Goal: Transaction & Acquisition: Book appointment/travel/reservation

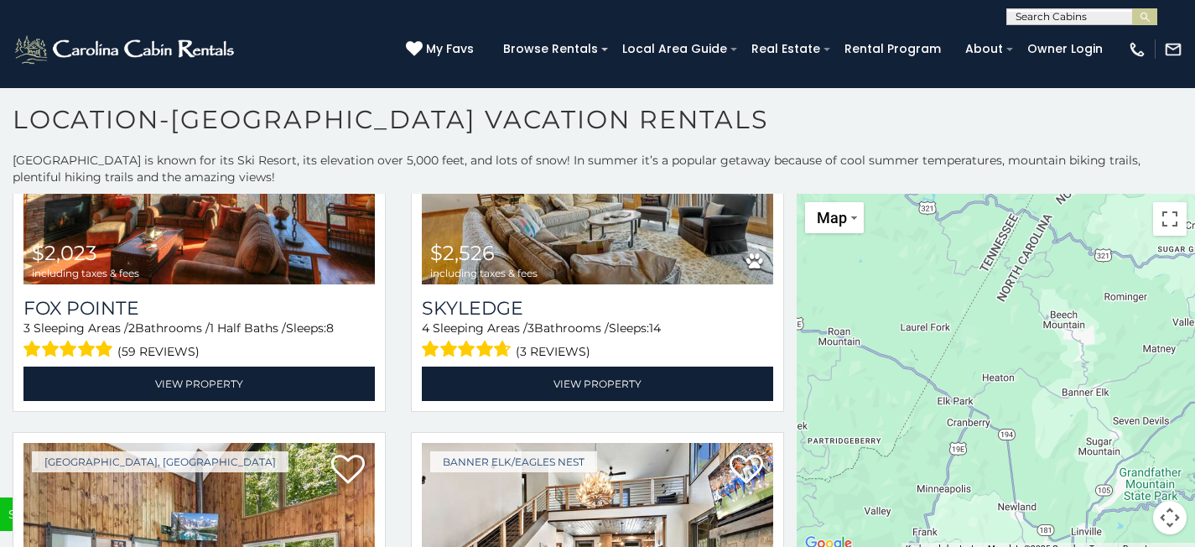
scroll to position [5403, 0]
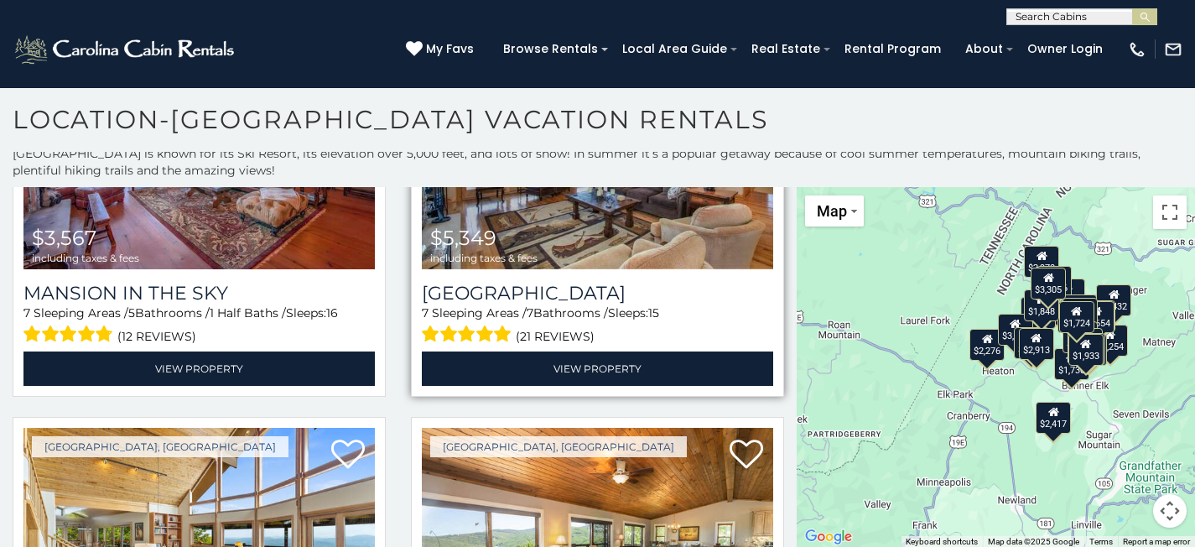
scroll to position [205, 0]
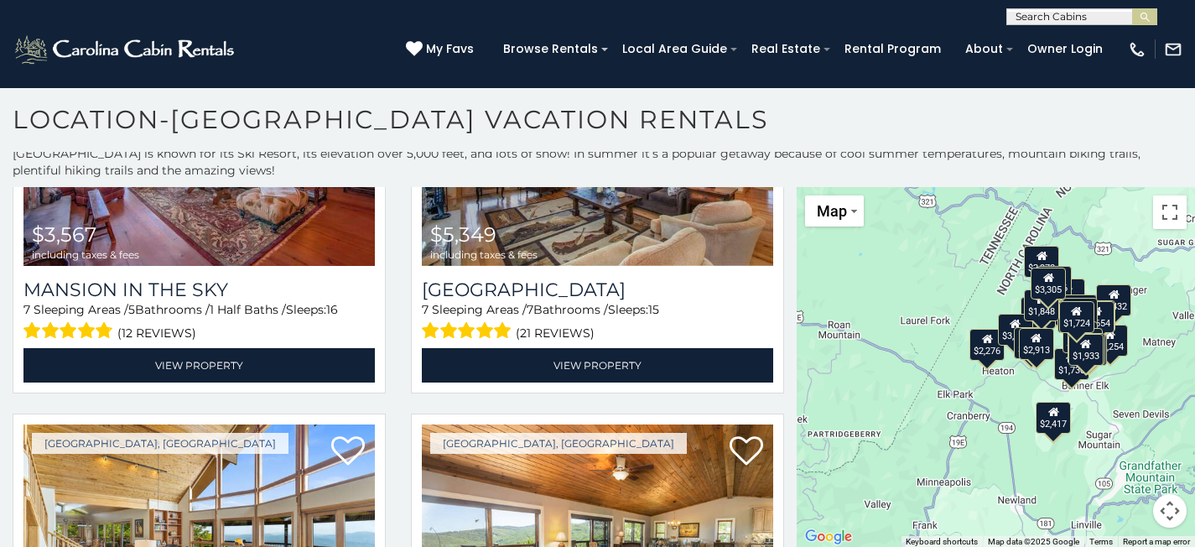
click at [1036, 392] on div "$2,006 $1,724 $1,403 $1,775 $2,868 $1,050 $2,276 $4,193 $969 $3,331 $2,006 $2,9…" at bounding box center [996, 367] width 398 height 361
click at [1035, 392] on div "$2,006 $1,724 $1,403 $1,775 $2,868 $1,050 $2,276 $4,193 $969 $3,331 $2,006 $2,9…" at bounding box center [996, 367] width 398 height 361
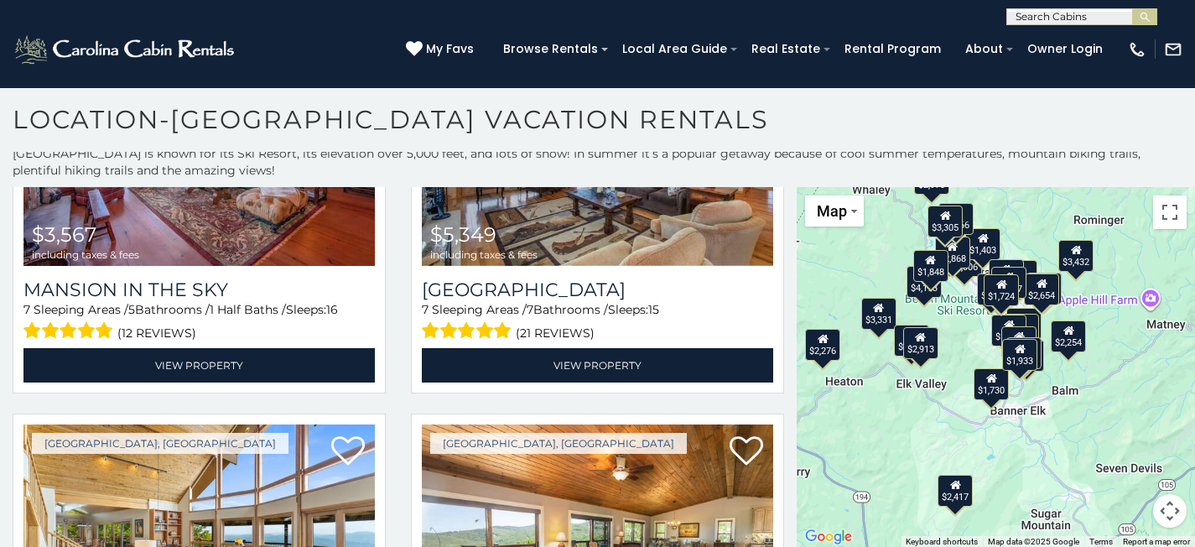
drag, startPoint x: 1054, startPoint y: 385, endPoint x: 941, endPoint y: 420, distance: 118.6
click at [941, 420] on div "$2,006 $1,724 $1,403 $1,775 $2,868 $1,050 $2,276 $4,193 $969 $3,331 $2,006 $2,9…" at bounding box center [996, 367] width 398 height 361
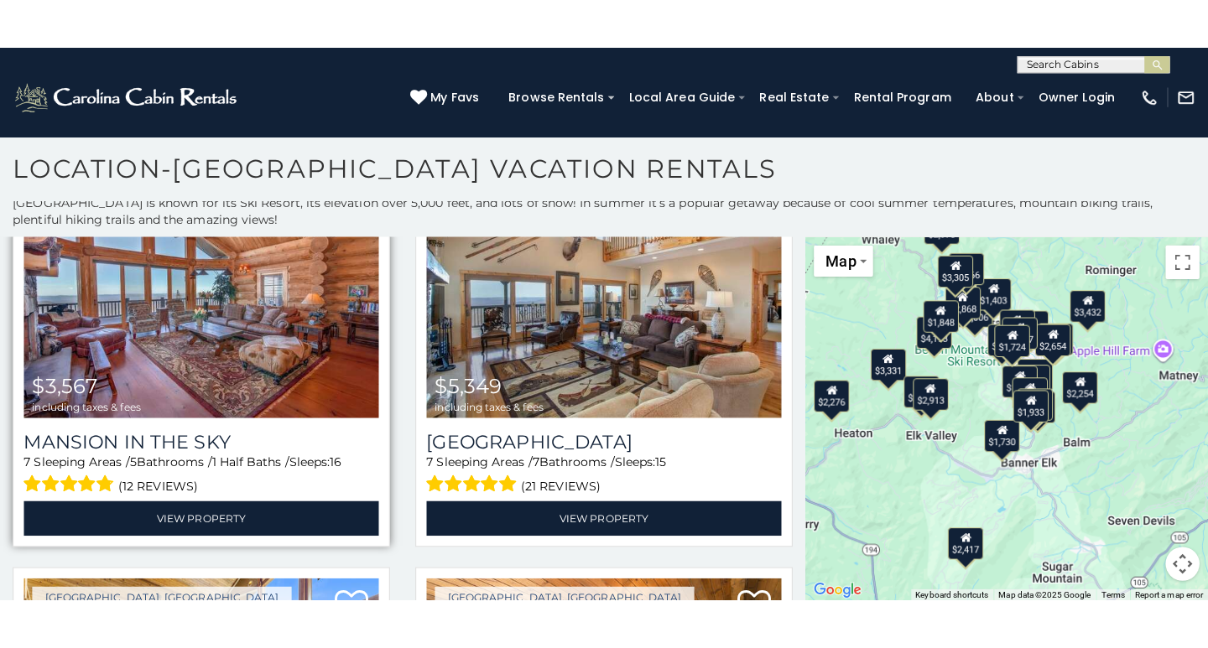
scroll to position [154, 0]
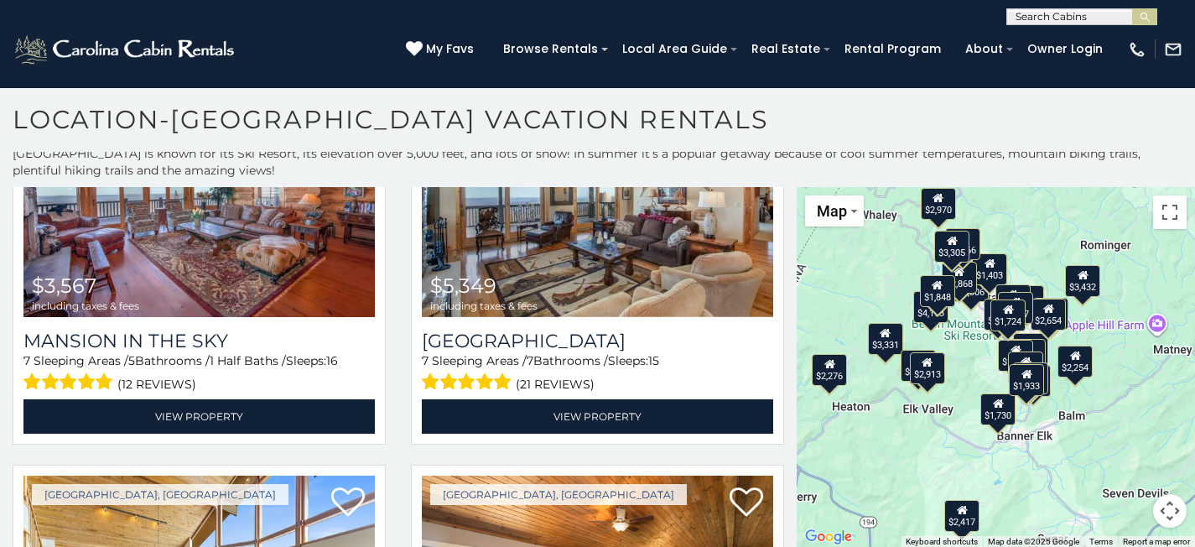
drag, startPoint x: 854, startPoint y: 288, endPoint x: 861, endPoint y: 319, distance: 30.9
click at [861, 319] on div "$2,006 $1,724 $1,403 $1,775 $2,868 $1,050 $2,276 $4,193 $969 $3,331 $2,006 $2,9…" at bounding box center [996, 367] width 398 height 361
click at [859, 255] on div "$2,006 $1,724 $1,403 $1,775 $2,868 $1,050 $2,276 $4,193 $969 $3,331 $2,006 $2,9…" at bounding box center [996, 367] width 398 height 361
click at [1164, 207] on button "Toggle fullscreen view" at bounding box center [1170, 212] width 34 height 34
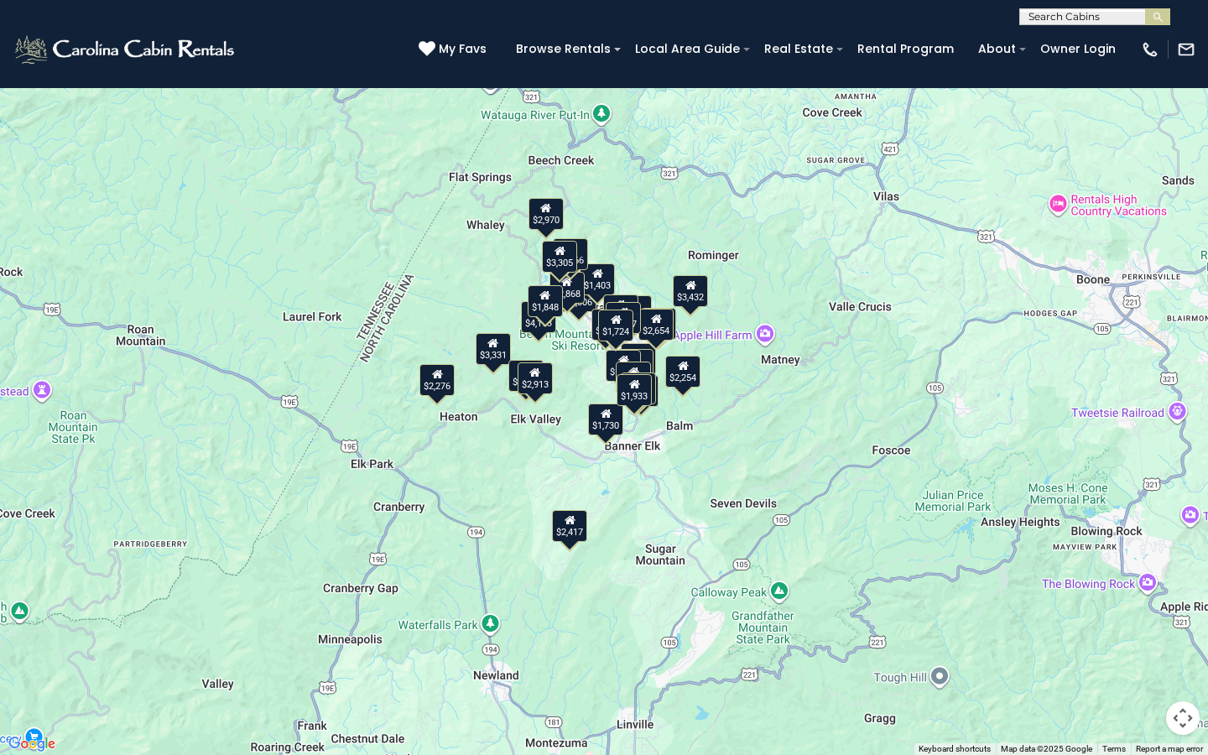
click at [571, 356] on div "$2,006 $1,724 $1,403 $1,775 $2,868 $1,050 $2,276 $4,193 $969 $3,331 $2,006 $2,9…" at bounding box center [604, 377] width 1208 height 755
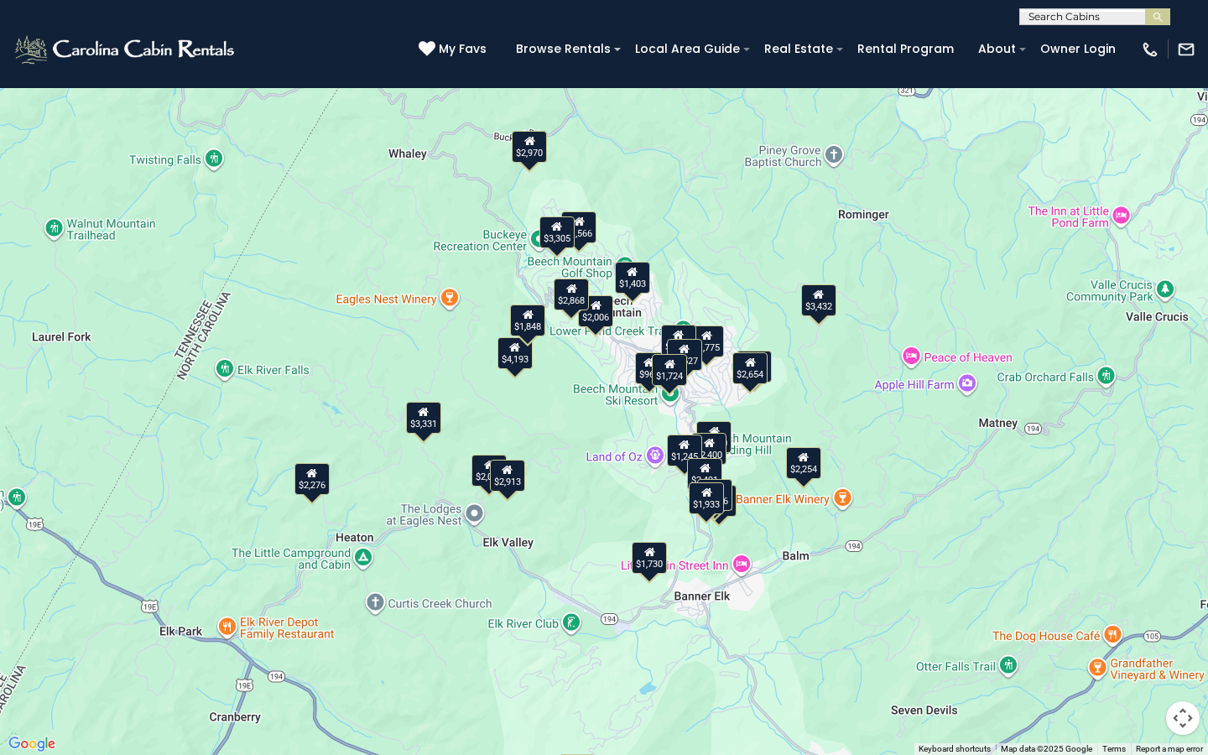
drag, startPoint x: 582, startPoint y: 385, endPoint x: 584, endPoint y: 397, distance: 12.8
click at [584, 397] on div "$2,006 $1,724 $1,403 $1,775 $2,868 $1,050 $2,276 $4,193 $969 $3,331 $2,006 $2,9…" at bounding box center [604, 377] width 1208 height 755
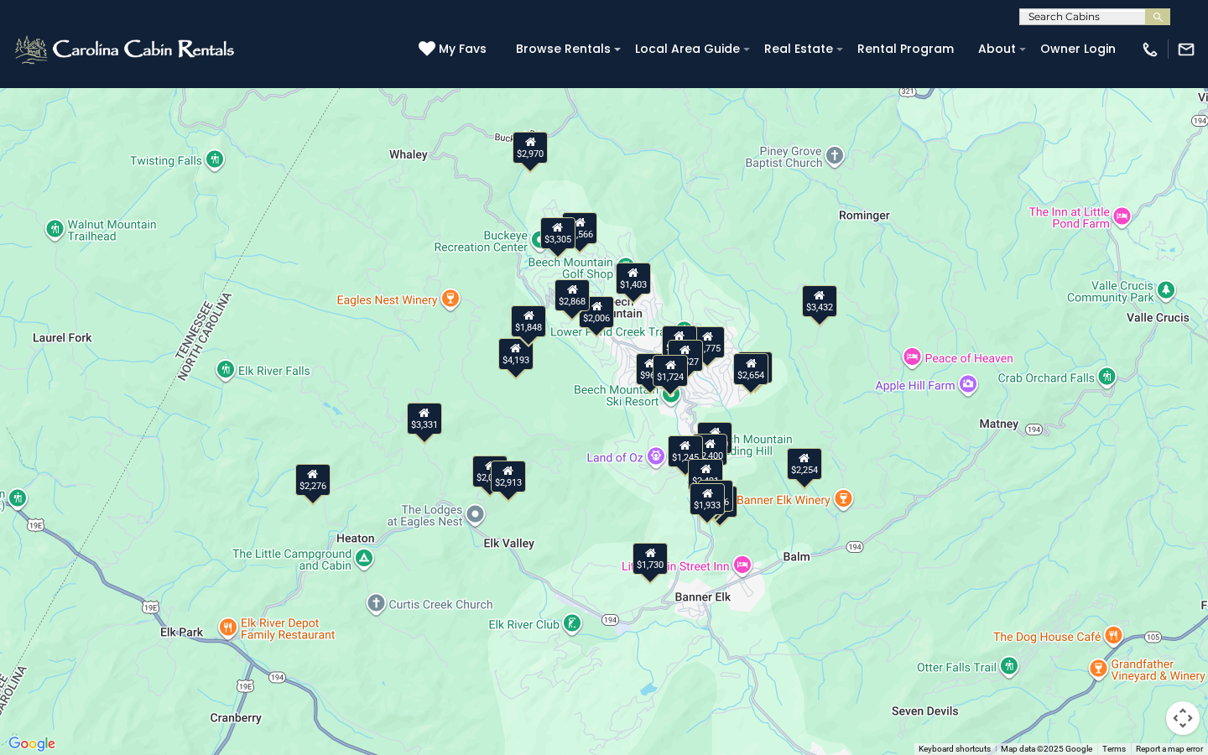
click at [600, 375] on div "$2,006 $1,724 $1,403 $1,775 $2,868 $1,050 $2,276 $4,193 $969 $3,331 $2,006 $2,9…" at bounding box center [604, 377] width 1208 height 755
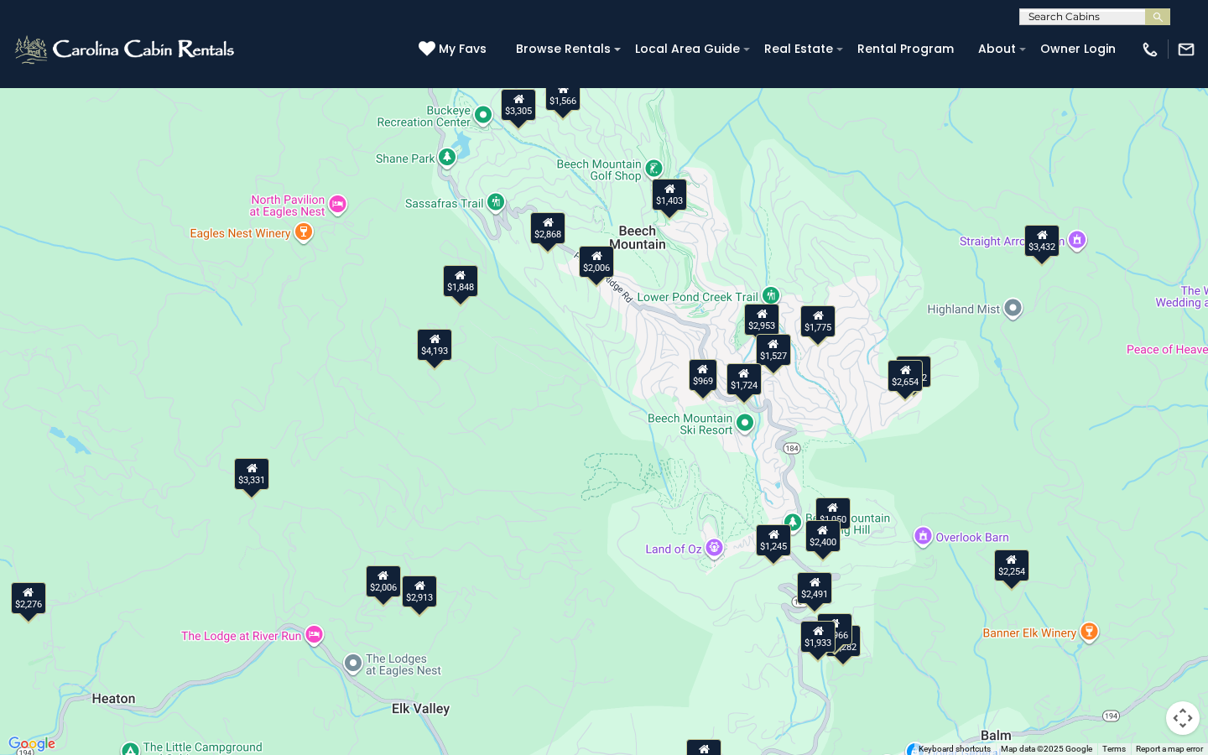
click at [656, 546] on div "$2,006 $1,724 $1,403 $1,775 $2,868 $1,050 $2,276 $4,193 $969 $3,331 $2,006 $2,9…" at bounding box center [604, 377] width 1208 height 755
click at [512, 107] on div "$3,305" at bounding box center [518, 105] width 35 height 32
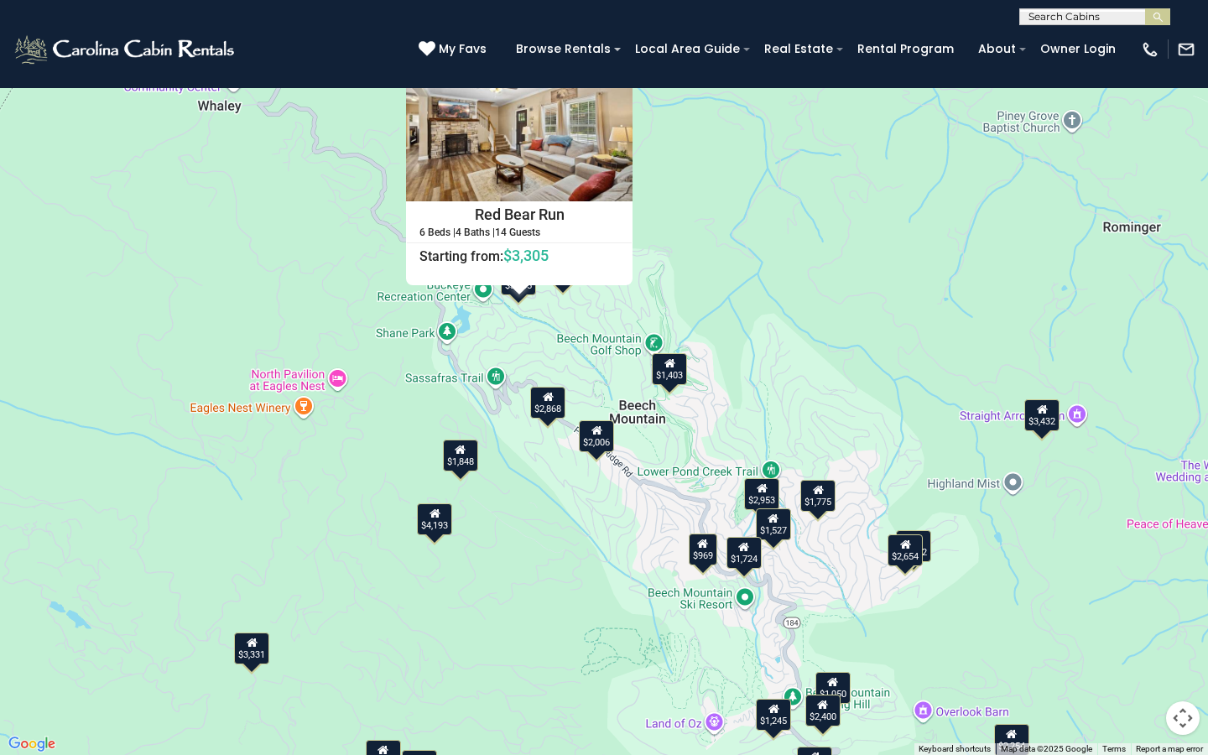
click at [631, 55] on div at bounding box center [617, 64] width 29 height 29
click at [627, 61] on button "Close" at bounding box center [617, 64] width 29 height 29
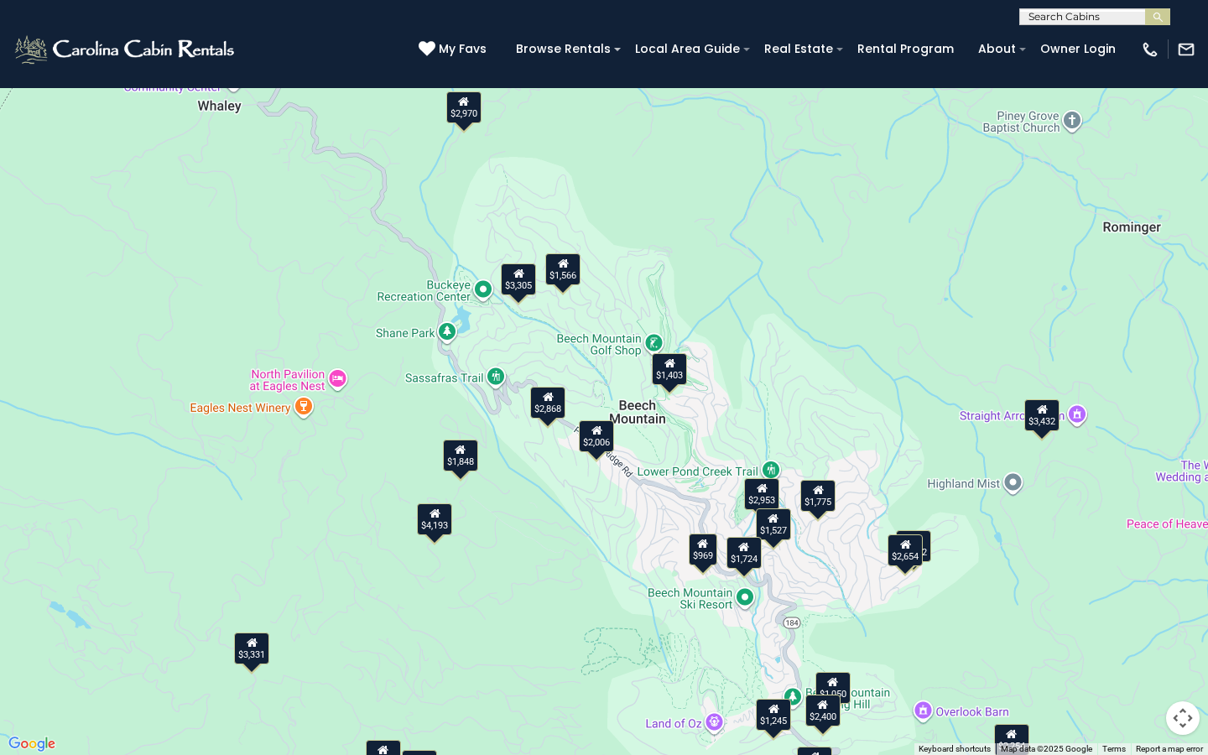
click at [1050, 423] on div "$3,432" at bounding box center [1041, 415] width 35 height 32
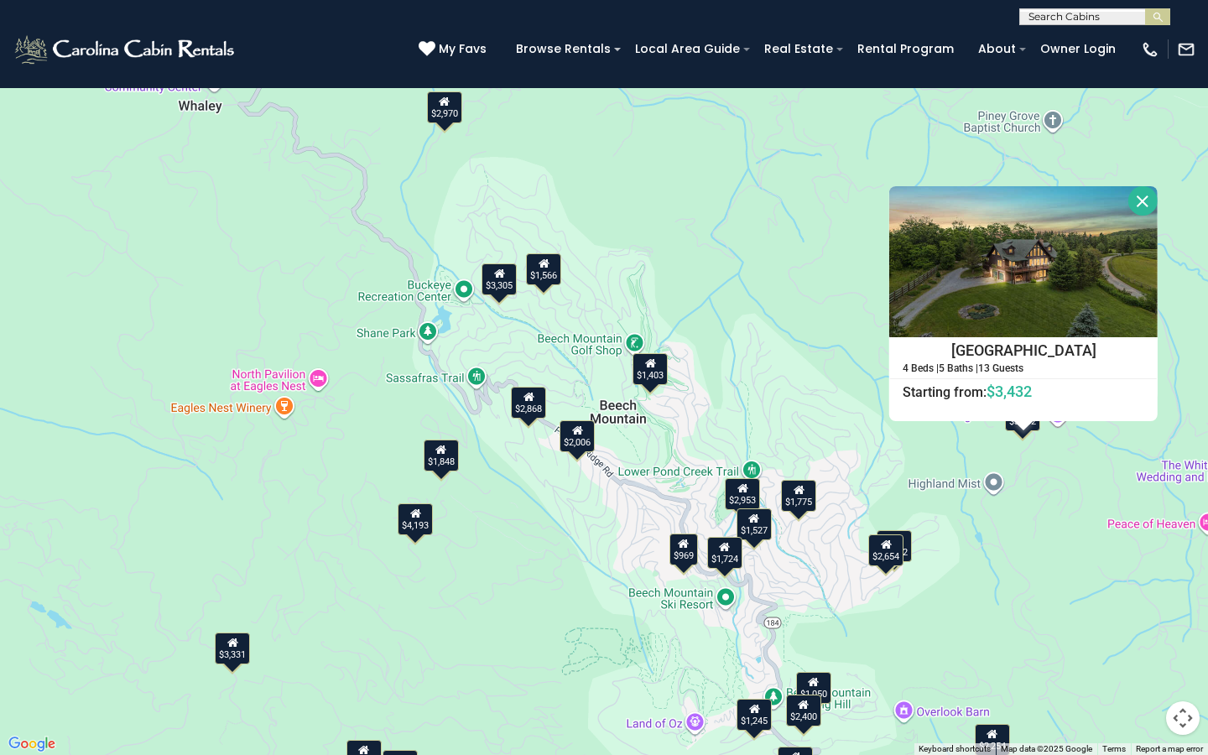
click at [1149, 195] on button "Close" at bounding box center [1142, 200] width 29 height 29
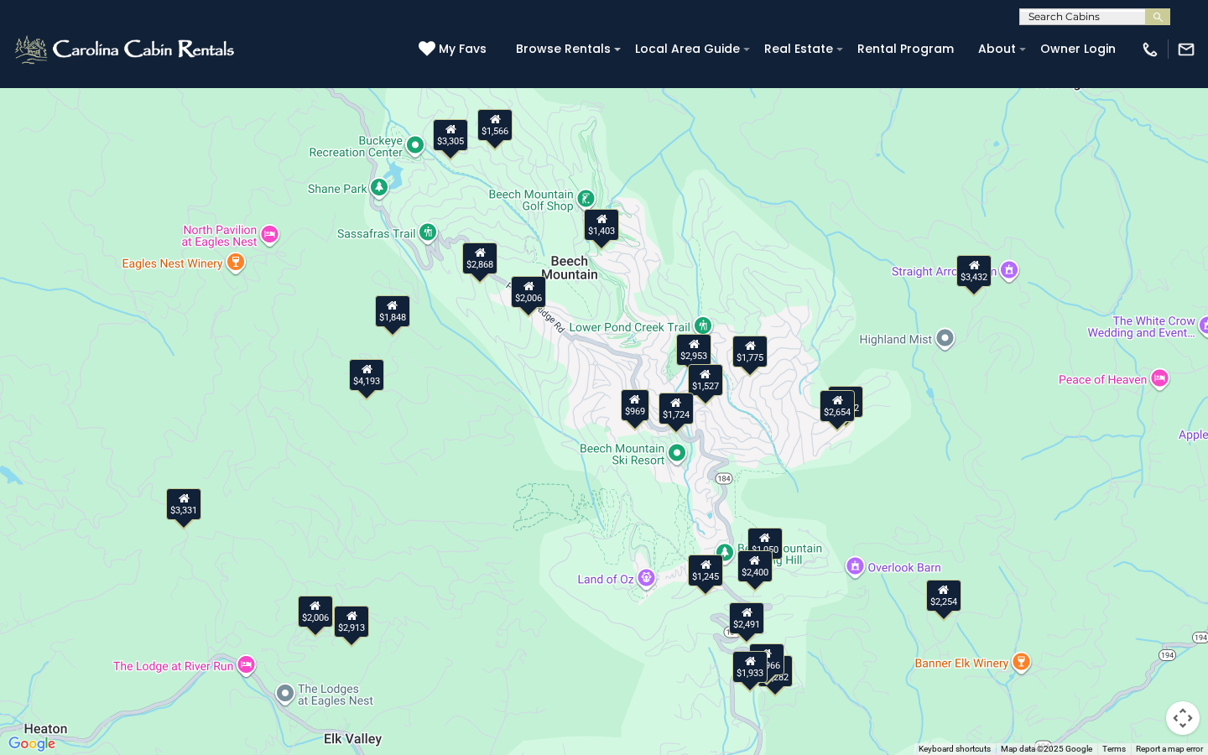
drag, startPoint x: 647, startPoint y: 582, endPoint x: 594, endPoint y: 423, distance: 168.1
click at [594, 423] on div "$2,006 $1,724 $1,403 $1,775 $2,868 $1,050 $2,276 $4,193 $969 $3,331 $2,006 $2,9…" at bounding box center [604, 377] width 1208 height 755
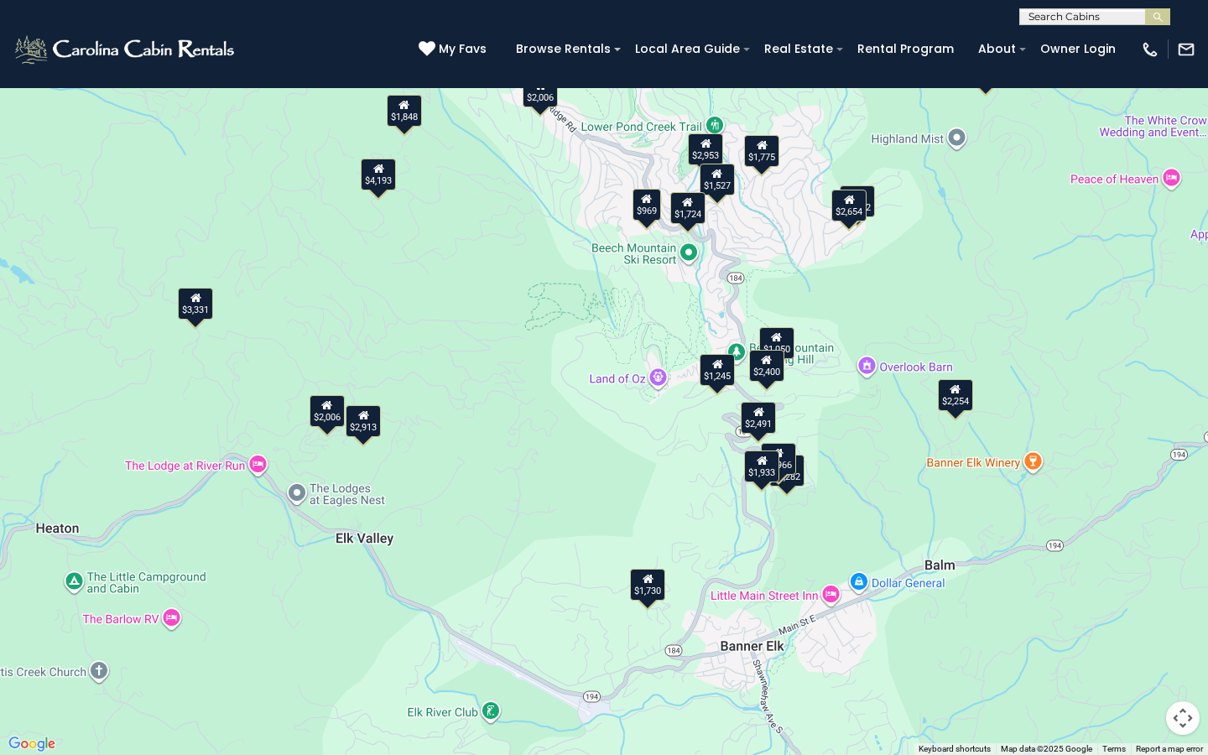
drag, startPoint x: 641, startPoint y: 476, endPoint x: 642, endPoint y: 387, distance: 89.7
click at [682, 386] on div "$2,006 $1,724 $1,403 $1,775 $2,868 $1,050 $2,276 $4,193 $969 $3,331 $2,006 $2,9…" at bounding box center [604, 377] width 1208 height 755
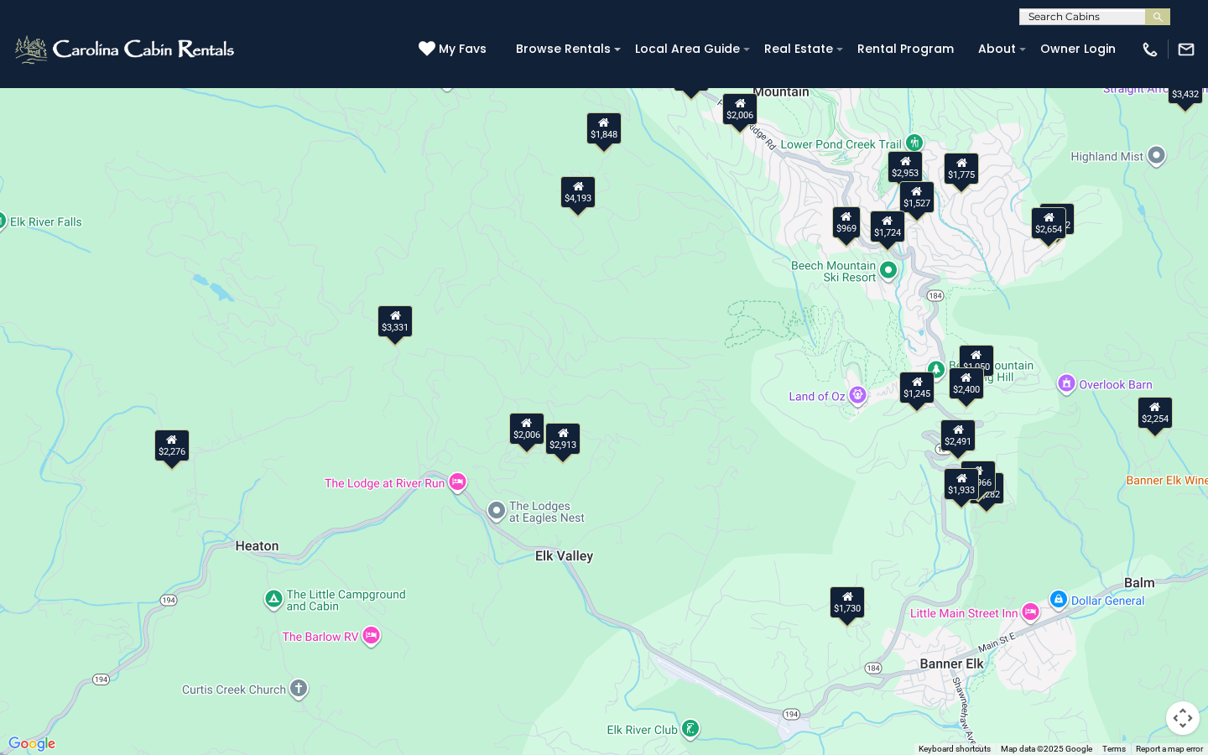
drag, startPoint x: 278, startPoint y: 453, endPoint x: 374, endPoint y: 452, distance: 96.4
click at [374, 452] on div "$2,006 $1,724 $1,403 $1,775 $2,868 $1,050 $2,276 $4,193 $969 $3,331 $2,006 $2,9…" at bounding box center [604, 377] width 1208 height 755
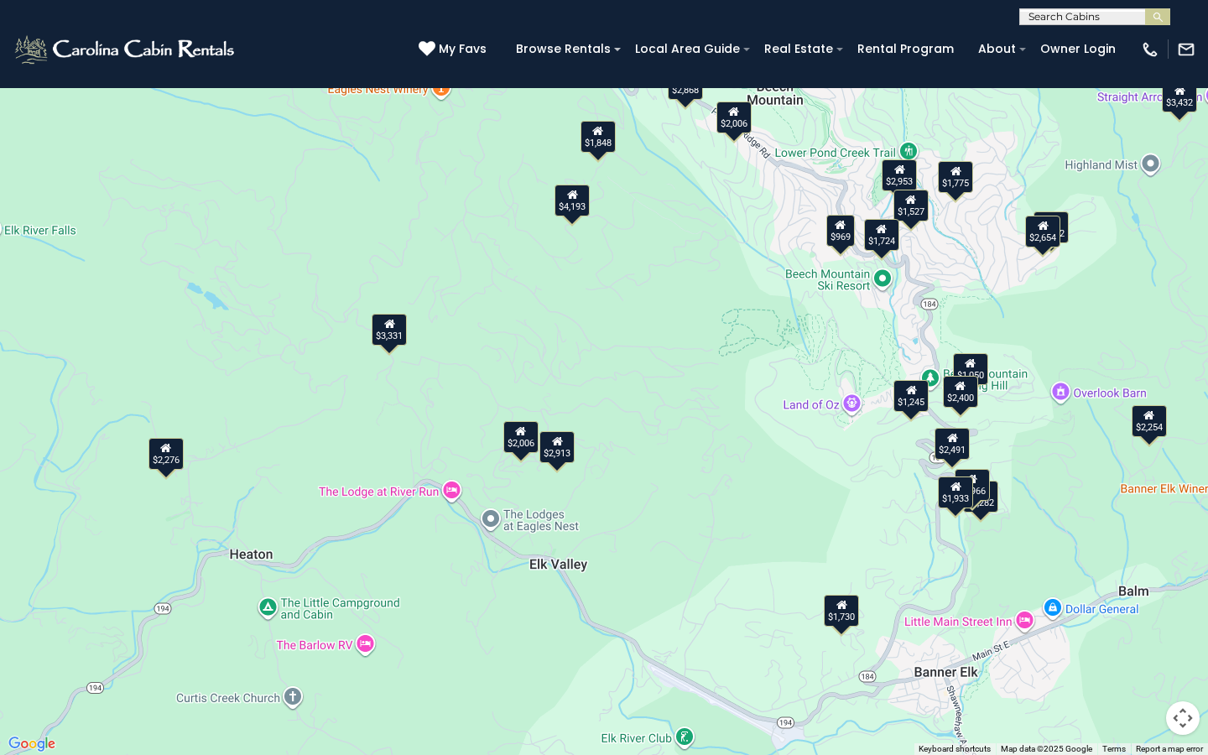
click at [401, 324] on div "$3,331" at bounding box center [388, 330] width 35 height 32
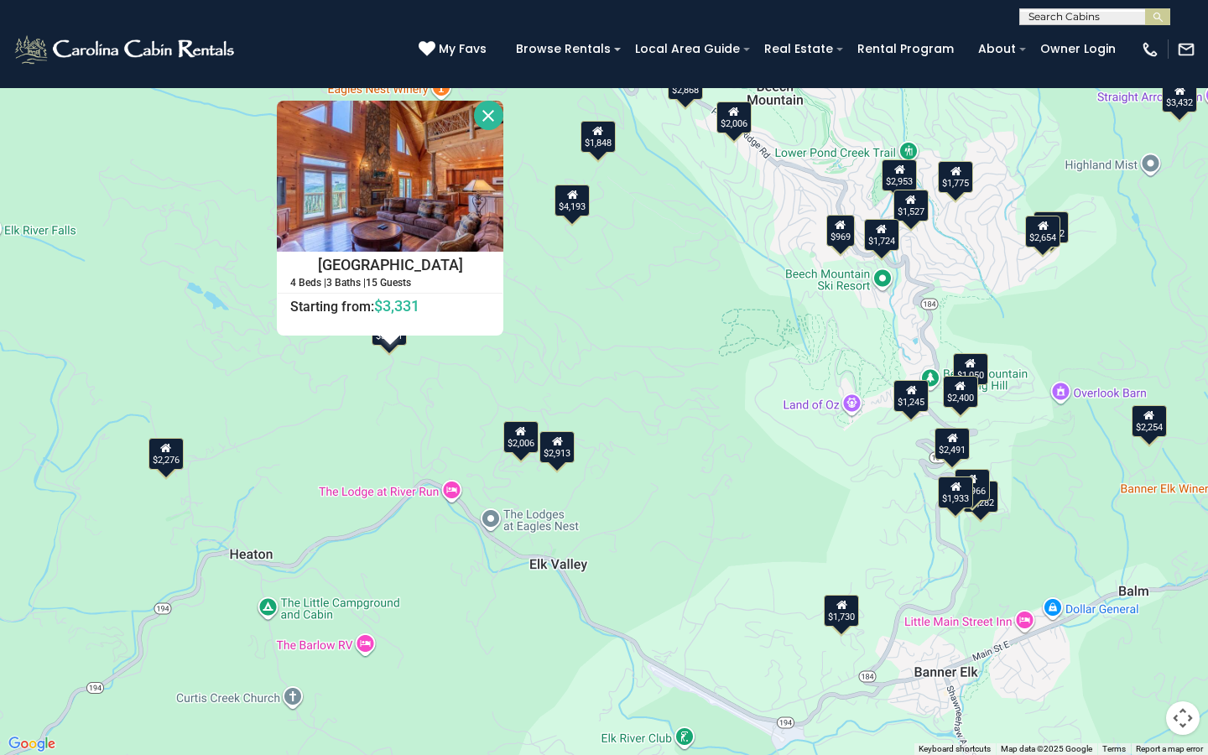
click at [515, 446] on div "$2,006" at bounding box center [520, 437] width 35 height 32
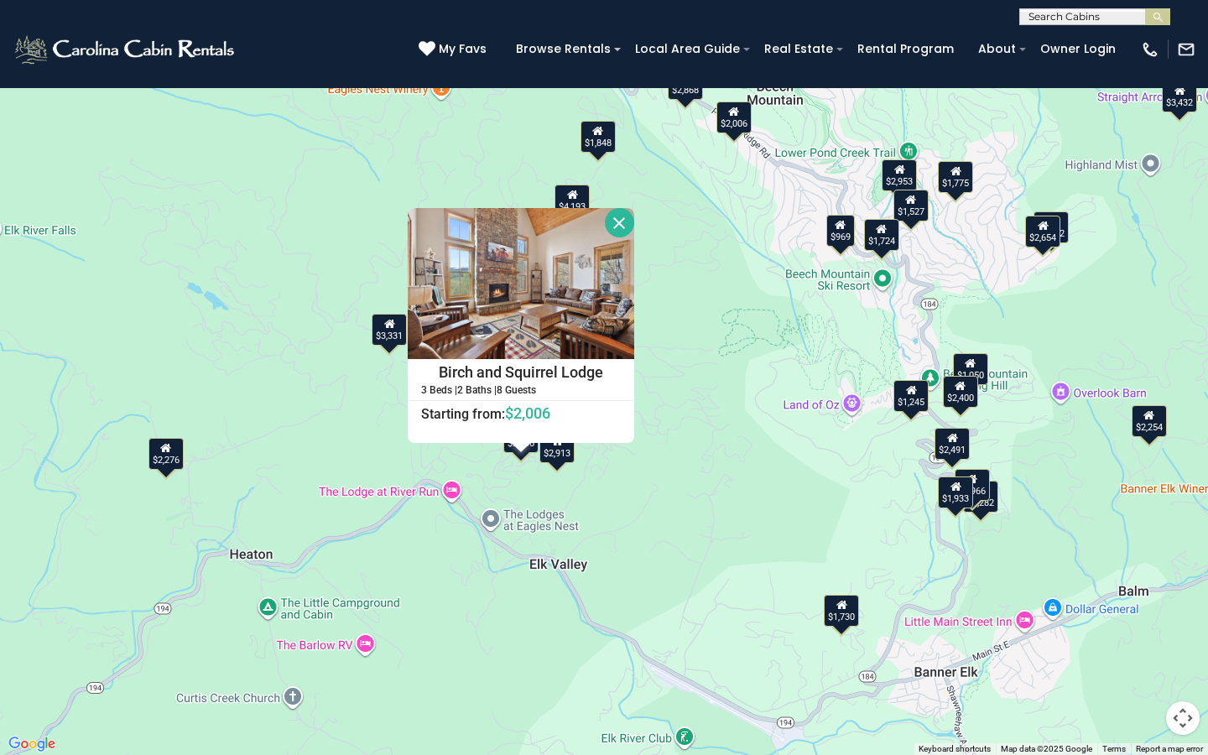
click at [562, 465] on div "$2,006 $1,724 $1,403 $1,775 $2,868 $1,050 $2,276 $4,193 $969 $3,331 $2,006 $2,9…" at bounding box center [604, 377] width 1208 height 755
click at [615, 206] on div "$2,006 $1,724 $1,403 $1,775 $2,868 $1,050 $2,276 $4,193 $969 $3,331 $2,006 $2,9…" at bounding box center [604, 377] width 1208 height 755
click at [610, 224] on button "Close" at bounding box center [619, 222] width 29 height 29
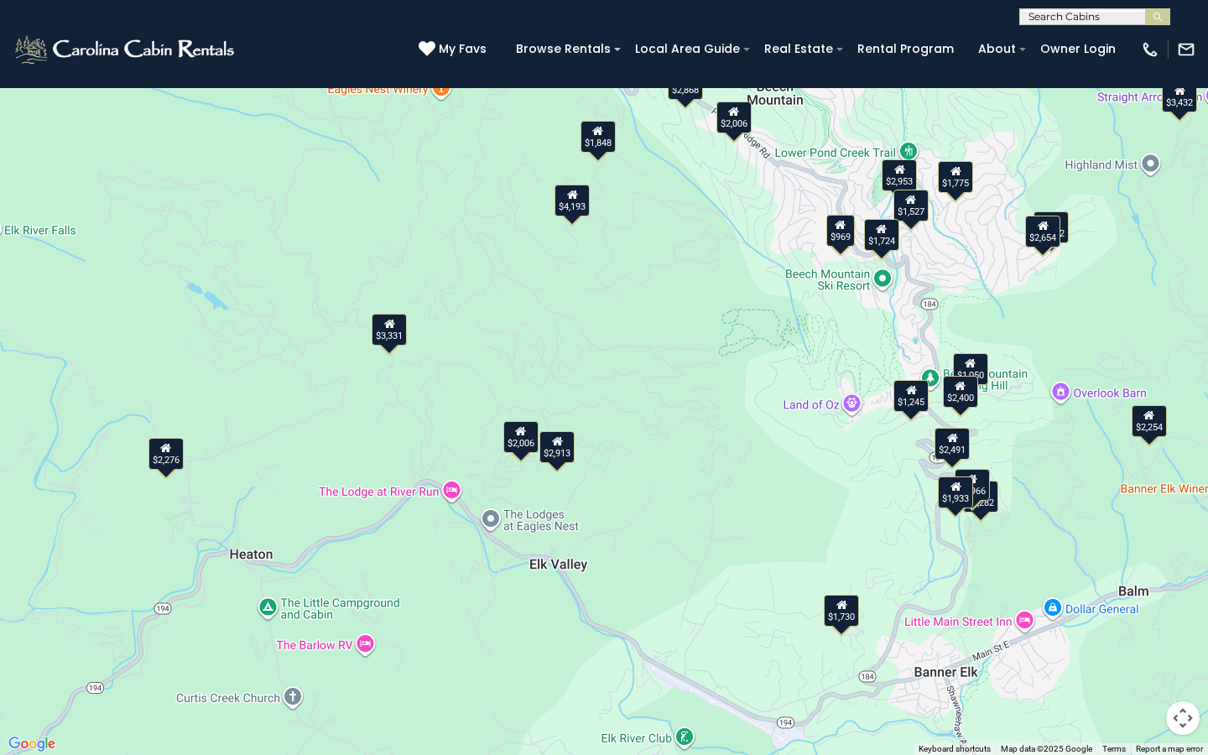
click at [564, 200] on div "$4,193" at bounding box center [571, 200] width 35 height 32
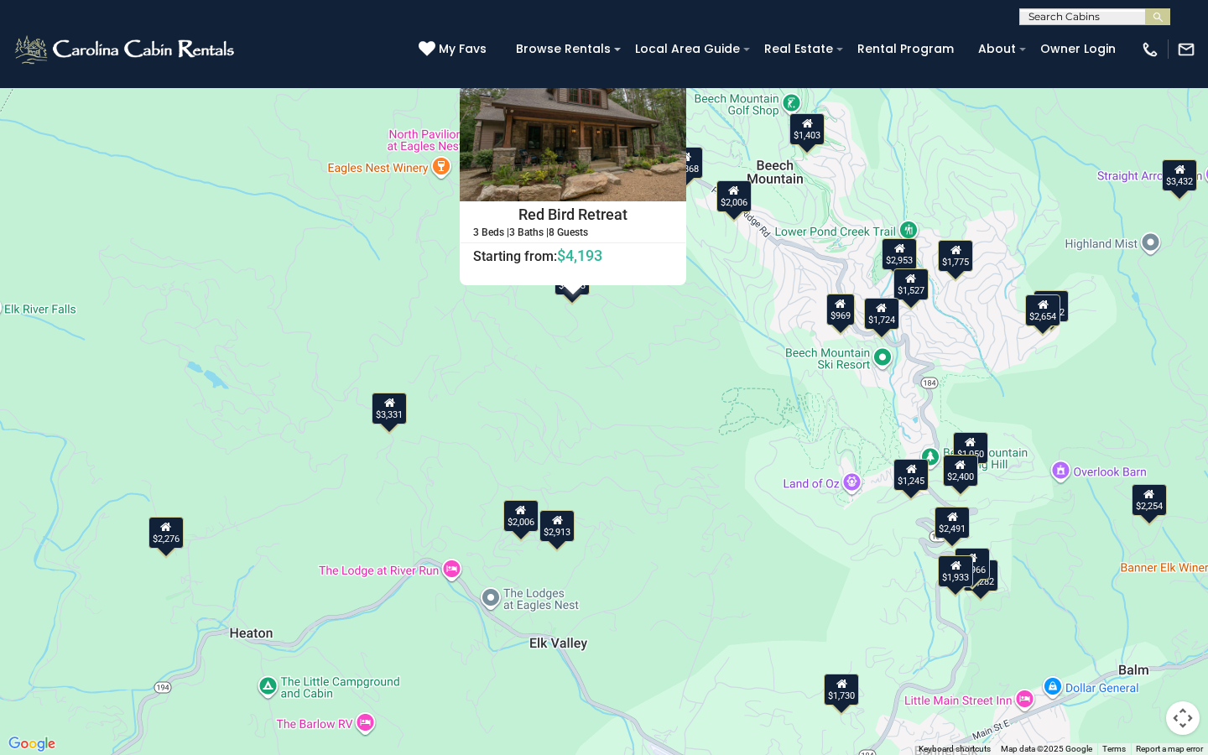
click at [673, 59] on button "Close" at bounding box center [671, 64] width 29 height 29
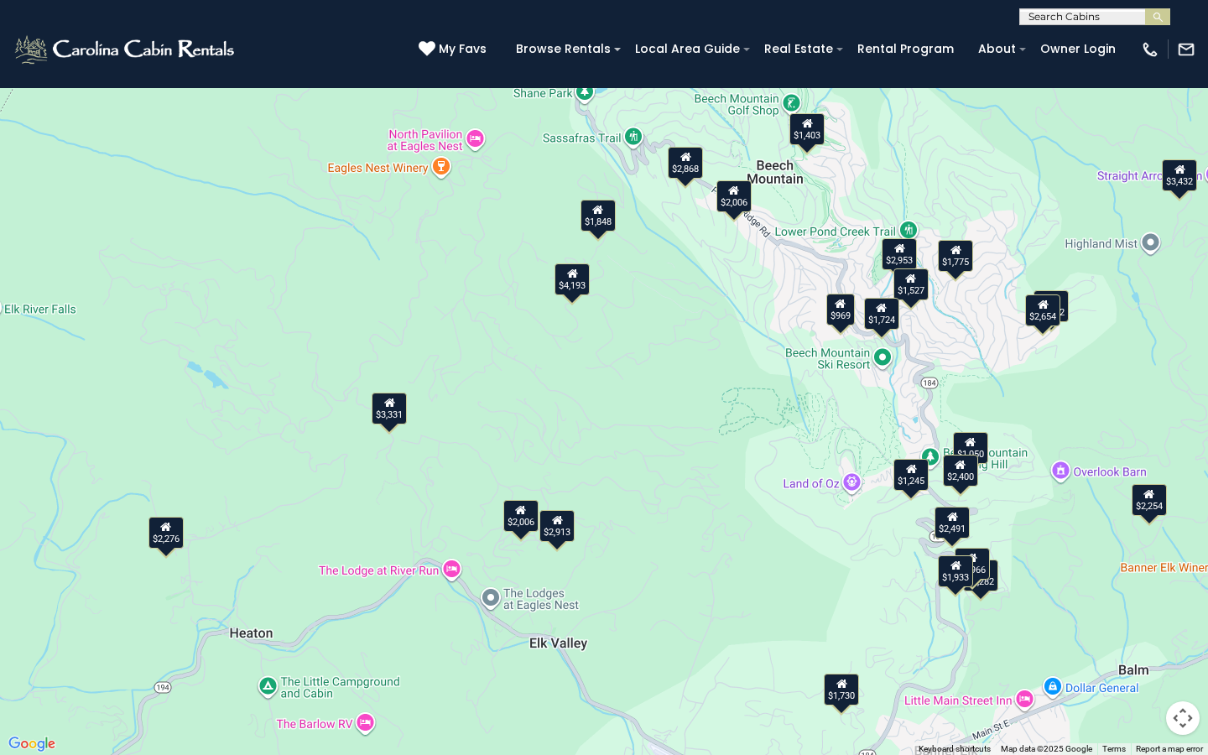
click at [600, 222] on div "$1,848" at bounding box center [597, 216] width 35 height 32
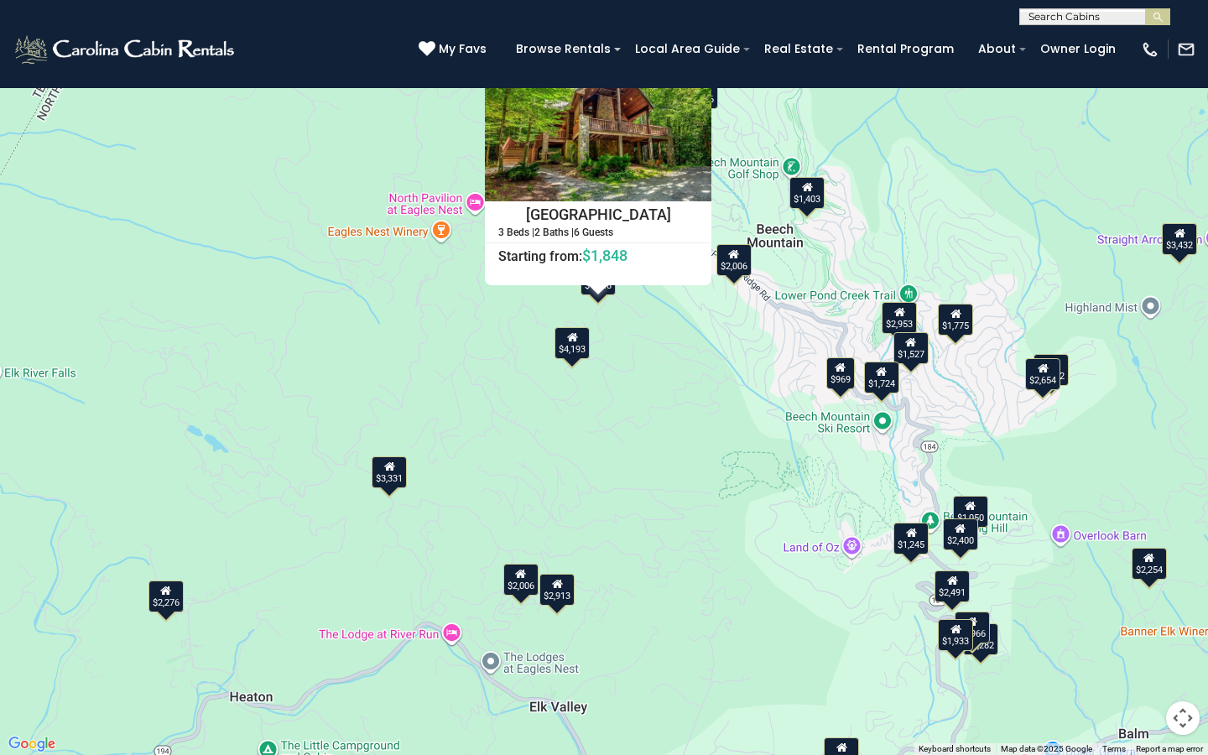
click at [697, 62] on button "Close" at bounding box center [696, 64] width 29 height 29
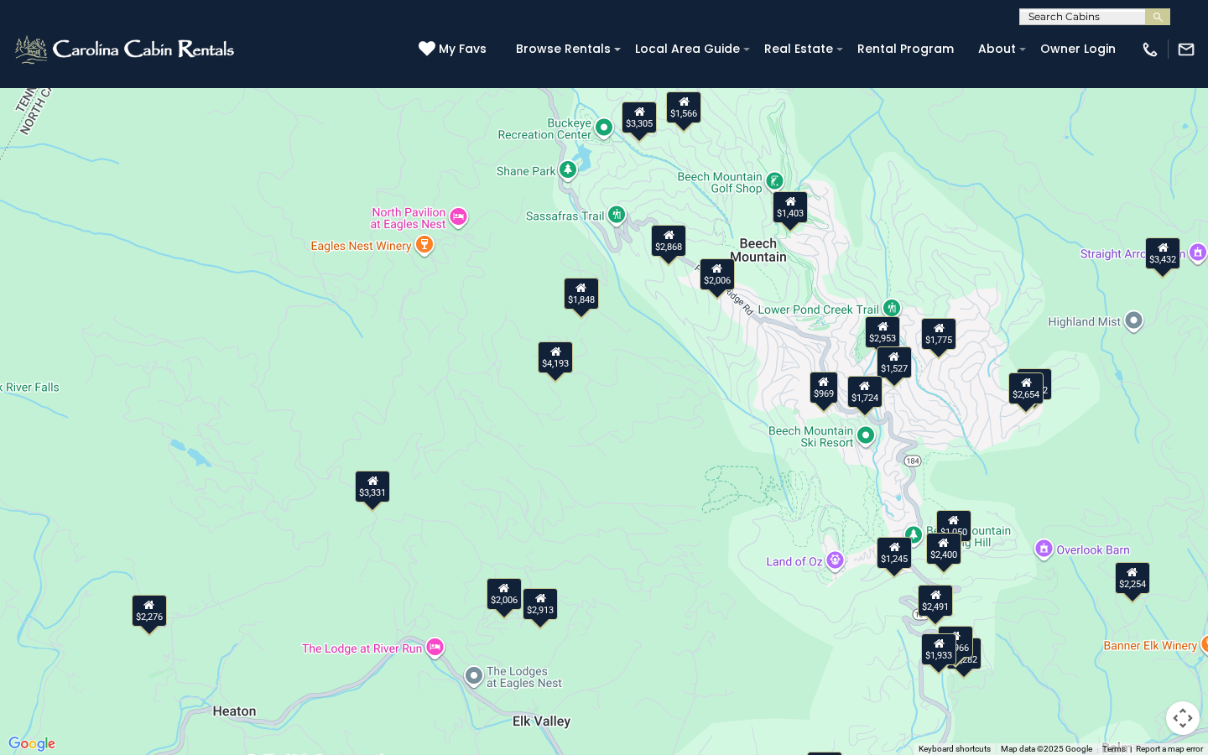
drag, startPoint x: 719, startPoint y: 344, endPoint x: 694, endPoint y: 364, distance: 31.6
click at [694, 370] on div "$2,006 $1,724 $1,403 $1,775 $2,868 $1,050 $2,276 $4,193 $969 $3,331 $2,006 $2,9…" at bounding box center [604, 377] width 1208 height 755
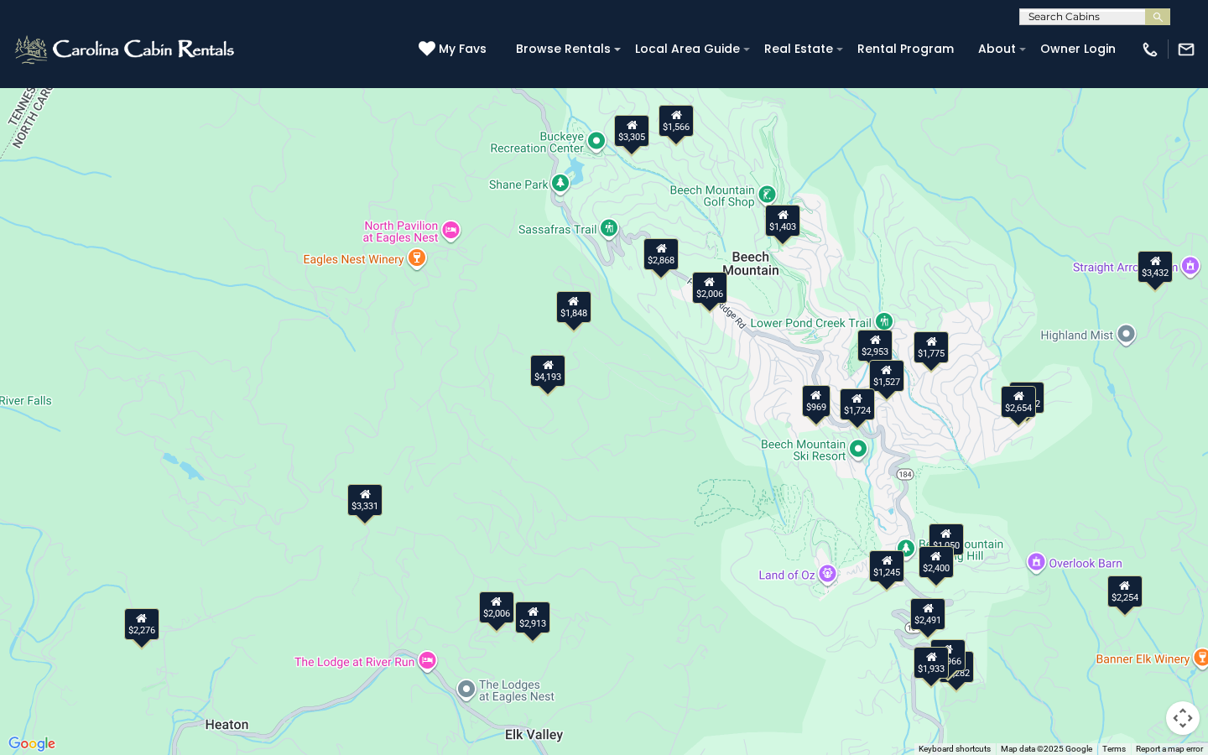
click at [710, 295] on div "$2,006" at bounding box center [709, 288] width 35 height 32
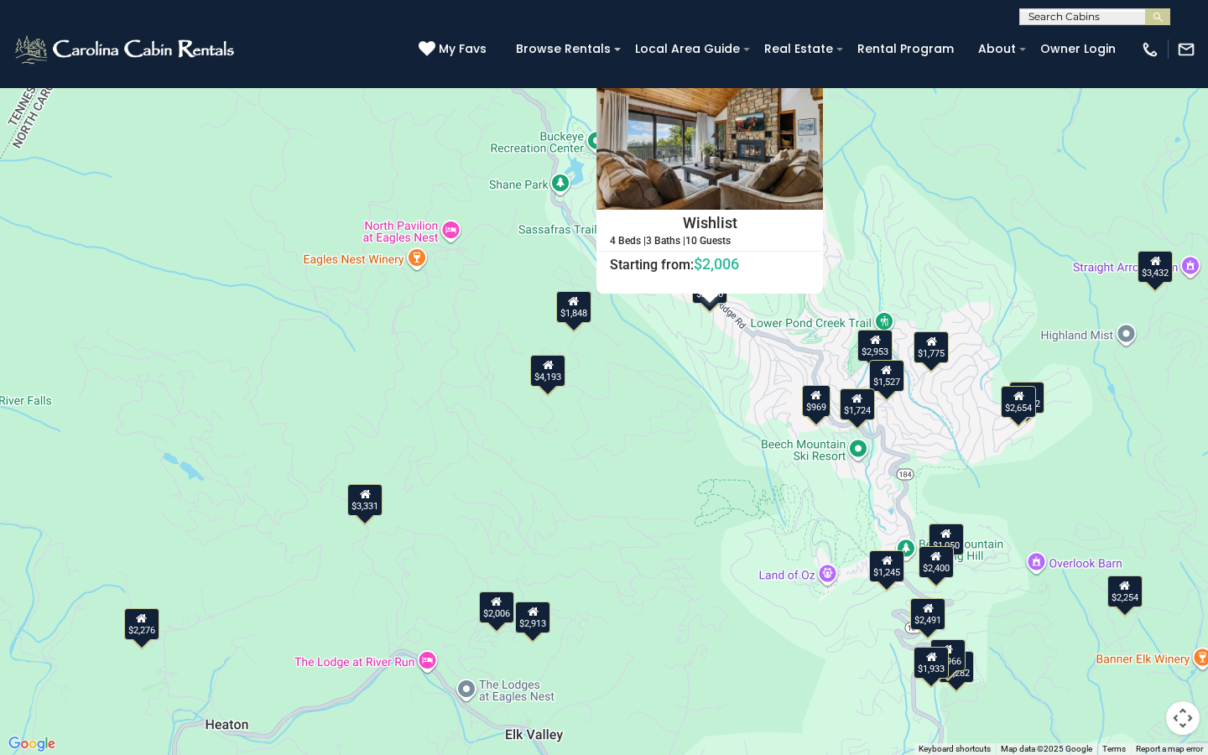
click at [818, 75] on button "Close" at bounding box center [807, 73] width 29 height 29
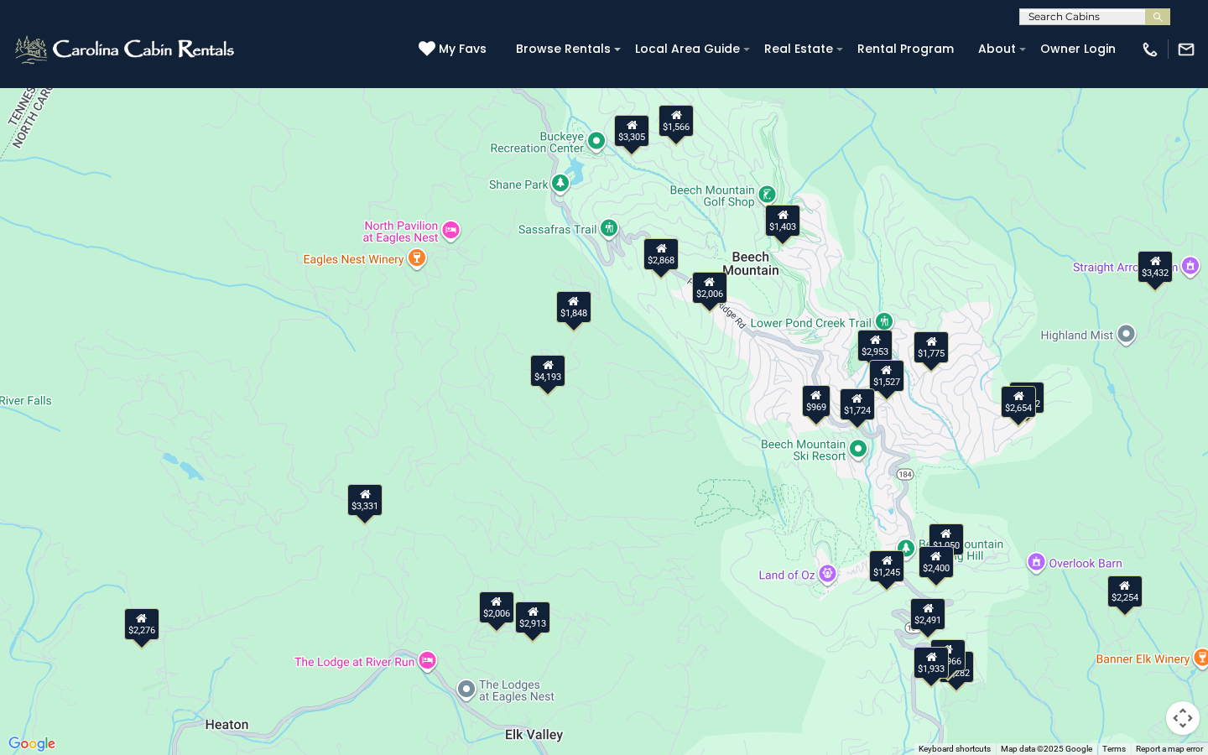
click at [664, 254] on div "$2,868" at bounding box center [660, 254] width 35 height 32
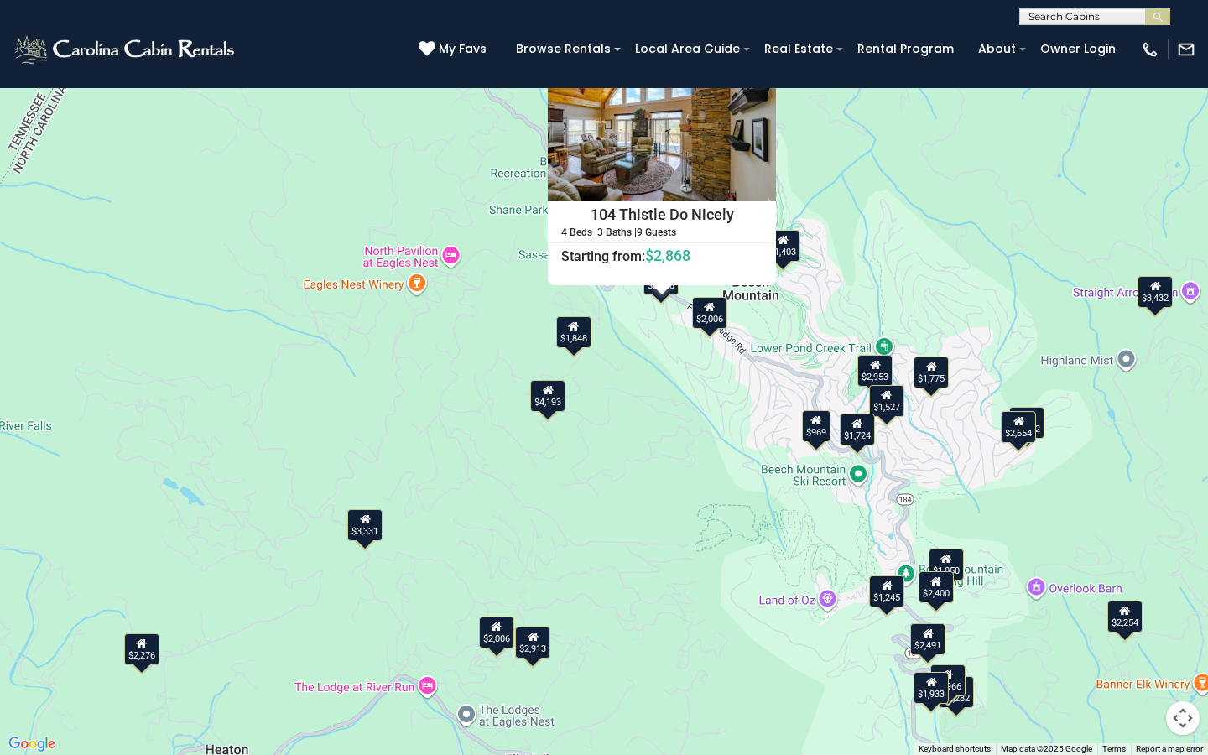
click at [762, 67] on button "Close" at bounding box center [760, 64] width 29 height 29
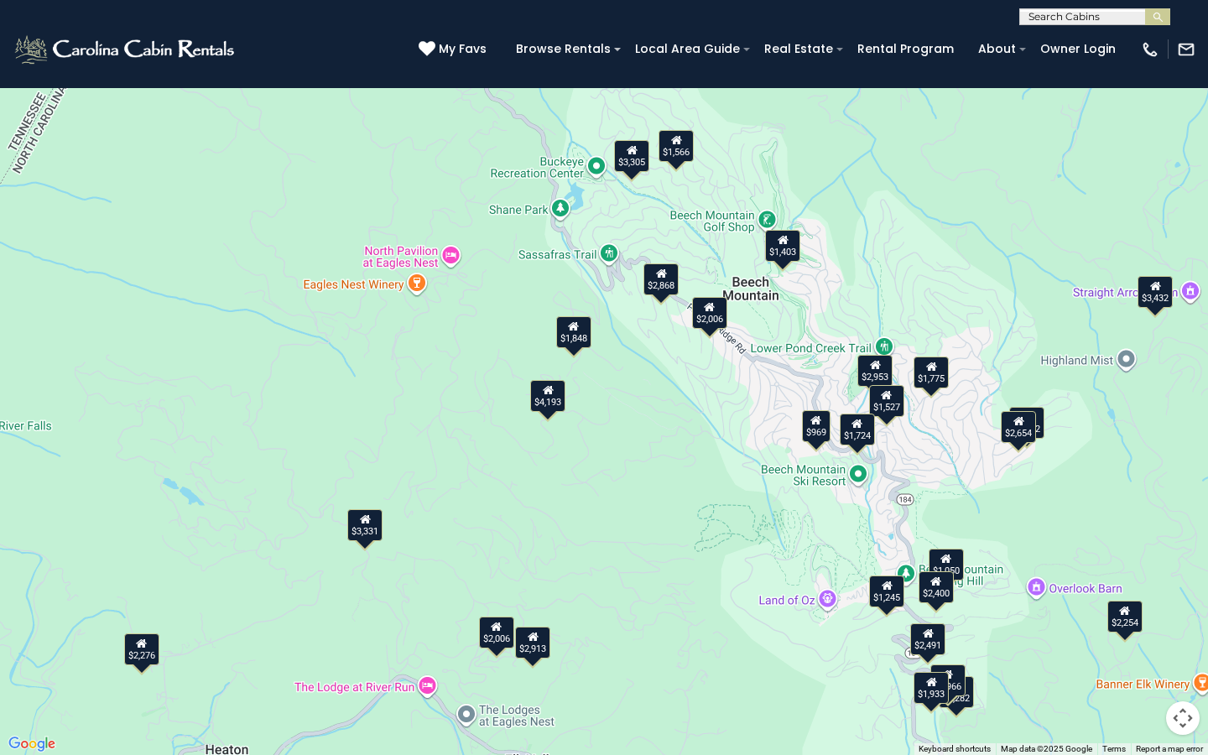
click at [634, 159] on div "$3,305" at bounding box center [631, 156] width 35 height 32
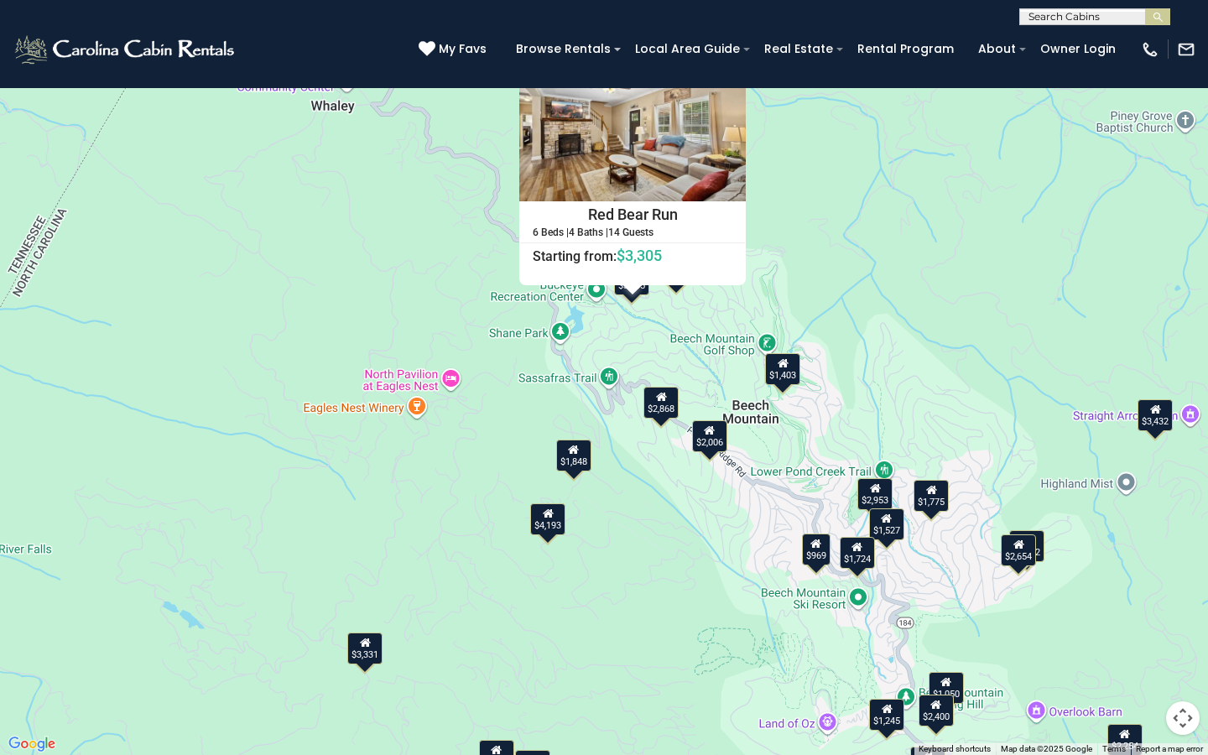
click at [735, 72] on button "Close" at bounding box center [730, 64] width 29 height 29
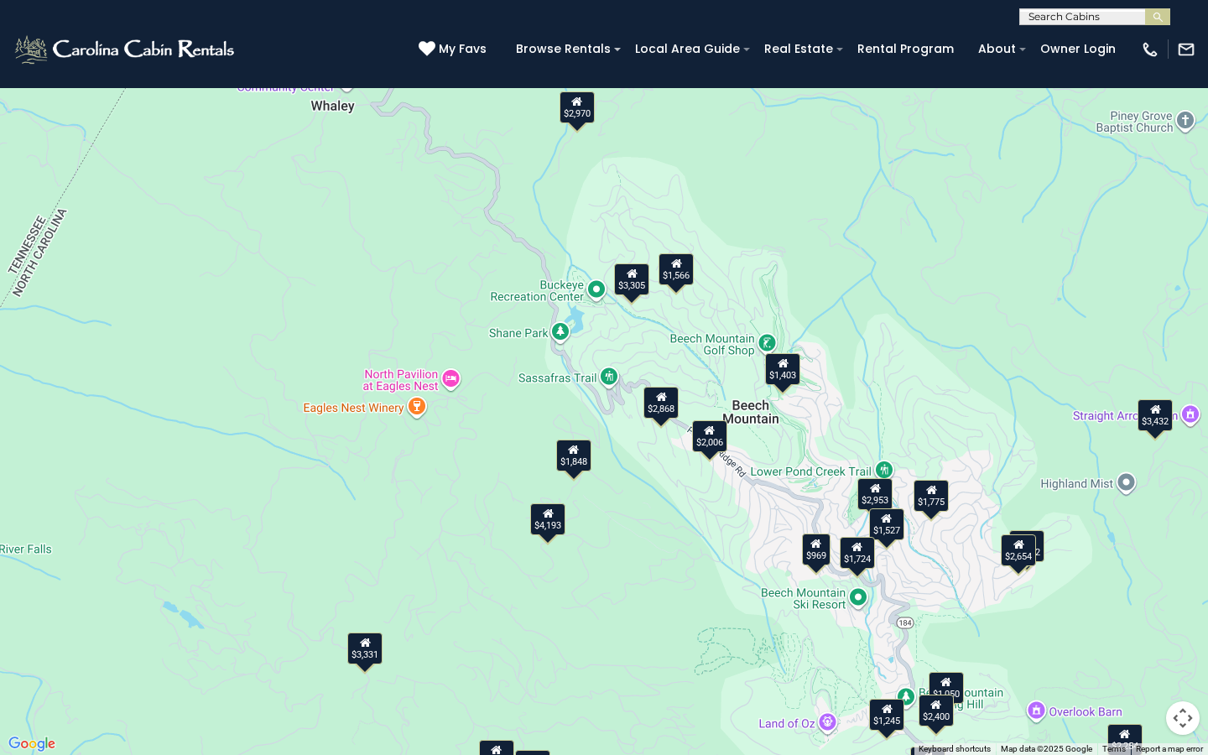
click at [875, 494] on div "$2,953" at bounding box center [874, 494] width 35 height 32
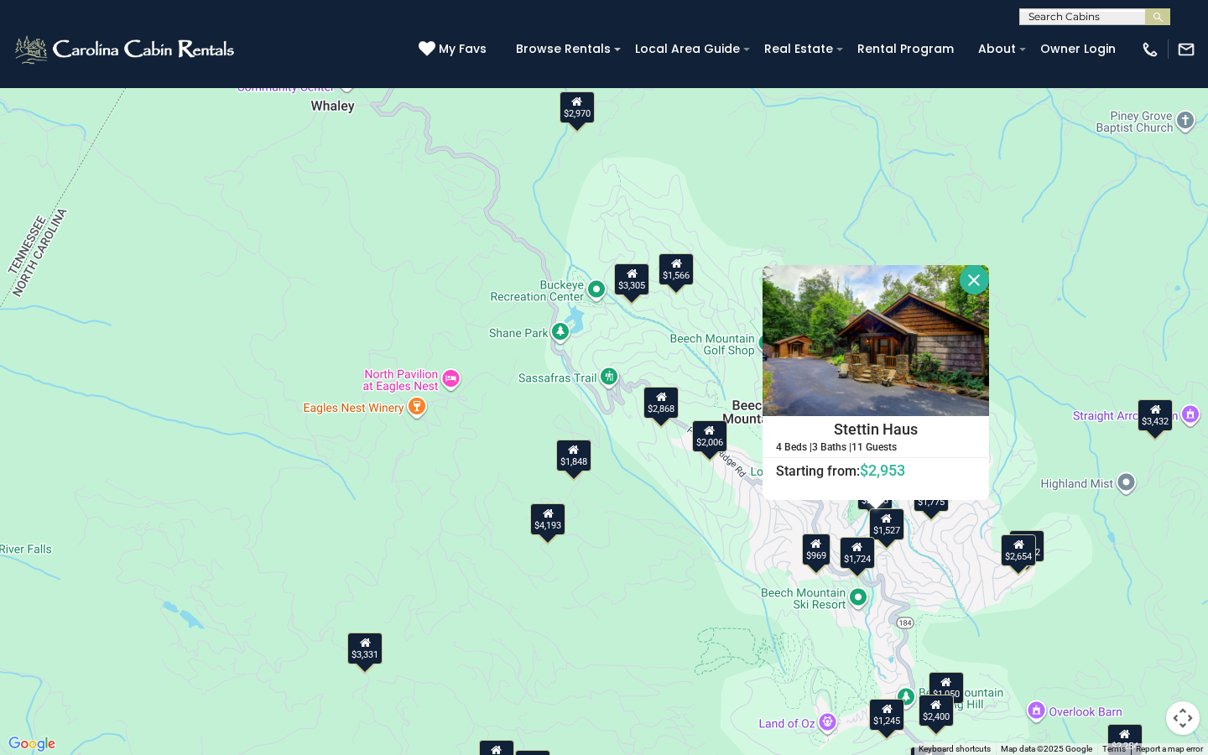
click at [814, 546] on div "$969" at bounding box center [816, 549] width 29 height 32
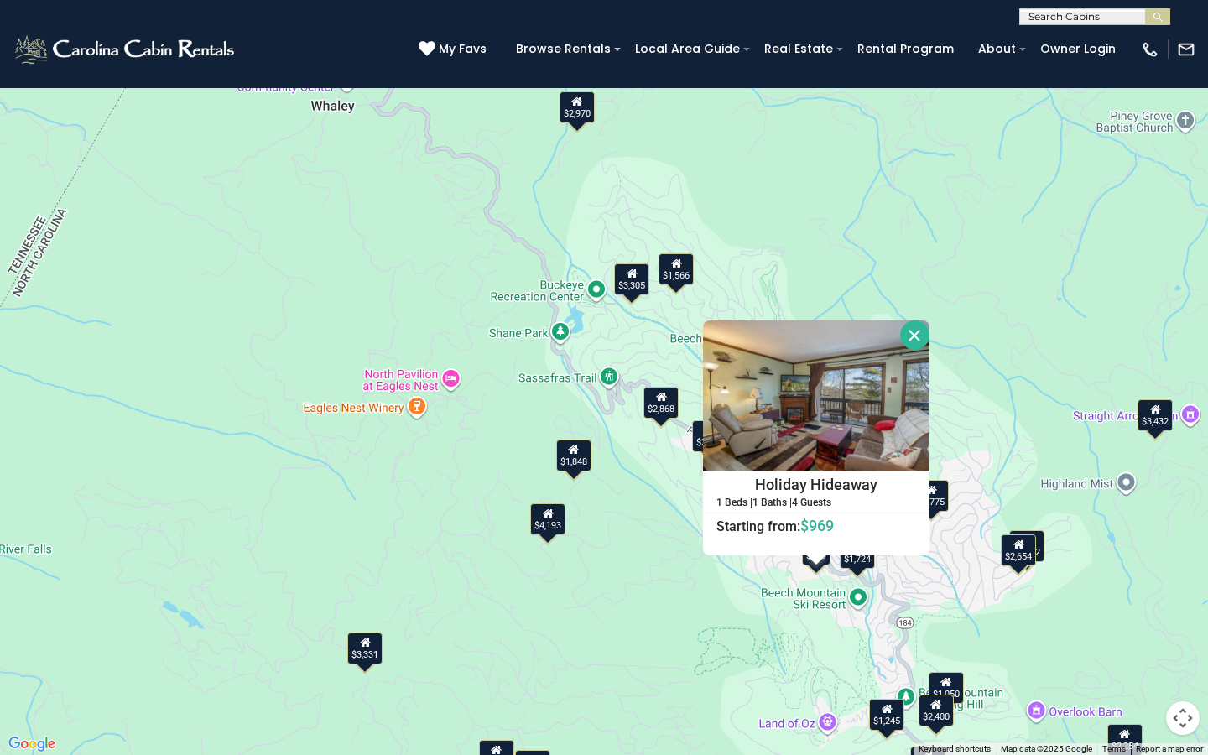
click at [865, 546] on div "$1,724" at bounding box center [856, 553] width 35 height 32
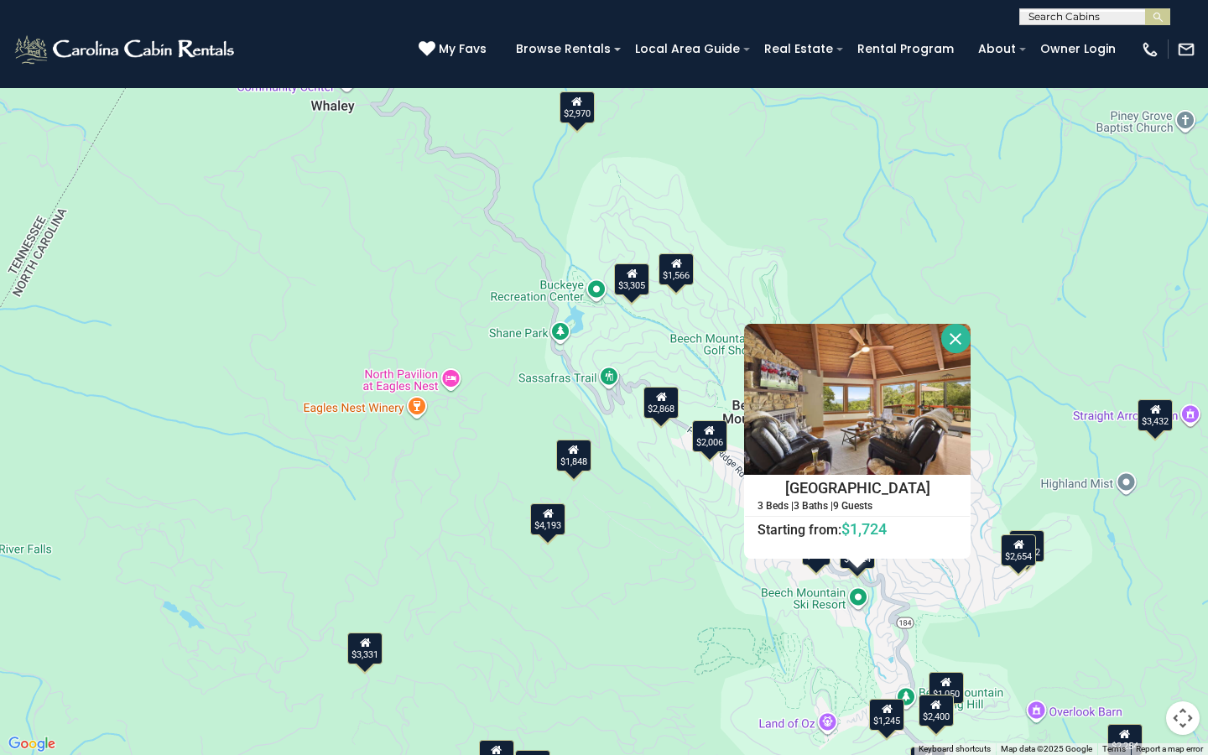
click at [954, 325] on button "Close" at bounding box center [955, 338] width 29 height 29
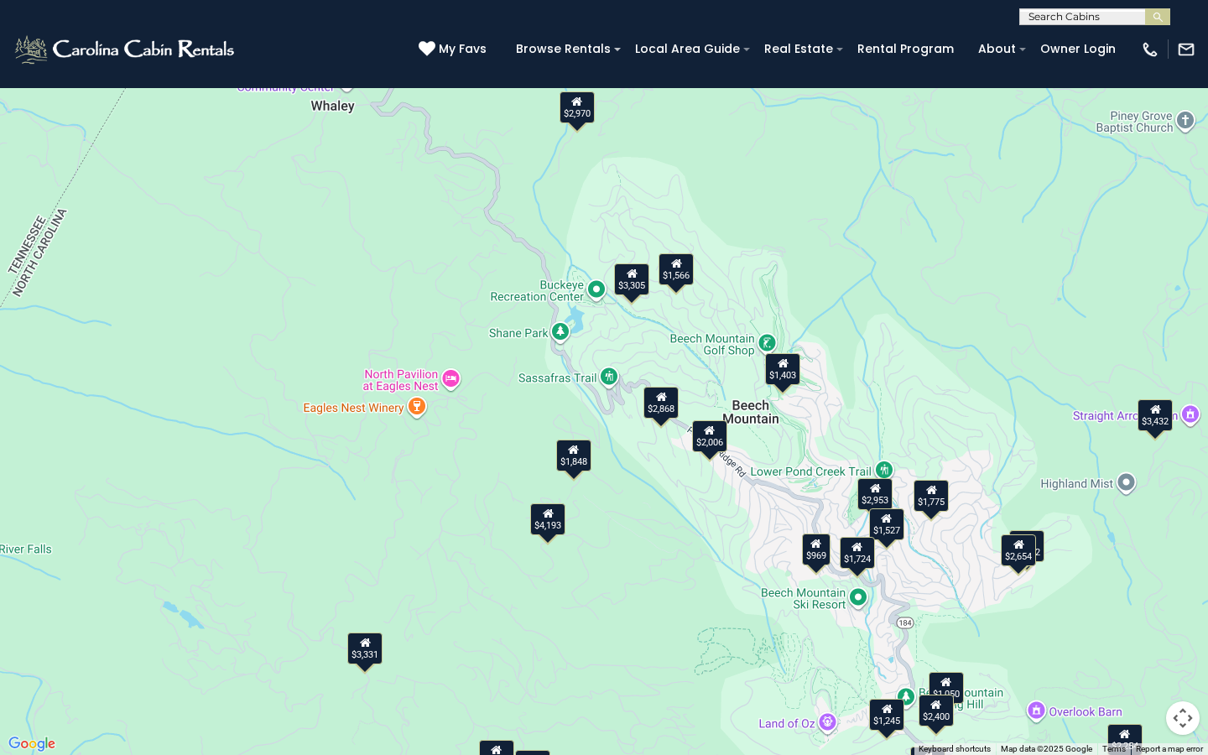
click at [889, 530] on div "$1,527" at bounding box center [886, 524] width 35 height 32
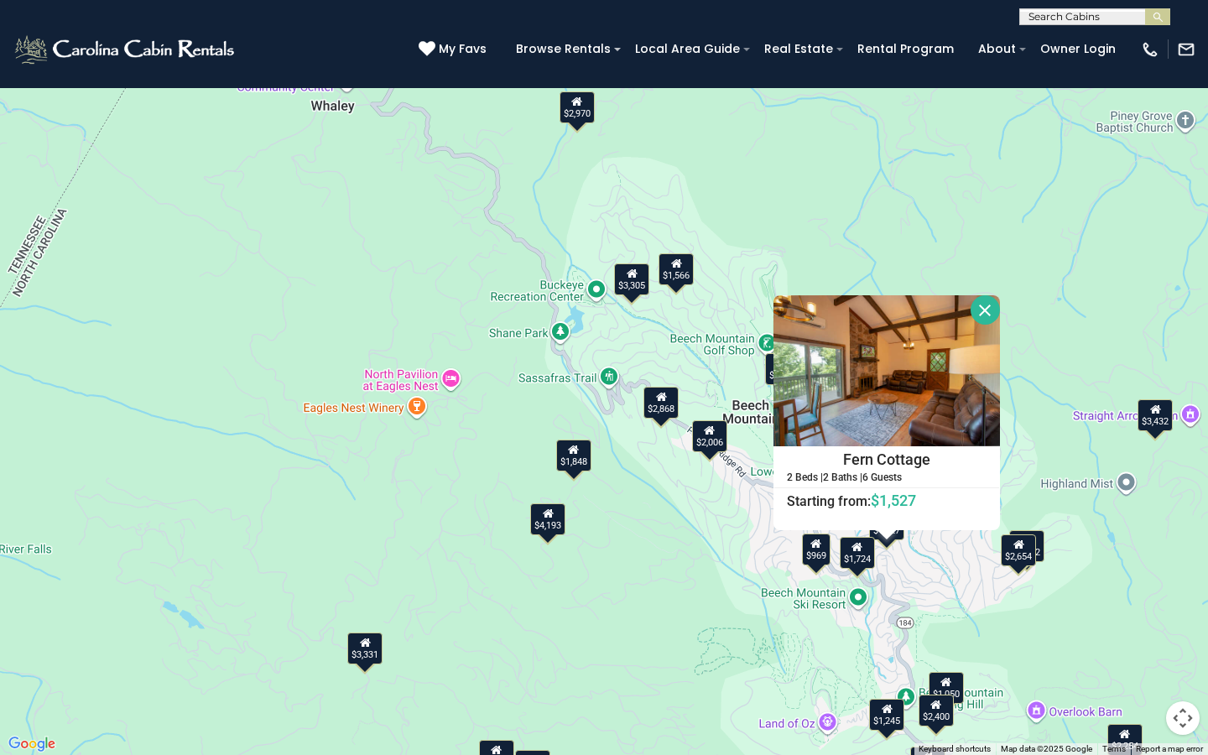
click at [982, 301] on button "Close" at bounding box center [984, 309] width 29 height 29
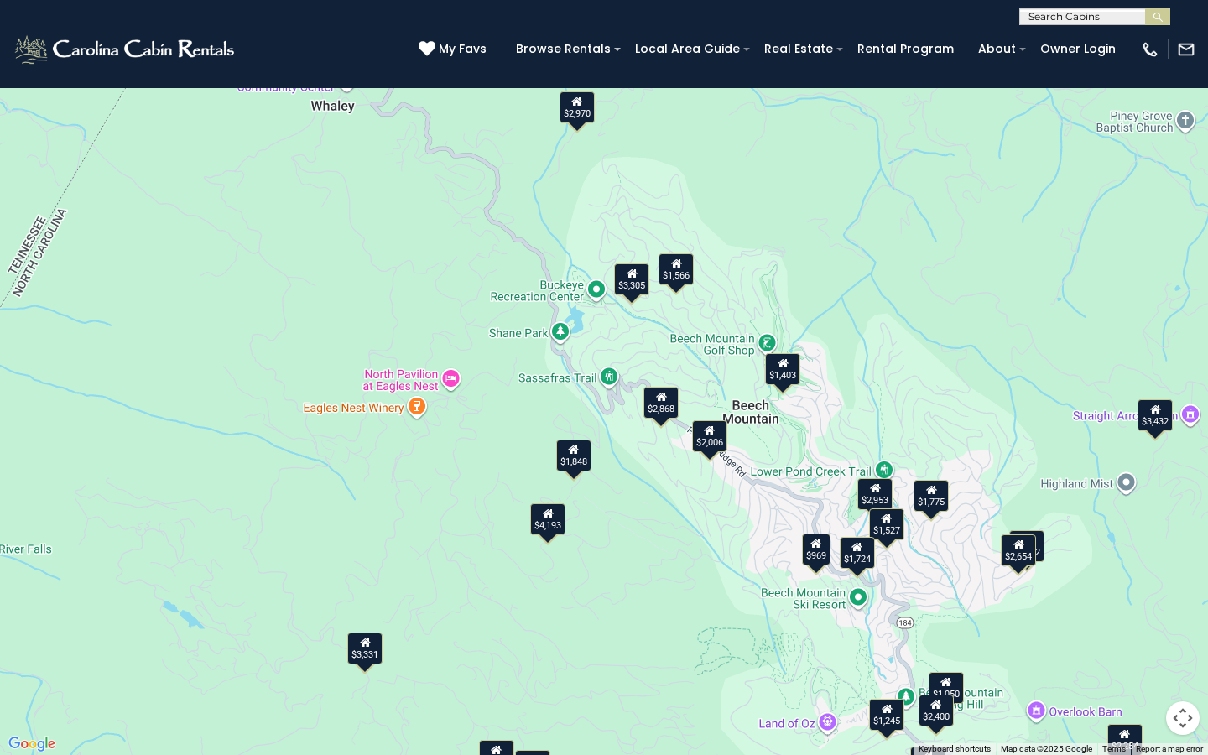
click at [935, 497] on div "$1,775" at bounding box center [930, 496] width 35 height 32
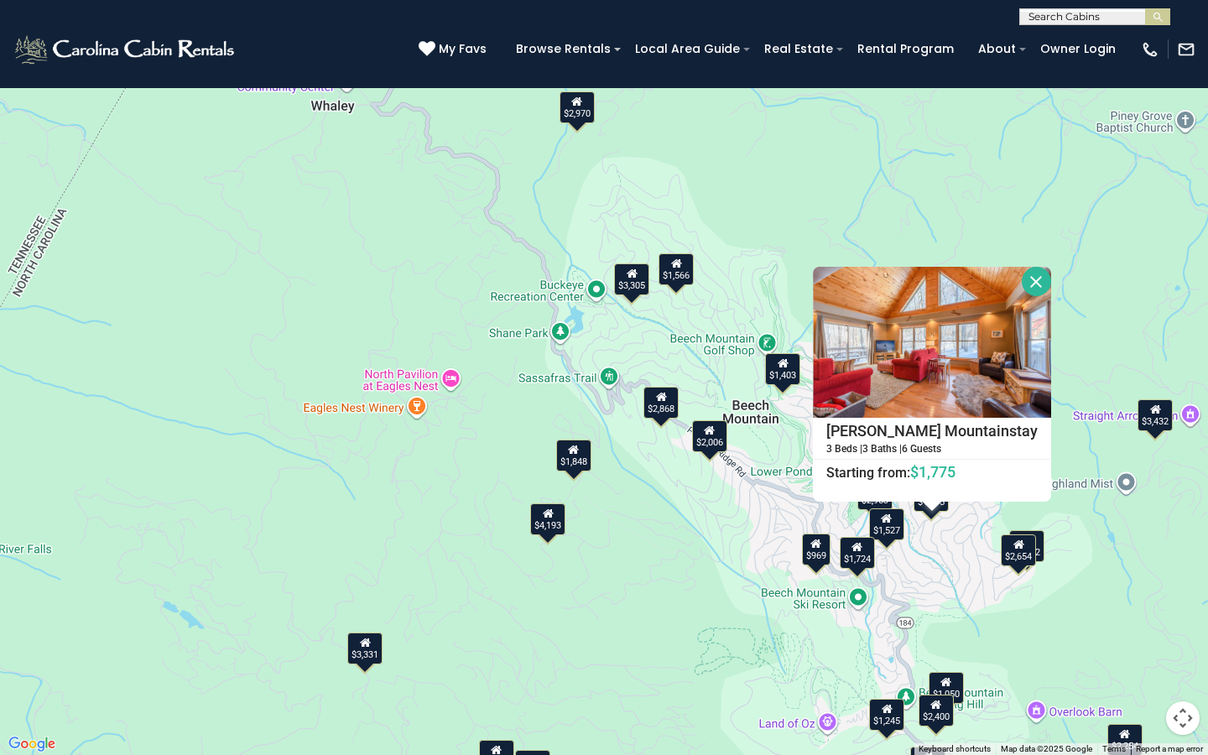
click at [1031, 280] on button "Close" at bounding box center [1035, 281] width 29 height 29
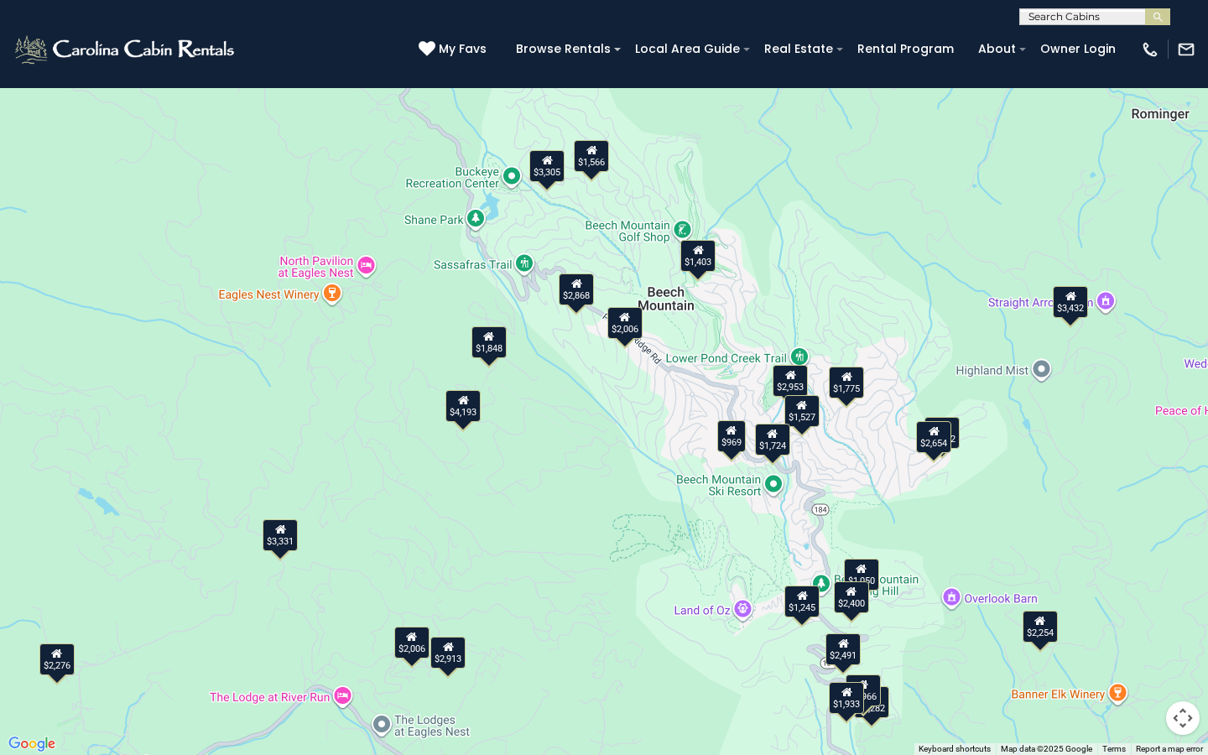
drag, startPoint x: 950, startPoint y: 549, endPoint x: 875, endPoint y: 450, distance: 123.9
click at [875, 450] on div "$2,006 $1,724 $1,403 $1,775 $2,868 $1,050 $2,276 $4,193 $969 $3,331 $2,006 $2,9…" at bounding box center [604, 377] width 1208 height 755
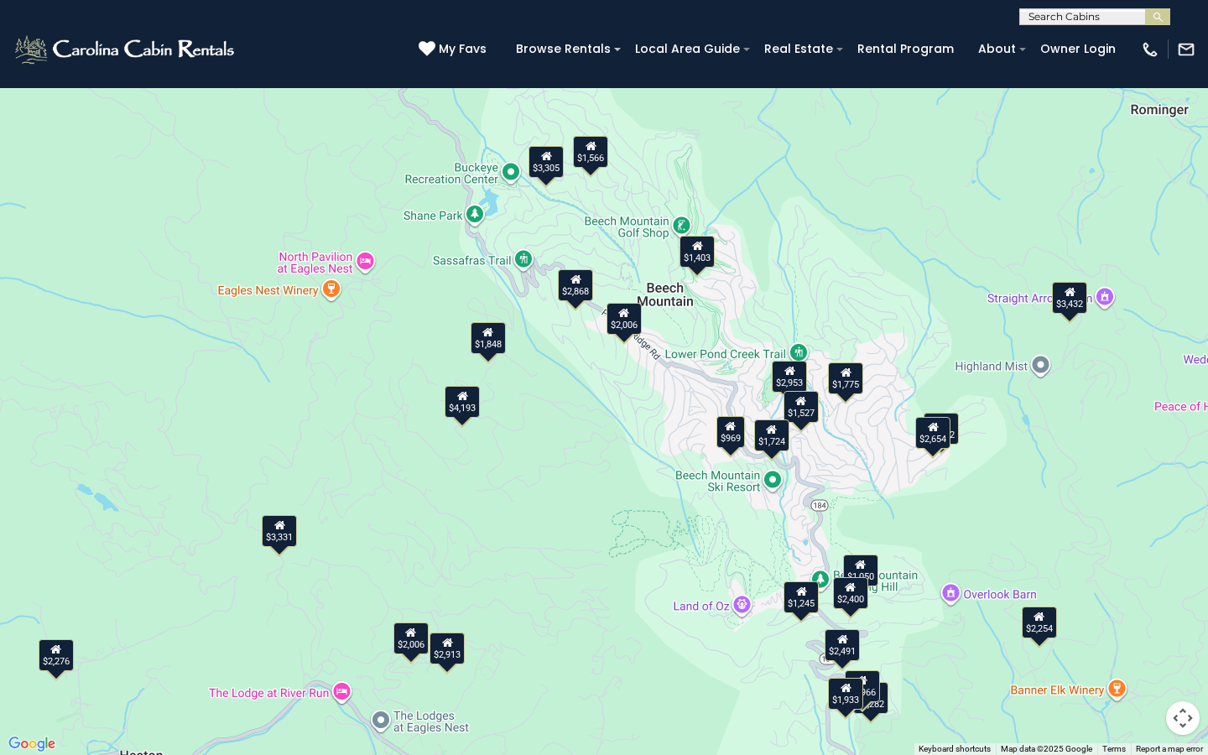
click at [849, 508] on div "$2,006 $1,724 $1,403 $1,775 $2,868 $1,050 $2,276 $4,193 $969 $3,331 $2,006 $2,9…" at bounding box center [604, 377] width 1208 height 755
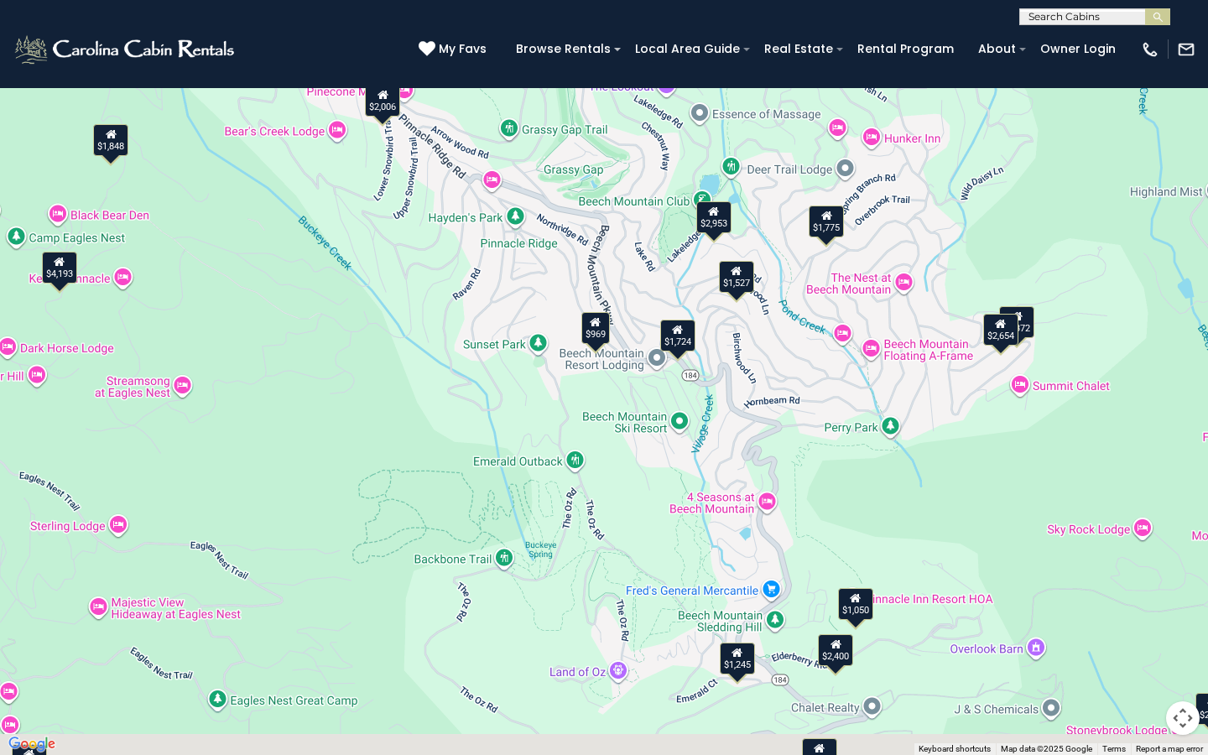
drag, startPoint x: 845, startPoint y: 544, endPoint x: 828, endPoint y: 497, distance: 49.9
click at [828, 497] on div "$2,006 $1,724 $1,403 $1,775 $2,868 $1,050 $2,276 $4,193 $969 $3,331 $2,006 $2,9…" at bounding box center [604, 377] width 1208 height 755
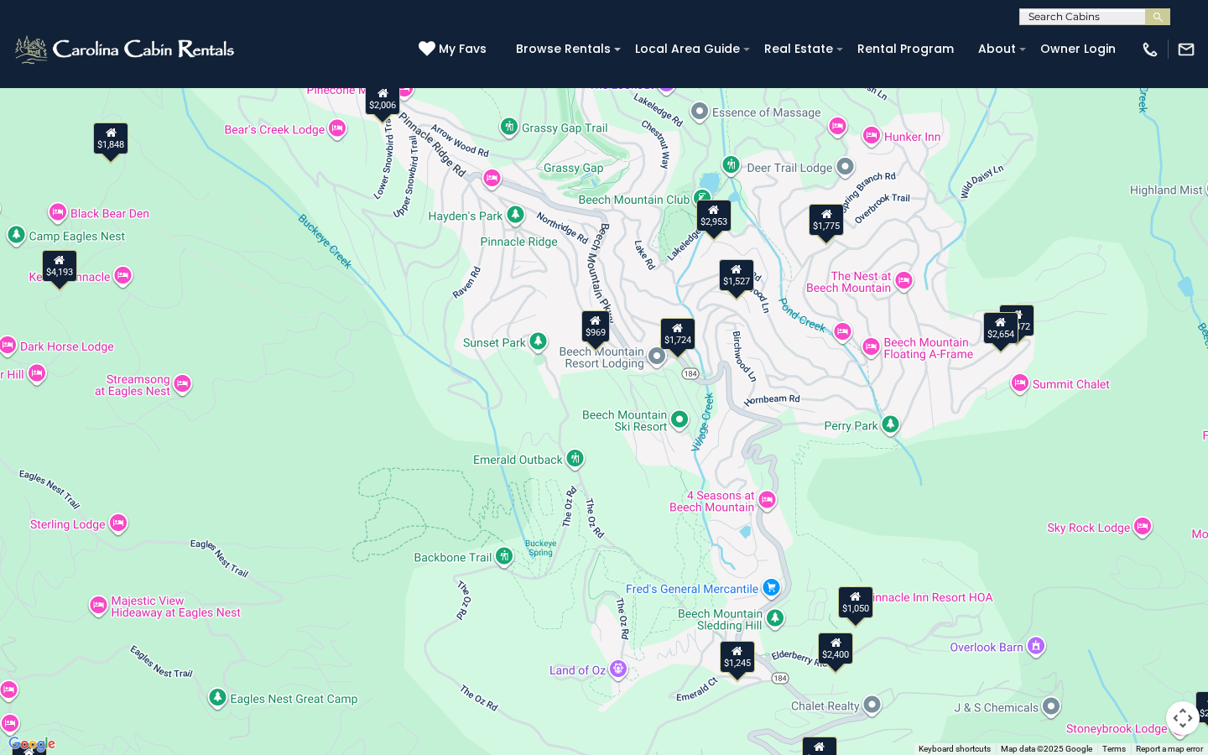
click at [1031, 329] on div "$2,372" at bounding box center [1016, 320] width 35 height 32
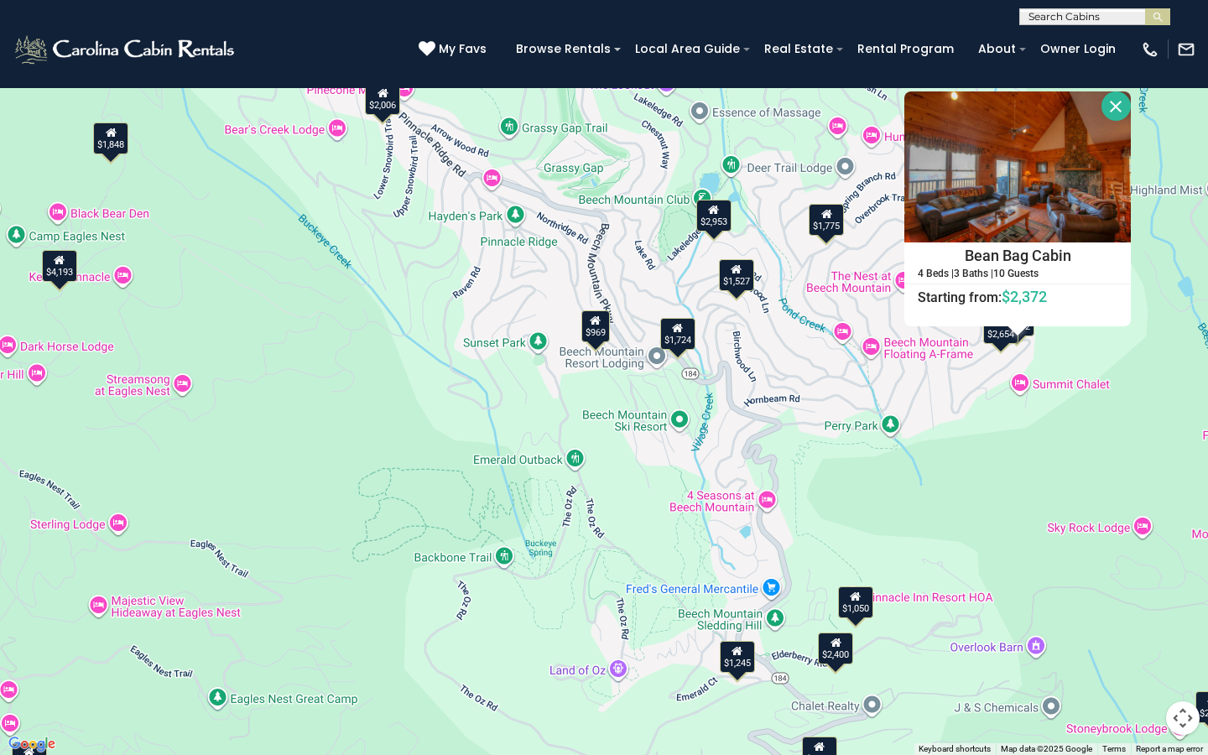
click at [995, 342] on div "$2,654" at bounding box center [1000, 328] width 35 height 32
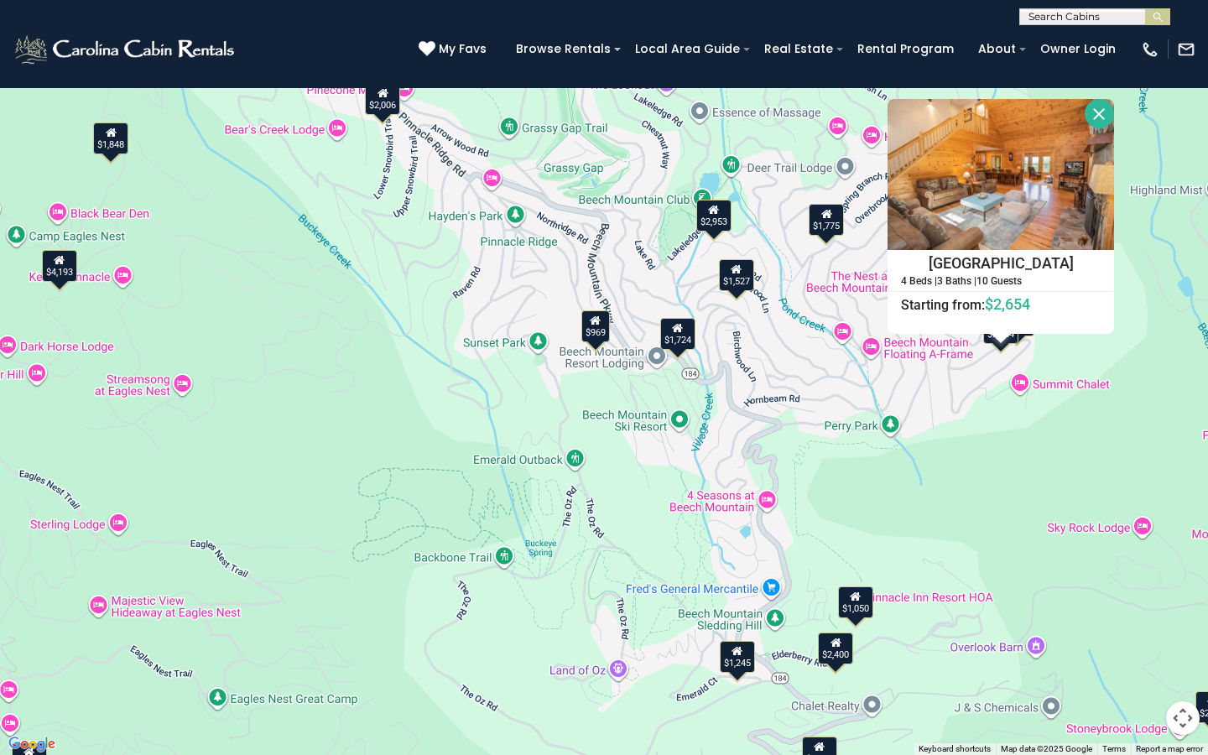
click at [1112, 117] on button "Close" at bounding box center [1098, 113] width 29 height 29
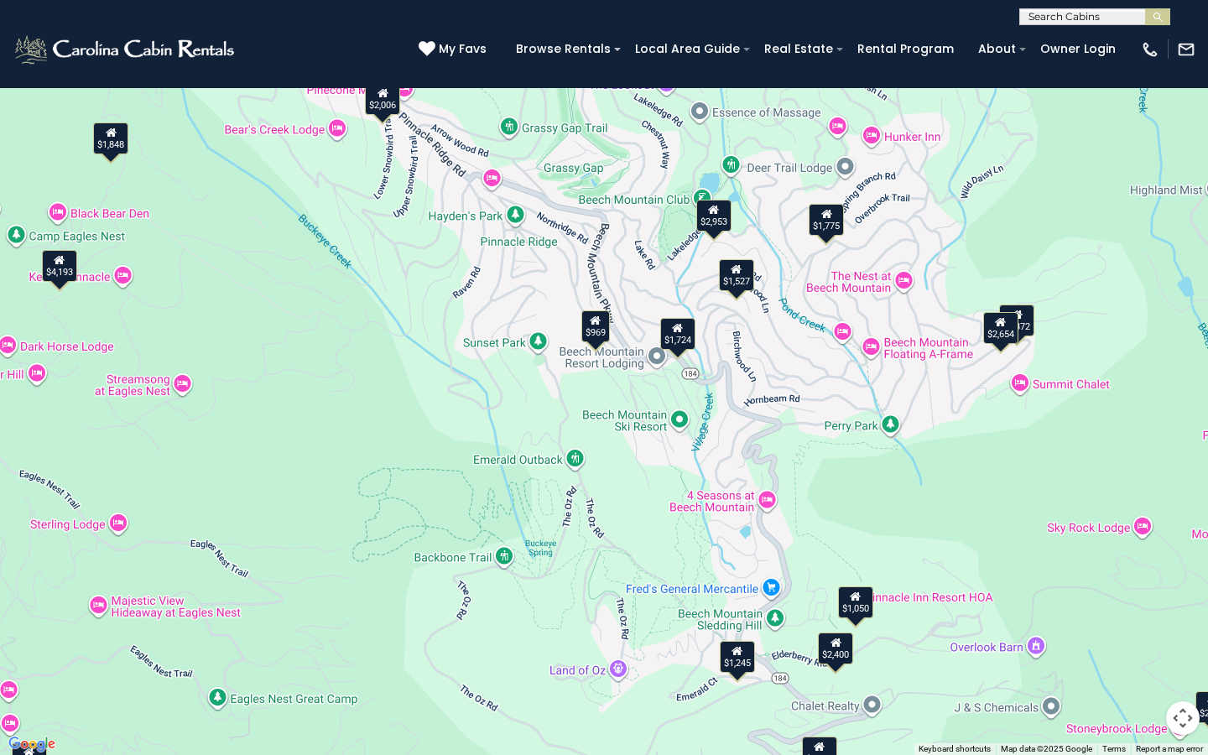
click at [1028, 324] on div "$2,372" at bounding box center [1016, 320] width 35 height 32
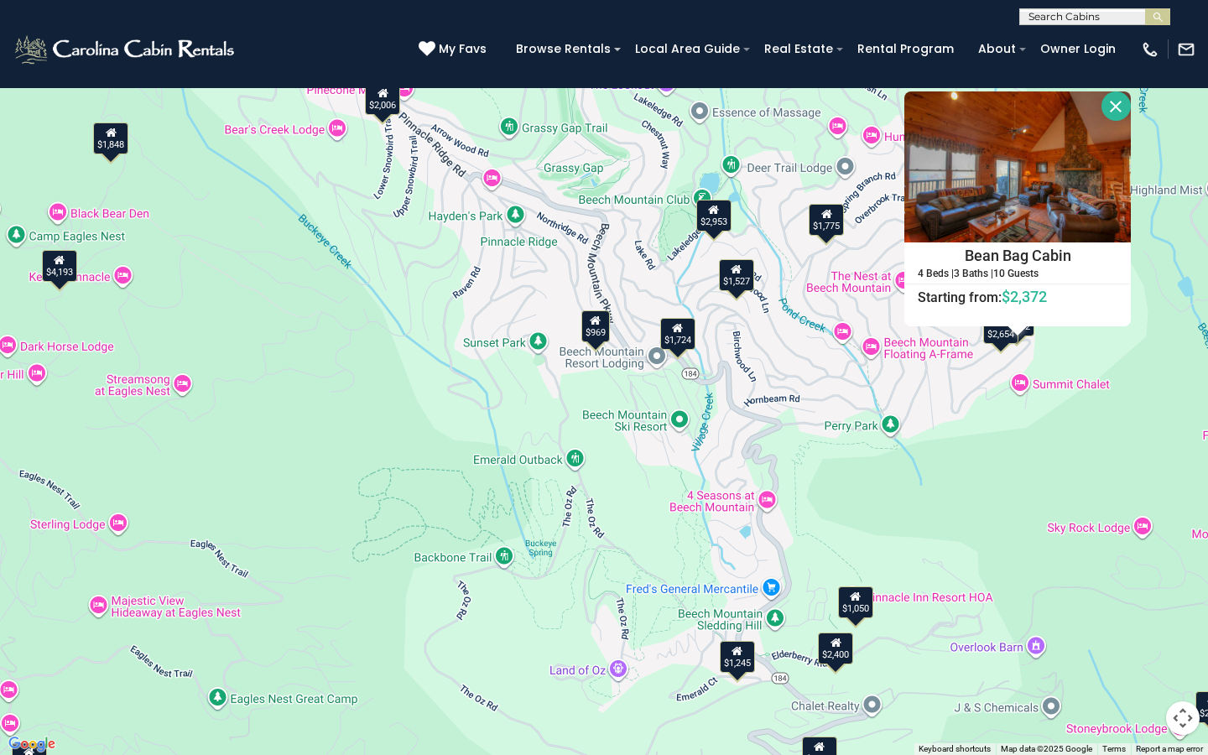
click at [1125, 106] on button "Close" at bounding box center [1115, 105] width 29 height 29
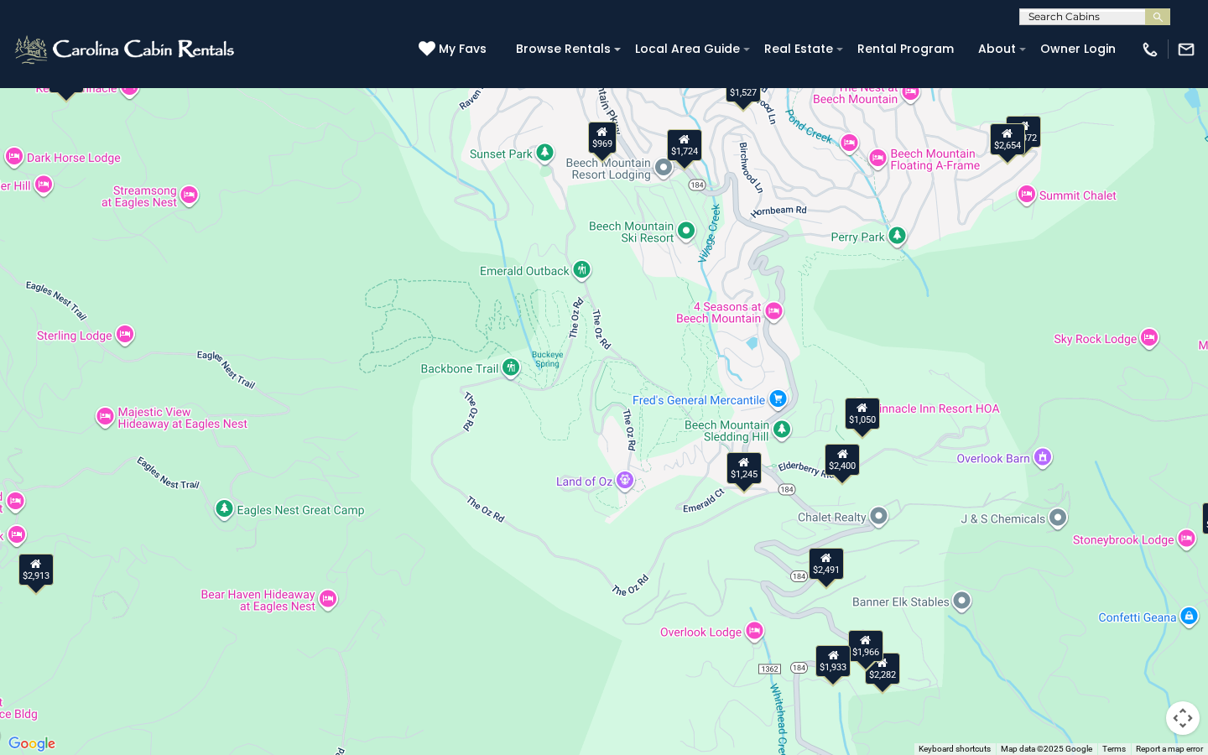
drag, startPoint x: 909, startPoint y: 370, endPoint x: 912, endPoint y: 253, distance: 116.6
click at [912, 253] on div "$2,006 $1,724 $1,403 $1,775 $2,868 $1,050 $2,276 $4,193 $969 $3,331 $2,006 $2,9…" at bounding box center [604, 377] width 1208 height 755
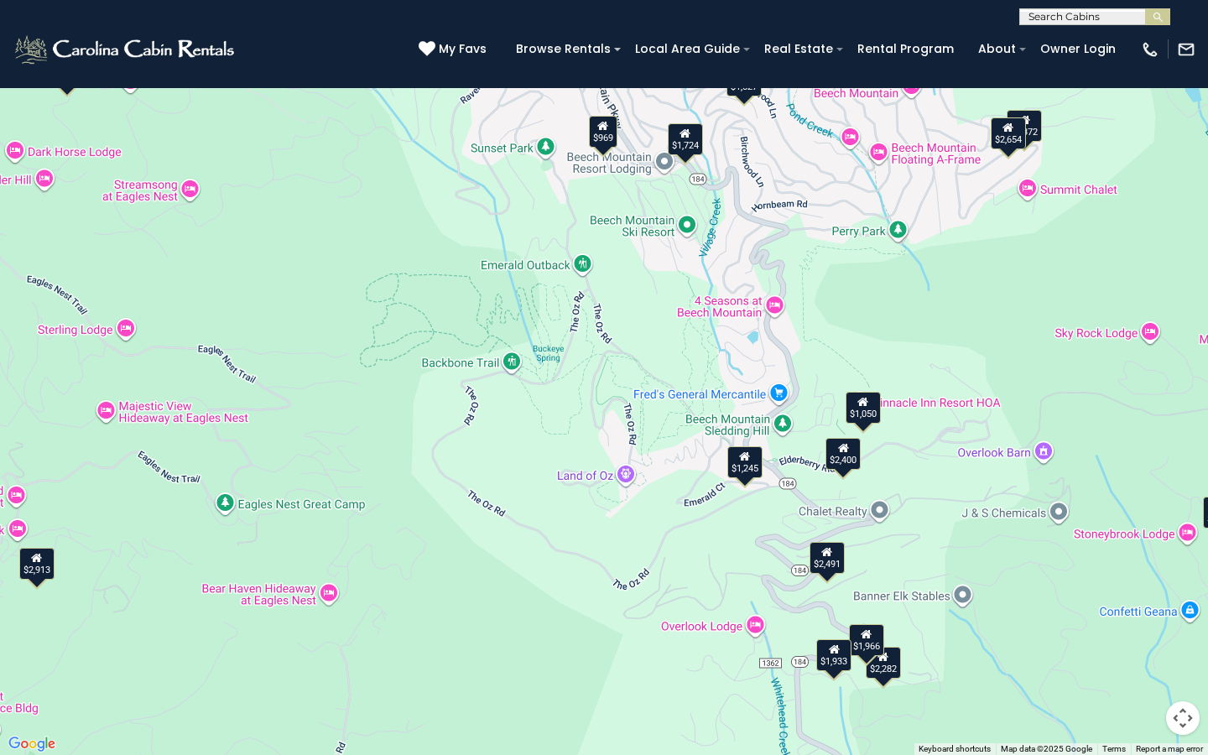
click at [839, 465] on div "$2,400" at bounding box center [842, 454] width 35 height 32
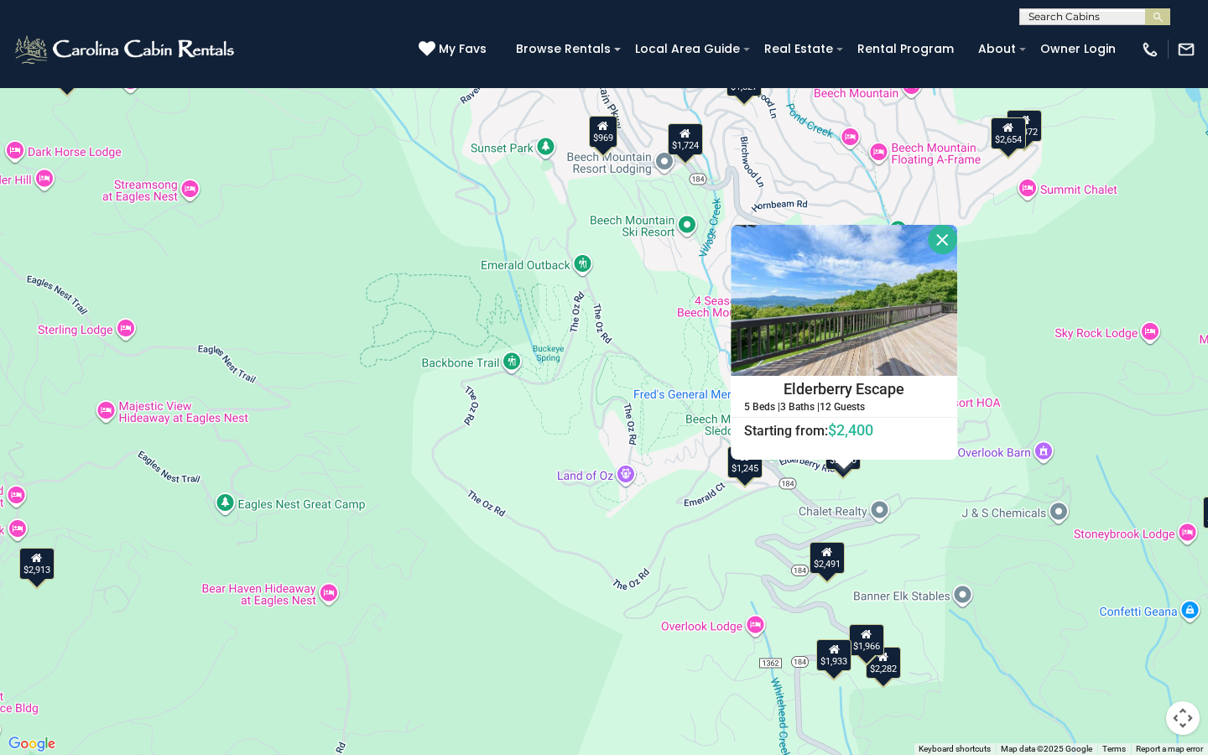
click at [946, 241] on button "Close" at bounding box center [941, 239] width 29 height 29
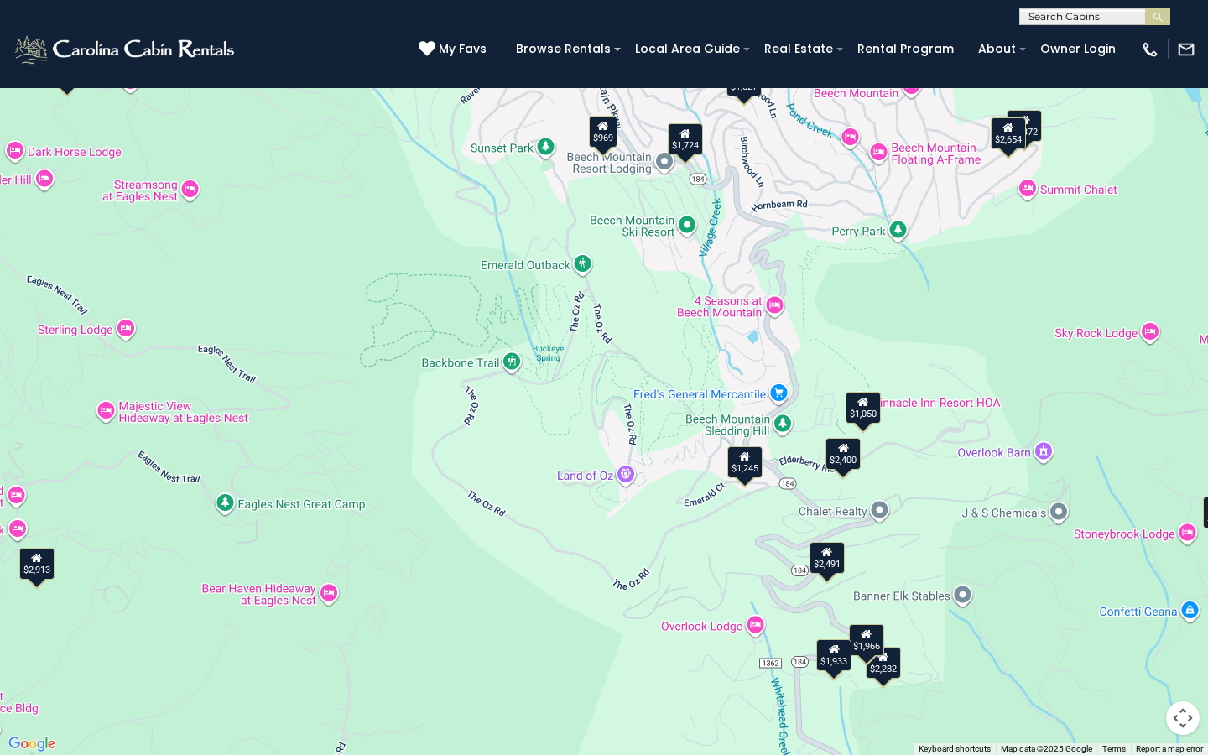
click at [870, 415] on div "$1,050" at bounding box center [862, 408] width 35 height 32
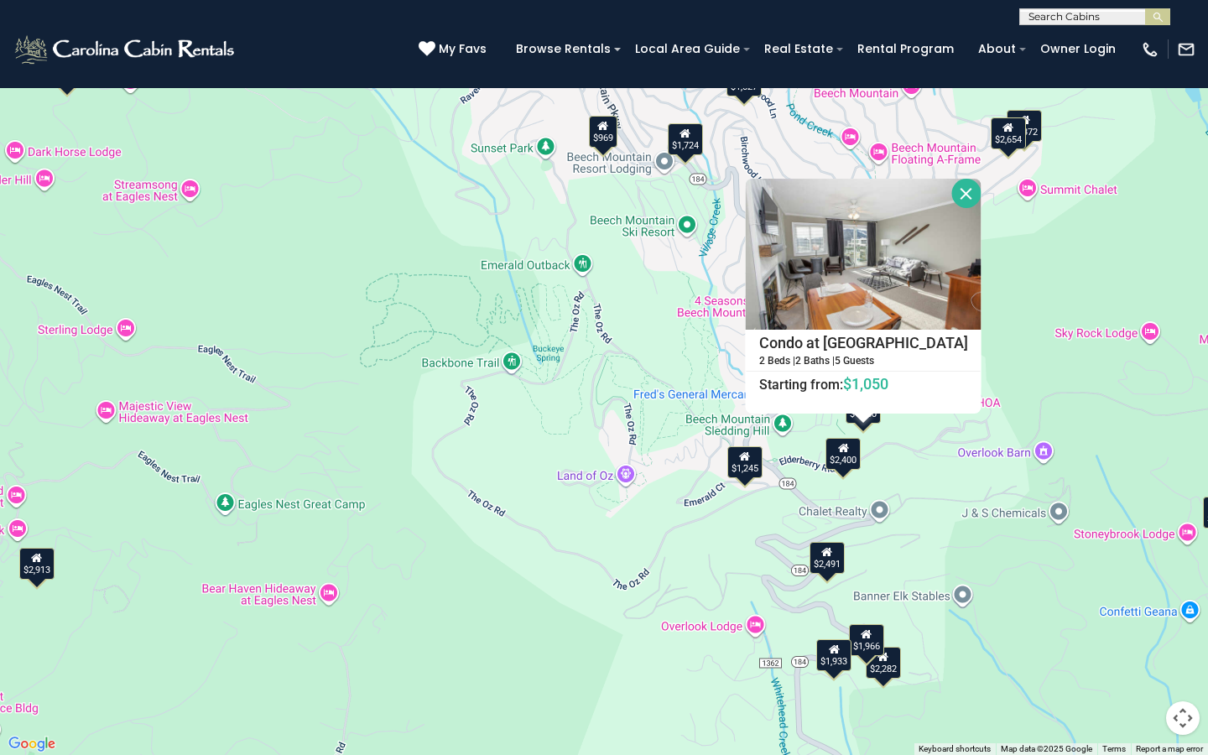
click at [961, 190] on button "Close" at bounding box center [966, 193] width 29 height 29
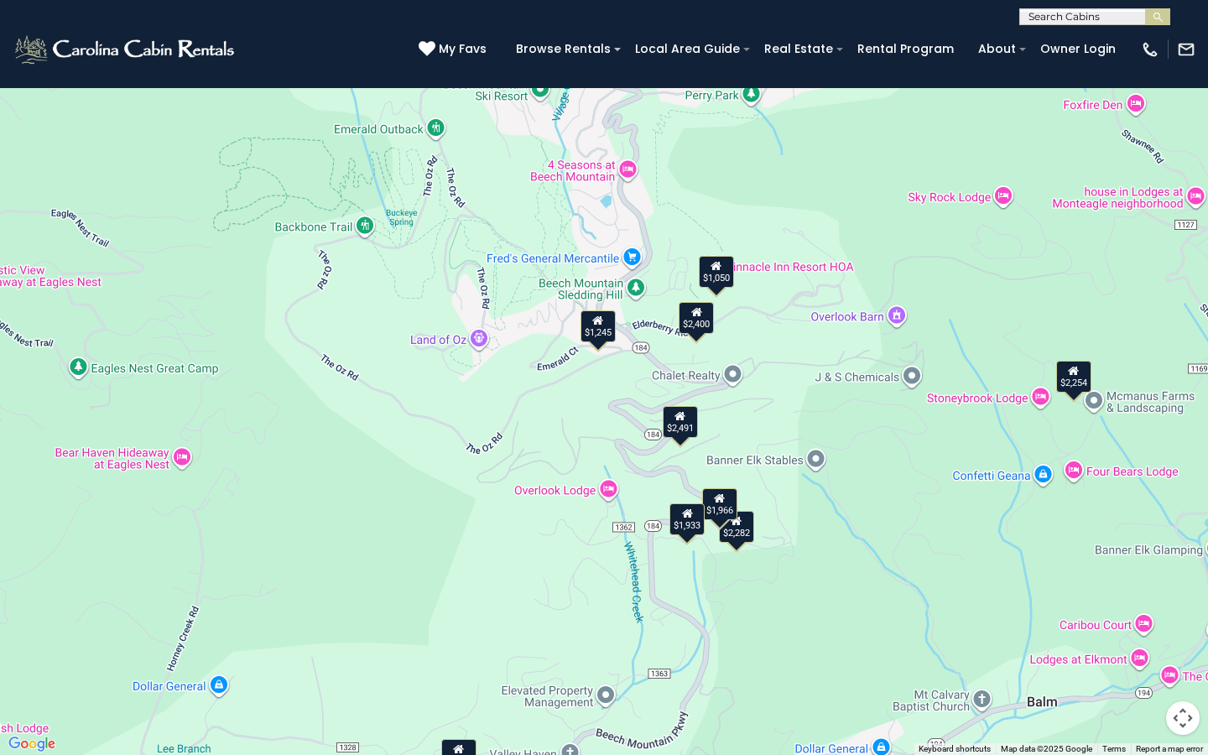
drag, startPoint x: 914, startPoint y: 524, endPoint x: 766, endPoint y: 382, distance: 205.2
click at [766, 382] on div "$2,006 $1,724 $1,403 $1,775 $2,868 $1,050 $2,276 $4,193 $969 $3,331 $2,006 $2,9…" at bounding box center [604, 377] width 1208 height 755
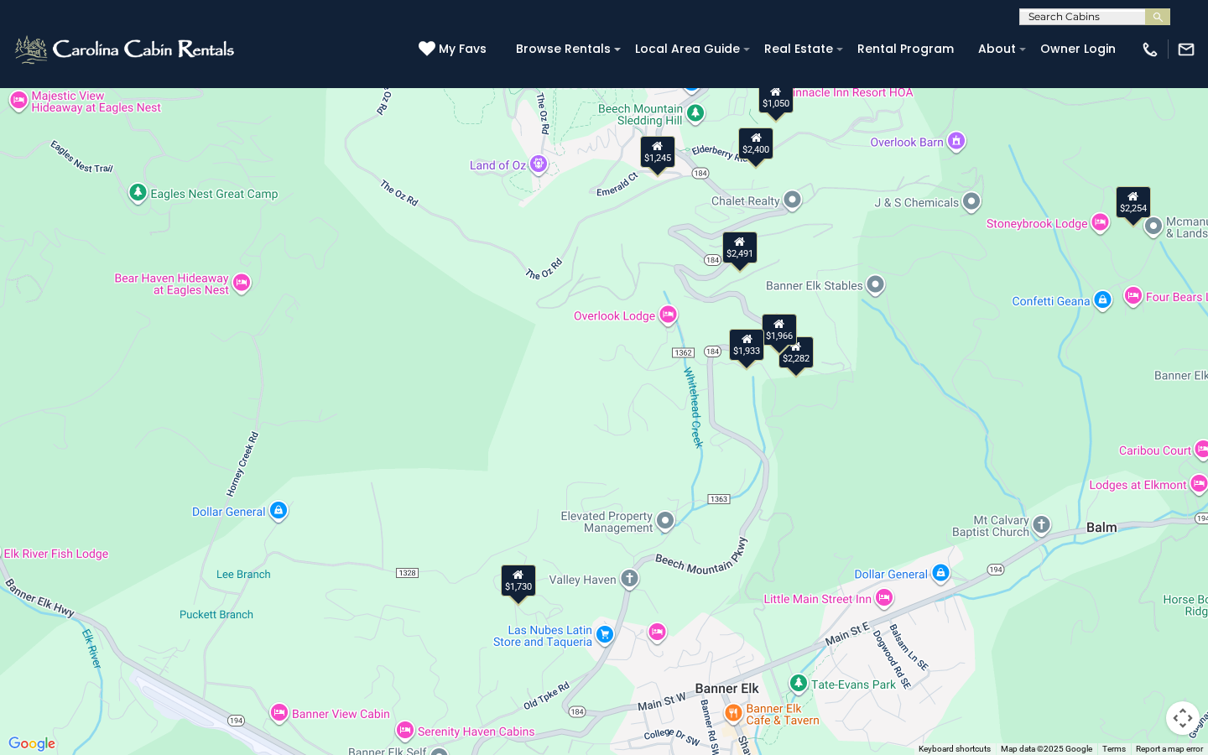
drag, startPoint x: 845, startPoint y: 609, endPoint x: 908, endPoint y: 420, distance: 198.9
click at [908, 420] on div "$2,006 $1,724 $1,403 $1,775 $2,868 $1,050 $2,276 $4,193 $969 $3,331 $2,006 $2,9…" at bounding box center [604, 377] width 1208 height 755
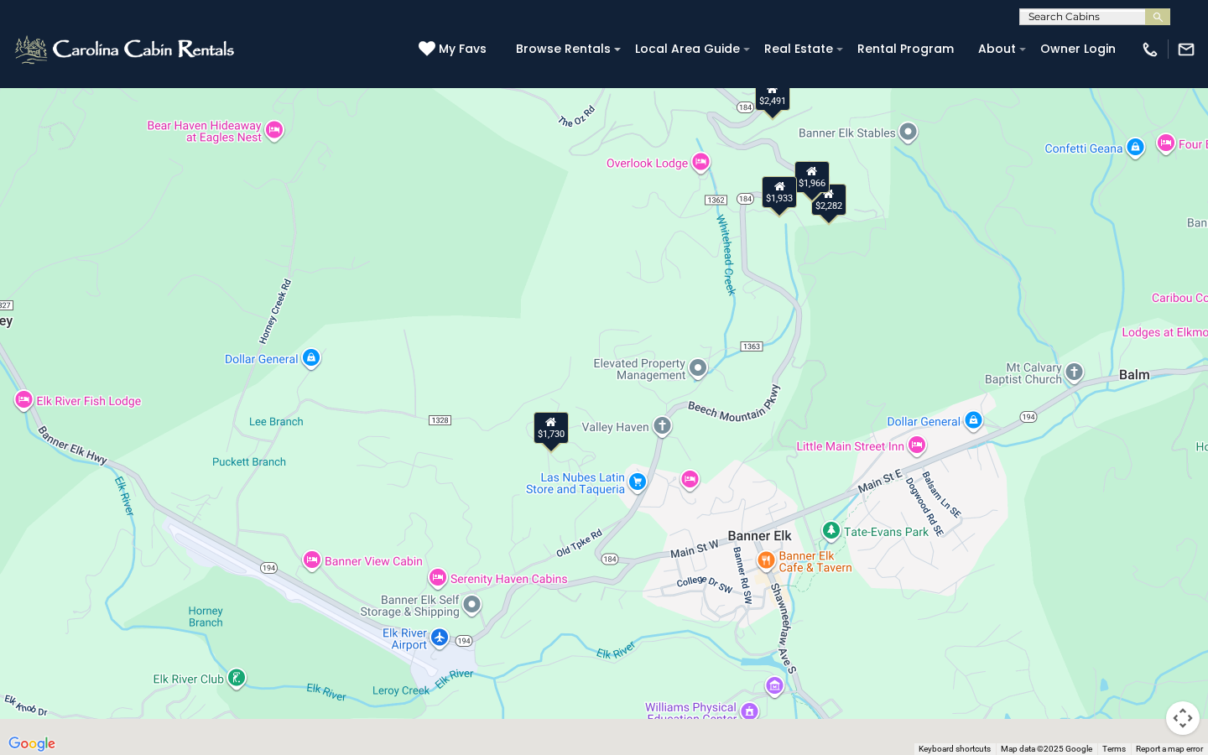
drag, startPoint x: 706, startPoint y: 627, endPoint x: 719, endPoint y: 520, distance: 108.2
click at [719, 520] on div "$2,006 $1,724 $1,403 $1,775 $2,868 $1,050 $2,276 $4,193 $969 $3,331 $2,006 $2,9…" at bounding box center [604, 377] width 1208 height 755
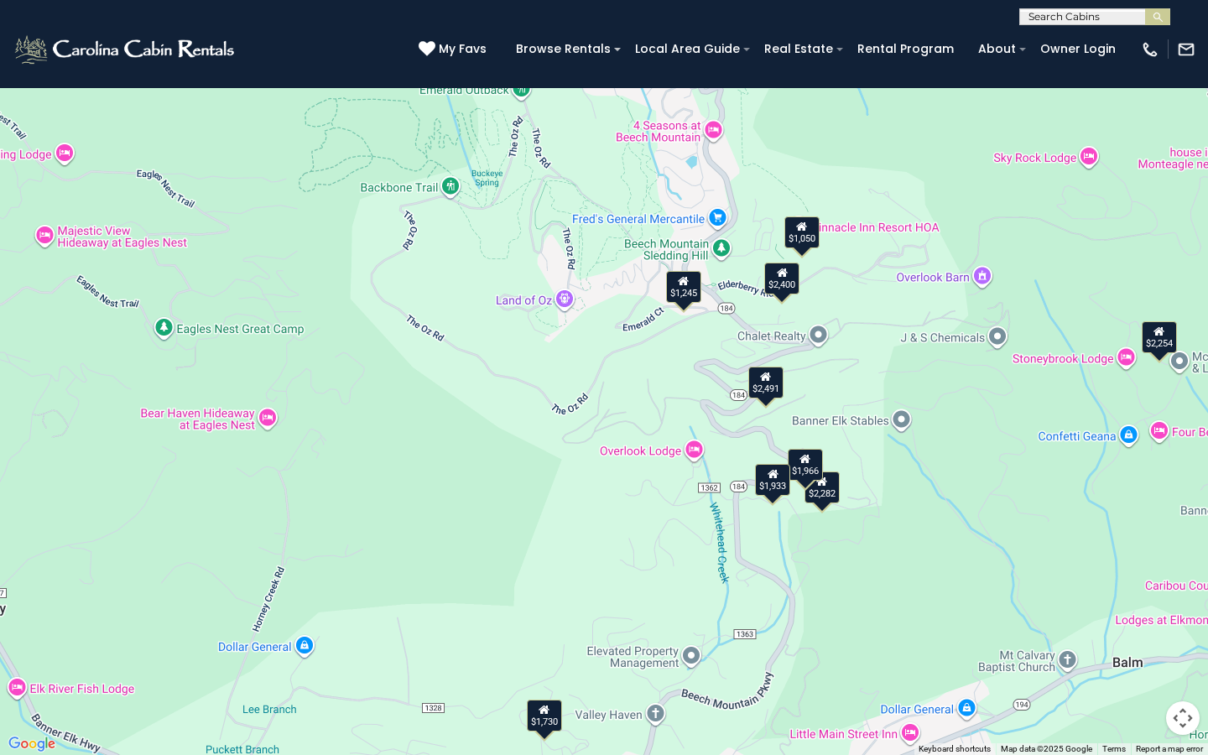
drag, startPoint x: 889, startPoint y: 522, endPoint x: 886, endPoint y: 745, distance: 223.1
click at [886, 546] on div "$2,006 $1,724 $1,403 $1,775 $2,868 $1,050 $2,276 $4,193 $969 $3,331 $2,006 $2,9…" at bounding box center [604, 377] width 1208 height 755
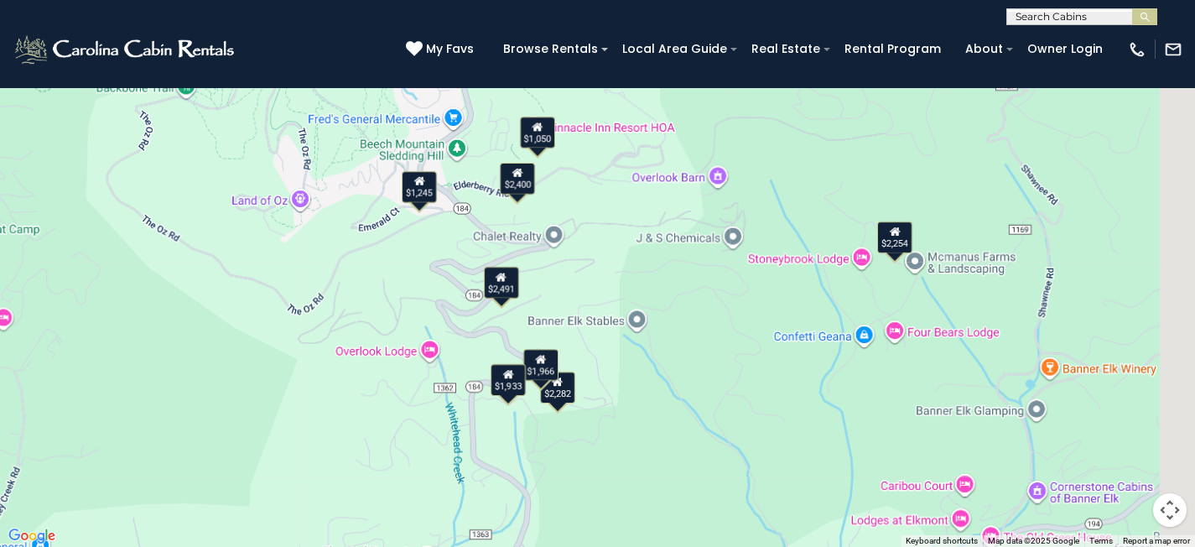
drag, startPoint x: 949, startPoint y: 416, endPoint x: 673, endPoint y: 382, distance: 278.7
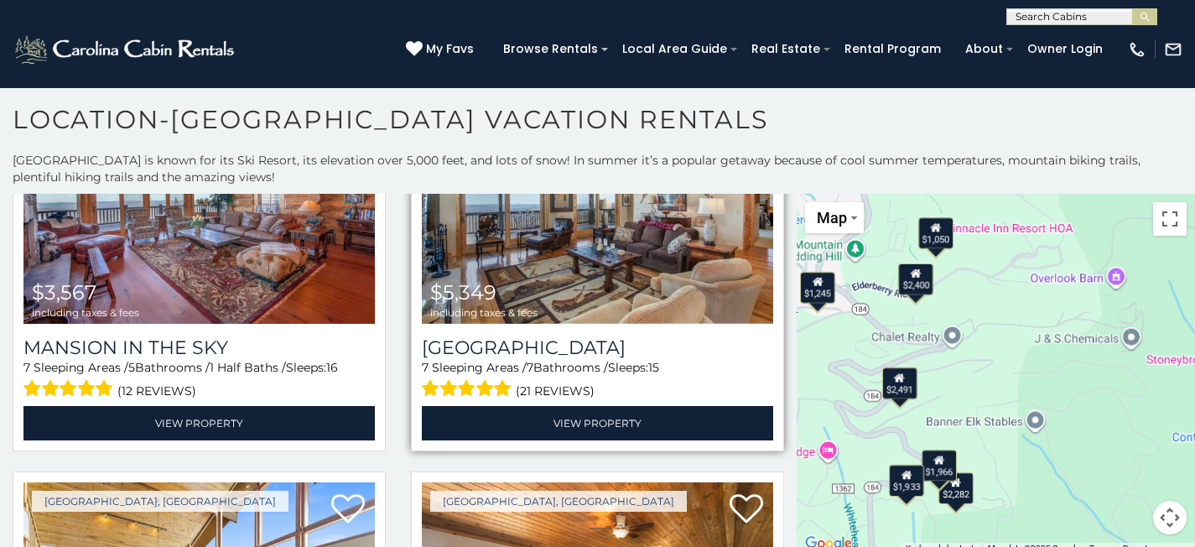
click at [673, 194] on main "**********" at bounding box center [597, 194] width 1195 height 0
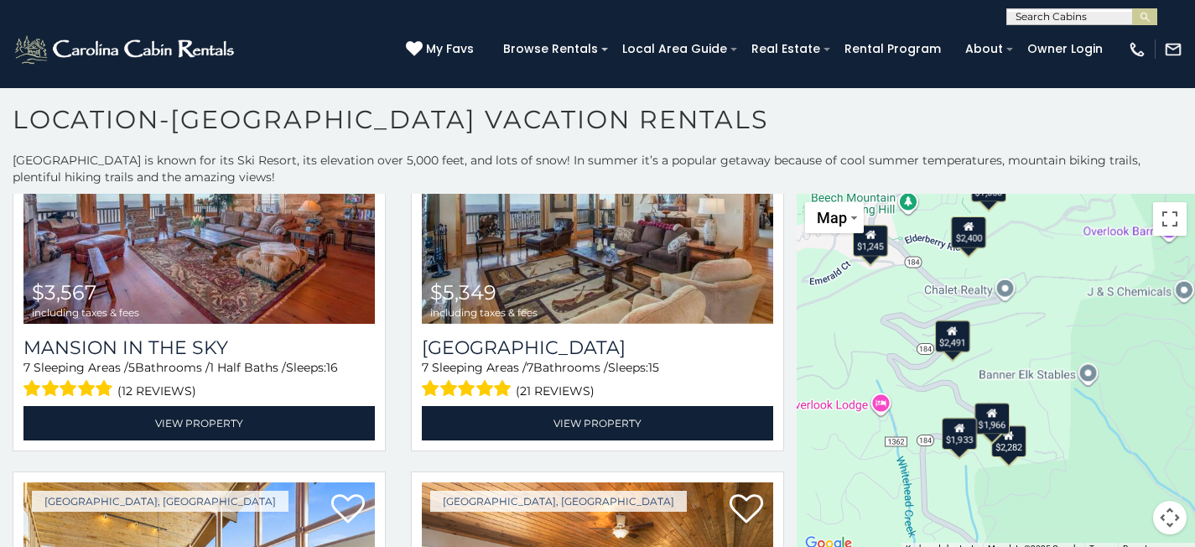
drag, startPoint x: 952, startPoint y: 406, endPoint x: 1004, endPoint y: 356, distance: 71.8
click at [1043, 367] on div "$2,006 $1,724 $1,403 $1,775 $2,868 $1,050 $2,276 $4,193 $969 $3,331 $2,006 $2,9…" at bounding box center [996, 374] width 398 height 361
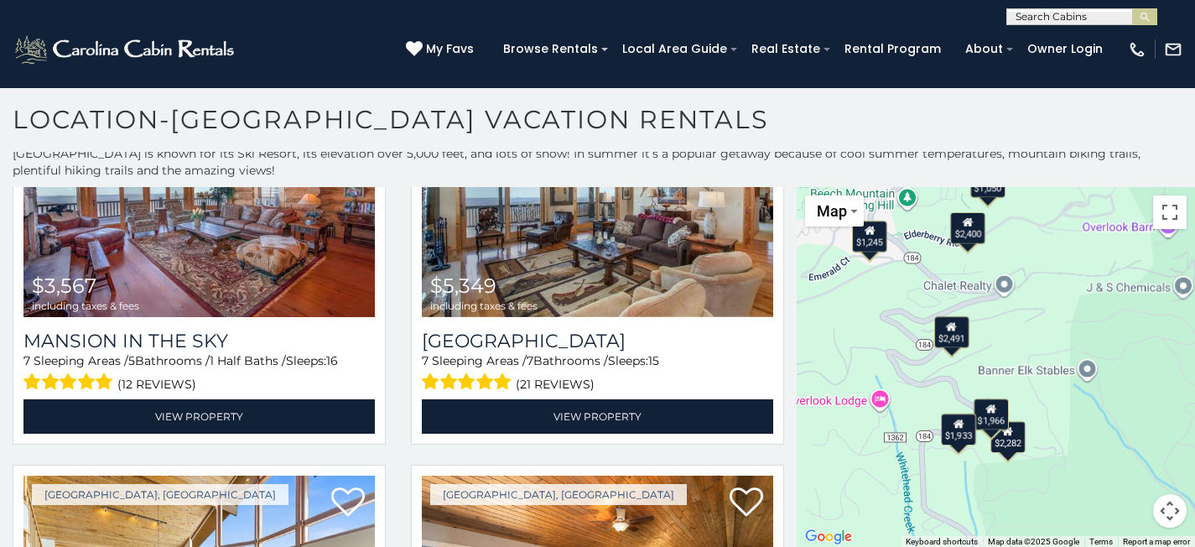
click at [864, 448] on div "$2,006 $1,724 $1,403 $1,775 $2,868 $1,050 $2,276 $4,193 $969 $3,331 $2,006 $2,9…" at bounding box center [996, 367] width 398 height 361
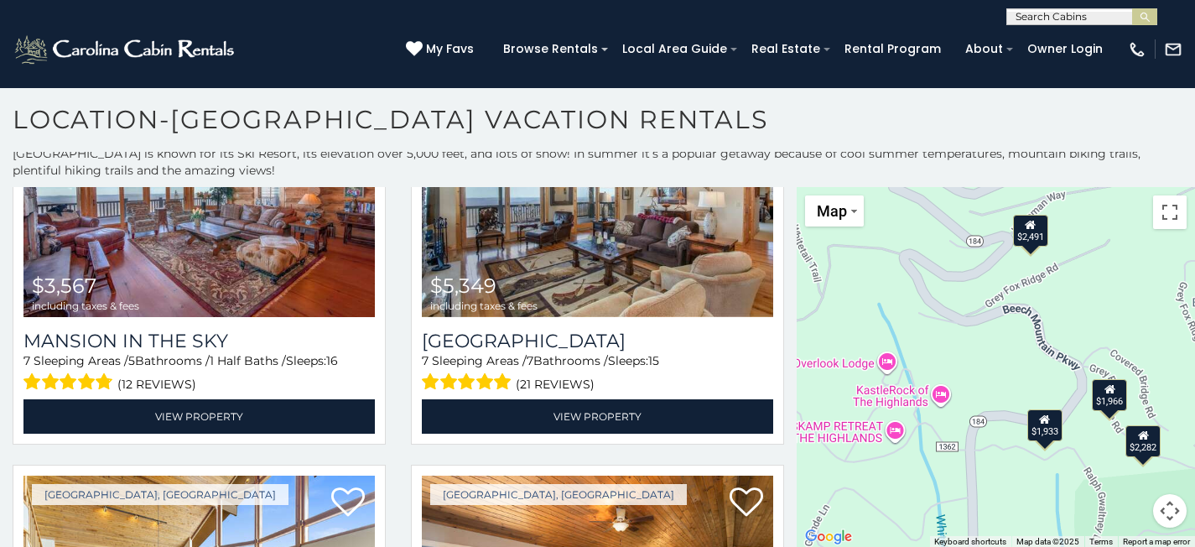
click at [912, 380] on div "$2,006 $1,724 $1,403 $1,775 $2,868 $1,050 $2,276 $4,193 $969 $3,331 $2,006 $2,9…" at bounding box center [996, 367] width 398 height 361
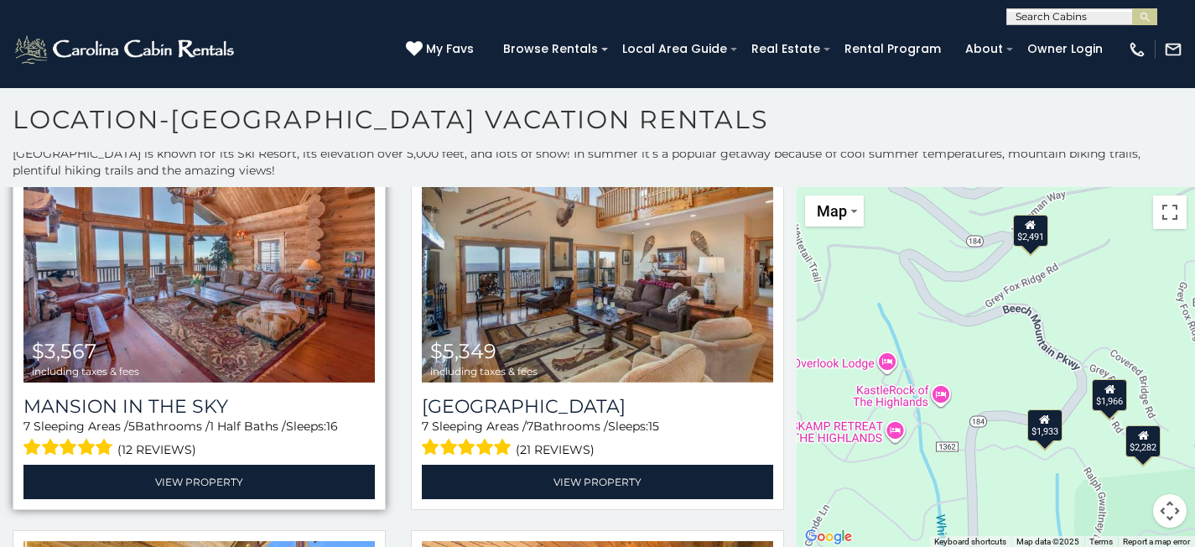
scroll to position [71, 0]
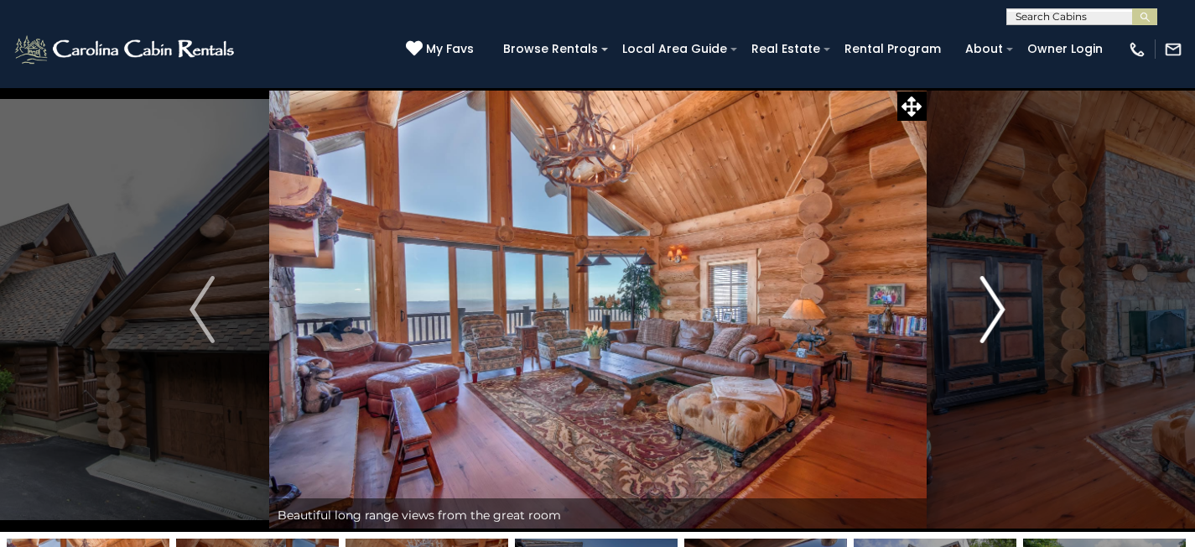
click at [993, 317] on img "Next" at bounding box center [992, 309] width 25 height 67
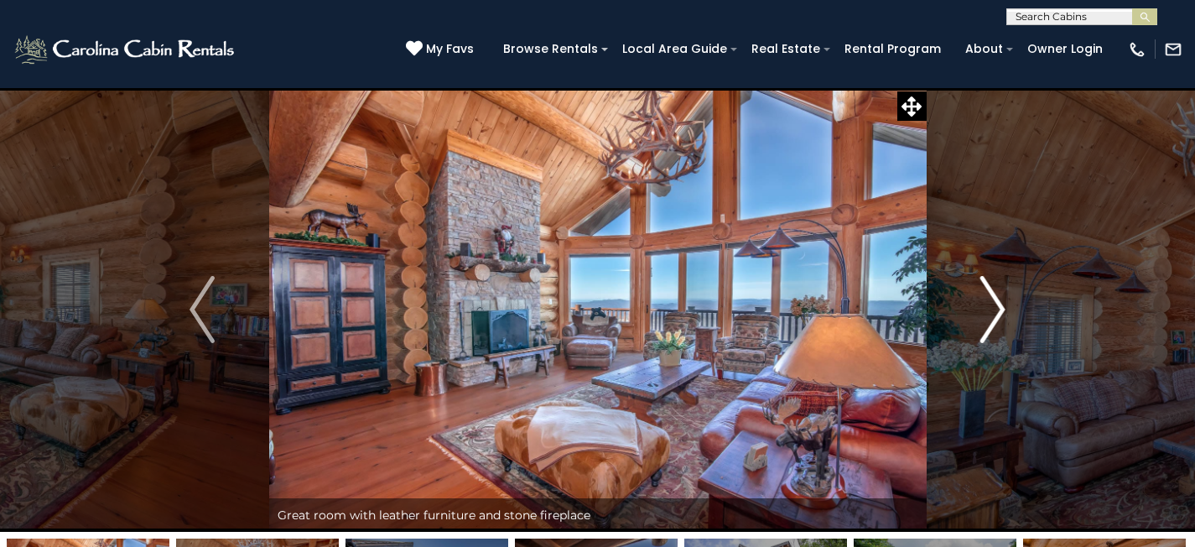
click at [1001, 304] on img "Next" at bounding box center [992, 309] width 25 height 67
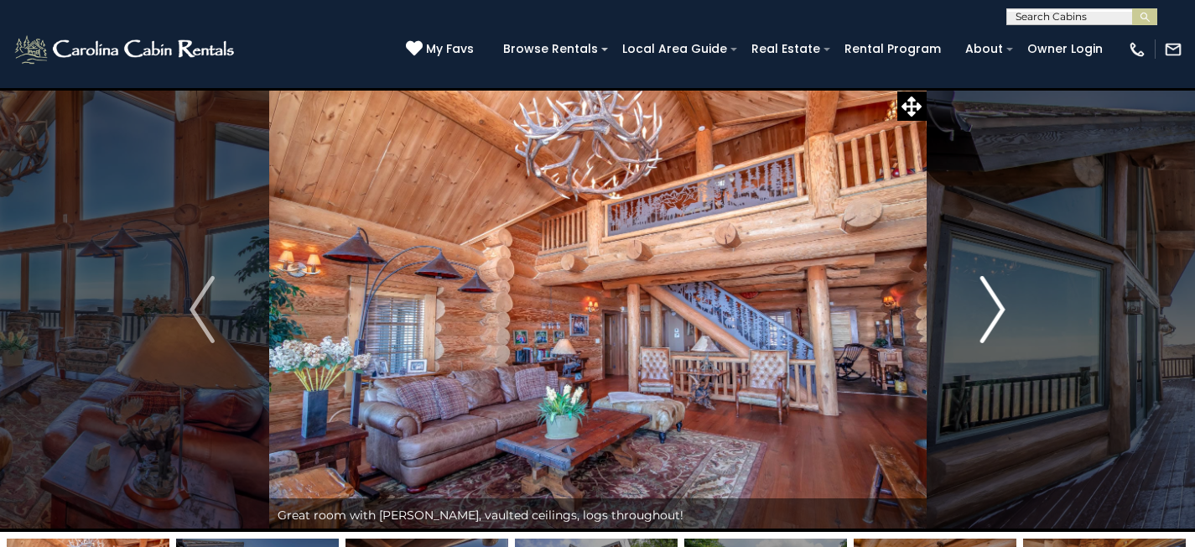
click at [1001, 304] on img "Next" at bounding box center [992, 309] width 25 height 67
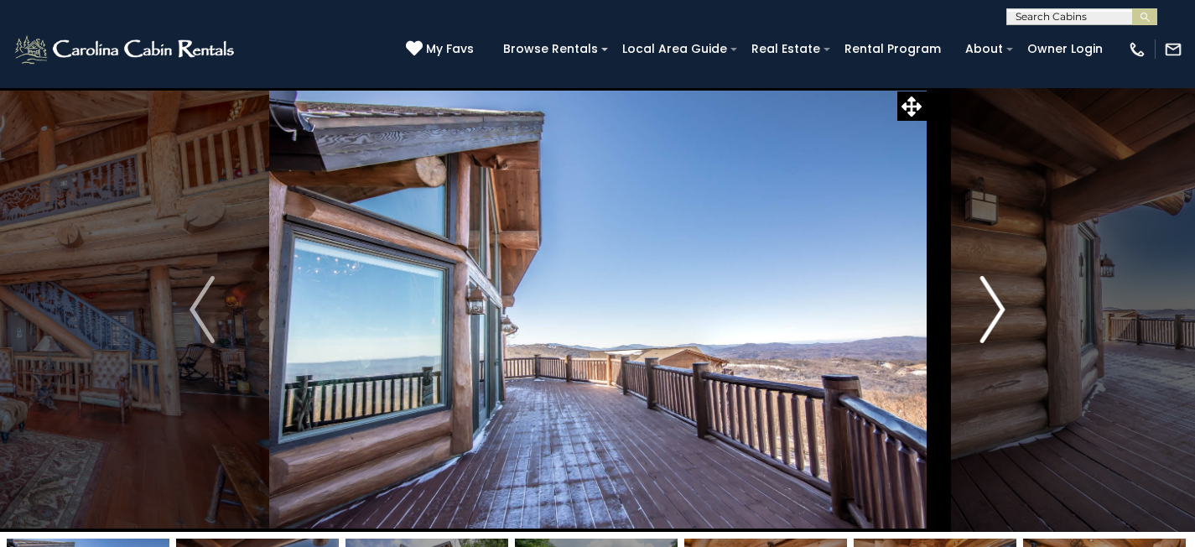
click at [1001, 304] on img "Next" at bounding box center [992, 309] width 25 height 67
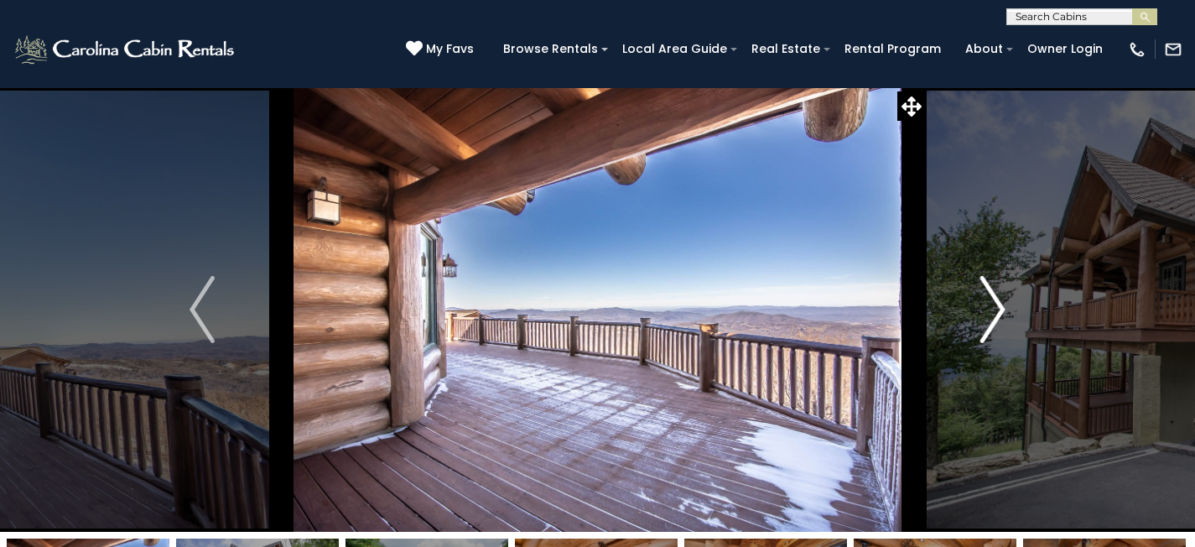
click at [1001, 304] on img "Next" at bounding box center [992, 309] width 25 height 67
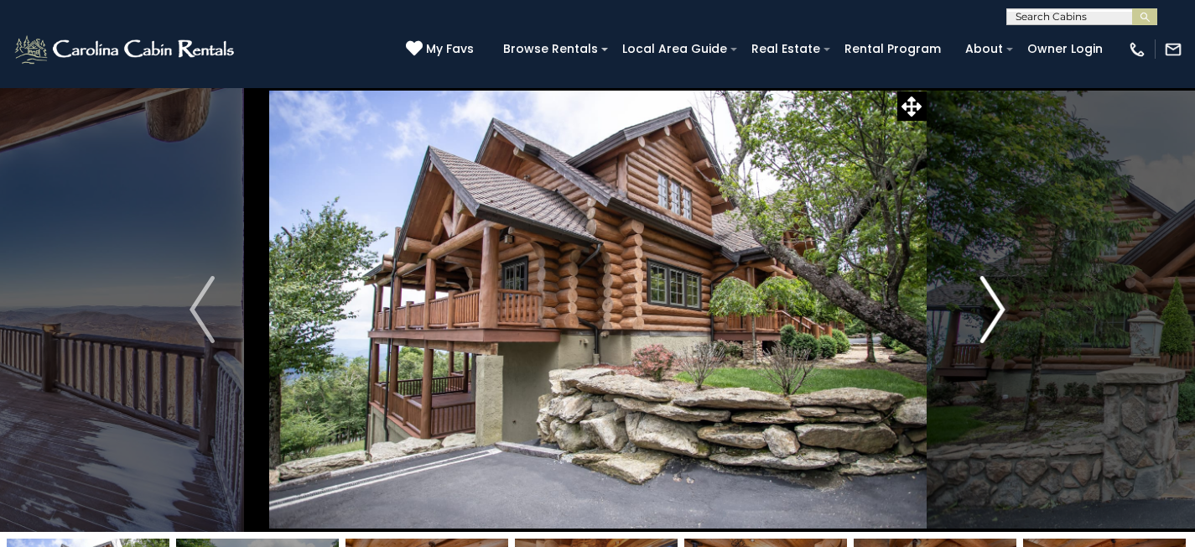
click at [1001, 304] on img "Next" at bounding box center [992, 309] width 25 height 67
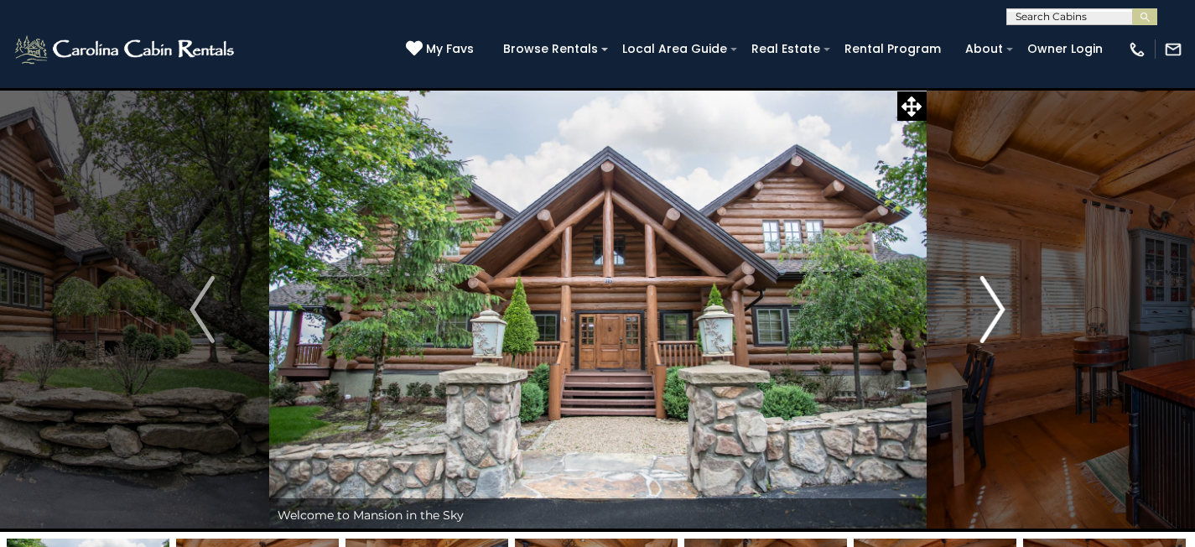
click at [1001, 304] on img "Next" at bounding box center [992, 309] width 25 height 67
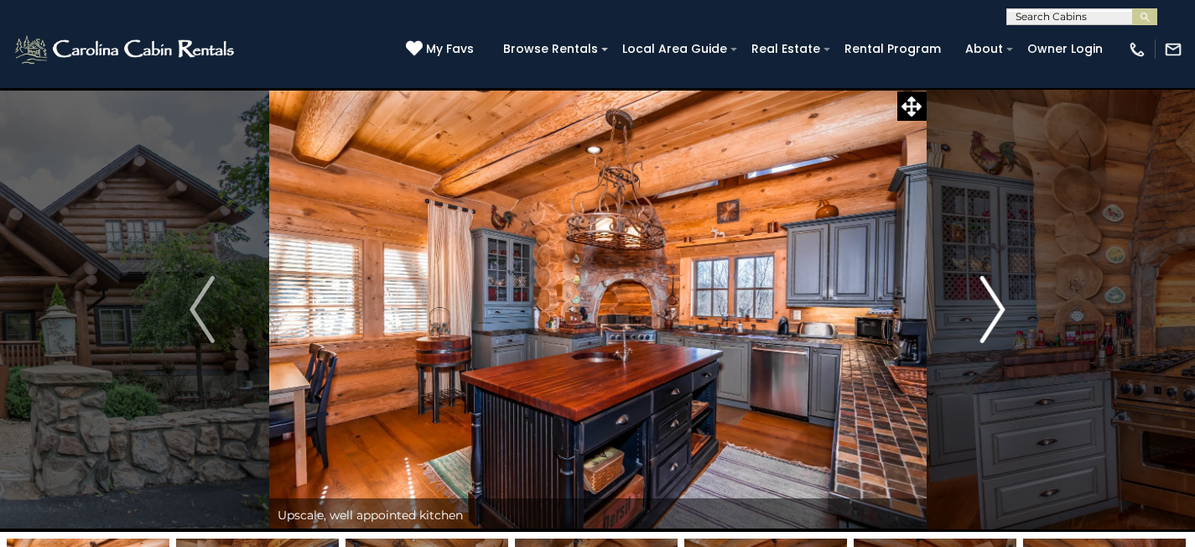
click at [1001, 304] on img "Next" at bounding box center [992, 309] width 25 height 67
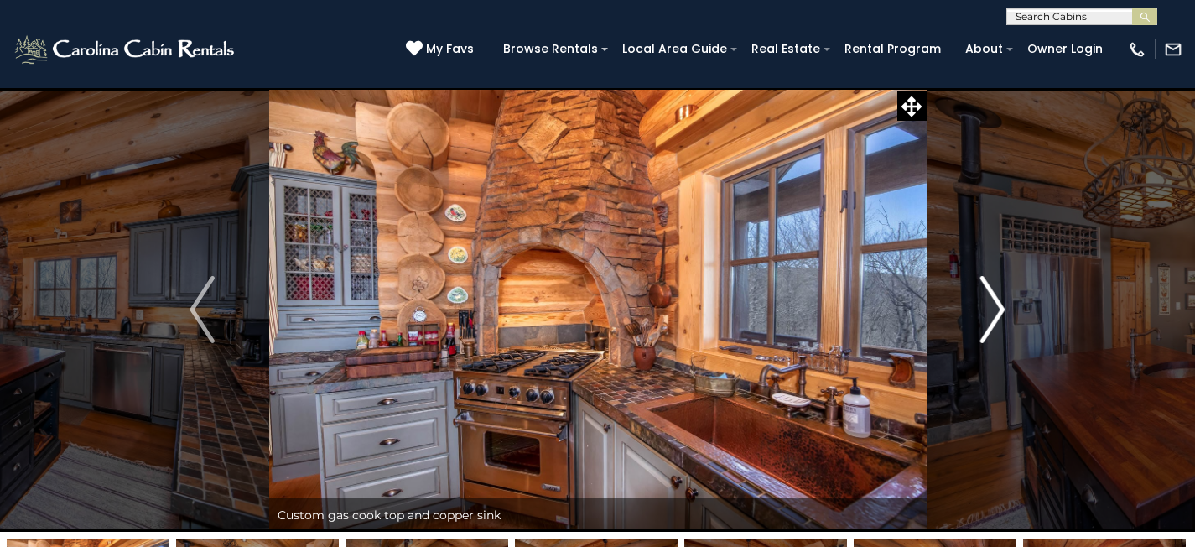
click at [1001, 304] on img "Next" at bounding box center [992, 309] width 25 height 67
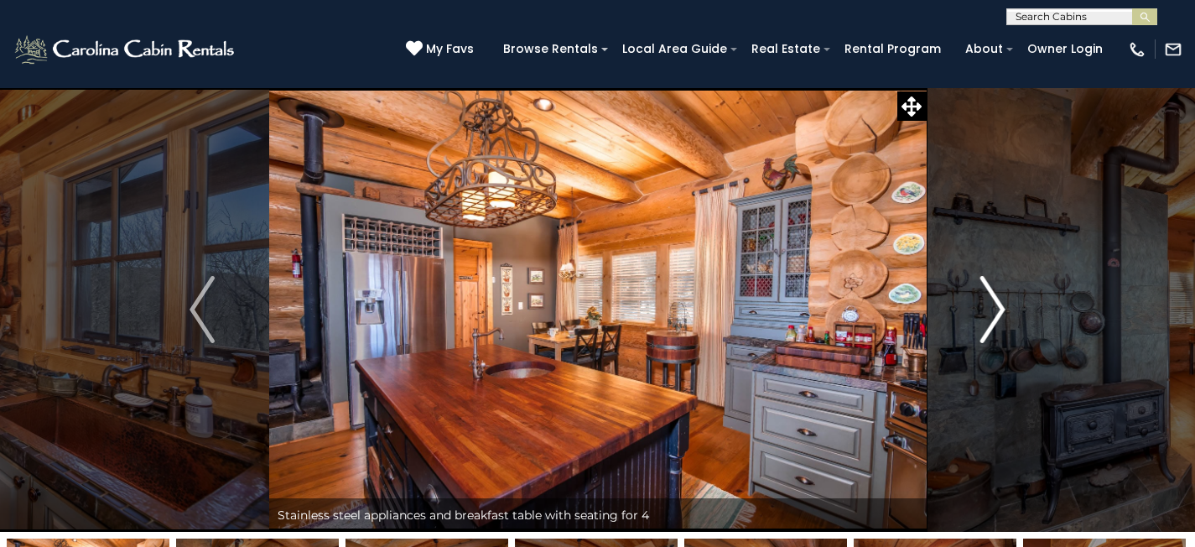
click at [1001, 304] on img "Next" at bounding box center [992, 309] width 25 height 67
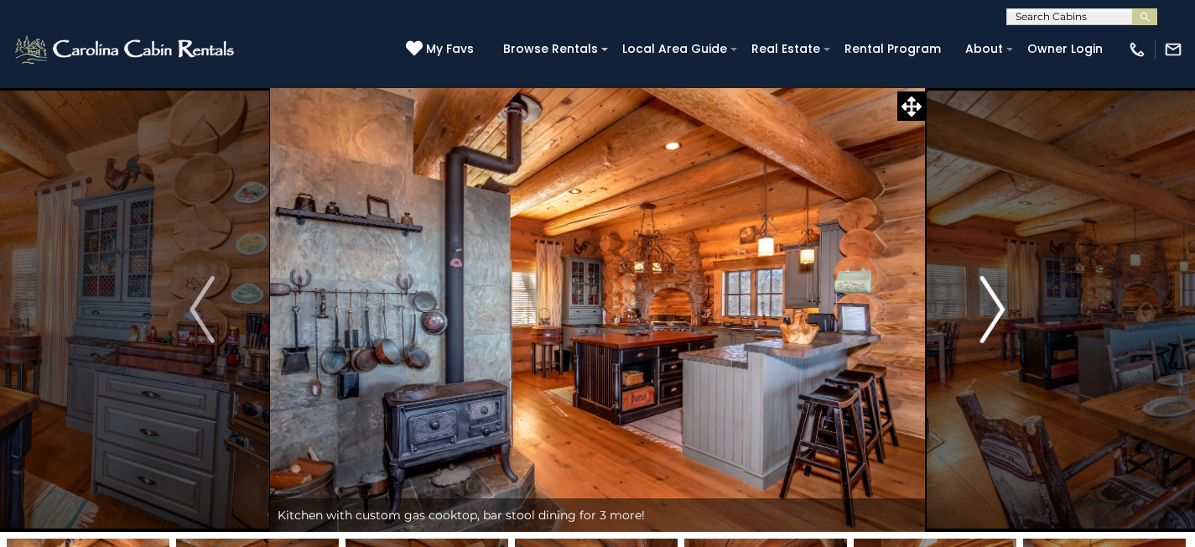
click at [1001, 304] on img "Next" at bounding box center [992, 309] width 25 height 67
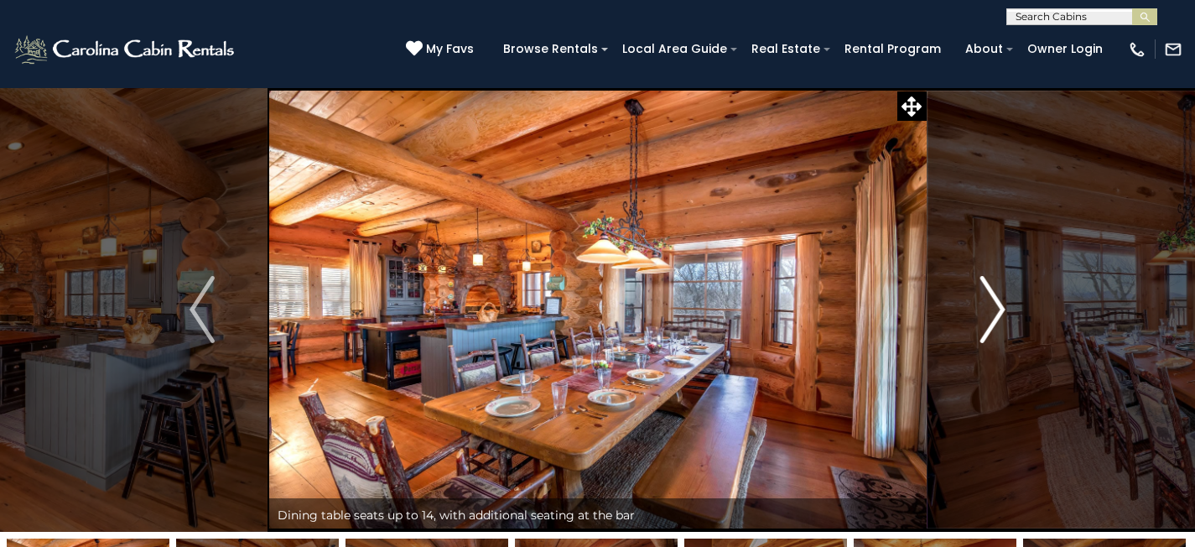
click at [1001, 304] on img "Next" at bounding box center [992, 309] width 25 height 67
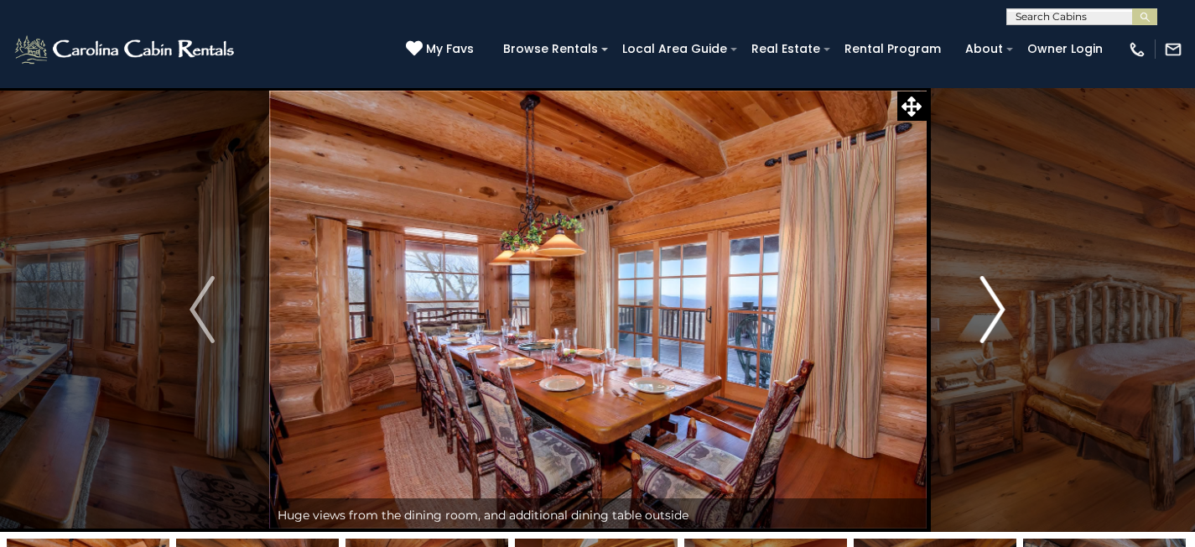
click at [1001, 304] on img "Next" at bounding box center [992, 309] width 25 height 67
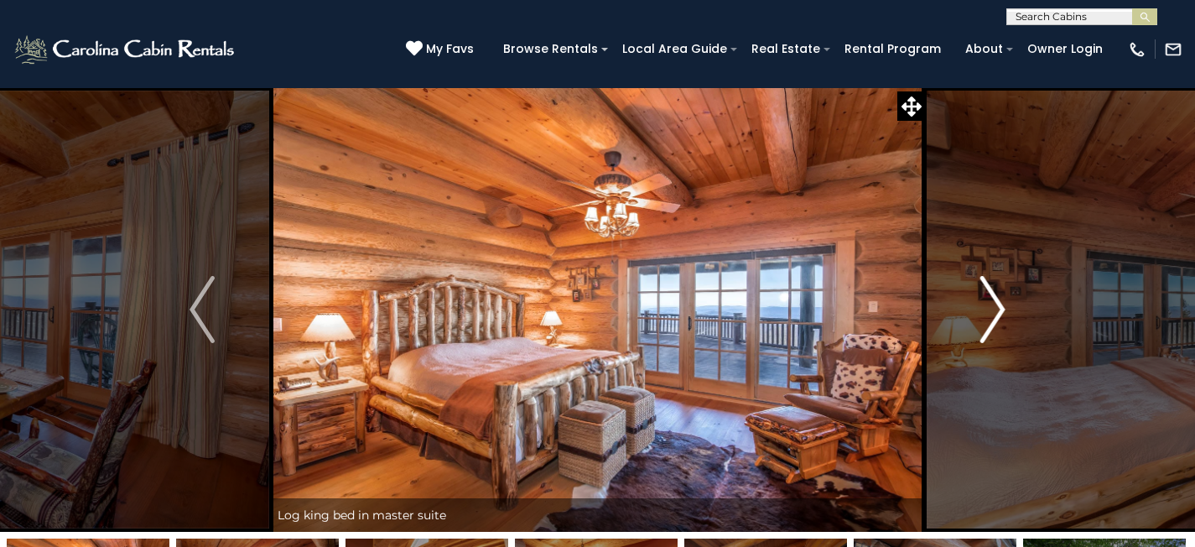
click at [1008, 302] on button "Next" at bounding box center [992, 309] width 133 height 444
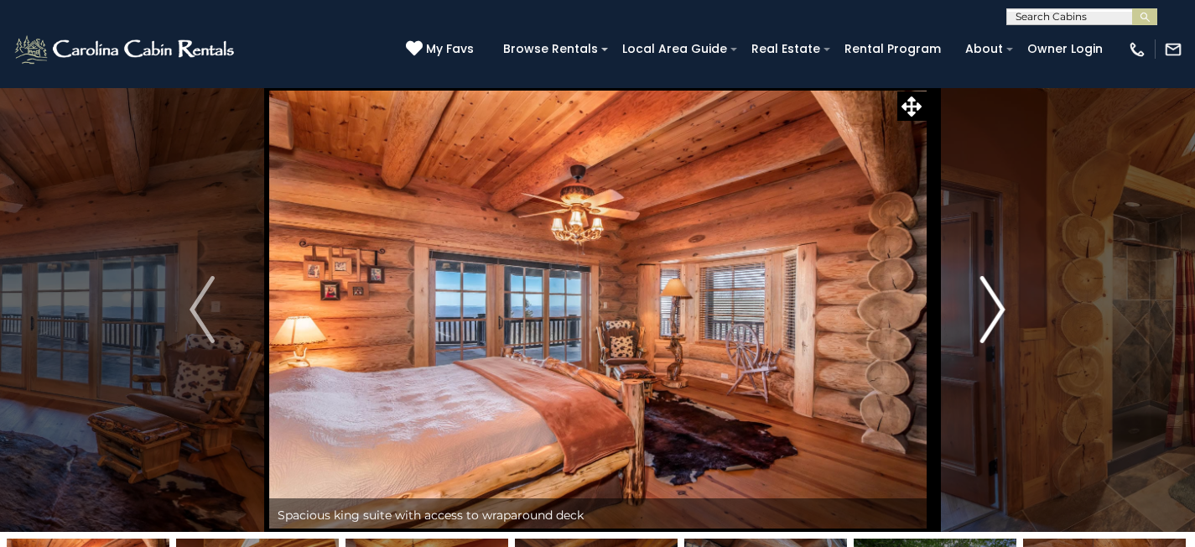
click at [1008, 302] on button "Next" at bounding box center [992, 309] width 133 height 444
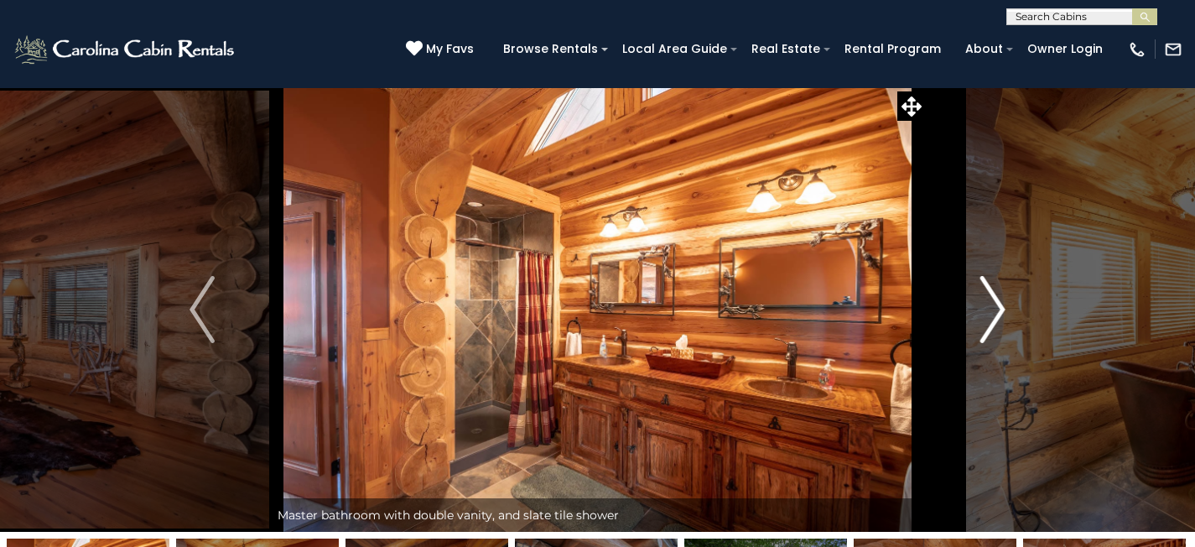
click at [1008, 302] on button "Next" at bounding box center [992, 309] width 133 height 444
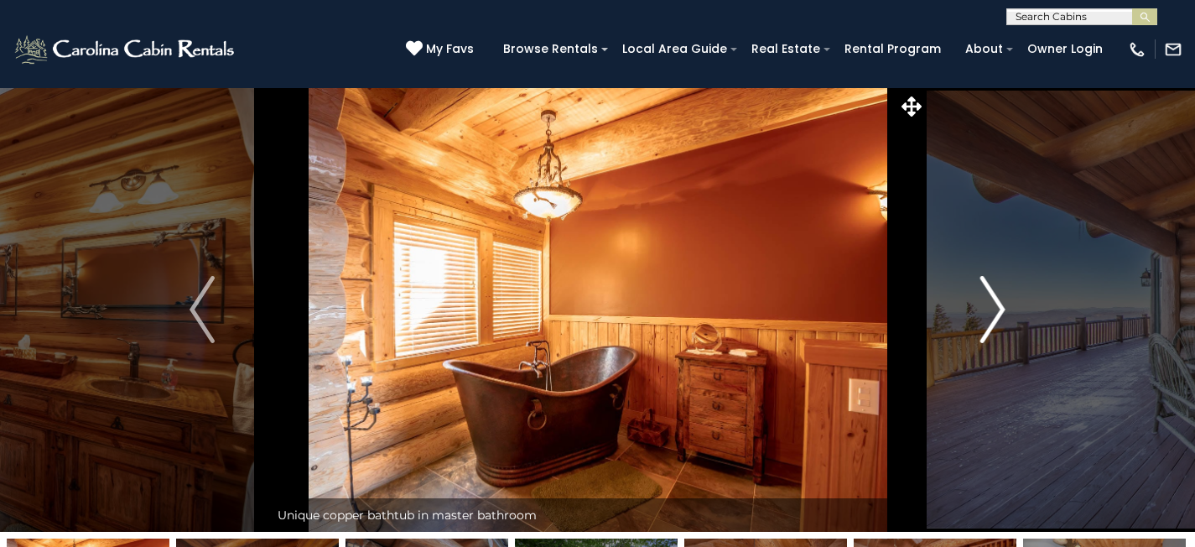
click at [1008, 302] on button "Next" at bounding box center [992, 309] width 133 height 444
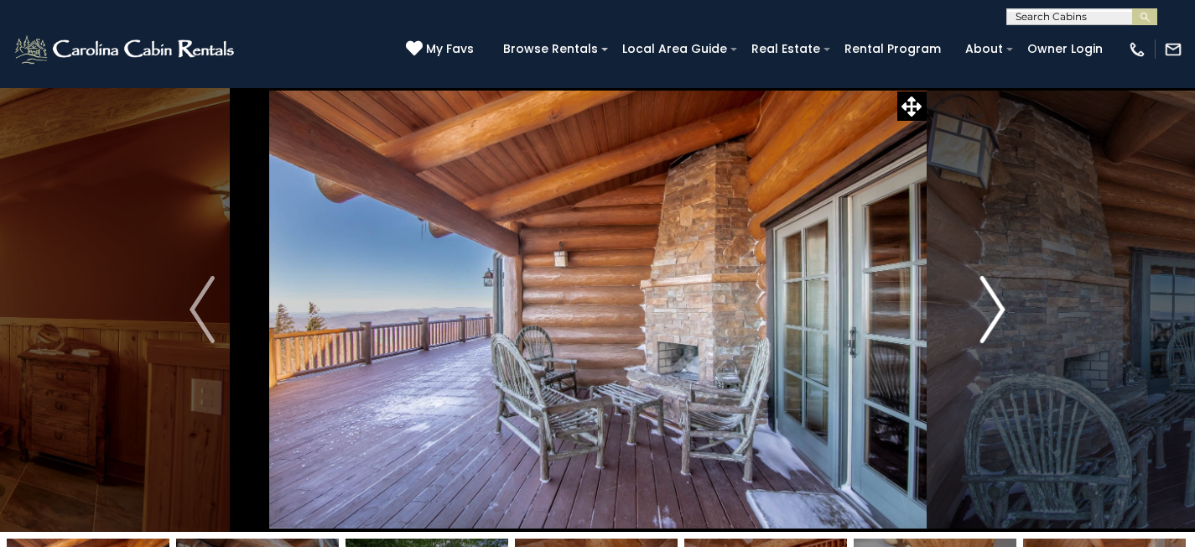
click at [1008, 302] on button "Next" at bounding box center [992, 309] width 133 height 444
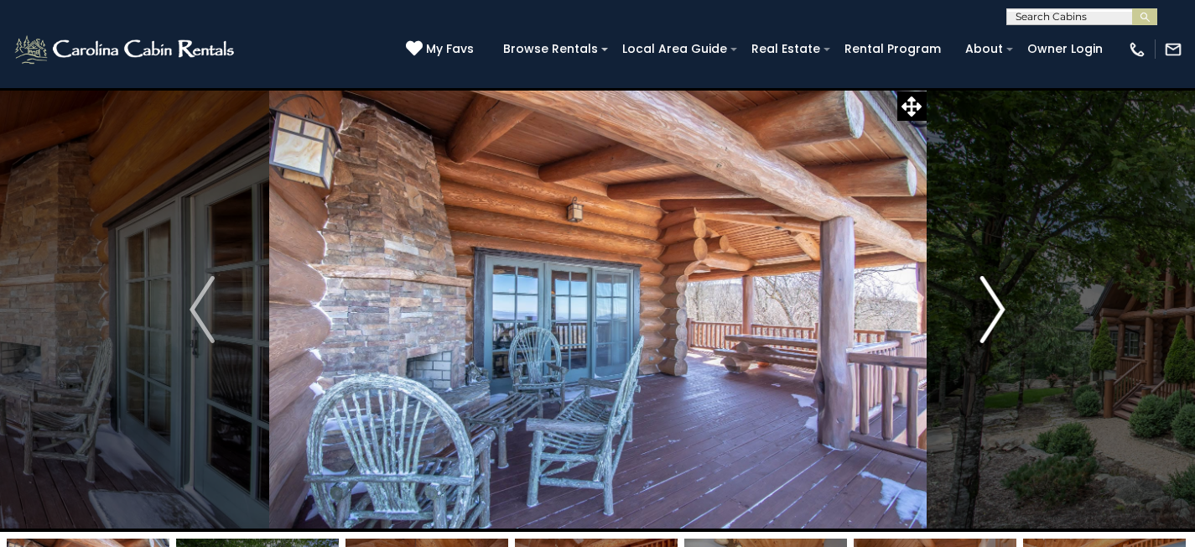
click at [1008, 302] on button "Next" at bounding box center [992, 309] width 133 height 444
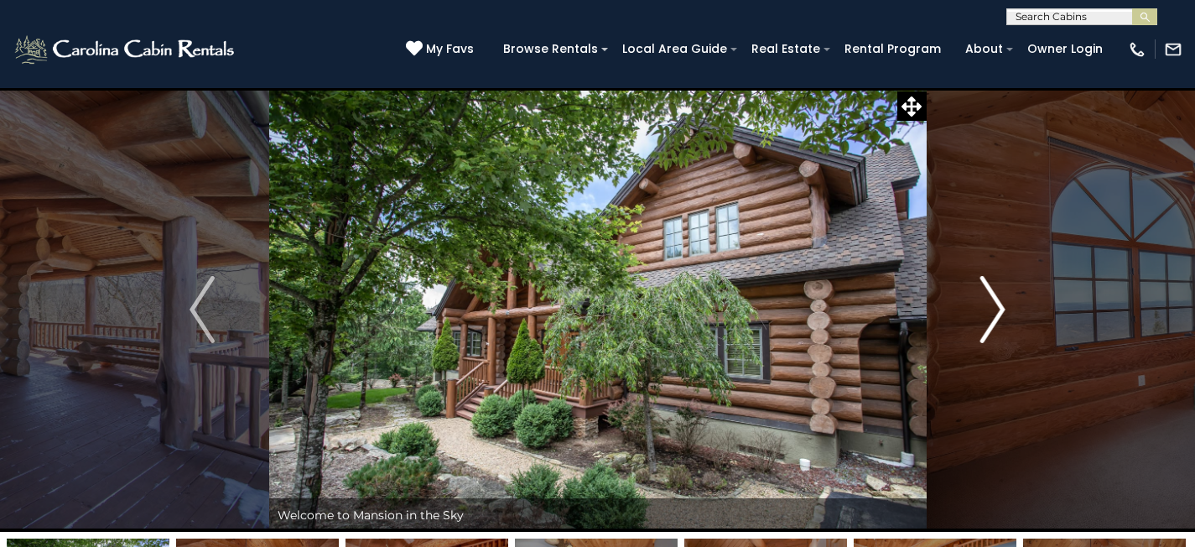
click at [1006, 302] on button "Next" at bounding box center [992, 309] width 133 height 444
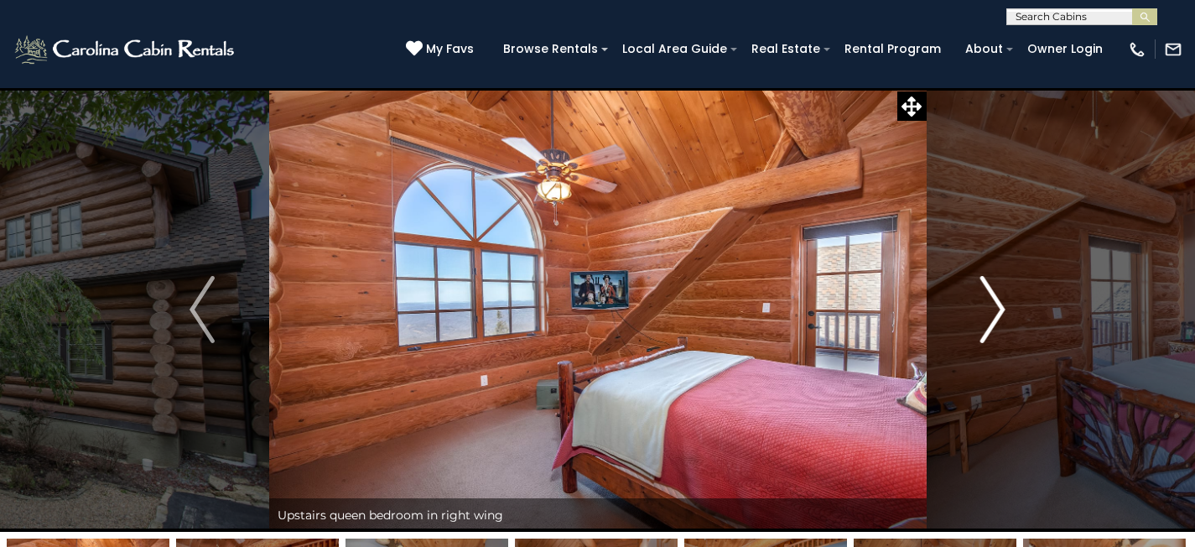
click at [1006, 302] on button "Next" at bounding box center [992, 309] width 133 height 444
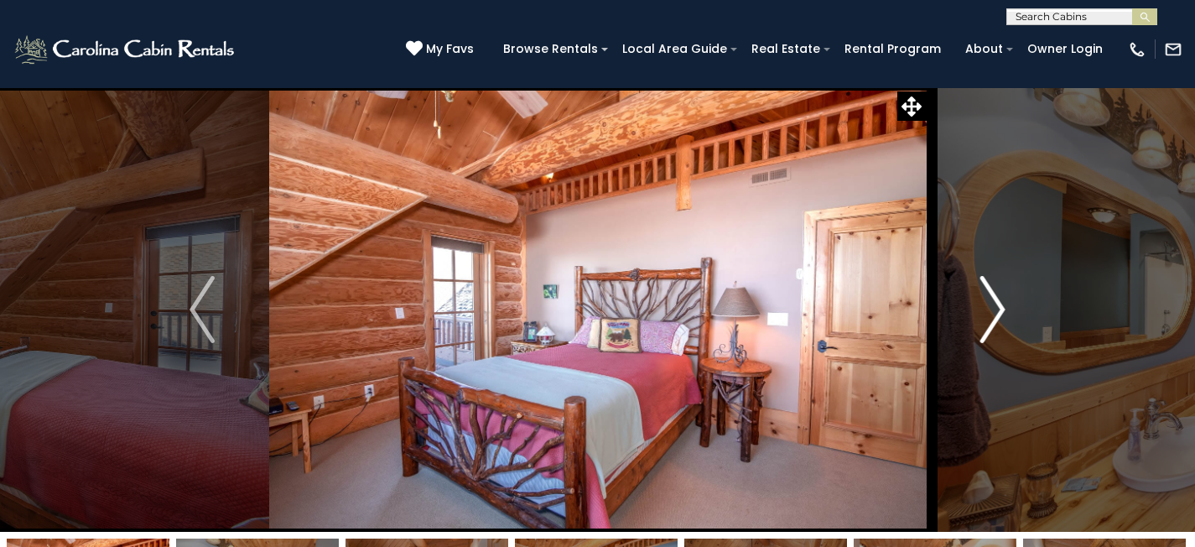
click at [1006, 302] on button "Next" at bounding box center [992, 309] width 133 height 444
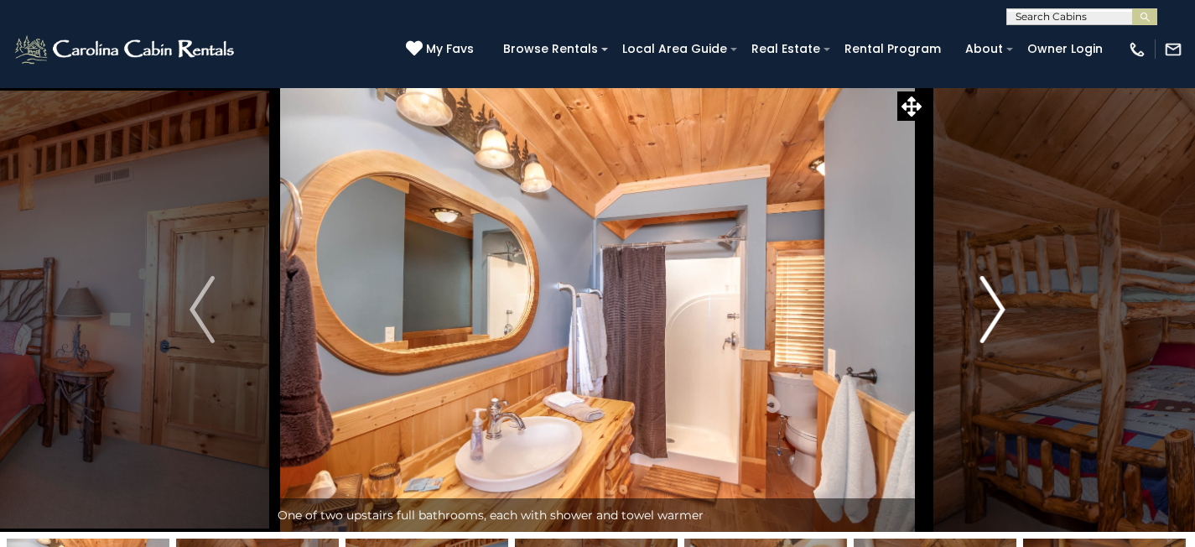
click at [1003, 306] on img "Next" at bounding box center [992, 309] width 25 height 67
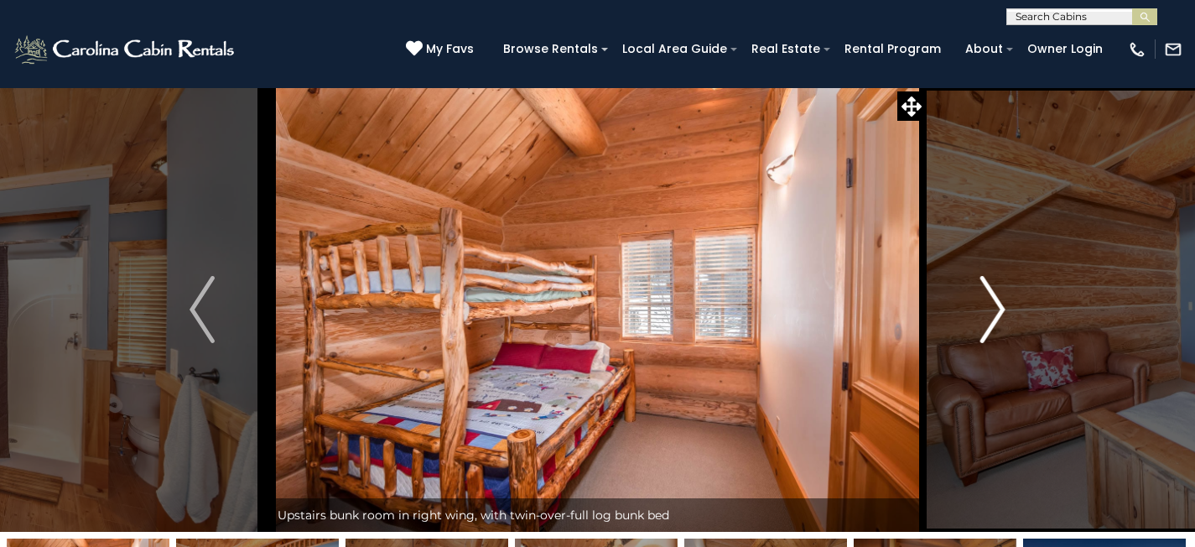
click at [1003, 306] on img "Next" at bounding box center [992, 309] width 25 height 67
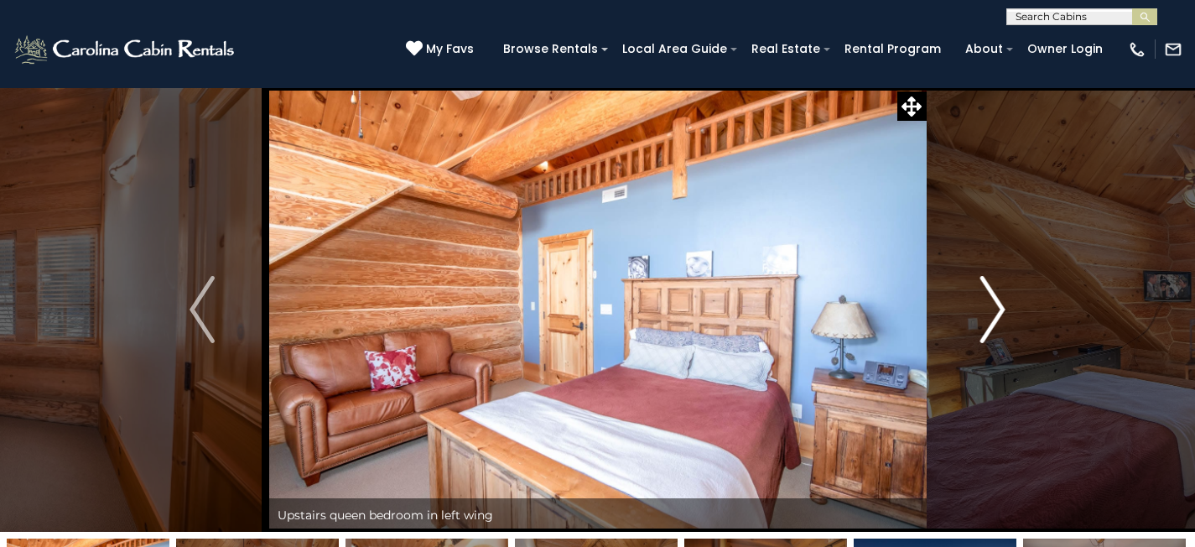
click at [1003, 306] on img "Next" at bounding box center [992, 309] width 25 height 67
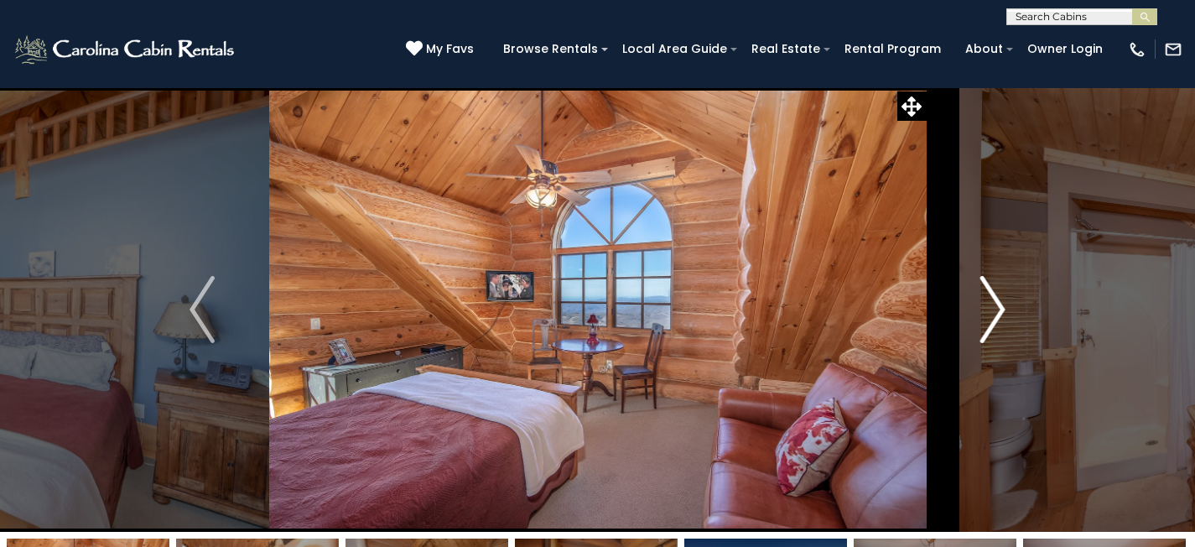
click at [1003, 306] on img "Next" at bounding box center [992, 309] width 25 height 67
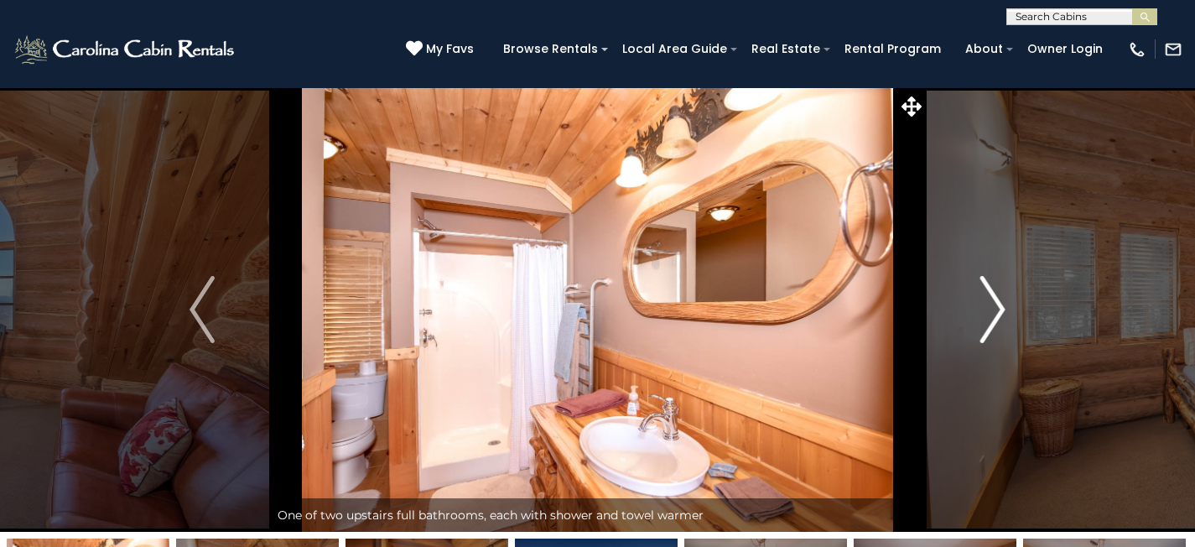
click at [1003, 306] on img "Next" at bounding box center [992, 309] width 25 height 67
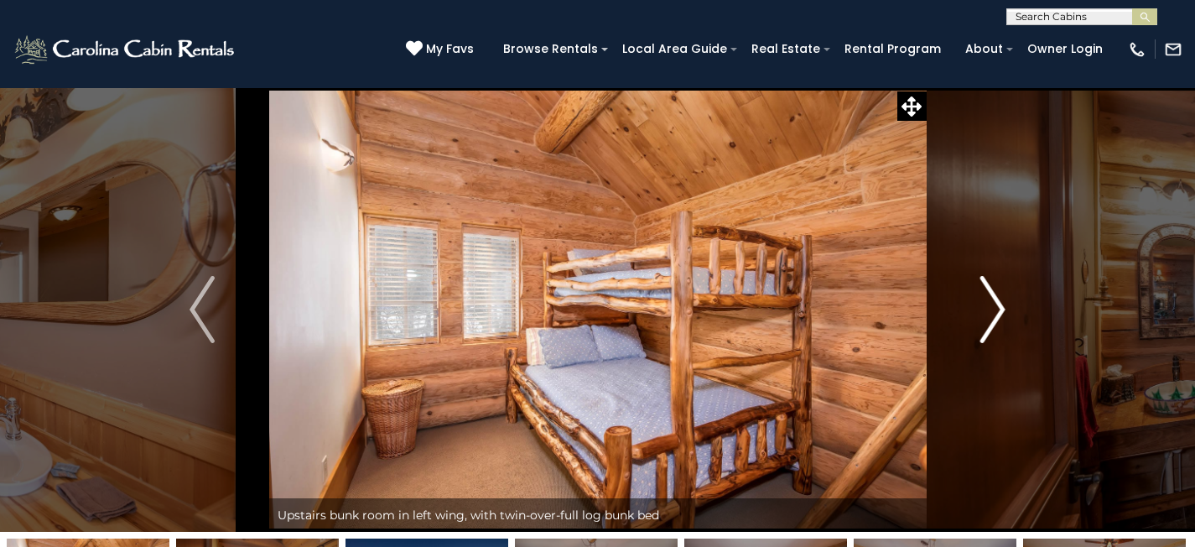
click at [1002, 304] on img "Next" at bounding box center [992, 309] width 25 height 67
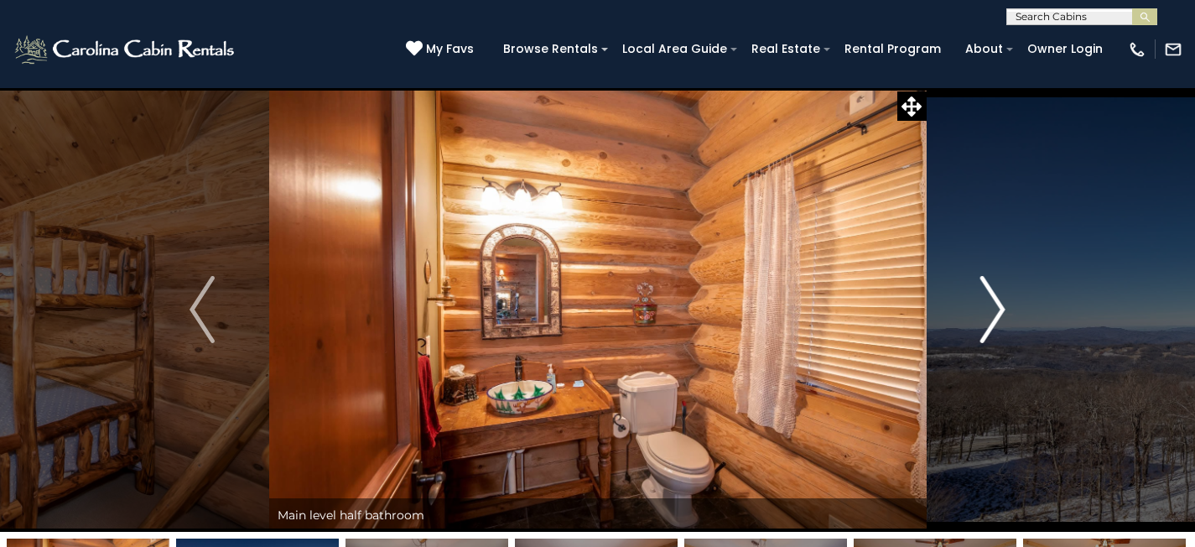
click at [1001, 304] on img "Next" at bounding box center [992, 309] width 25 height 67
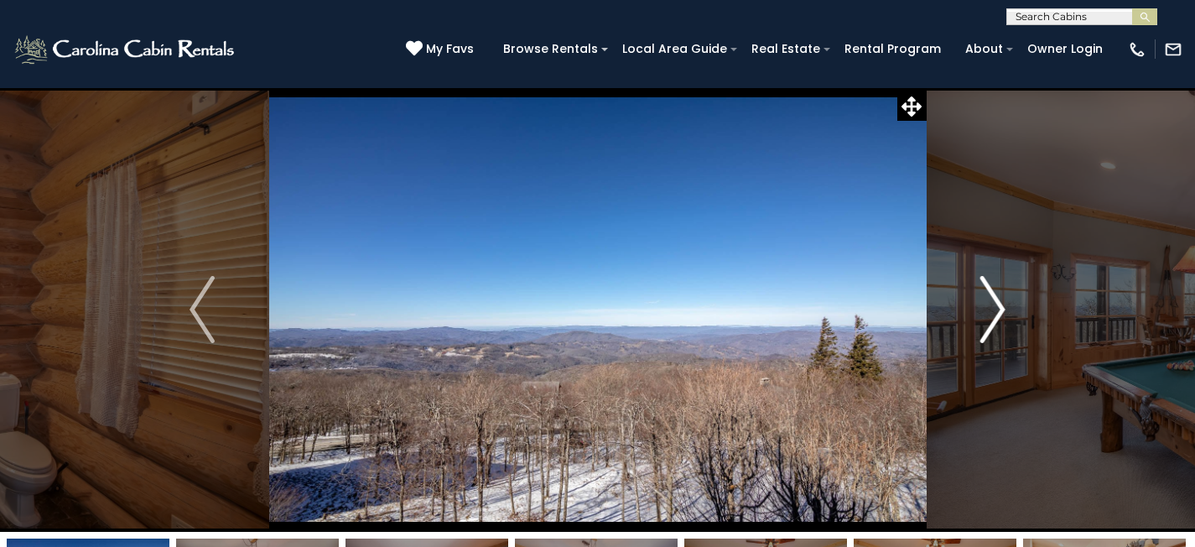
click at [1000, 306] on img "Next" at bounding box center [992, 309] width 25 height 67
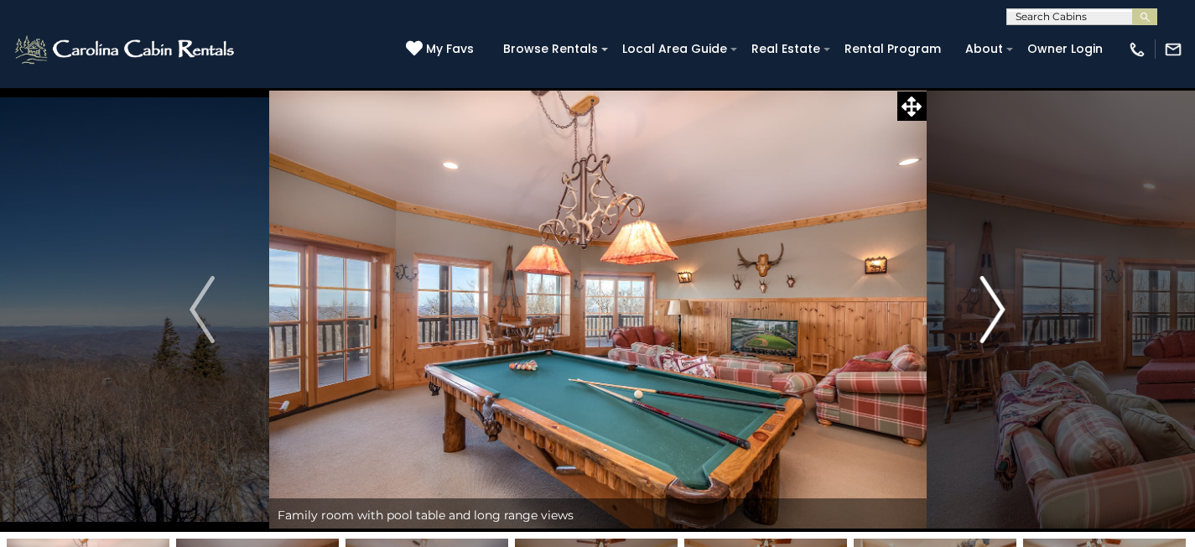
click at [1000, 306] on img "Next" at bounding box center [992, 309] width 25 height 67
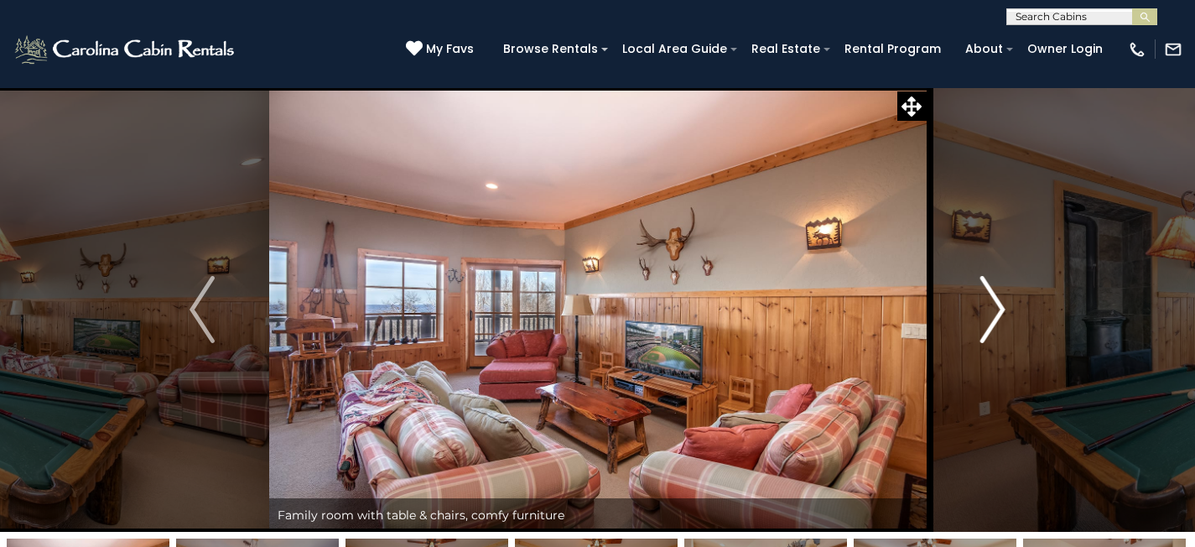
click at [1000, 306] on img "Next" at bounding box center [992, 309] width 25 height 67
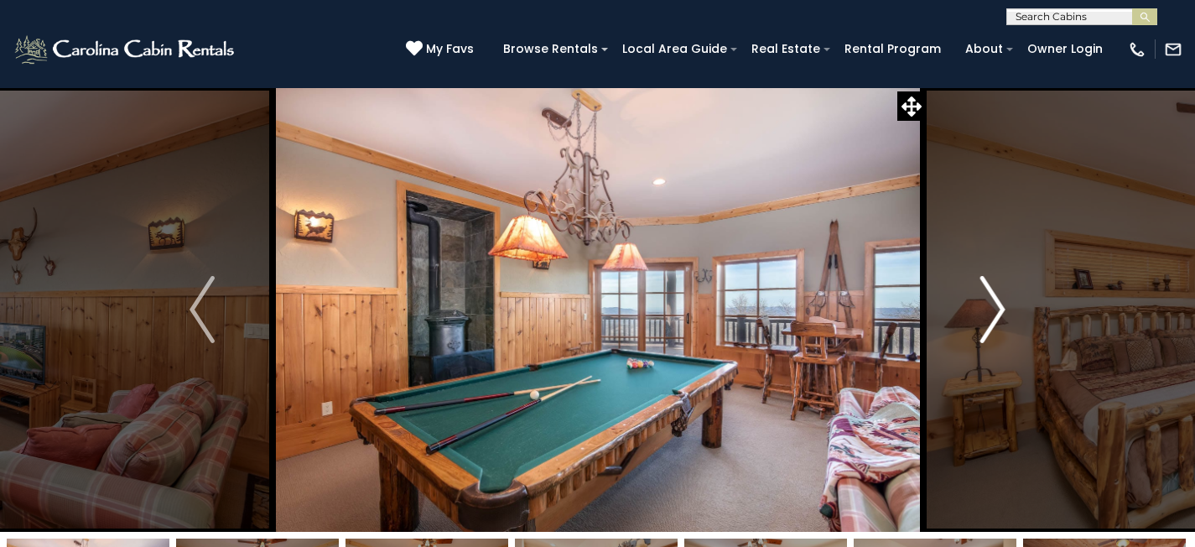
click at [1000, 306] on img "Next" at bounding box center [992, 309] width 25 height 67
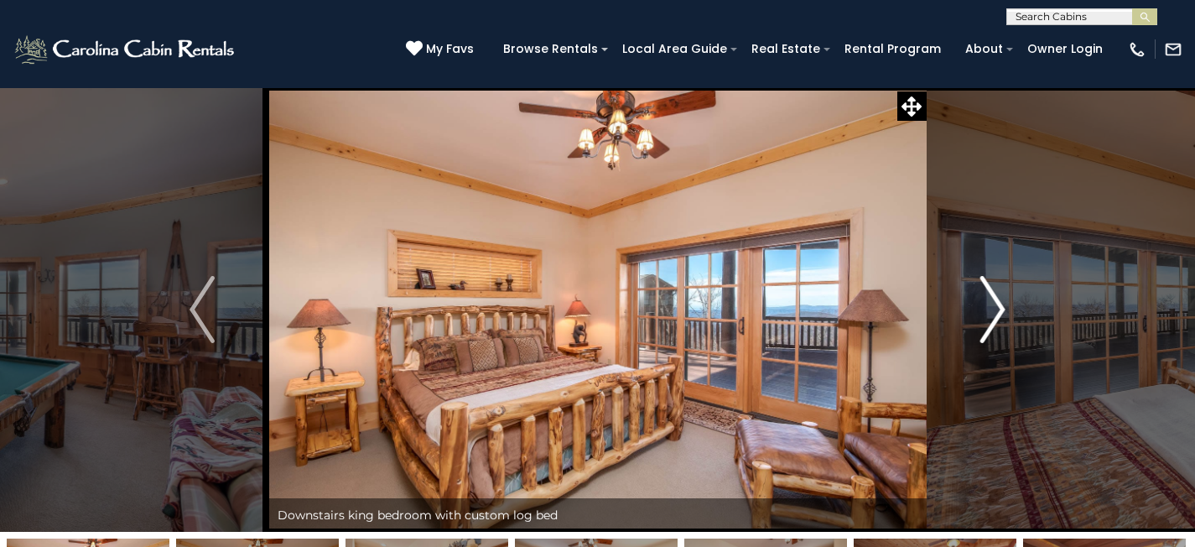
click at [1000, 306] on img "Next" at bounding box center [992, 309] width 25 height 67
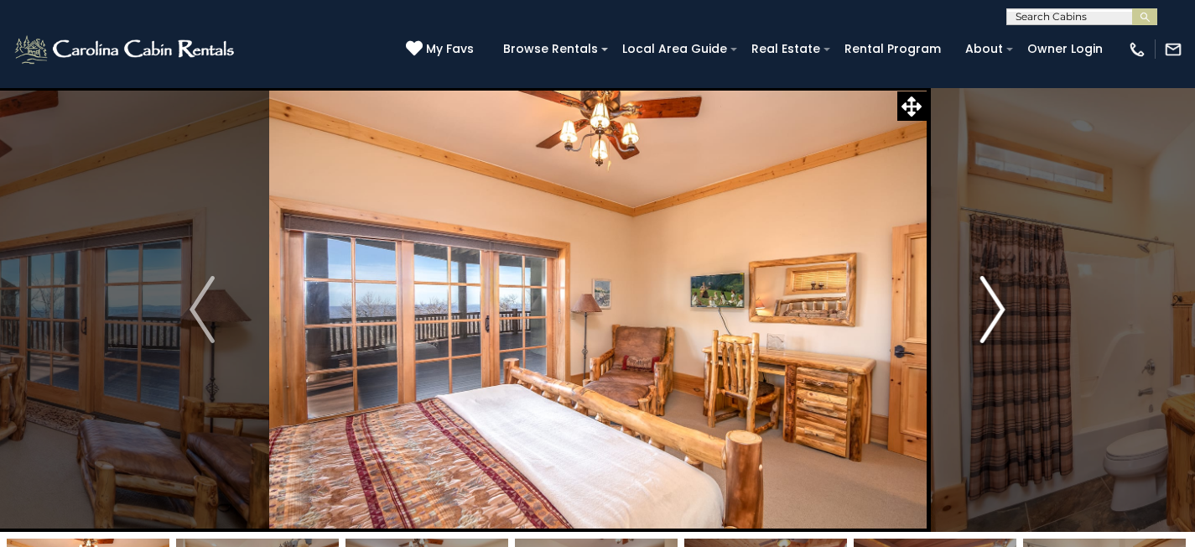
click at [1000, 306] on img "Next" at bounding box center [992, 309] width 25 height 67
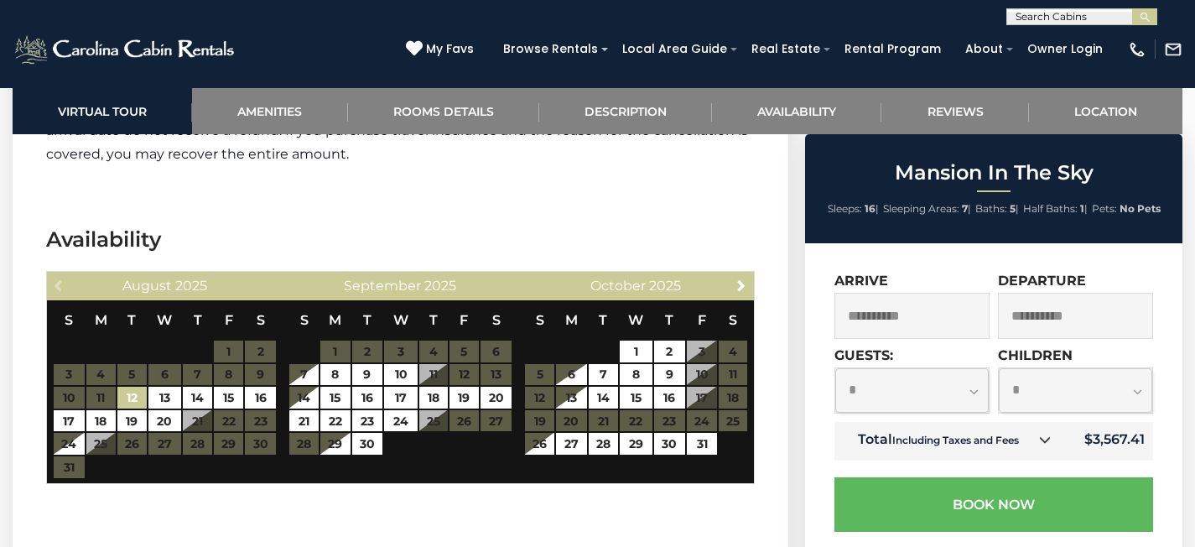
scroll to position [4395, 0]
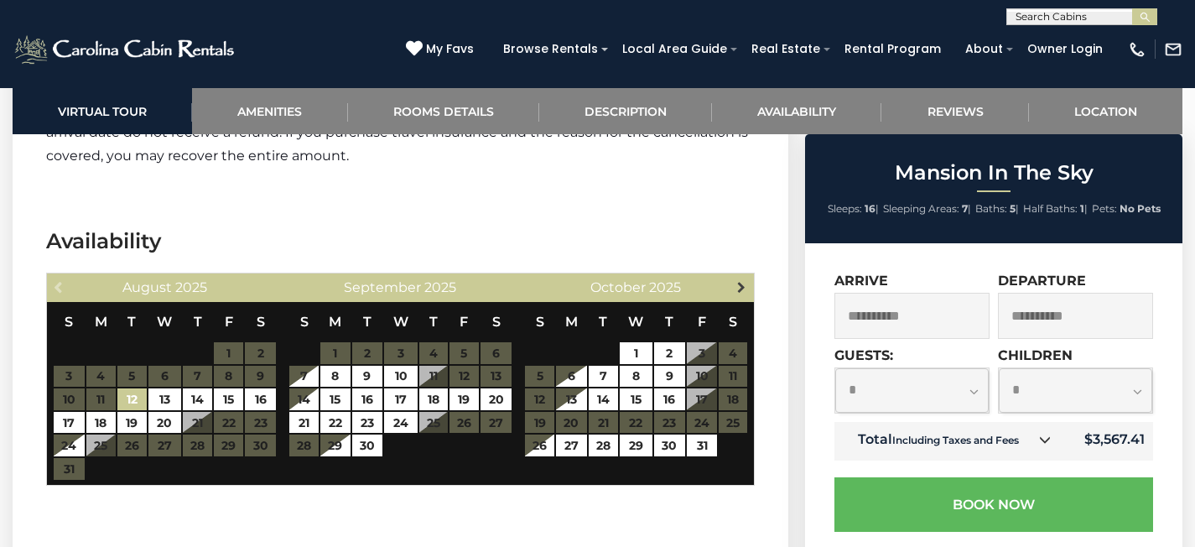
click at [744, 280] on span "Next" at bounding box center [741, 286] width 13 height 13
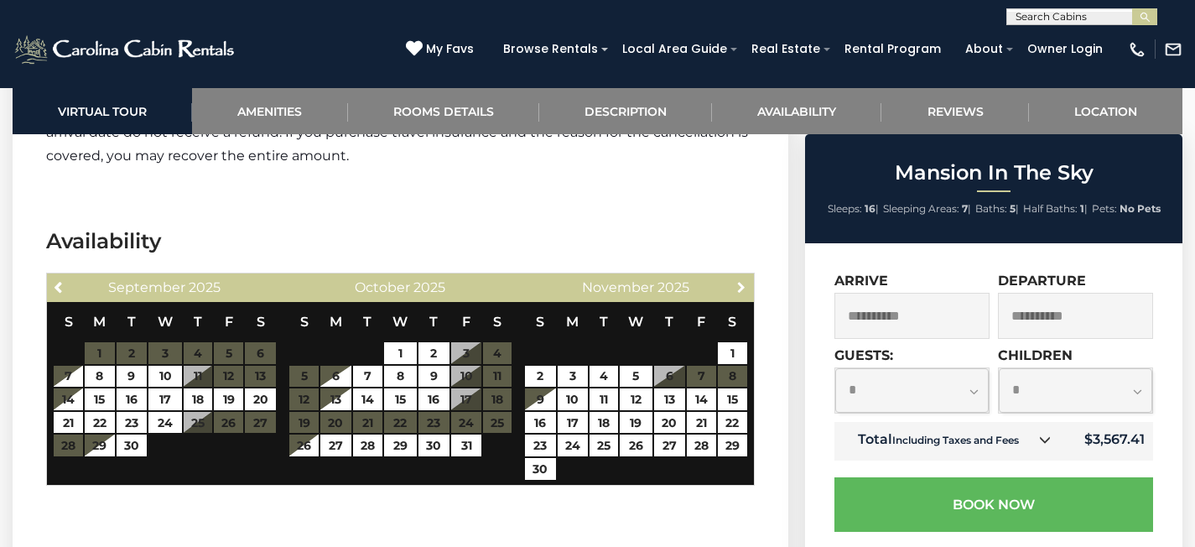
click at [744, 280] on span "Next" at bounding box center [741, 286] width 13 height 13
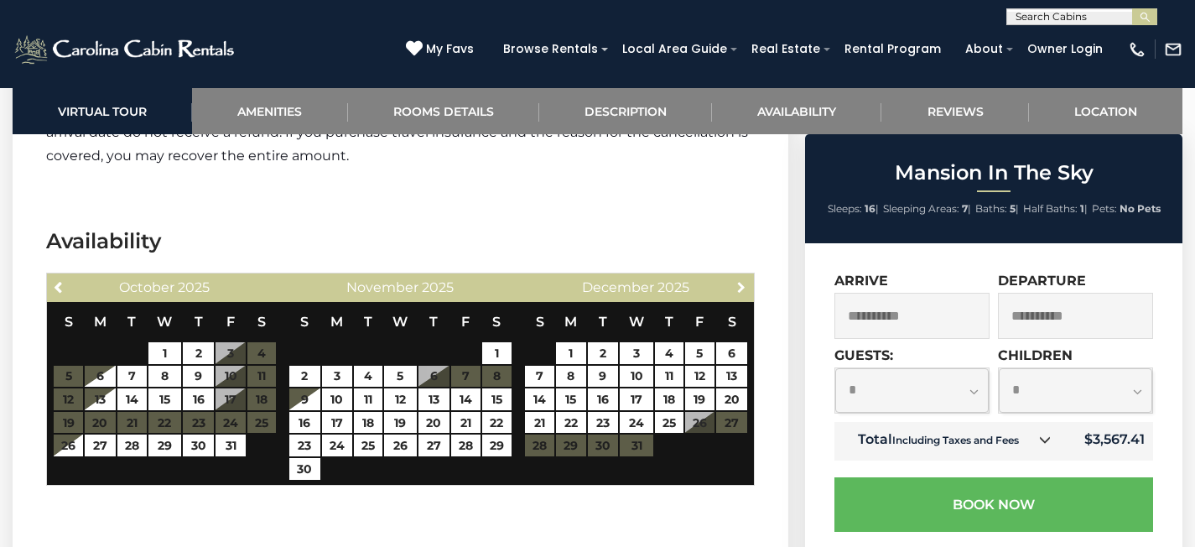
click at [744, 280] on span "Next" at bounding box center [741, 286] width 13 height 13
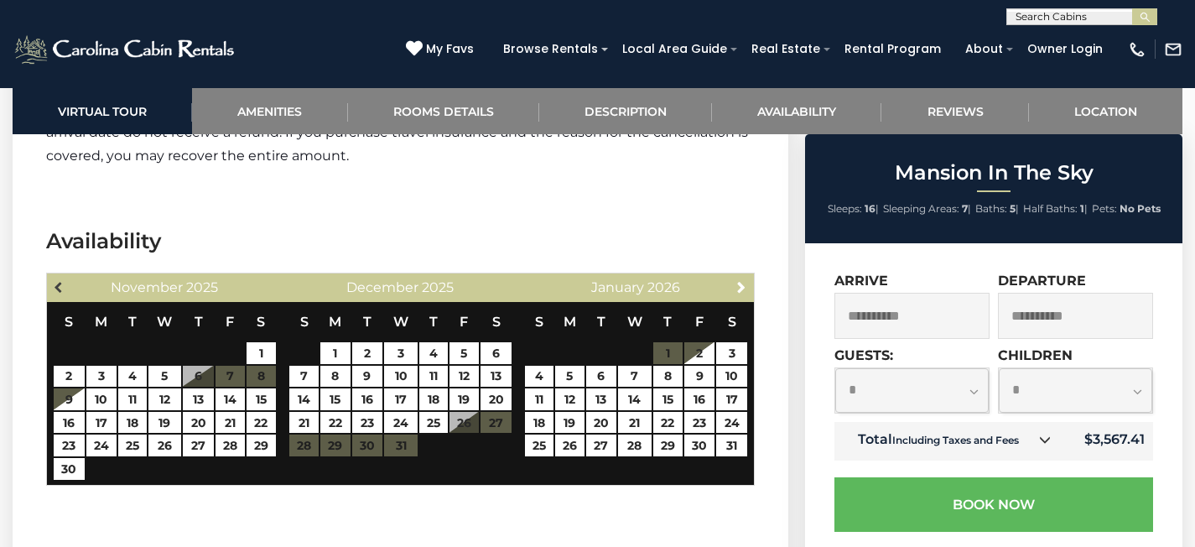
click at [62, 280] on span "Previous" at bounding box center [59, 286] width 13 height 13
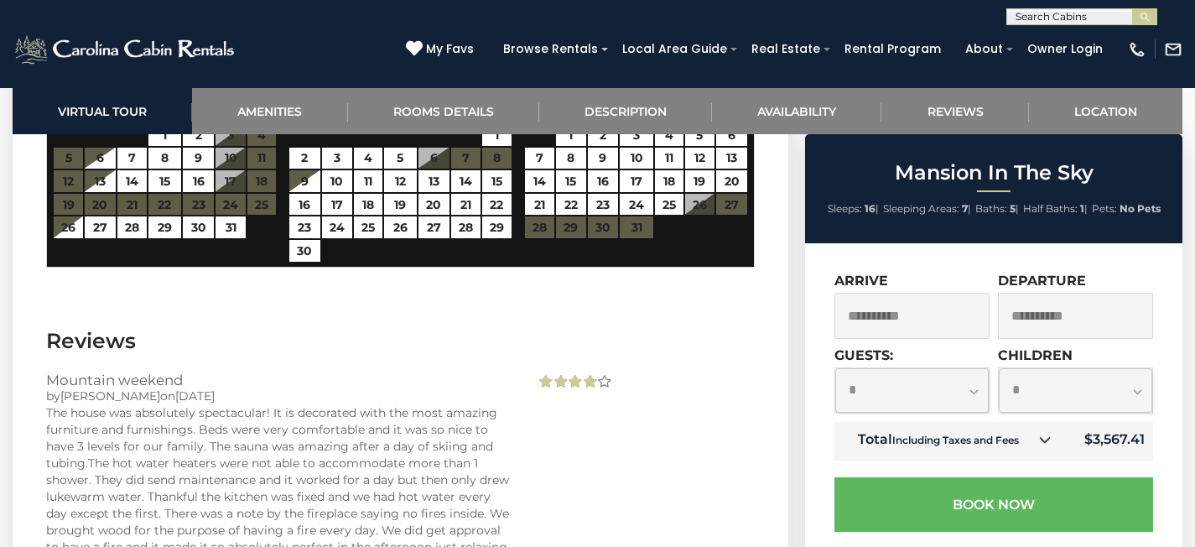
scroll to position [4714, 0]
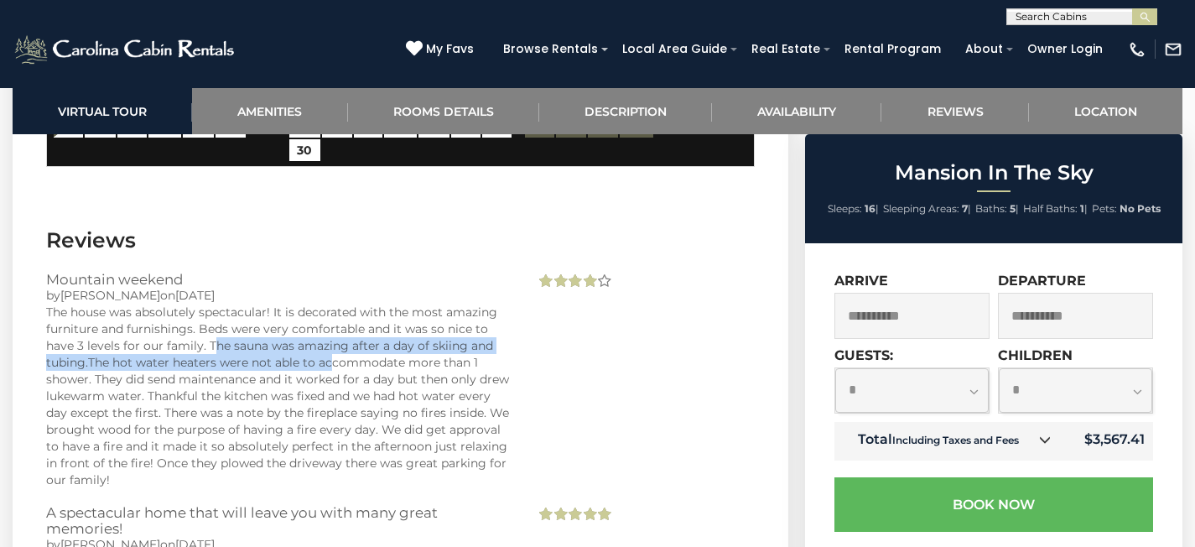
drag, startPoint x: 216, startPoint y: 297, endPoint x: 334, endPoint y: 307, distance: 118.7
click at [334, 307] on div "The house was absolutely spectacular! It is decorated with the most amazing fur…" at bounding box center [278, 396] width 464 height 184
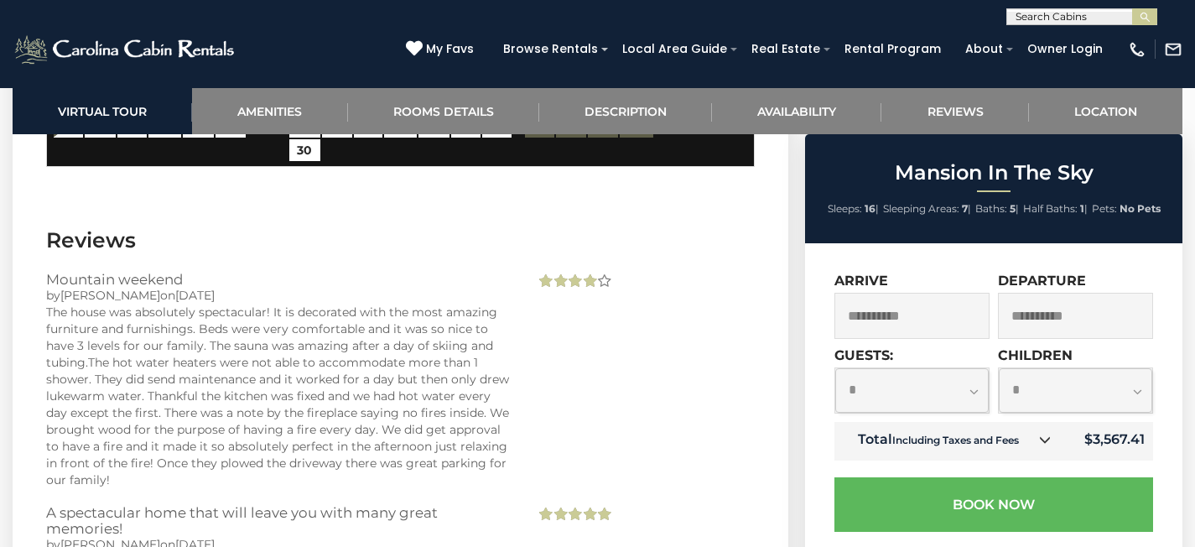
click at [347, 355] on div "The house was absolutely spectacular! It is decorated with the most amazing fur…" at bounding box center [278, 396] width 464 height 184
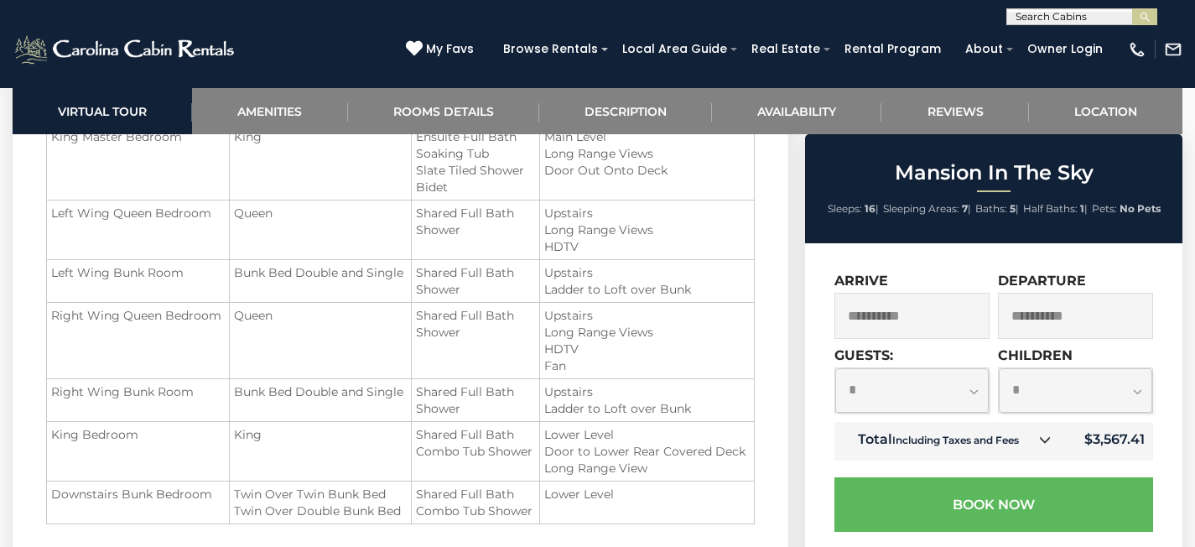
scroll to position [2226, 0]
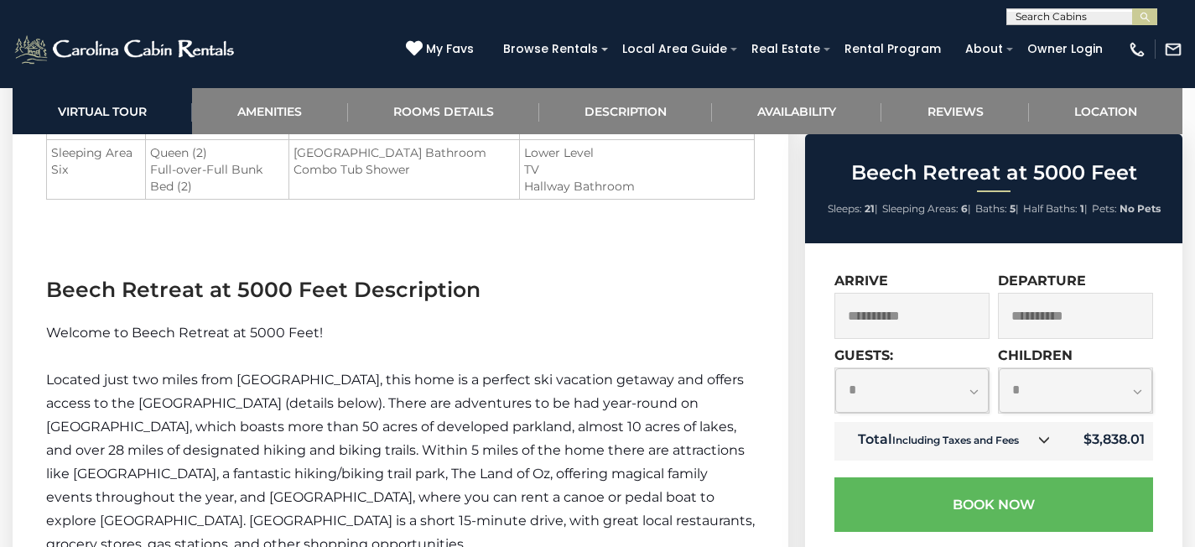
scroll to position [2392, 0]
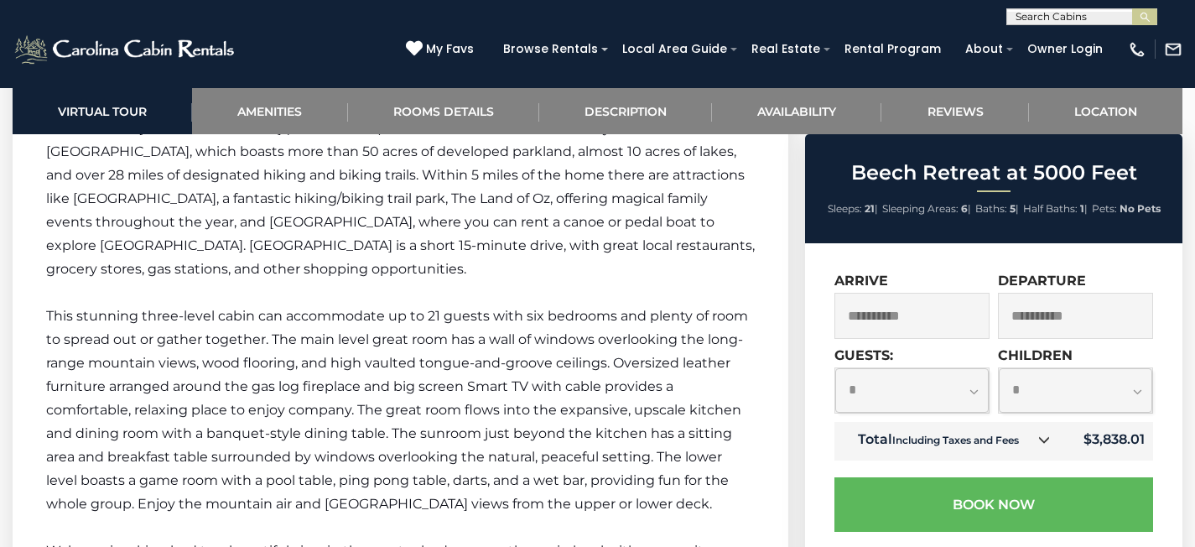
scroll to position [2685, 0]
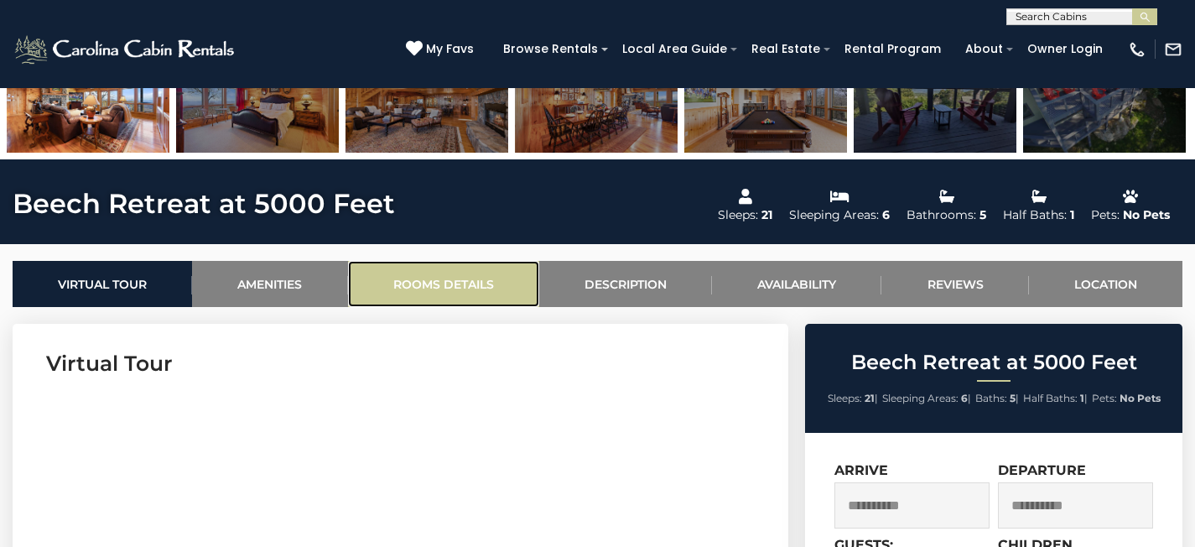
click at [468, 278] on link "Rooms Details" at bounding box center [443, 284] width 191 height 46
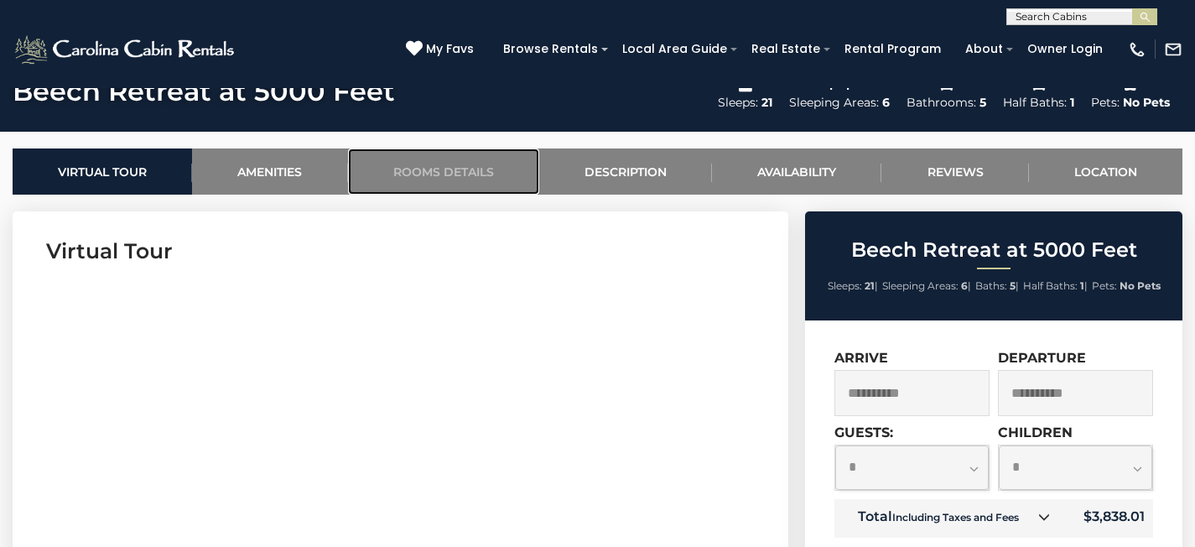
scroll to position [607, 0]
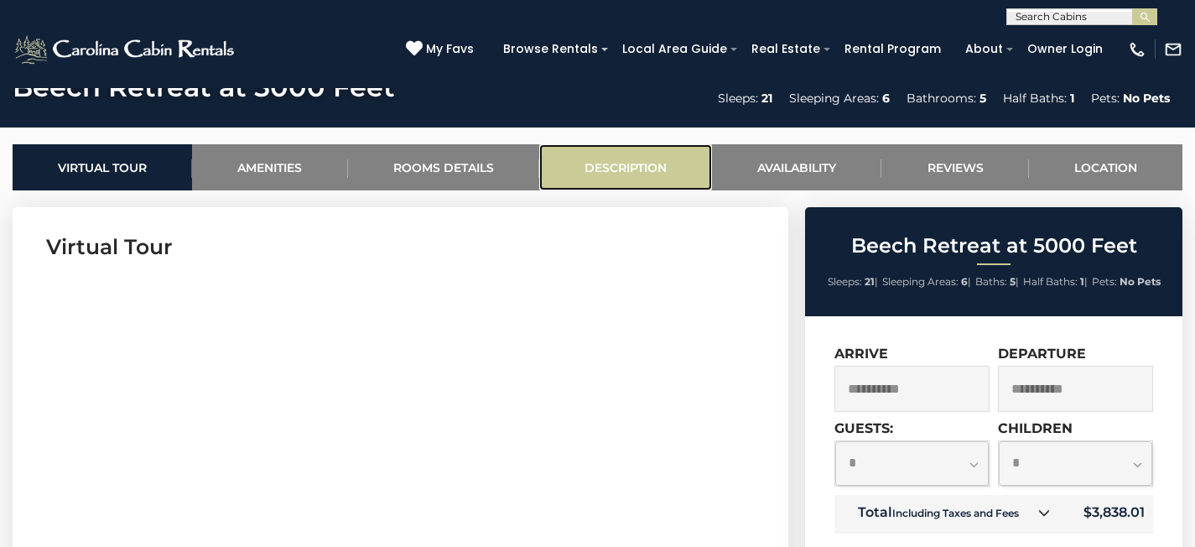
click at [631, 179] on link "Description" at bounding box center [625, 167] width 173 height 46
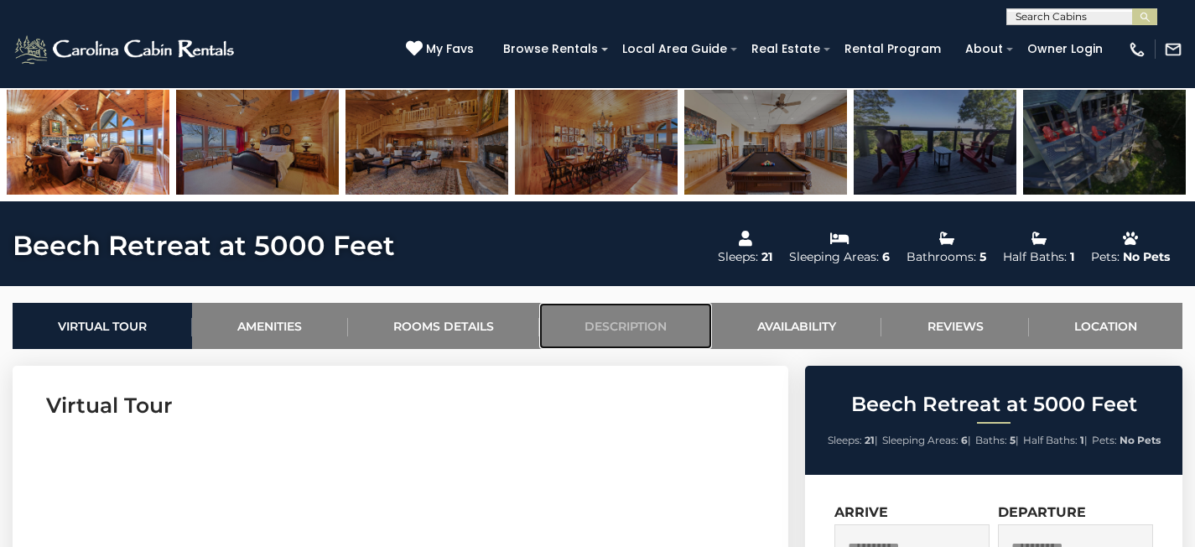
scroll to position [0, 0]
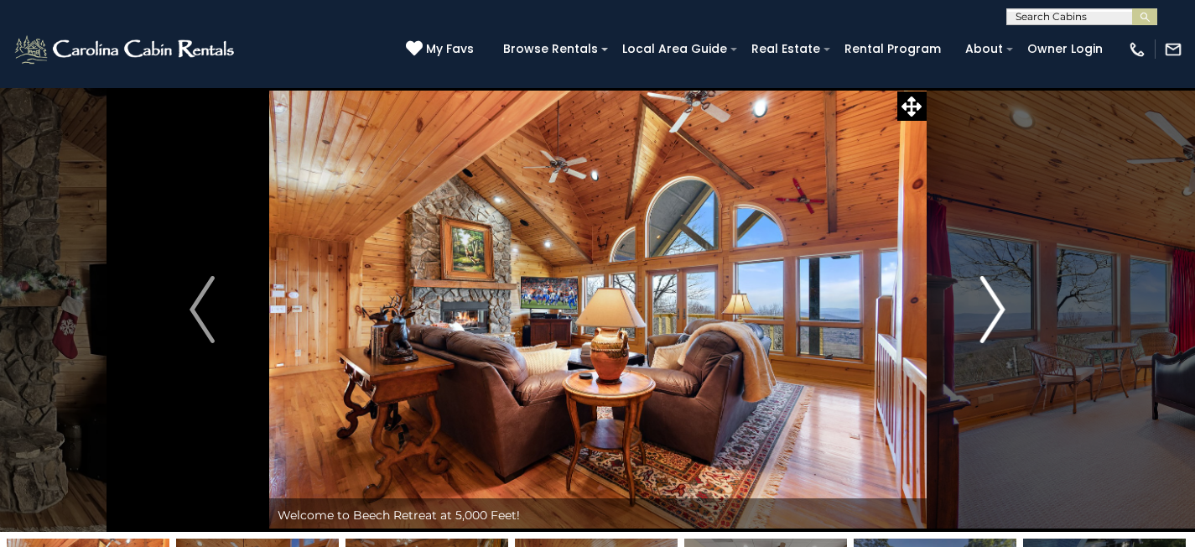
click at [986, 310] on img "Next" at bounding box center [992, 309] width 25 height 67
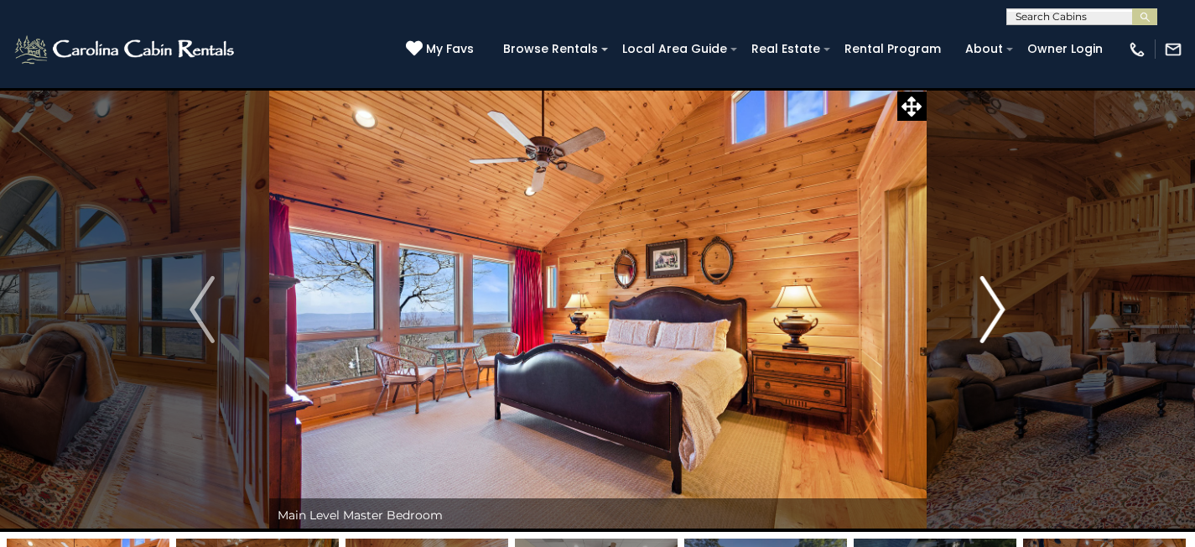
click at [995, 310] on img "Next" at bounding box center [992, 309] width 25 height 67
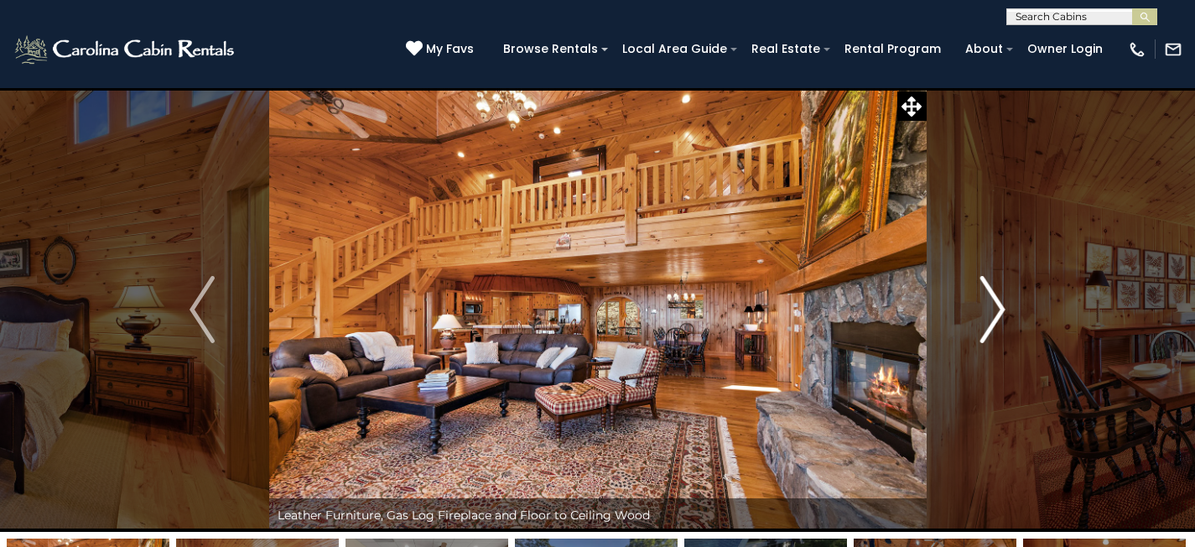
click at [995, 310] on img "Next" at bounding box center [992, 309] width 25 height 67
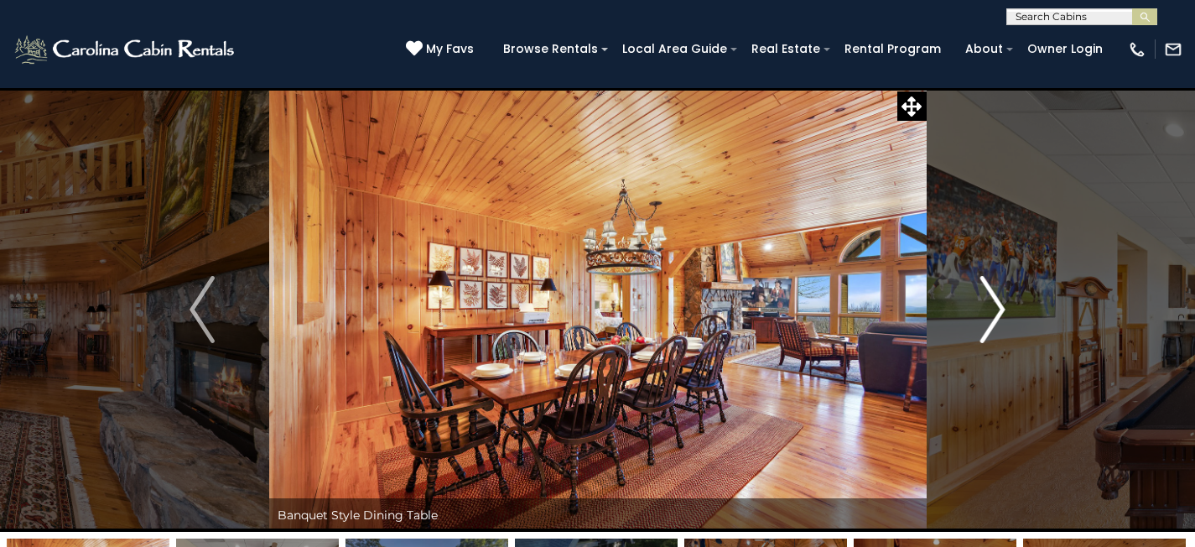
click at [995, 310] on img "Next" at bounding box center [992, 309] width 25 height 67
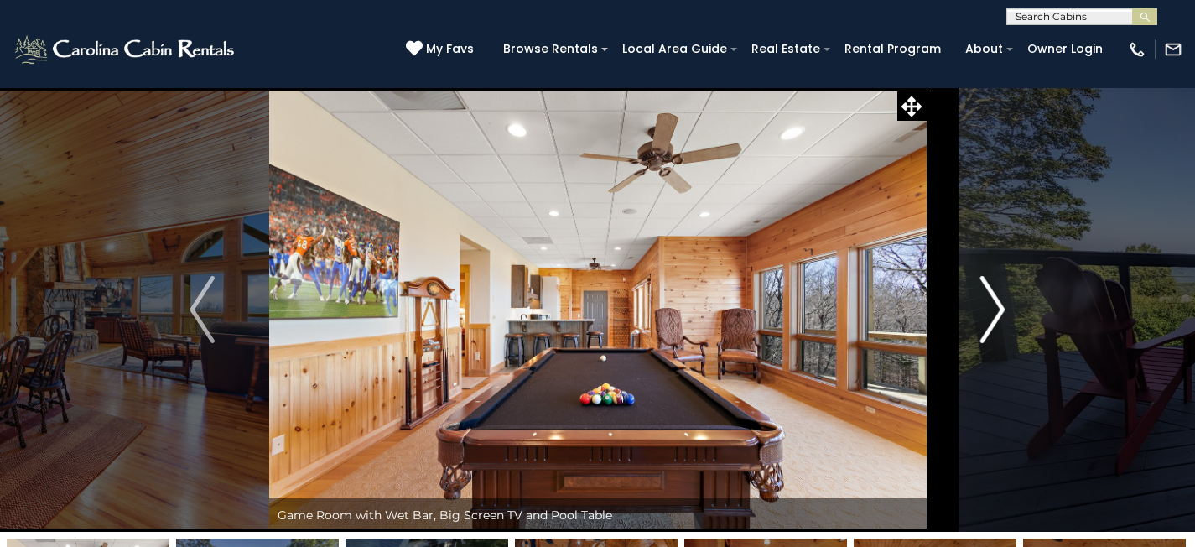
click at [995, 310] on img "Next" at bounding box center [992, 309] width 25 height 67
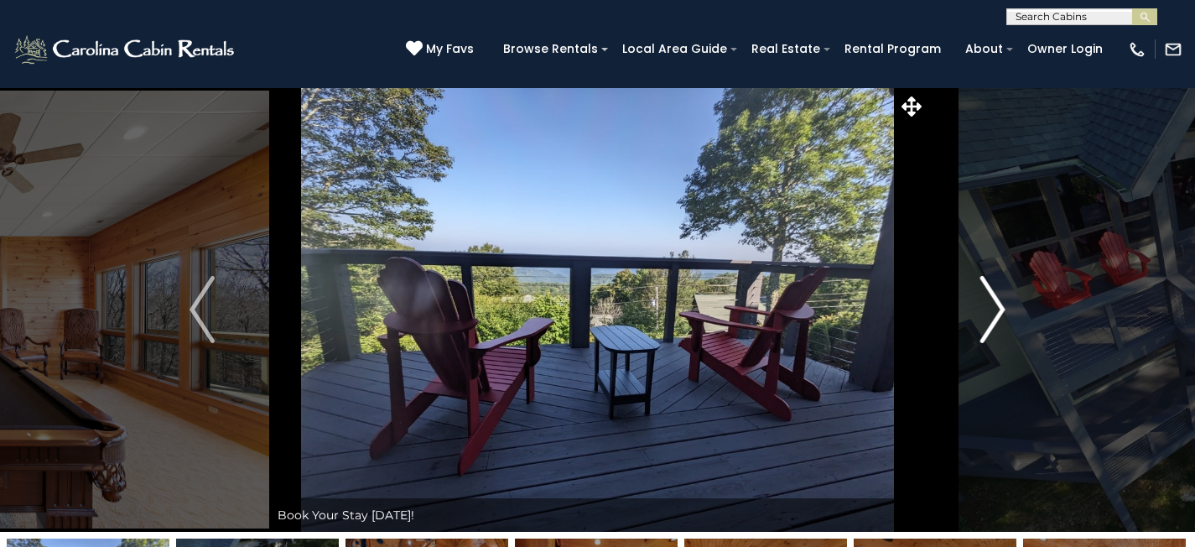
click at [995, 310] on img "Next" at bounding box center [992, 309] width 25 height 67
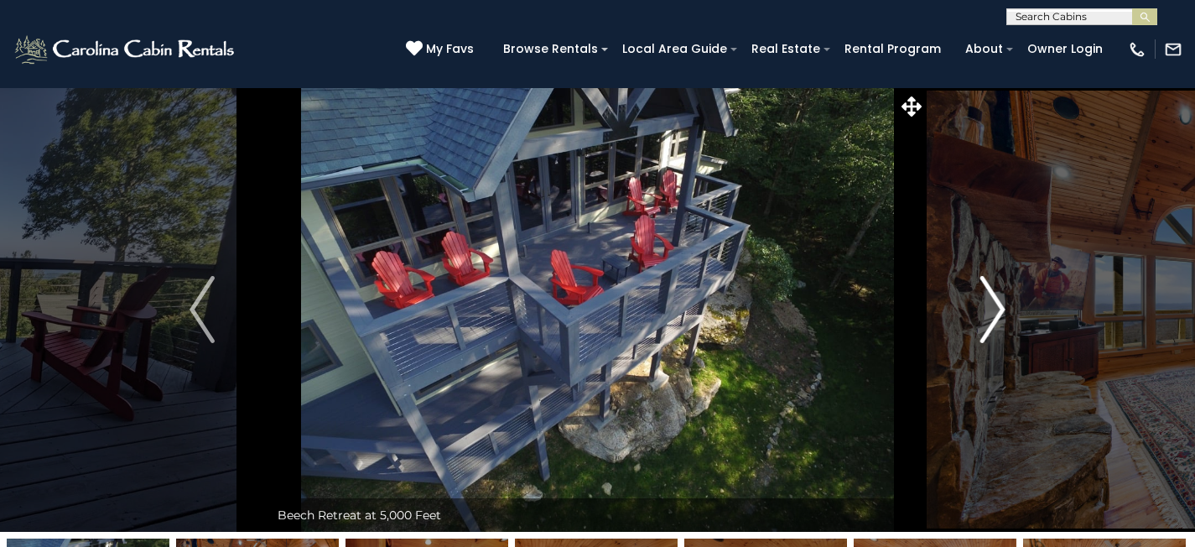
click at [995, 310] on img "Next" at bounding box center [992, 309] width 25 height 67
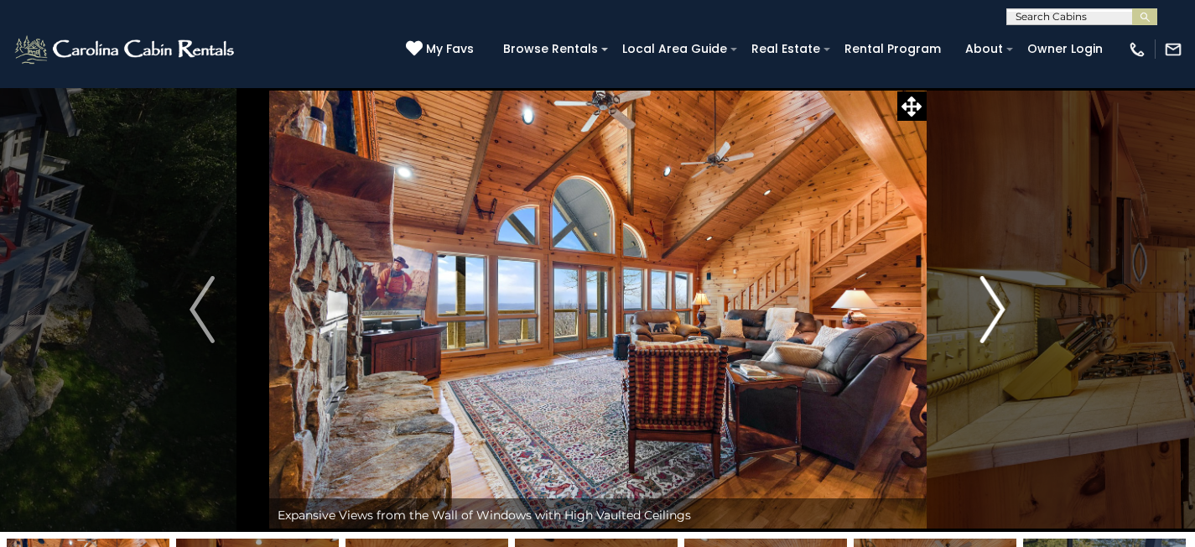
click at [995, 310] on img "Next" at bounding box center [992, 309] width 25 height 67
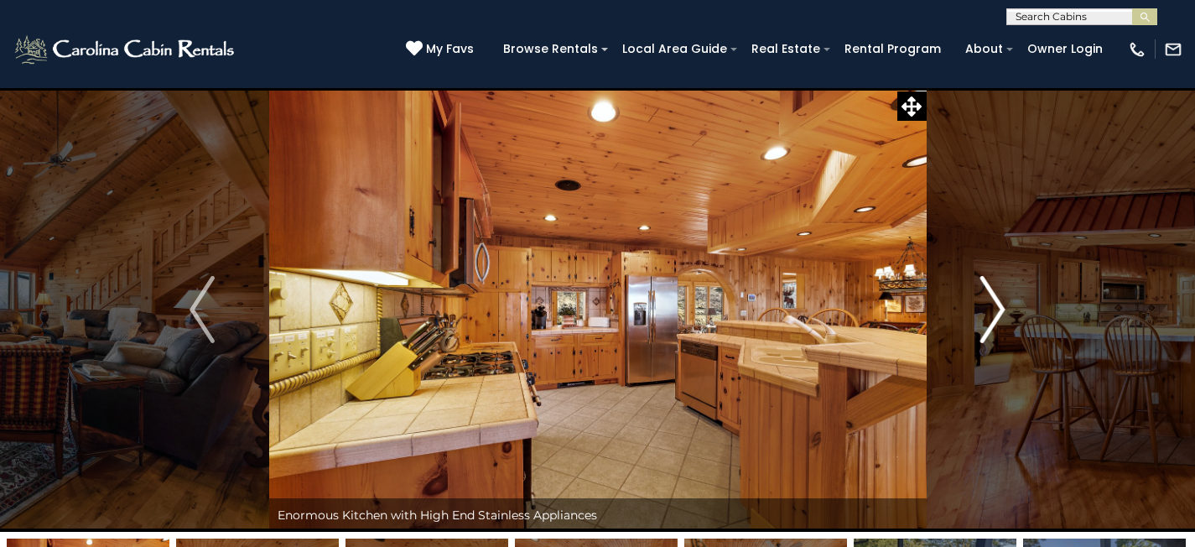
click at [995, 310] on img "Next" at bounding box center [992, 309] width 25 height 67
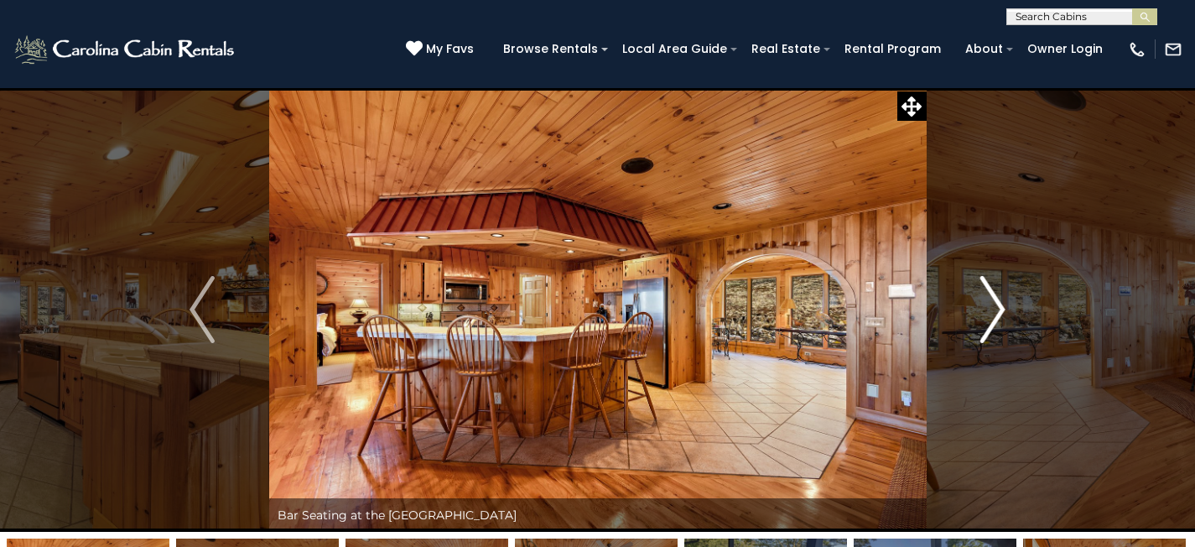
click at [995, 310] on img "Next" at bounding box center [992, 309] width 25 height 67
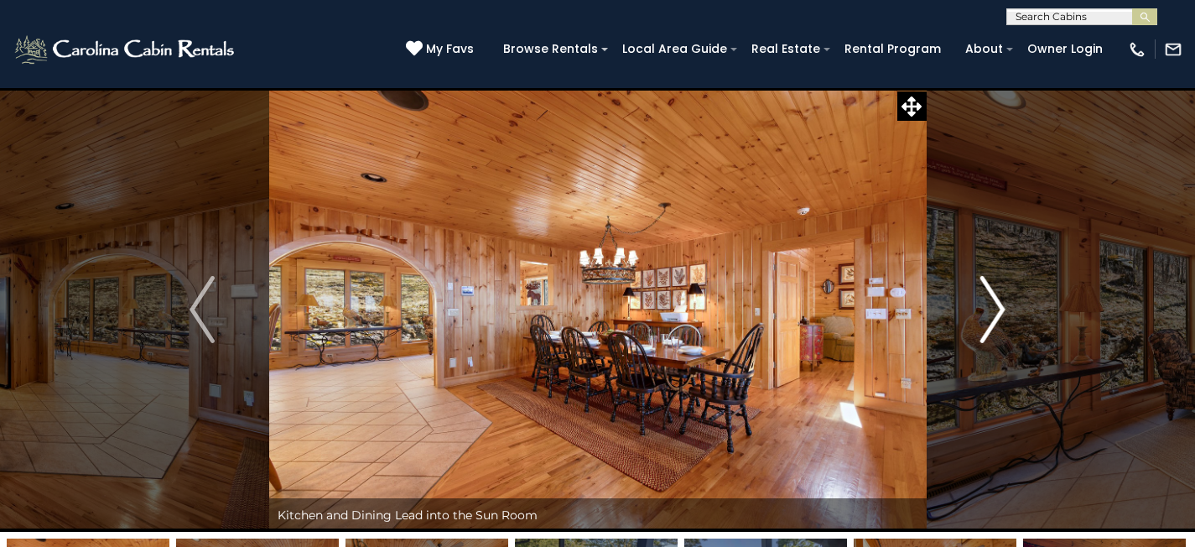
click at [995, 310] on img "Next" at bounding box center [992, 309] width 25 height 67
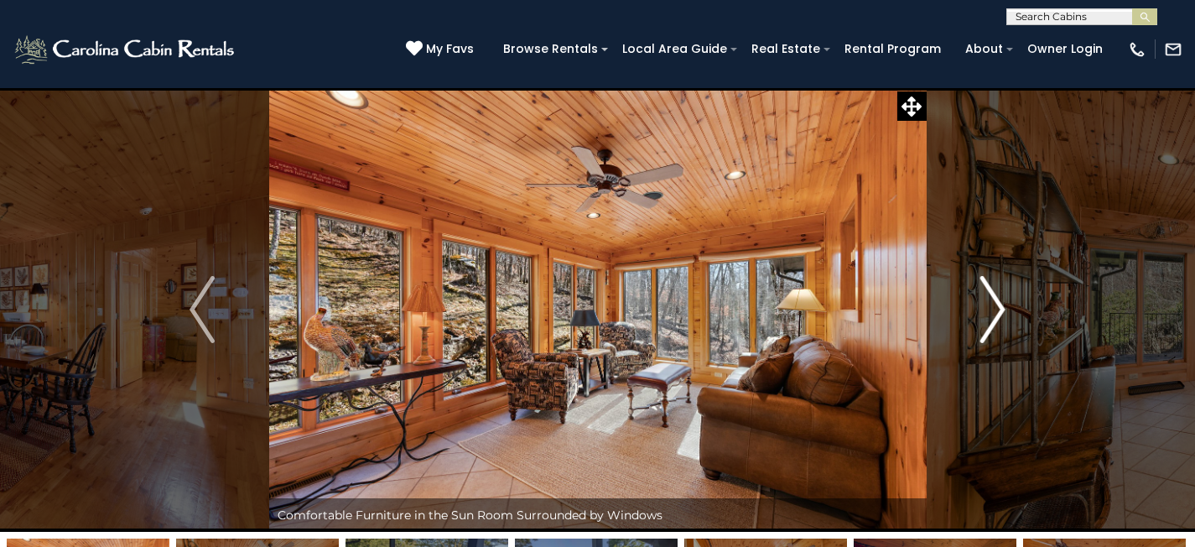
click at [995, 310] on img "Next" at bounding box center [992, 309] width 25 height 67
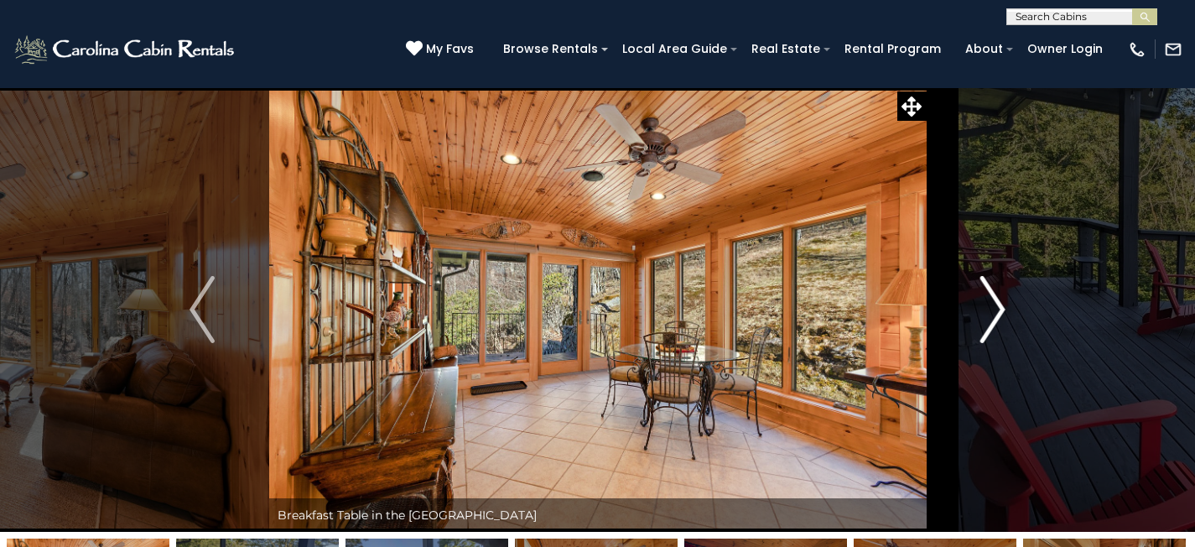
click at [995, 310] on img "Next" at bounding box center [992, 309] width 25 height 67
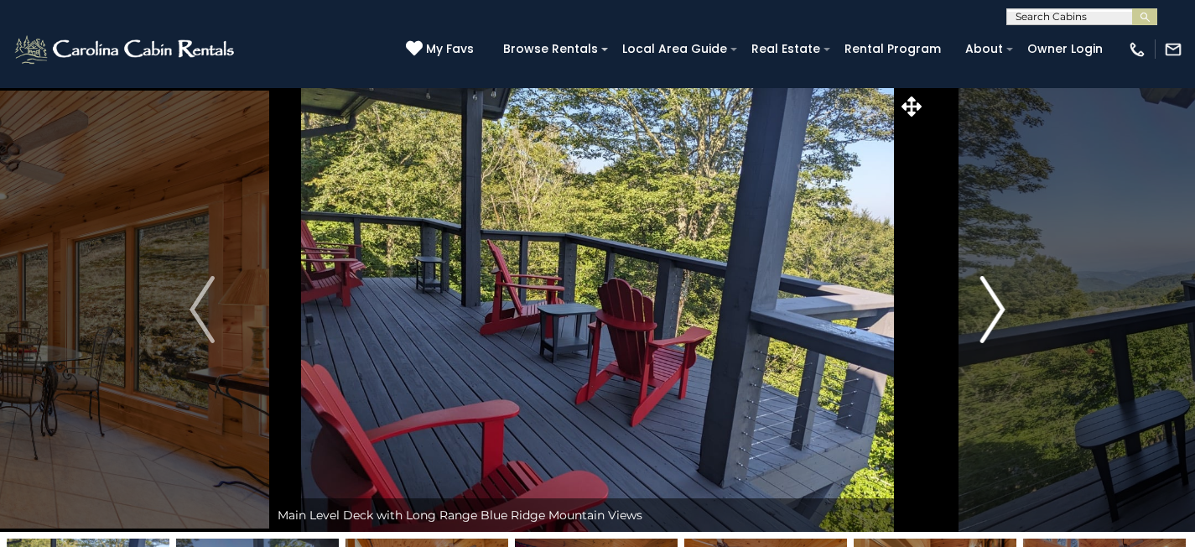
click at [995, 310] on img "Next" at bounding box center [992, 309] width 25 height 67
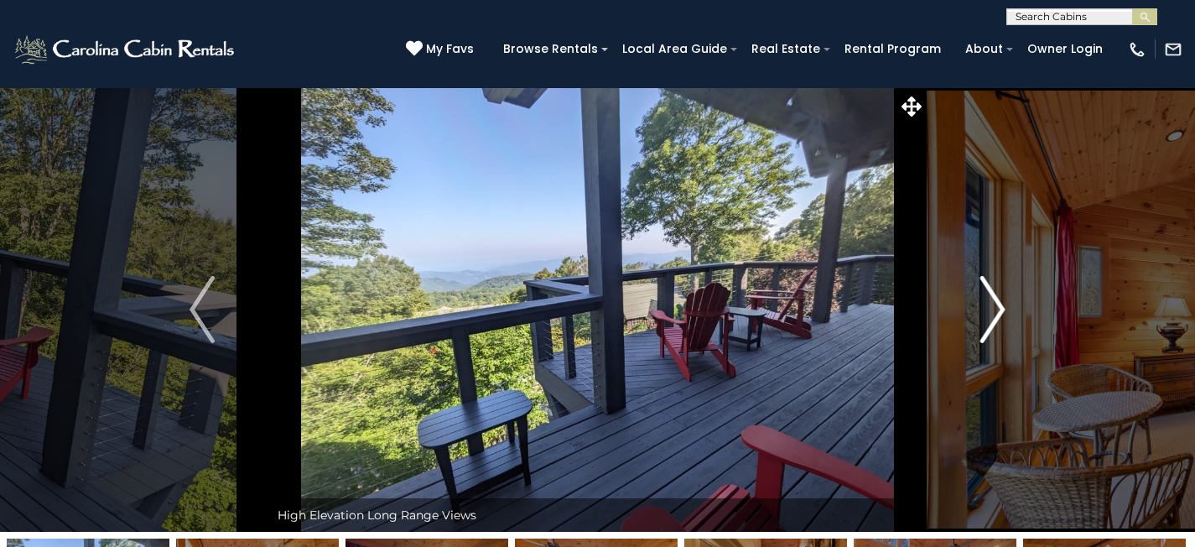
click at [995, 310] on img "Next" at bounding box center [992, 309] width 25 height 67
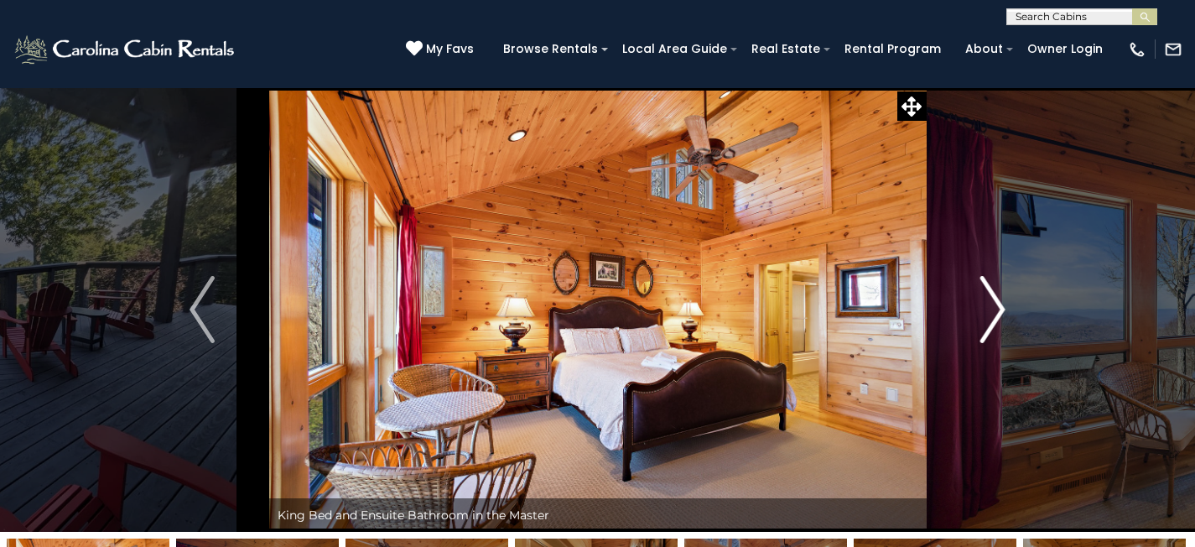
click at [1000, 309] on img "Next" at bounding box center [992, 309] width 25 height 67
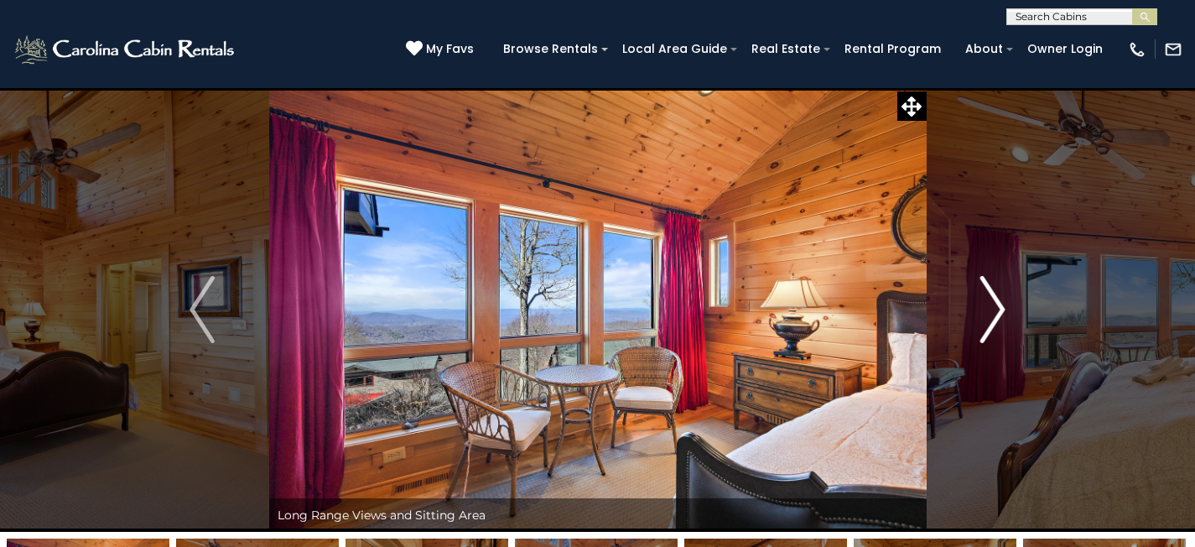
click at [1000, 309] on img "Next" at bounding box center [992, 309] width 25 height 67
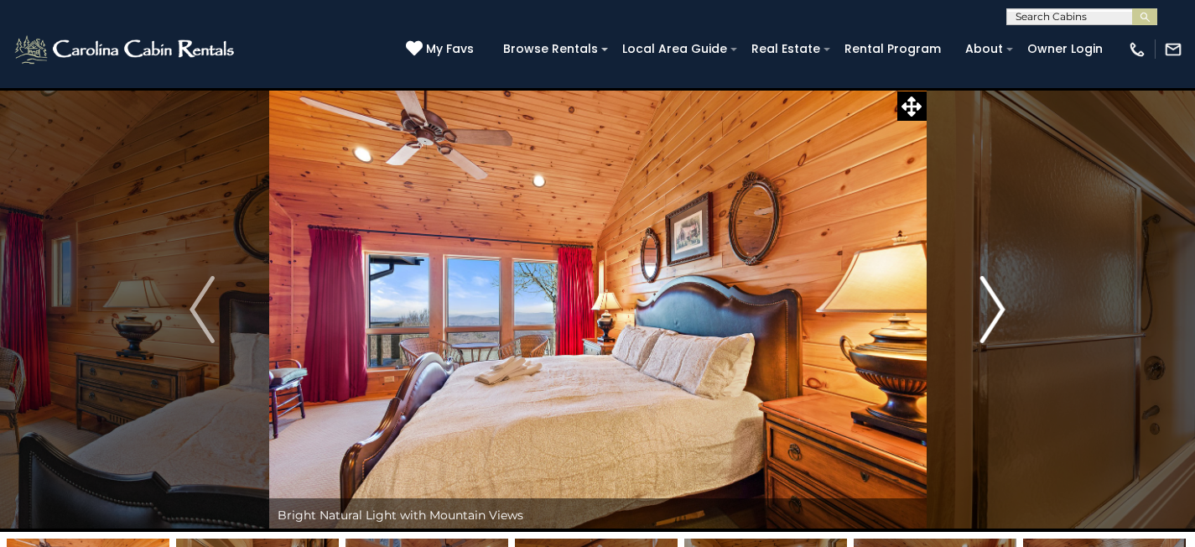
click at [1000, 309] on img "Next" at bounding box center [992, 309] width 25 height 67
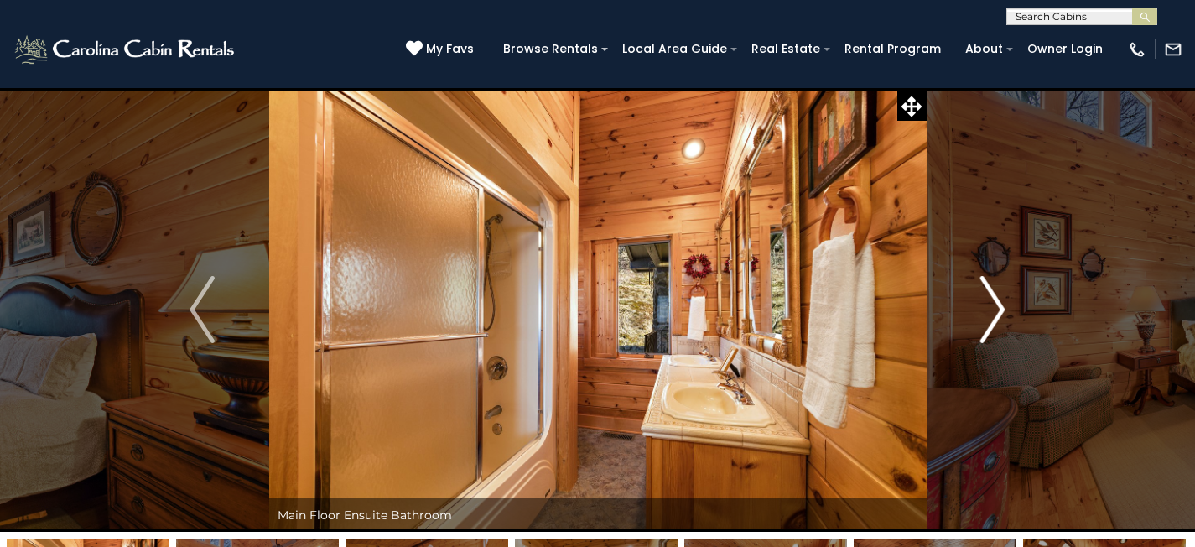
click at [1000, 309] on img "Next" at bounding box center [992, 309] width 25 height 67
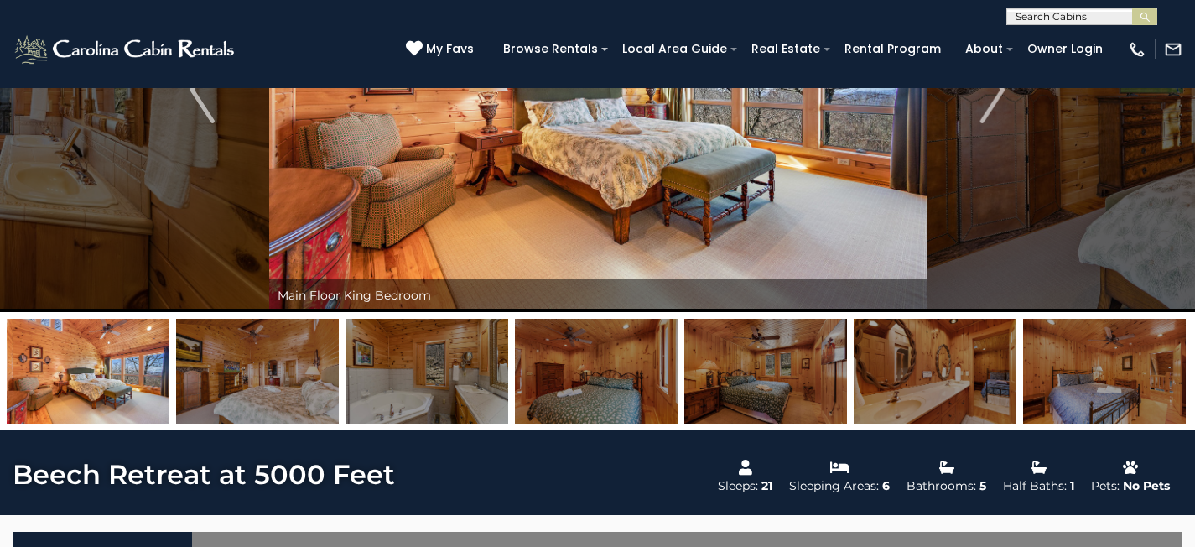
scroll to position [112, 0]
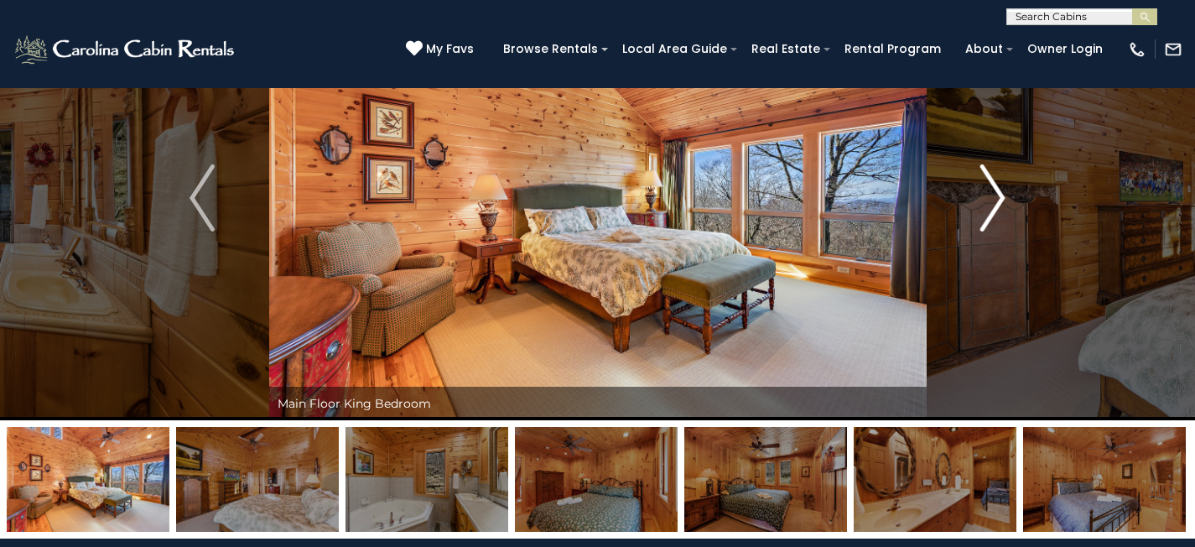
click at [986, 176] on img "Next" at bounding box center [992, 197] width 25 height 67
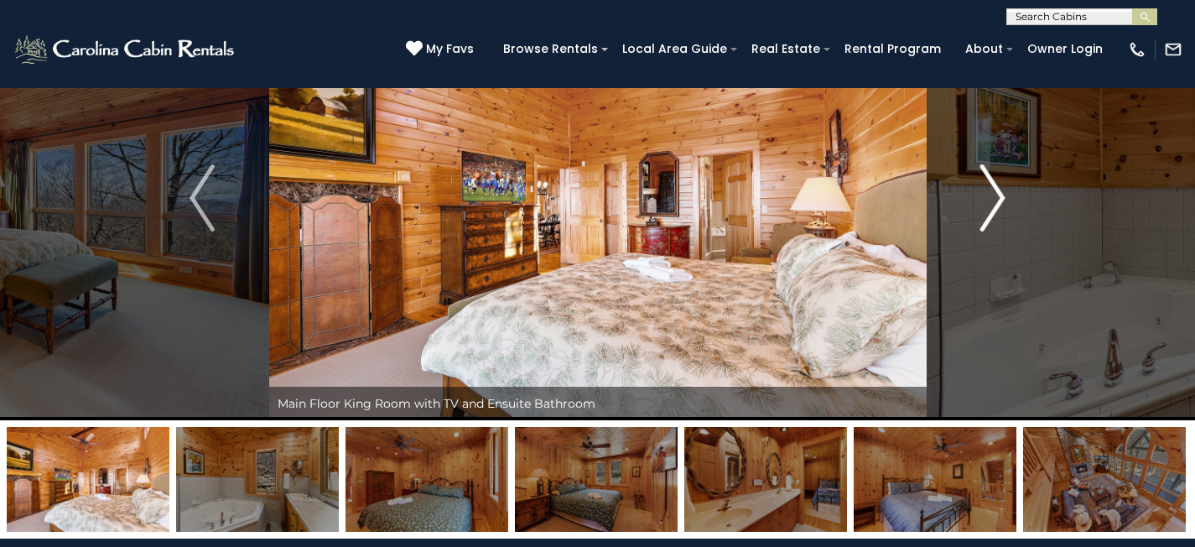
click at [986, 176] on img "Next" at bounding box center [992, 197] width 25 height 67
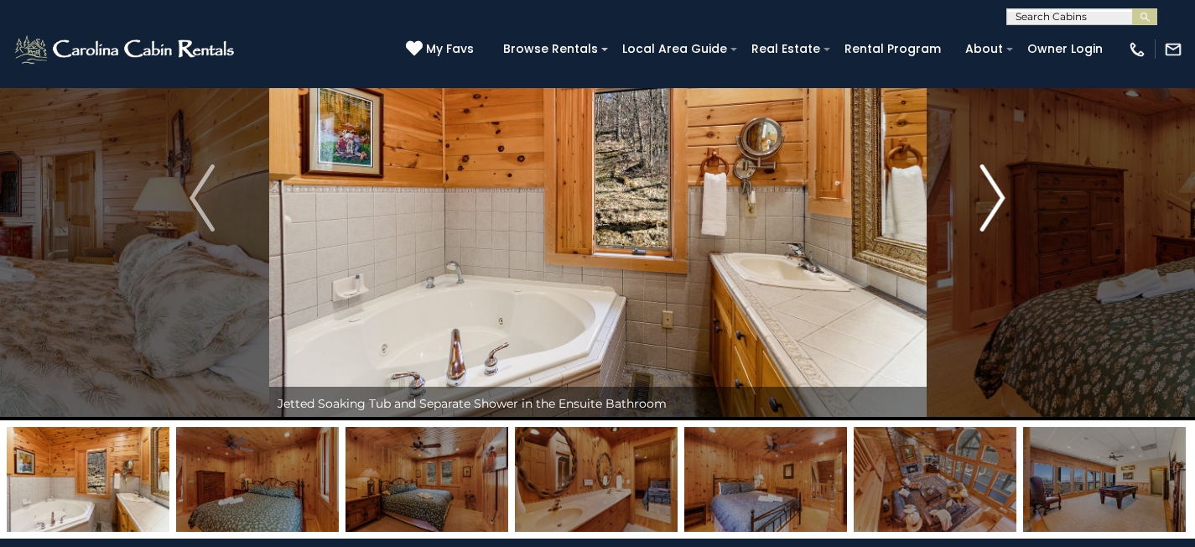
click at [986, 176] on img "Next" at bounding box center [992, 197] width 25 height 67
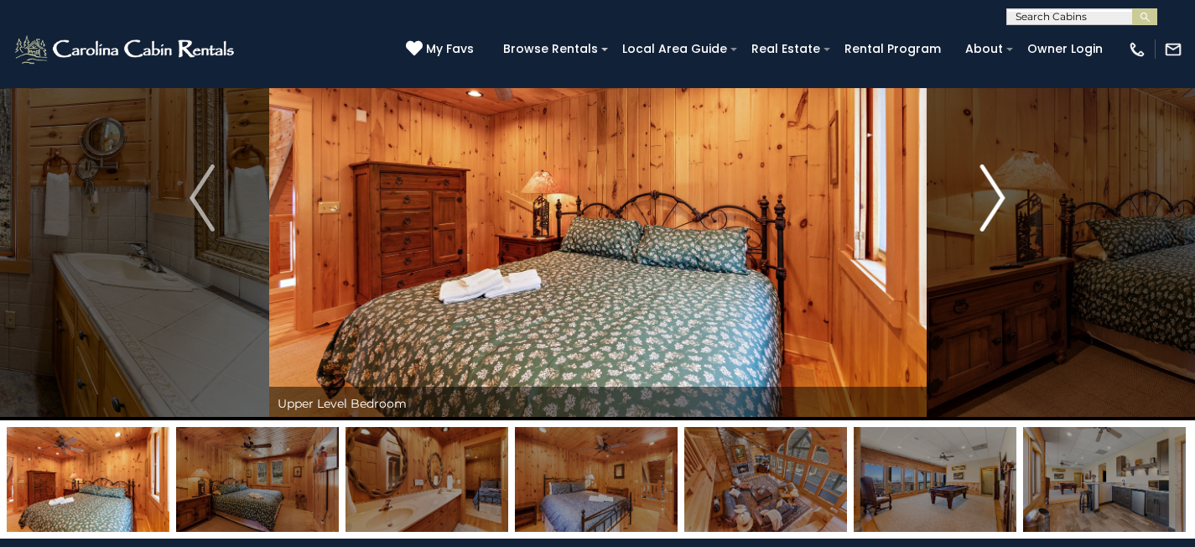
click at [986, 176] on img "Next" at bounding box center [992, 197] width 25 height 67
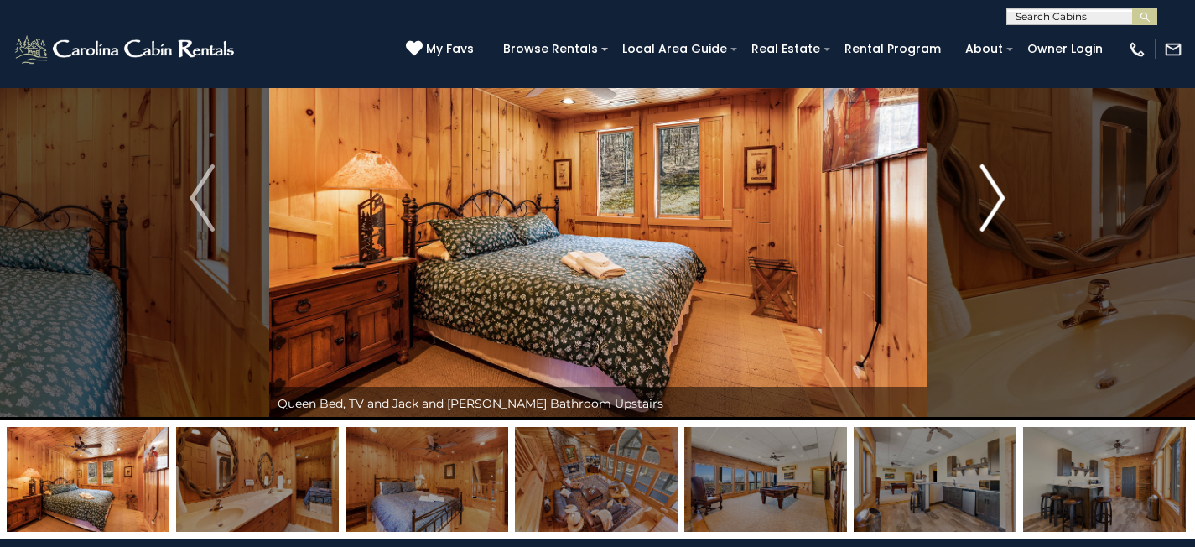
click at [986, 176] on img "Next" at bounding box center [992, 197] width 25 height 67
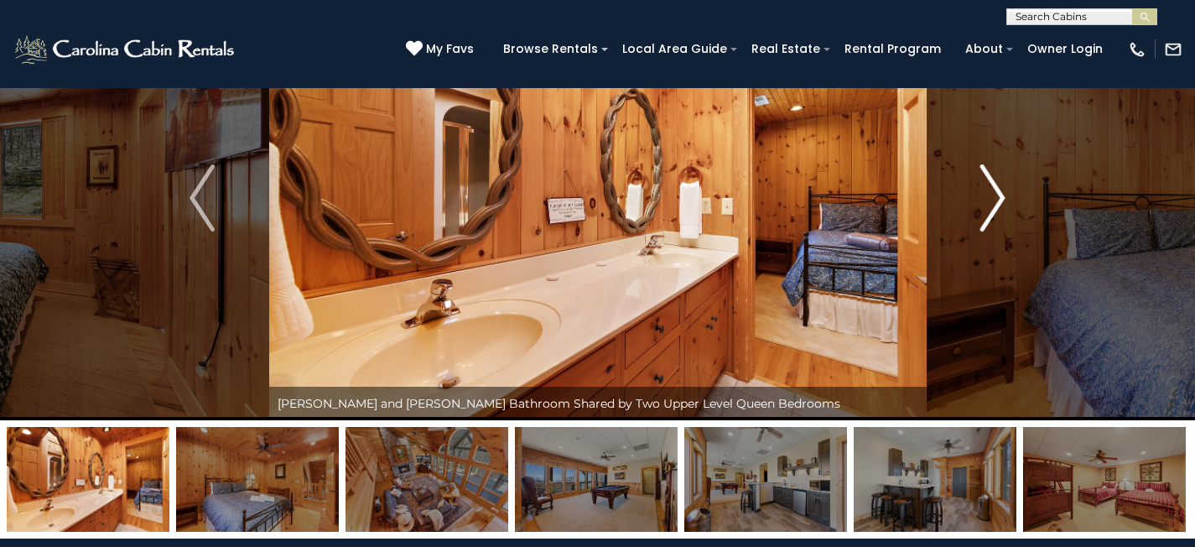
click at [986, 176] on img "Next" at bounding box center [992, 197] width 25 height 67
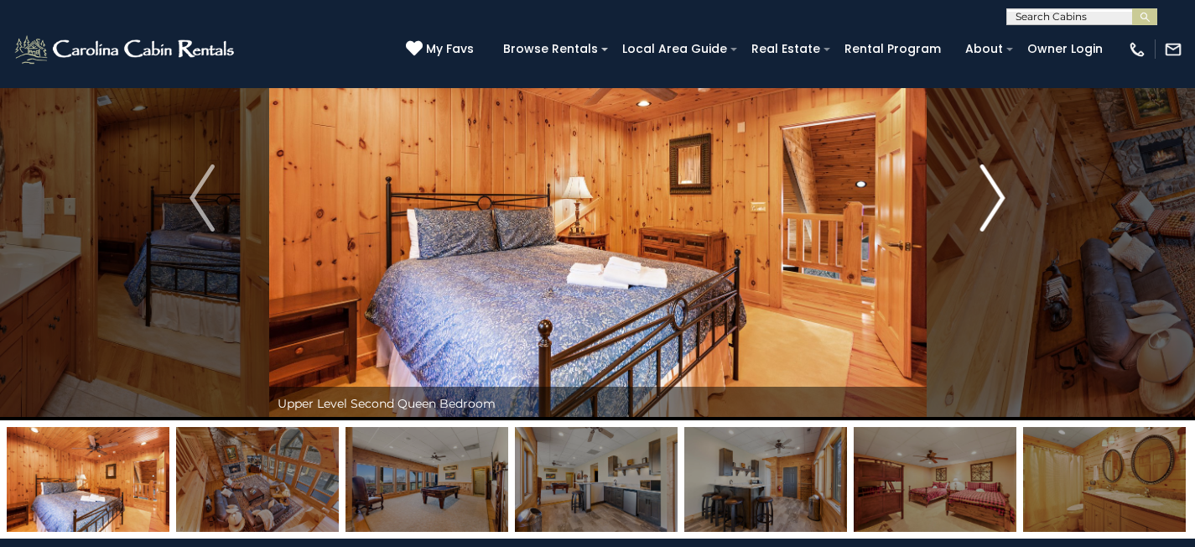
click at [986, 176] on img "Next" at bounding box center [992, 197] width 25 height 67
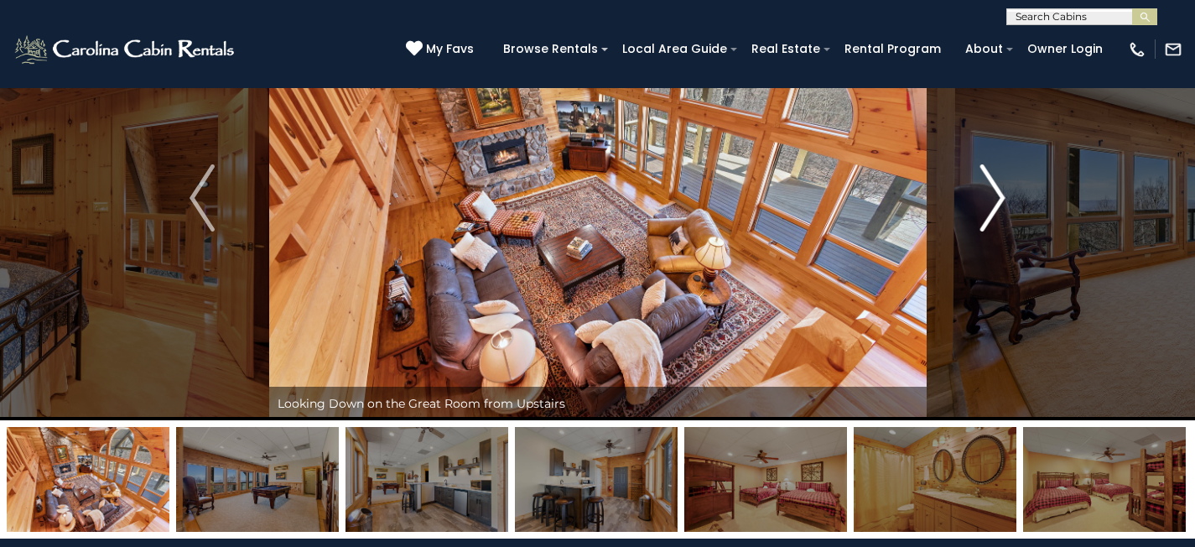
click at [986, 176] on img "Next" at bounding box center [992, 197] width 25 height 67
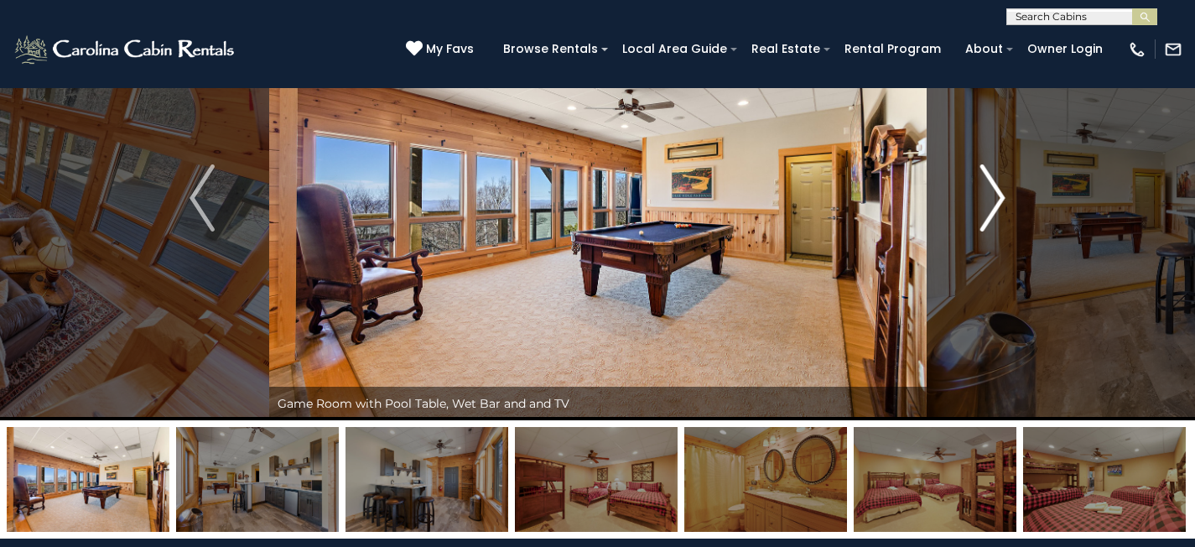
click at [986, 176] on img "Next" at bounding box center [992, 197] width 25 height 67
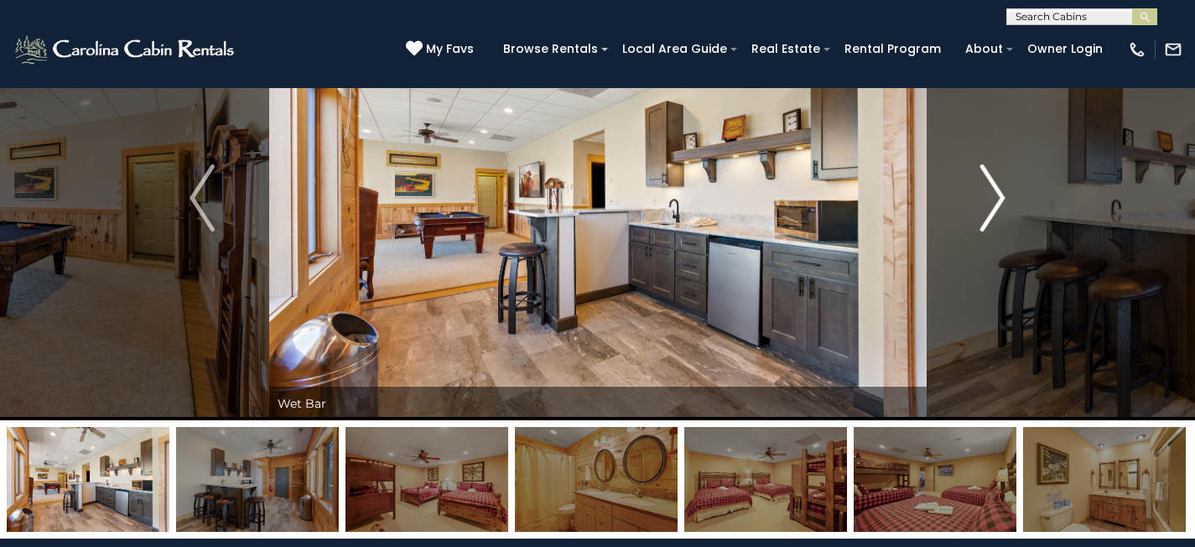
click at [1009, 195] on button "Next" at bounding box center [992, 198] width 133 height 444
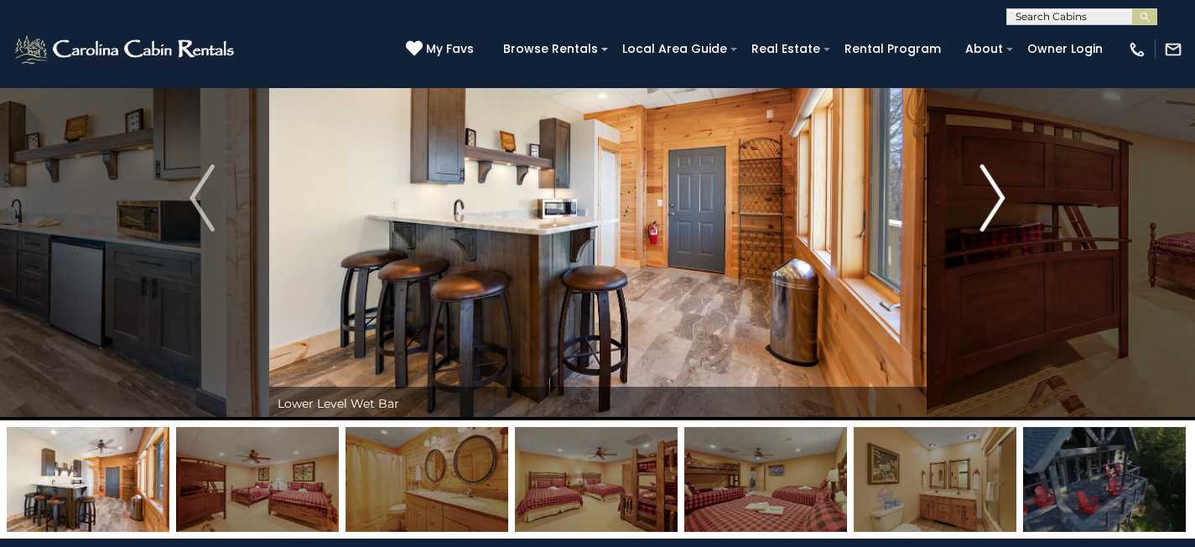
click at [1009, 195] on button "Next" at bounding box center [992, 198] width 133 height 444
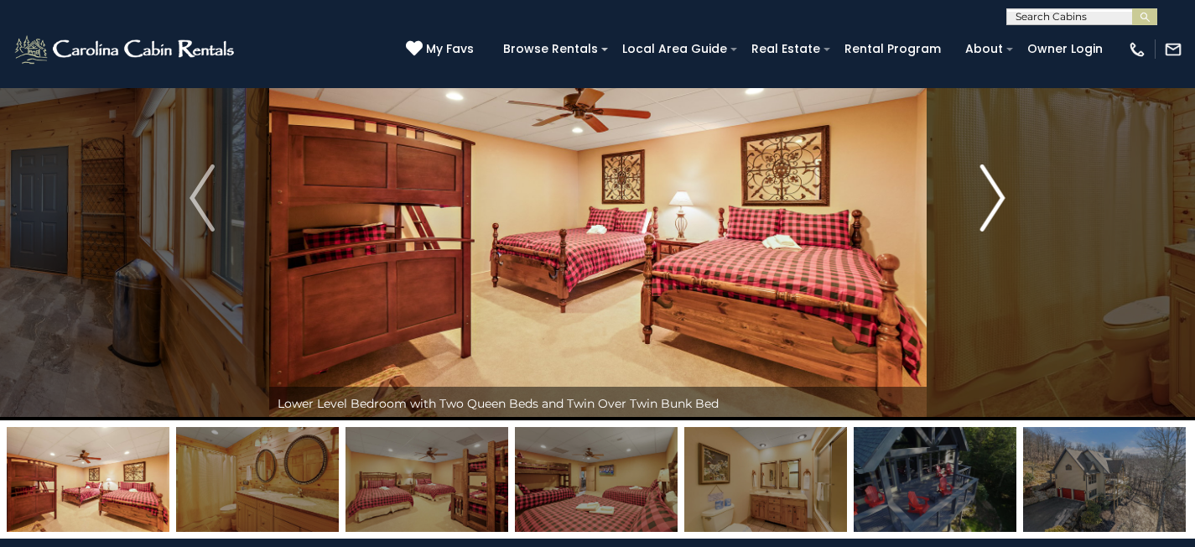
click at [1009, 195] on button "Next" at bounding box center [992, 198] width 133 height 444
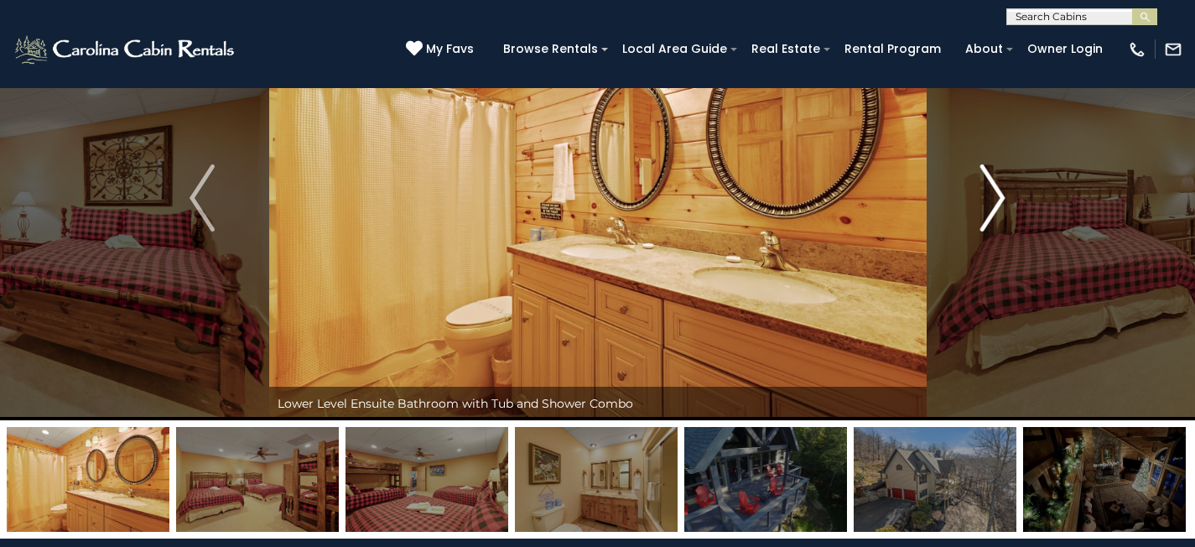
click at [1009, 195] on button "Next" at bounding box center [992, 198] width 133 height 444
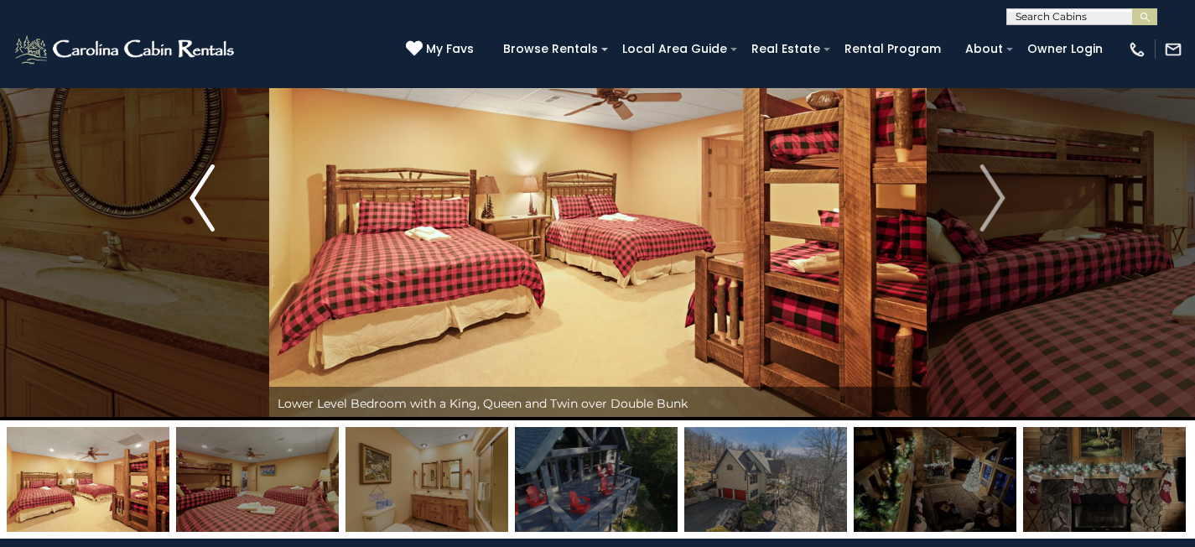
click at [206, 178] on img "Previous" at bounding box center [202, 197] width 25 height 67
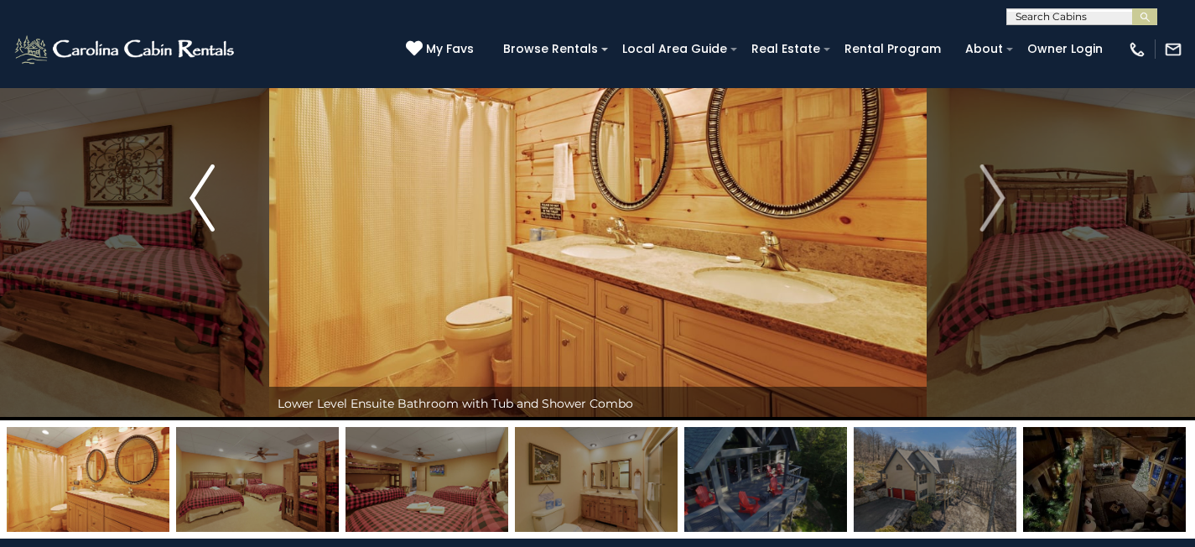
click at [202, 184] on img "Previous" at bounding box center [202, 197] width 25 height 67
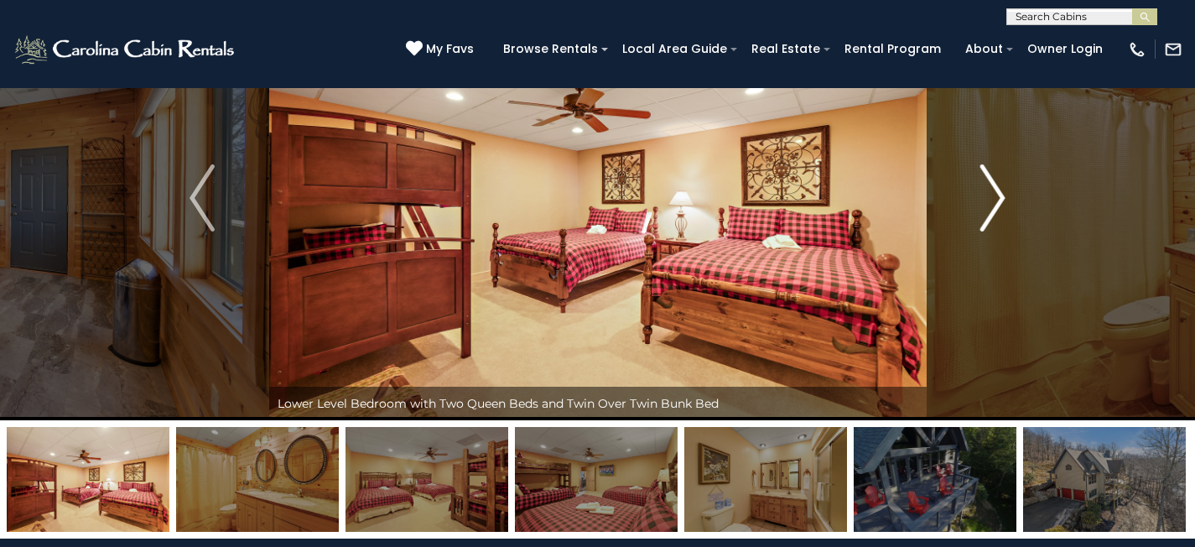
click at [983, 205] on img "Next" at bounding box center [992, 197] width 25 height 67
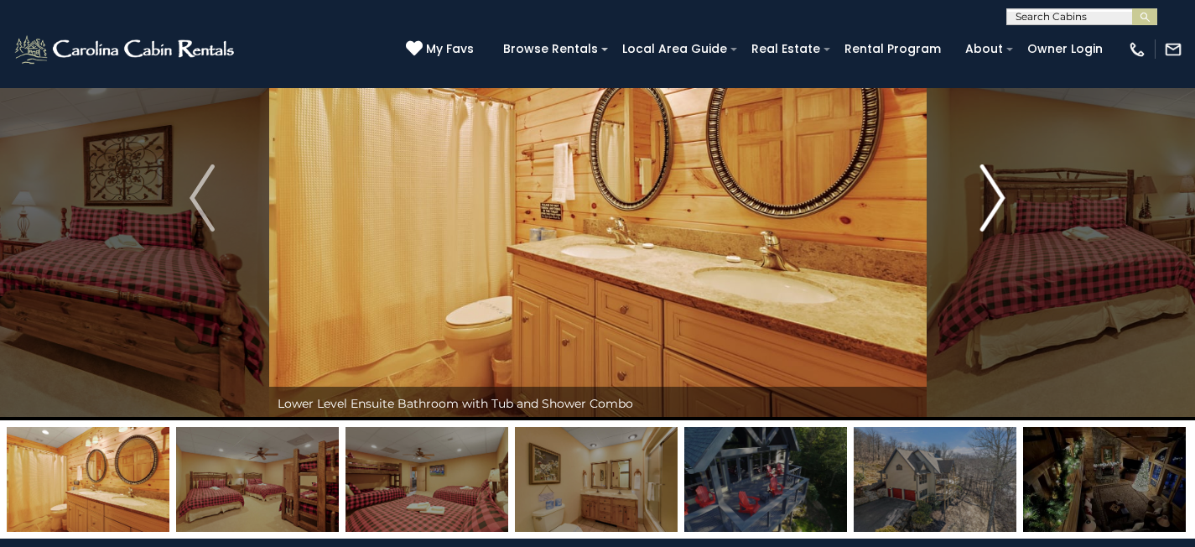
click at [984, 205] on img "Next" at bounding box center [992, 197] width 25 height 67
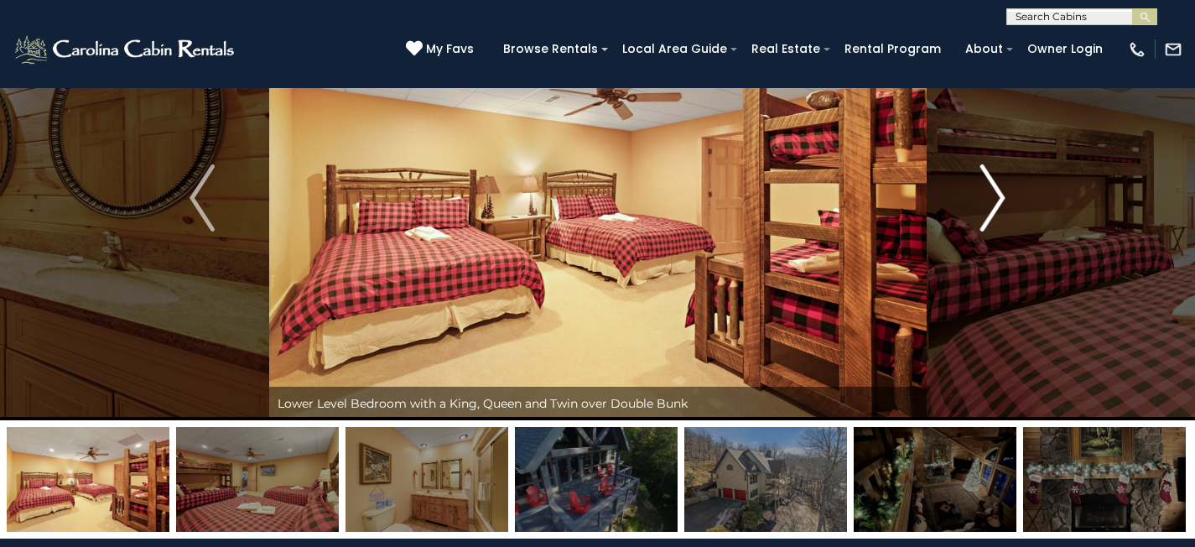
click at [984, 205] on img "Next" at bounding box center [992, 197] width 25 height 67
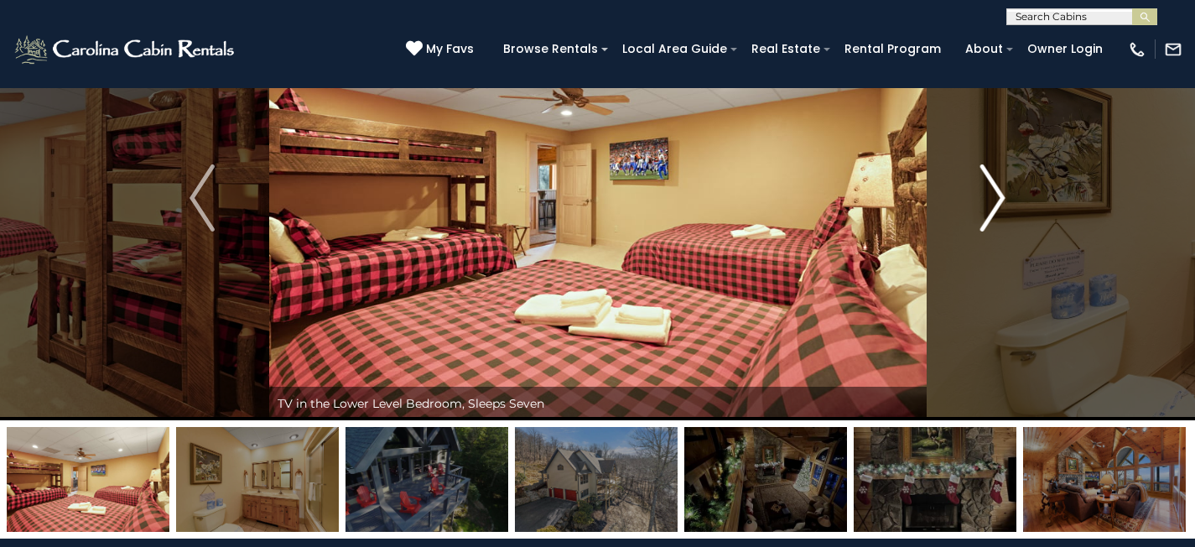
click at [984, 205] on img "Next" at bounding box center [992, 197] width 25 height 67
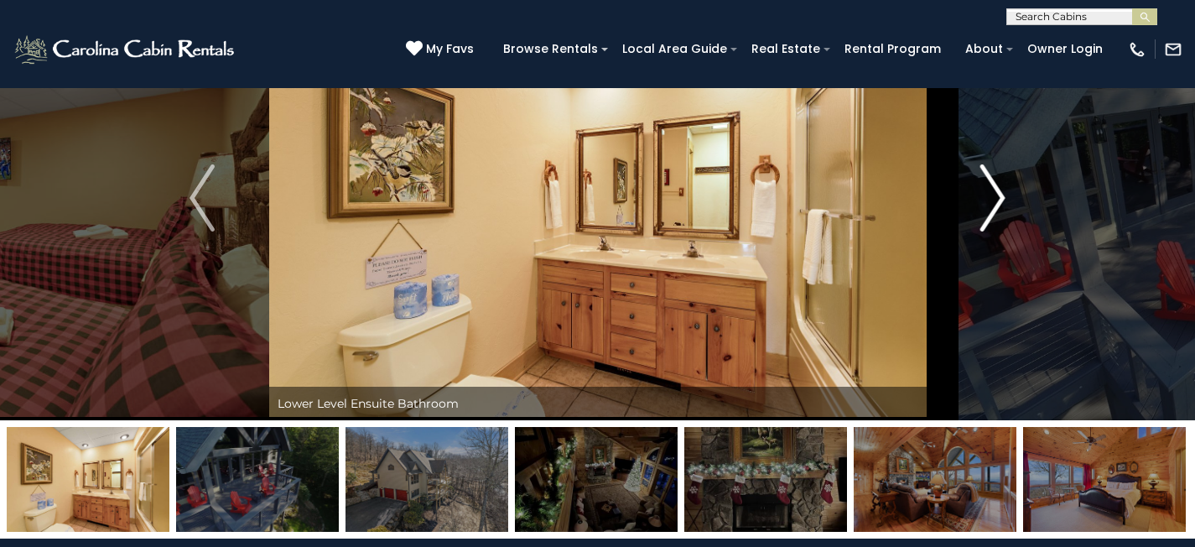
click at [984, 205] on img "Next" at bounding box center [992, 197] width 25 height 67
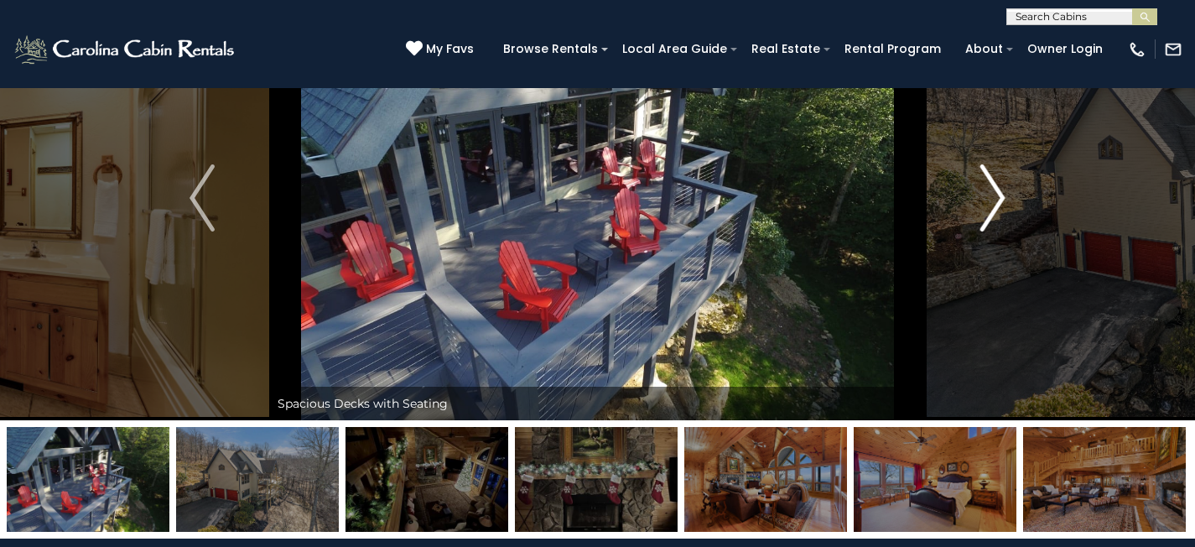
click at [984, 205] on img "Next" at bounding box center [992, 197] width 25 height 67
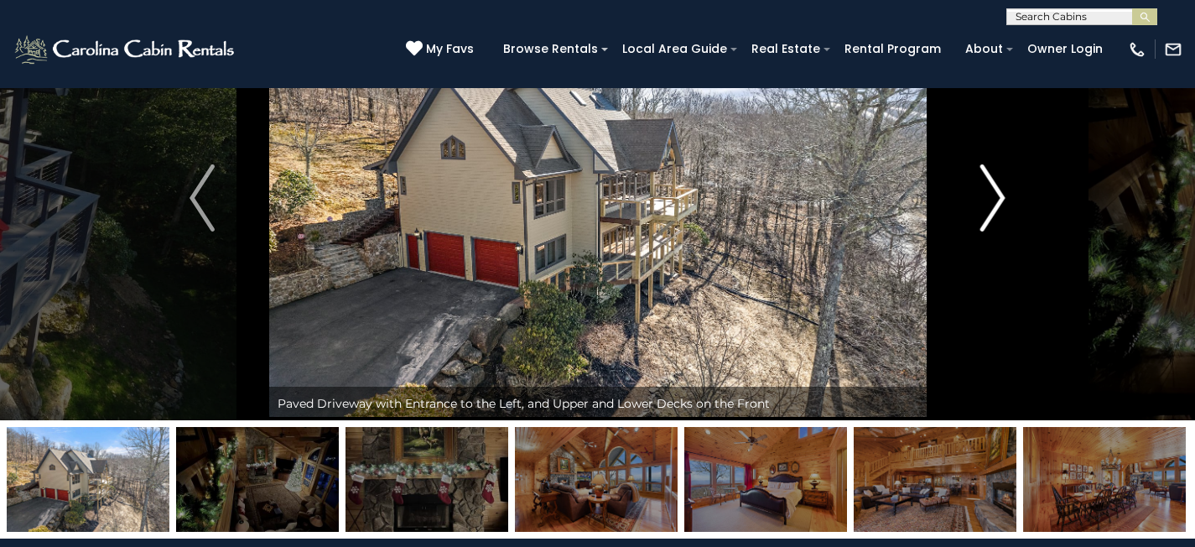
click at [993, 205] on img "Next" at bounding box center [992, 197] width 25 height 67
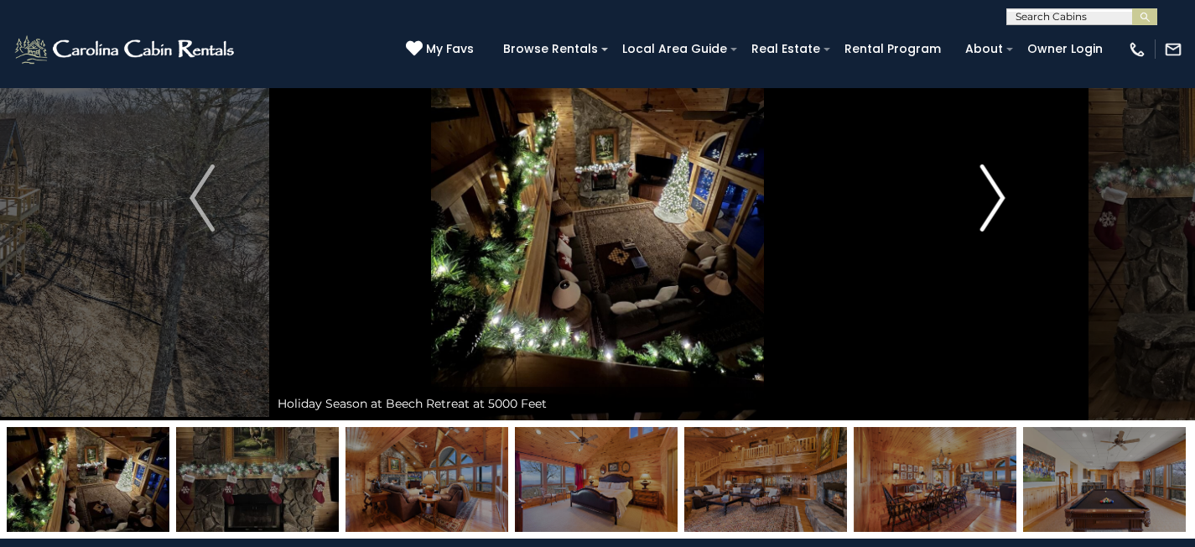
click at [993, 205] on img "Next" at bounding box center [992, 197] width 25 height 67
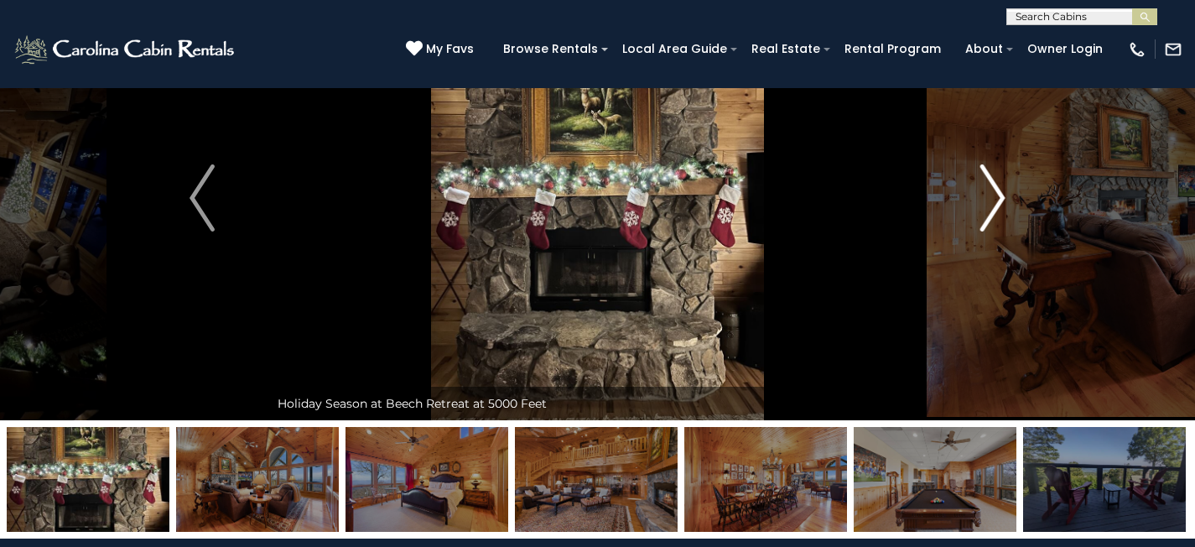
click at [993, 205] on img "Next" at bounding box center [992, 197] width 25 height 67
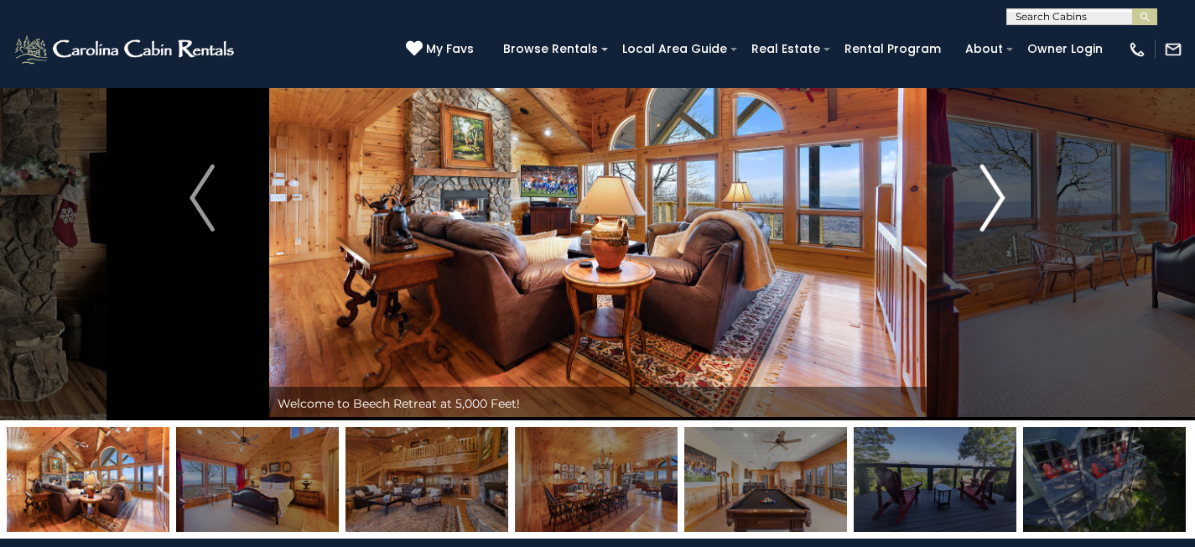
click at [998, 205] on img "Next" at bounding box center [992, 197] width 25 height 67
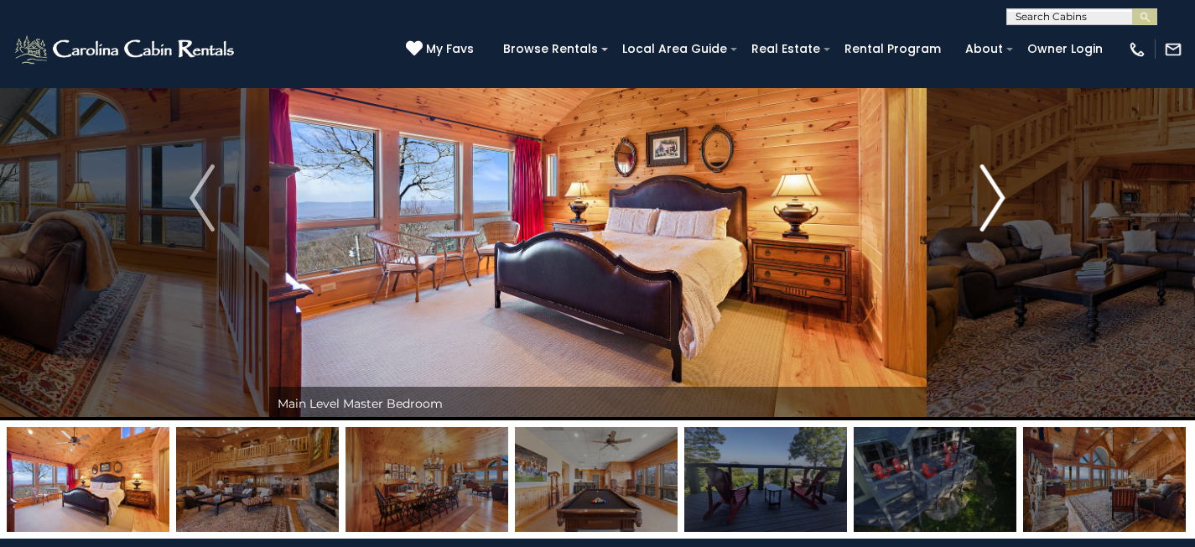
click at [996, 206] on img "Next" at bounding box center [992, 197] width 25 height 67
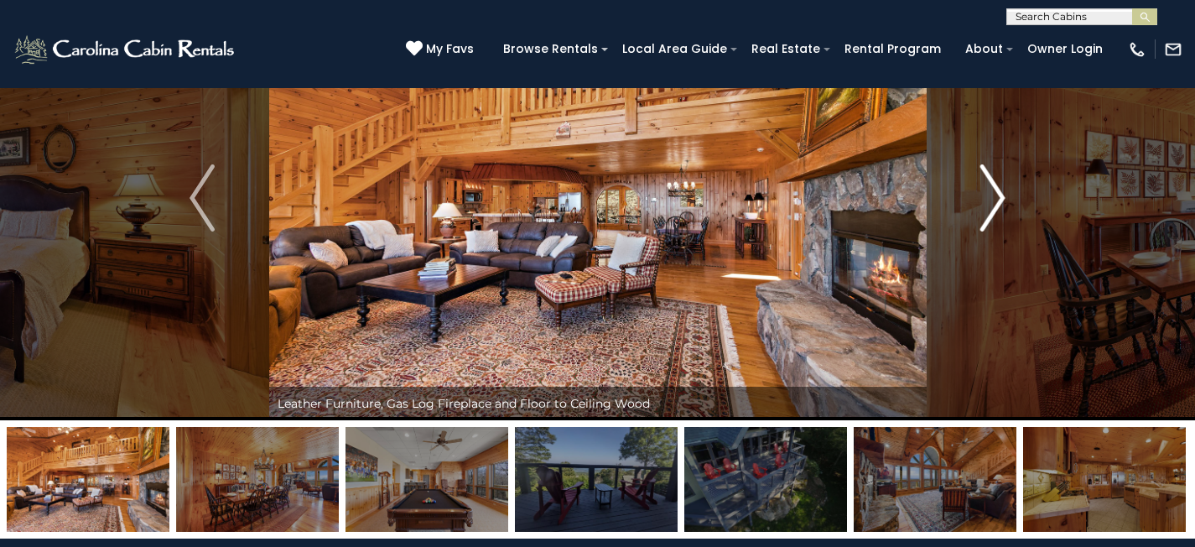
click at [996, 206] on img "Next" at bounding box center [992, 197] width 25 height 67
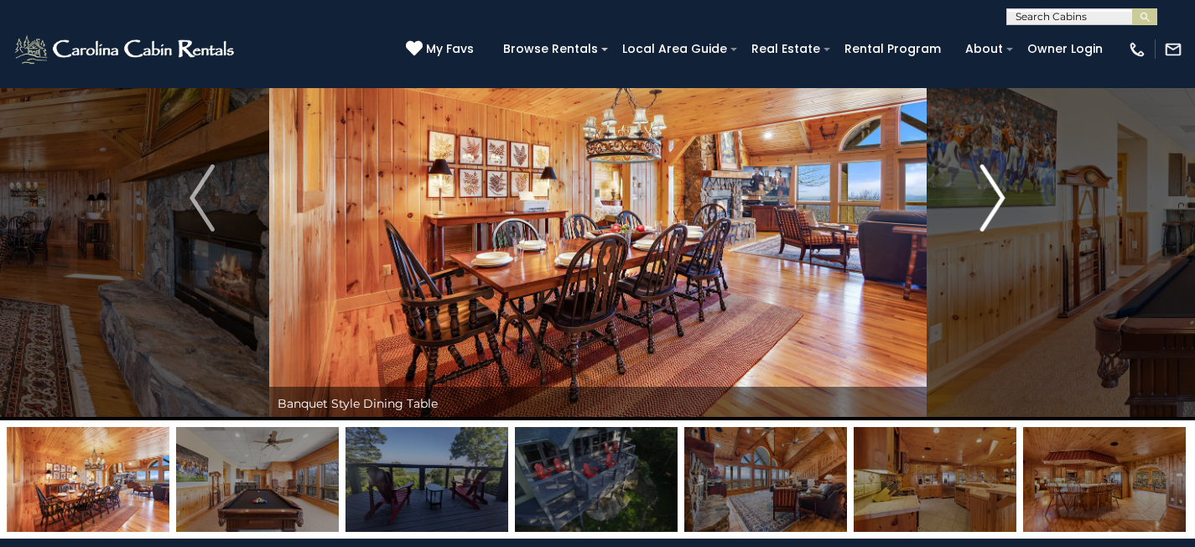
click at [996, 206] on img "Next" at bounding box center [992, 197] width 25 height 67
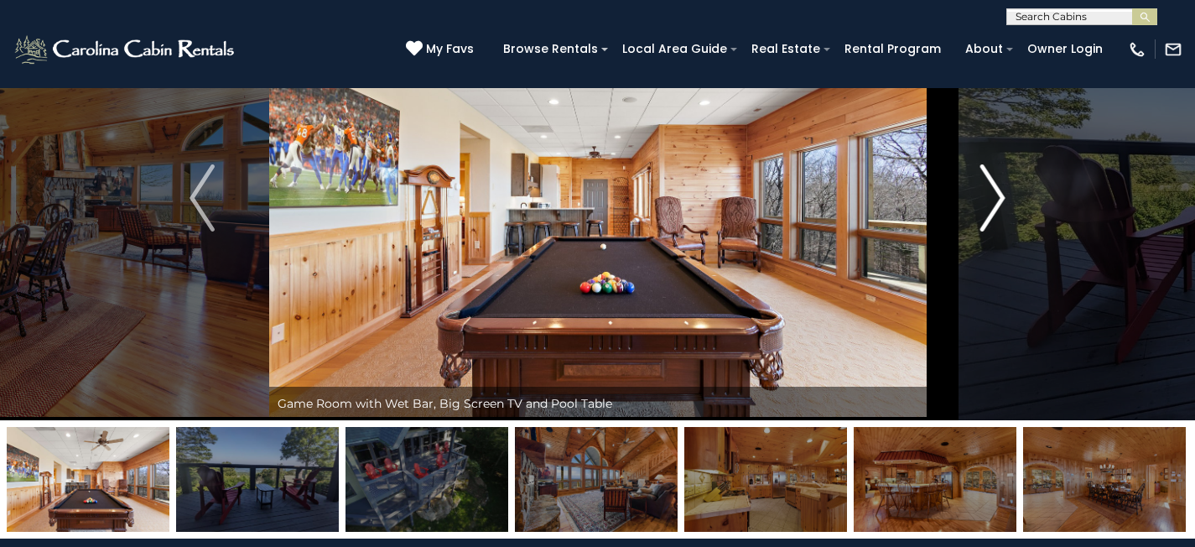
click at [996, 206] on img "Next" at bounding box center [992, 197] width 25 height 67
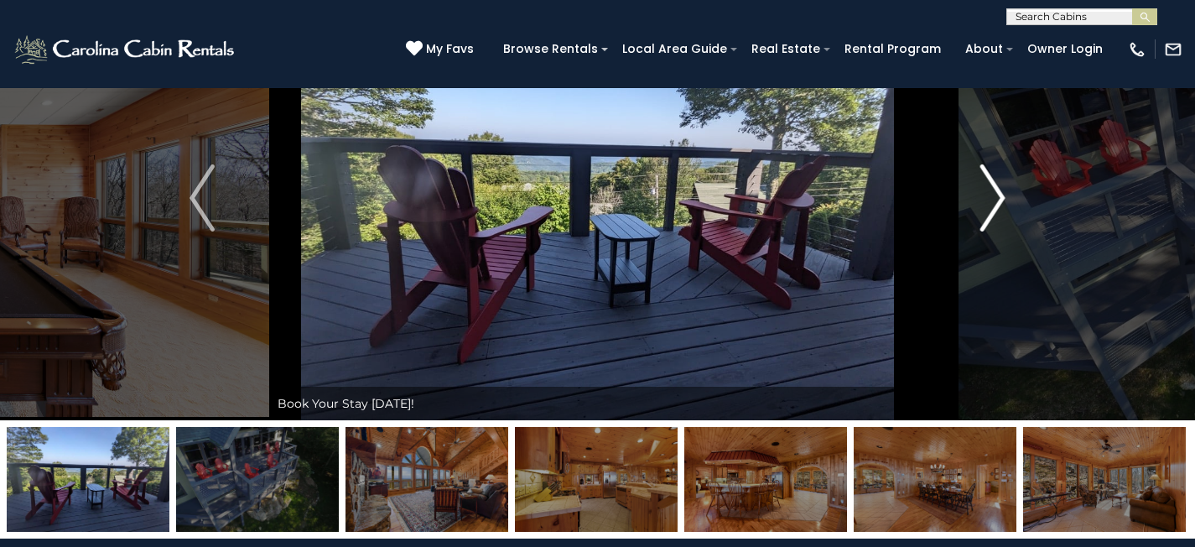
click at [996, 206] on img "Next" at bounding box center [992, 197] width 25 height 67
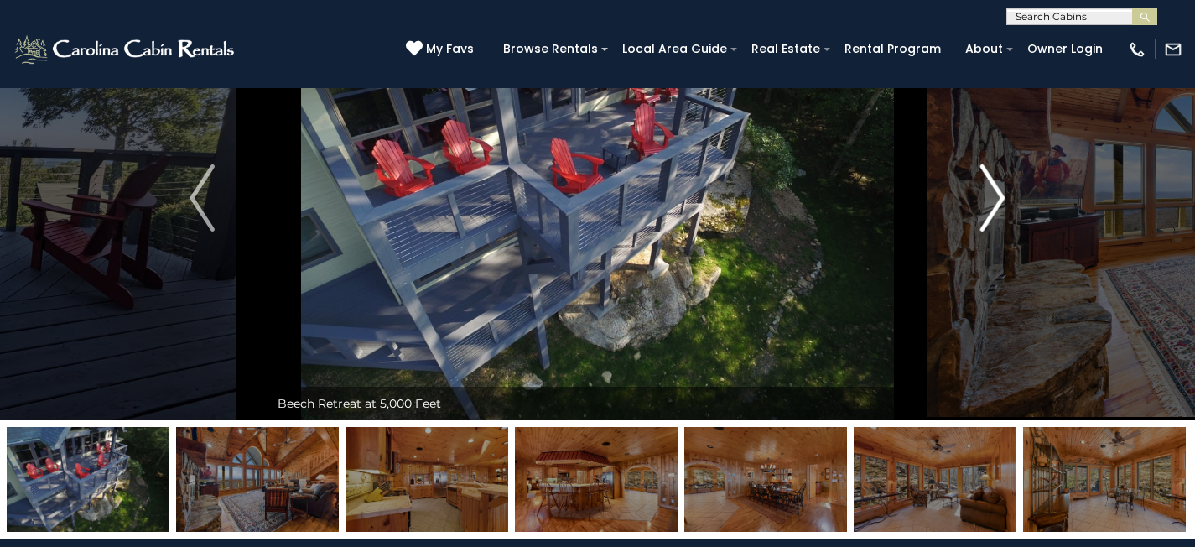
click at [995, 206] on img "Next" at bounding box center [992, 197] width 25 height 67
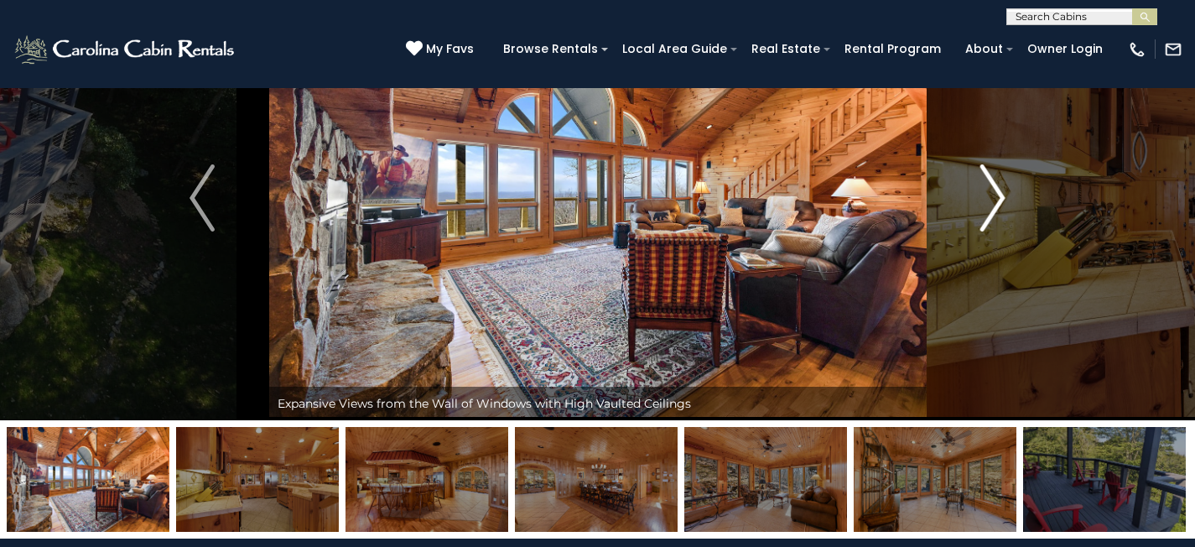
click at [995, 206] on img "Next" at bounding box center [992, 197] width 25 height 67
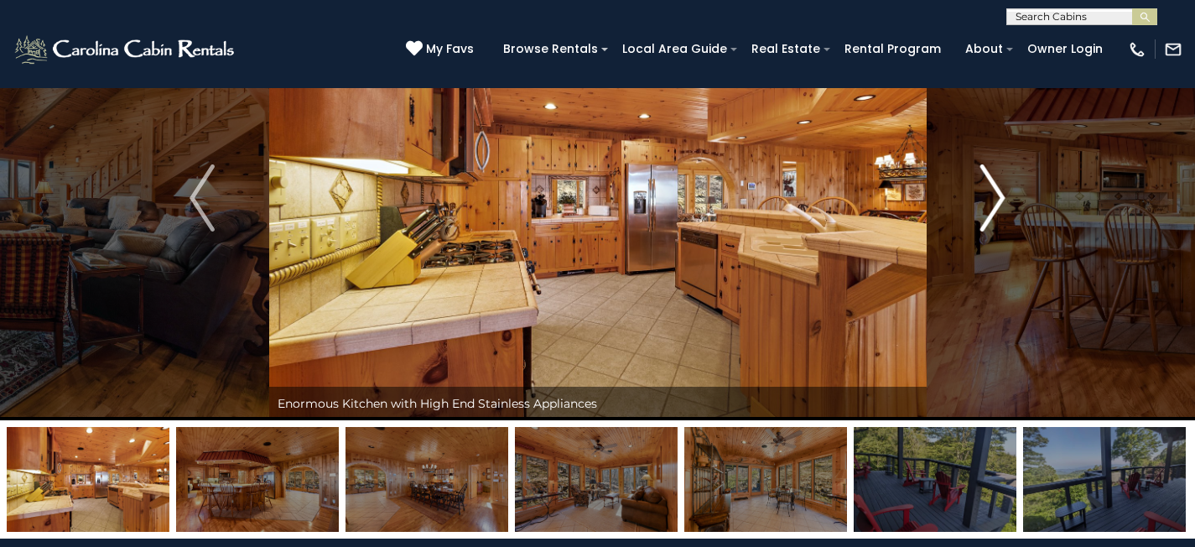
click at [995, 206] on img "Next" at bounding box center [992, 197] width 25 height 67
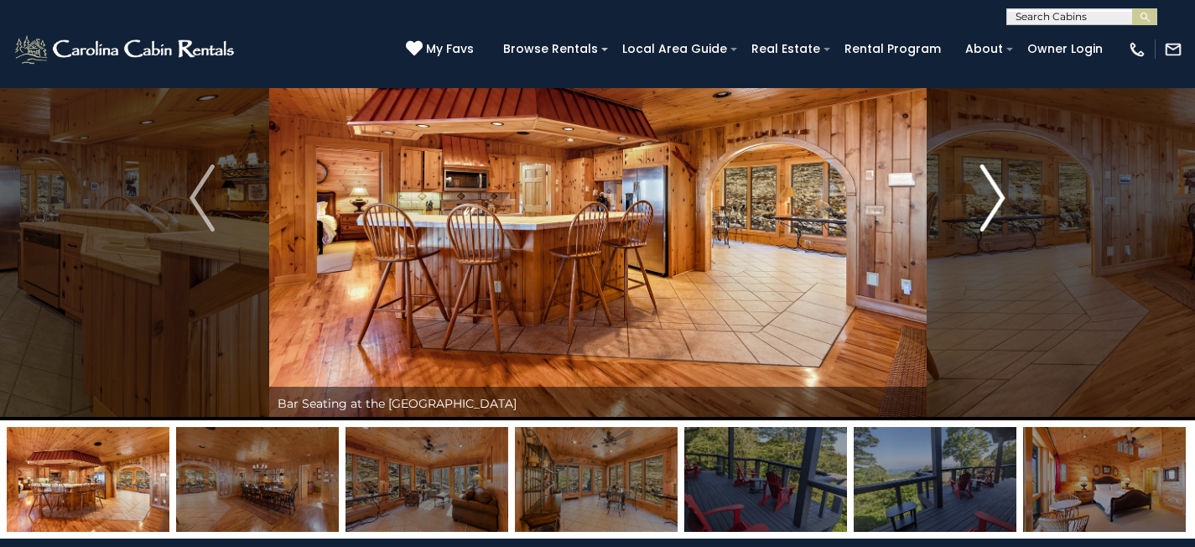
click at [995, 206] on img "Next" at bounding box center [992, 197] width 25 height 67
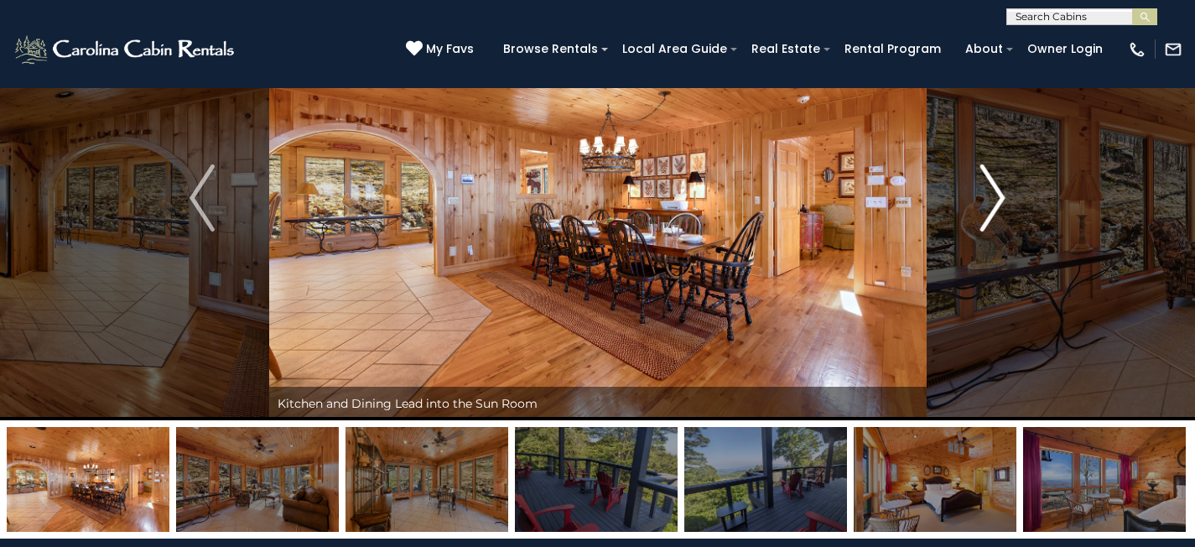
click at [995, 206] on img "Next" at bounding box center [992, 197] width 25 height 67
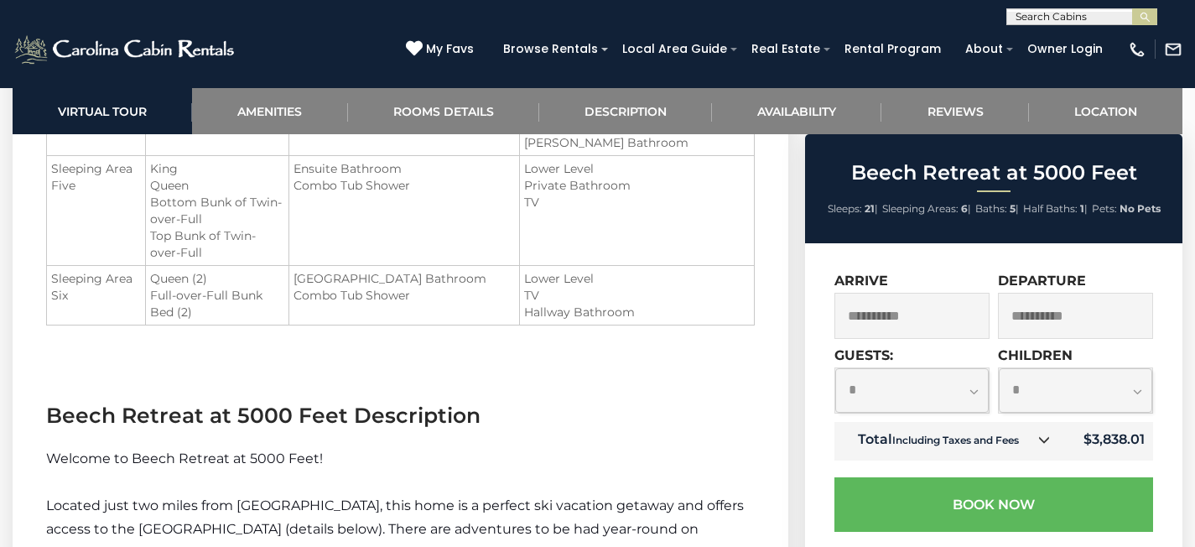
scroll to position [2270, 0]
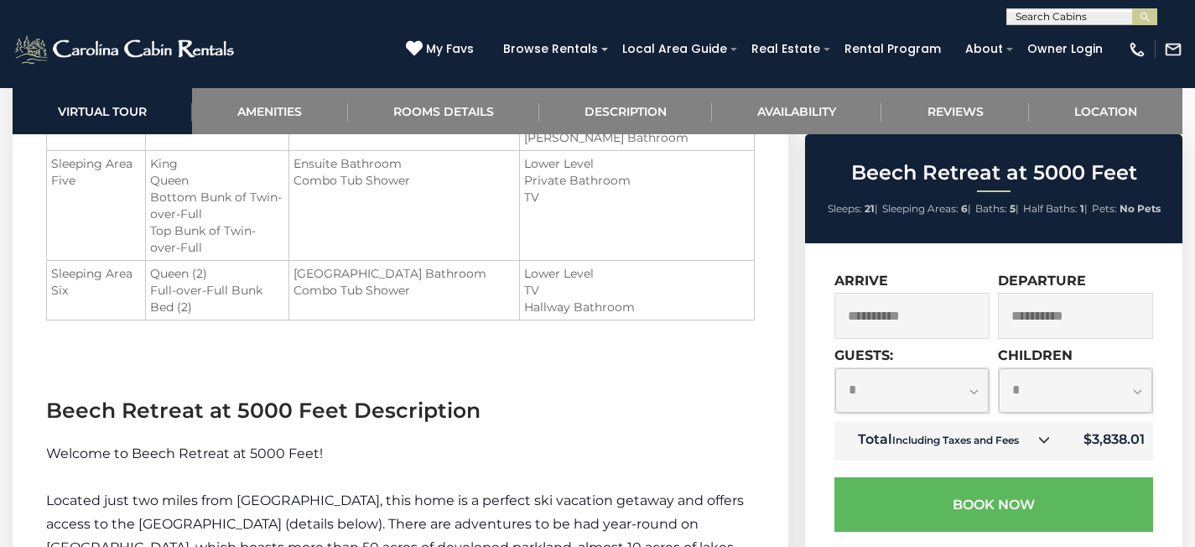
click at [1039, 440] on link at bounding box center [1044, 440] width 22 height 22
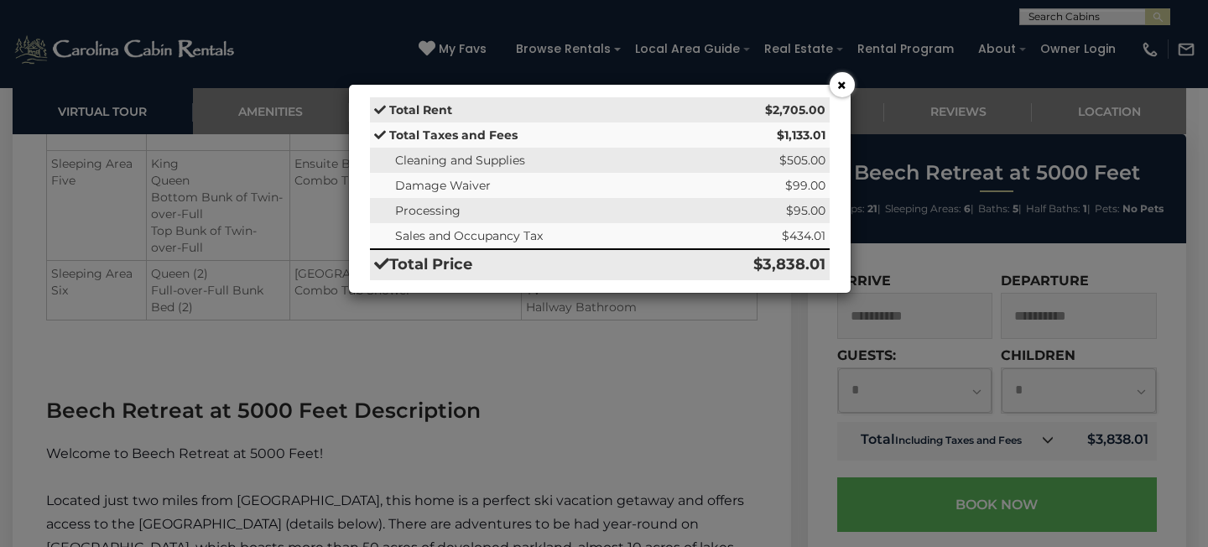
click at [839, 86] on button "×" at bounding box center [841, 84] width 25 height 25
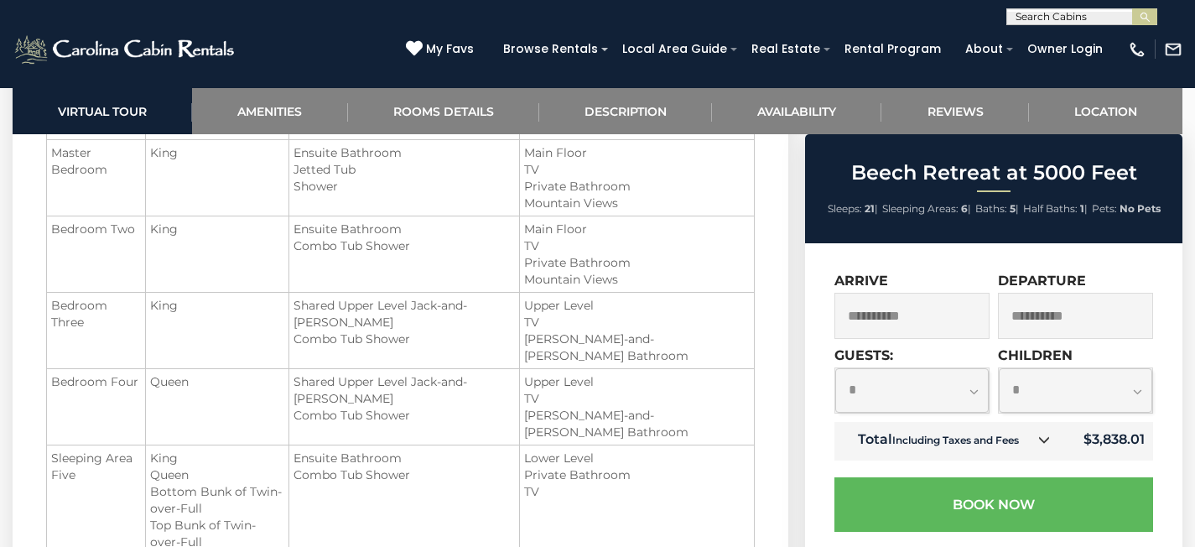
scroll to position [1975, 0]
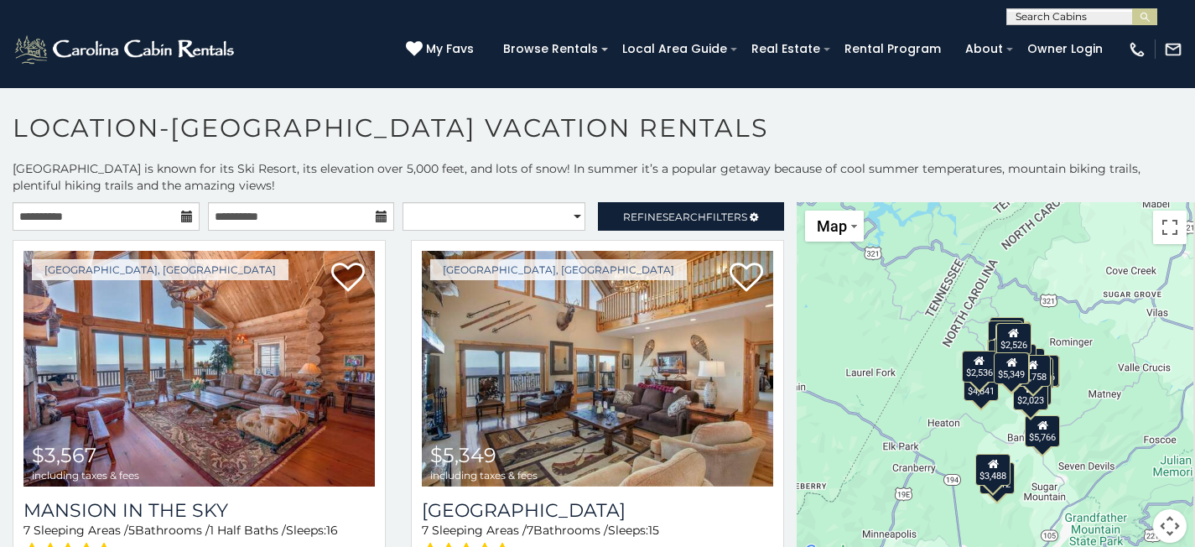
drag, startPoint x: 1056, startPoint y: 389, endPoint x: 1001, endPoint y: 426, distance: 65.8
click at [1001, 426] on div "$3,567 $5,349 $3,331 $3,500 $3,376 $2,818 $3,393 $3,838 $2,513 $4,841 $2,953 $2…" at bounding box center [996, 382] width 398 height 361
click at [1002, 413] on div "$3,567 $5,349 $3,331 $3,500 $3,376 $2,818 $3,393 $3,838 $2,513 $4,841 $2,953 $2…" at bounding box center [996, 382] width 398 height 361
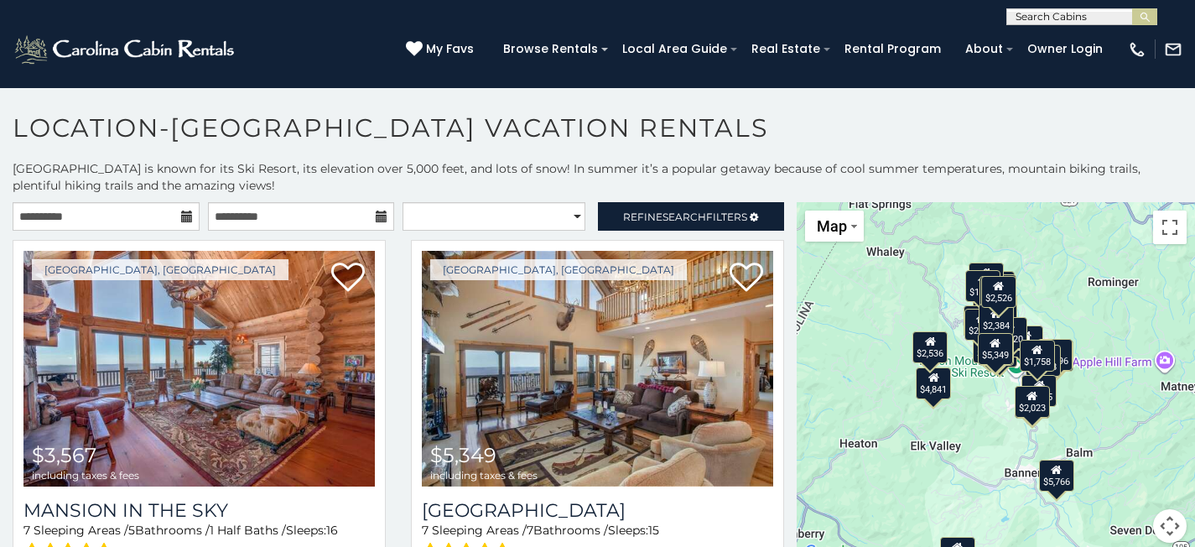
drag, startPoint x: 1000, startPoint y: 411, endPoint x: 972, endPoint y: 428, distance: 33.1
click at [972, 428] on div "$3,567 $5,349 $3,331 $3,500 $3,376 $2,818 $3,393 $3,838 $2,513 $4,841 $2,953 $2…" at bounding box center [996, 382] width 398 height 361
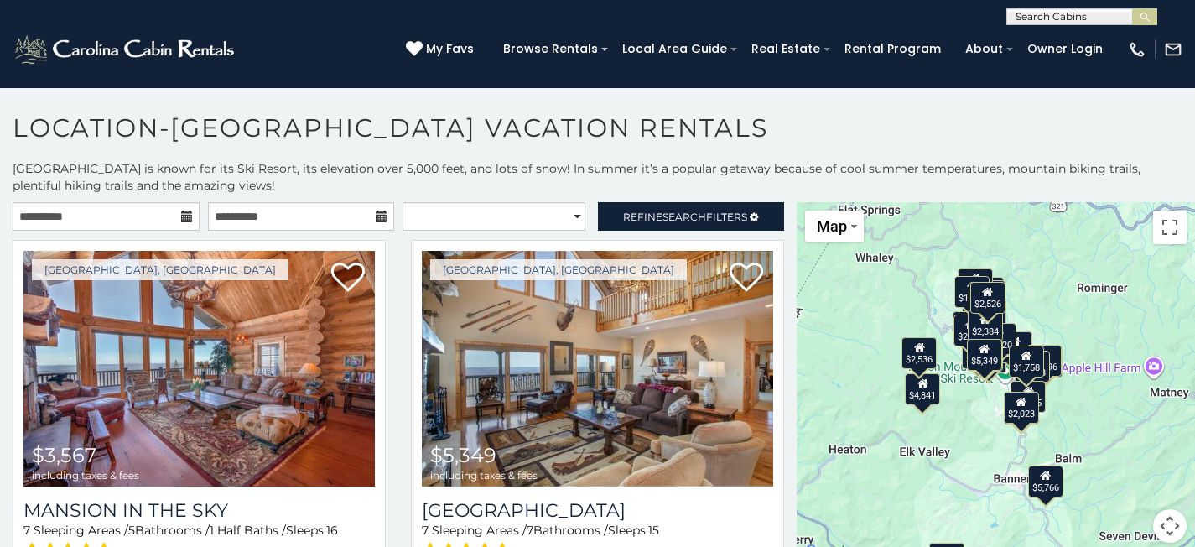
click at [969, 407] on div "$3,567 $5,349 $3,331 $3,500 $3,376 $2,818 $3,393 $3,838 $2,513 $4,841 $2,953 $2…" at bounding box center [996, 382] width 398 height 361
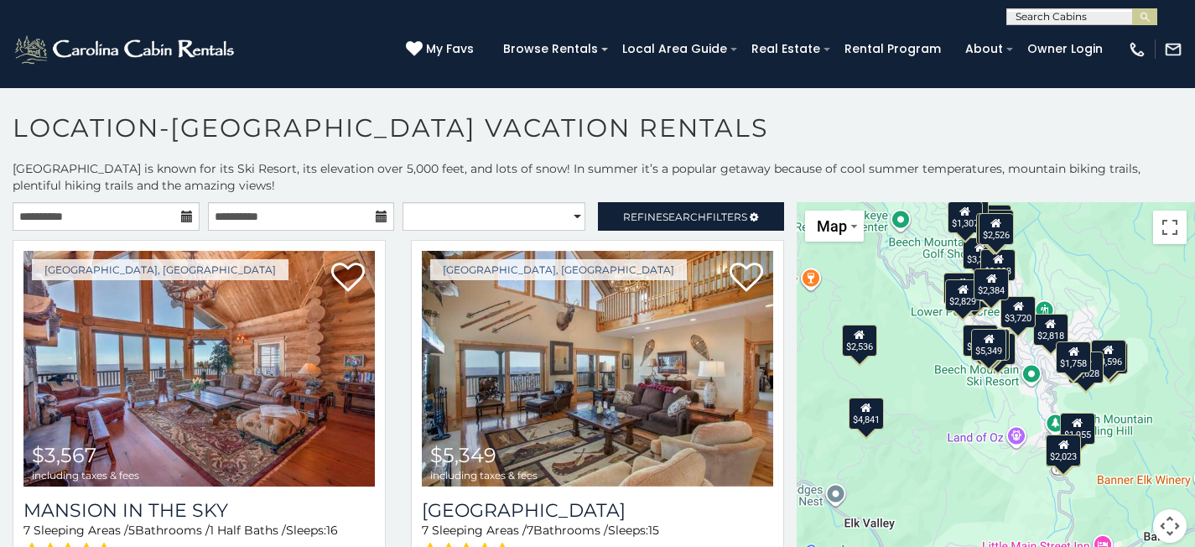
drag, startPoint x: 974, startPoint y: 403, endPoint x: 972, endPoint y: 434, distance: 31.1
click at [972, 434] on div "$3,567 $5,349 $3,331 $3,500 $3,376 $2,818 $3,393 $3,838 $2,513 $4,841 $2,953 $2…" at bounding box center [996, 382] width 398 height 361
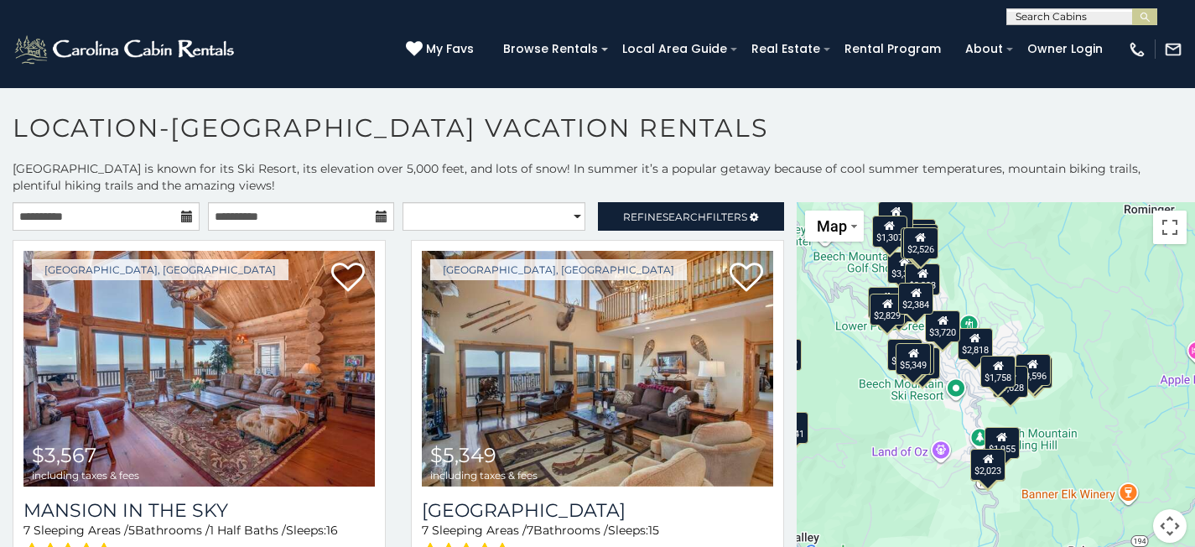
drag, startPoint x: 953, startPoint y: 378, endPoint x: 877, endPoint y: 392, distance: 76.8
click at [877, 392] on div "$3,567 $5,349 $3,331 $3,500 $3,376 $2,818 $3,393 $3,838 $2,513 $4,841 $2,953 $2…" at bounding box center [996, 382] width 398 height 361
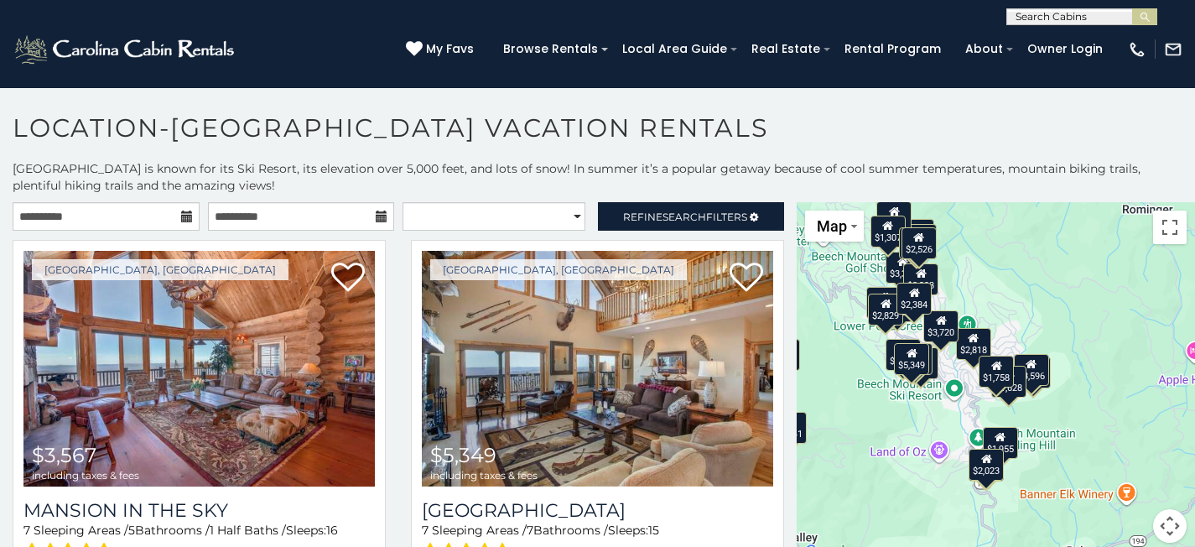
click at [902, 396] on div "$3,567 $5,349 $3,331 $3,500 $3,376 $2,818 $3,393 $3,838 $2,513 $4,841 $2,953 $2…" at bounding box center [996, 382] width 398 height 361
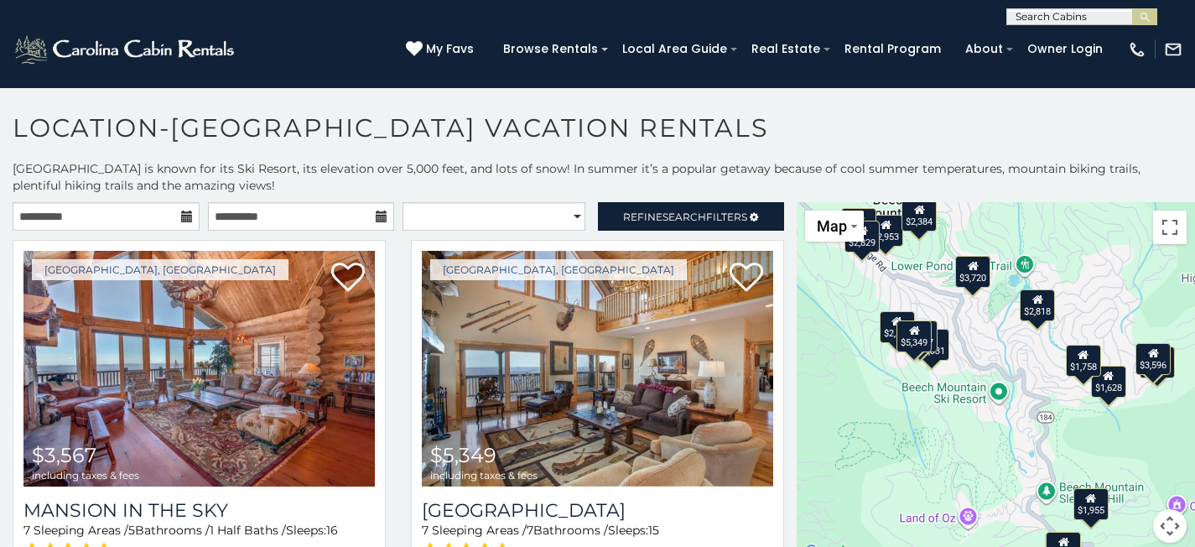
click at [901, 382] on div "$3,567 $5,349 $3,331 $3,500 $3,376 $2,818 $3,393 $3,838 $2,513 $4,841 $2,953 $2…" at bounding box center [996, 382] width 398 height 361
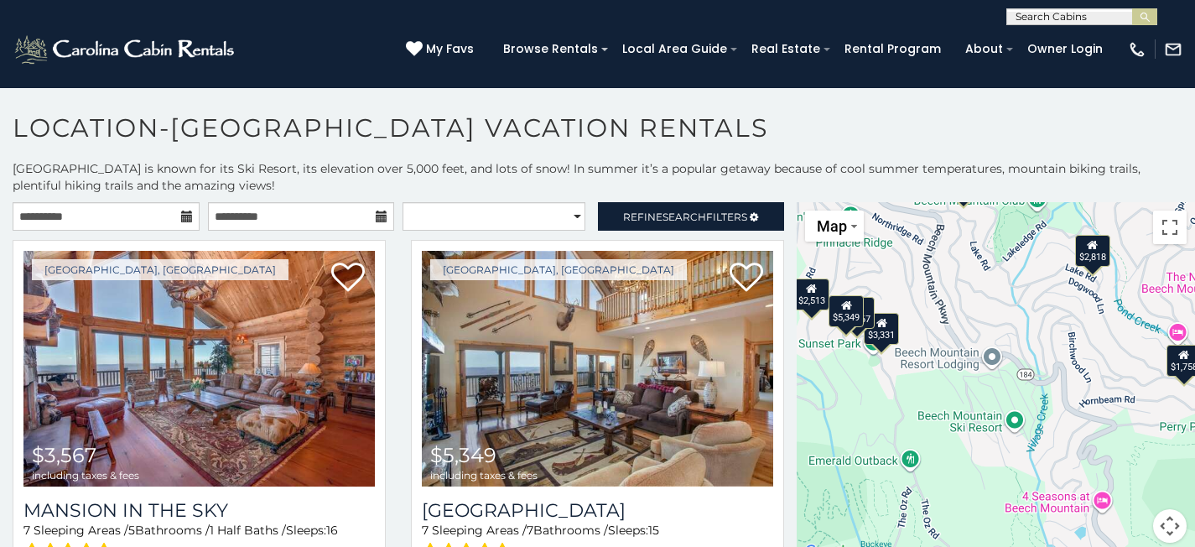
drag, startPoint x: 901, startPoint y: 382, endPoint x: 827, endPoint y: 389, distance: 75.0
click at [827, 389] on div "$3,567 $5,349 $3,331 $3,500 $3,376 $2,818 $3,393 $3,838 $2,513 $4,841 $2,953 $2…" at bounding box center [996, 382] width 398 height 361
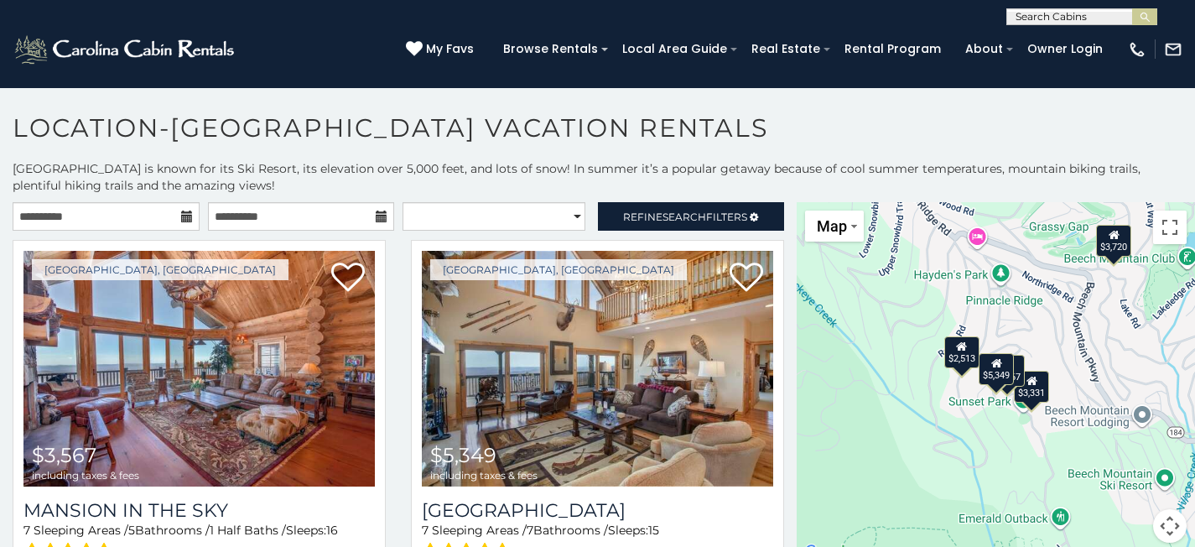
drag, startPoint x: 855, startPoint y: 400, endPoint x: 1005, endPoint y: 460, distance: 161.5
click at [1005, 460] on div "$3,567 $5,349 $3,331 $3,500 $3,376 $2,818 $3,393 $3,838 $2,513 $4,841 $2,953 $2…" at bounding box center [996, 382] width 398 height 361
click at [868, 416] on div "$3,567 $5,349 $3,331 $3,500 $3,376 $2,818 $3,393 $3,838 $2,513 $4,841 $2,953 $2…" at bounding box center [996, 382] width 398 height 361
click at [1030, 396] on div "$3,331" at bounding box center [1031, 387] width 35 height 32
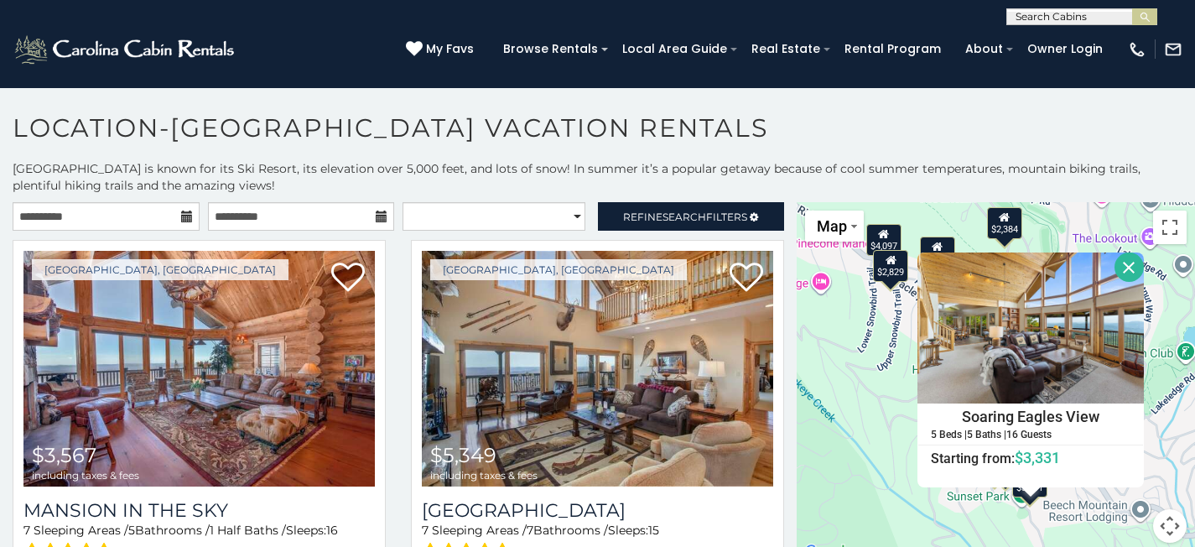
click at [1122, 268] on button "Close" at bounding box center [1128, 266] width 29 height 29
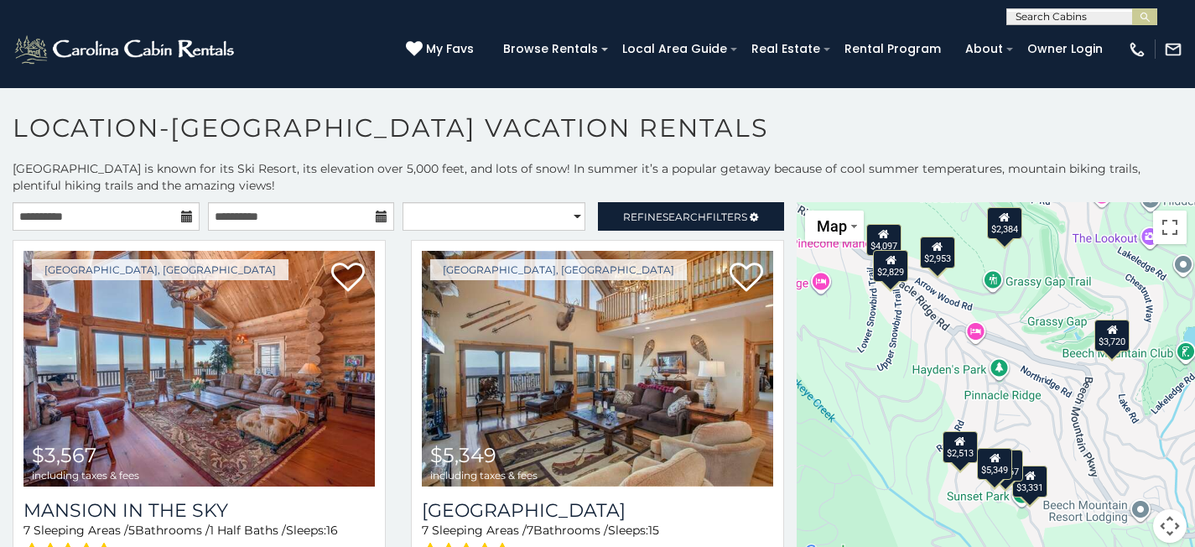
click at [952, 452] on div "$2,513" at bounding box center [959, 447] width 35 height 32
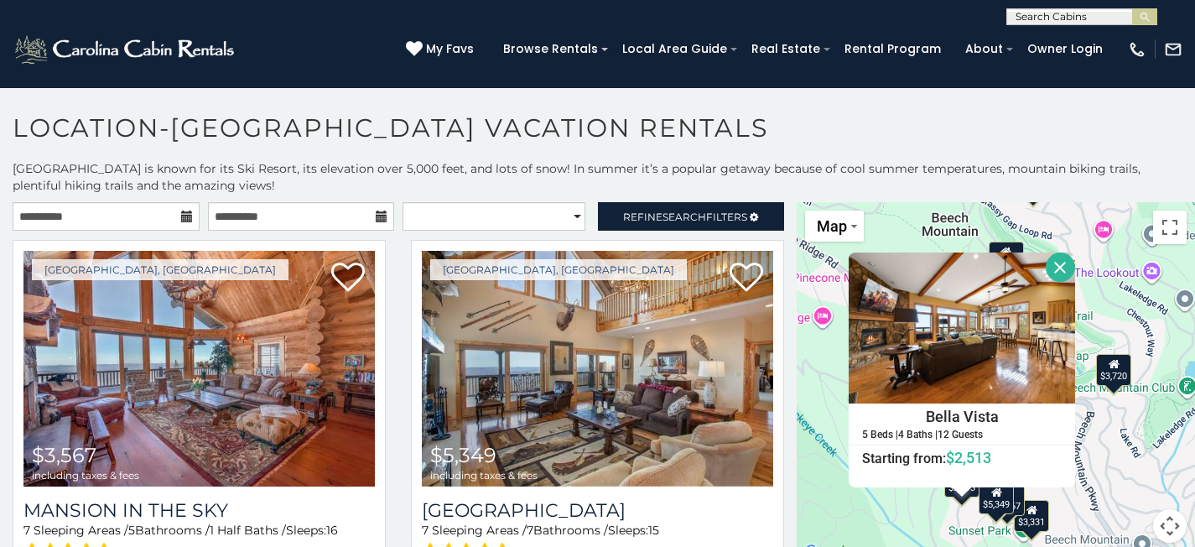
drag, startPoint x: 1060, startPoint y: 269, endPoint x: 1055, endPoint y: 301, distance: 32.3
click at [1059, 269] on button "Close" at bounding box center [1060, 266] width 29 height 29
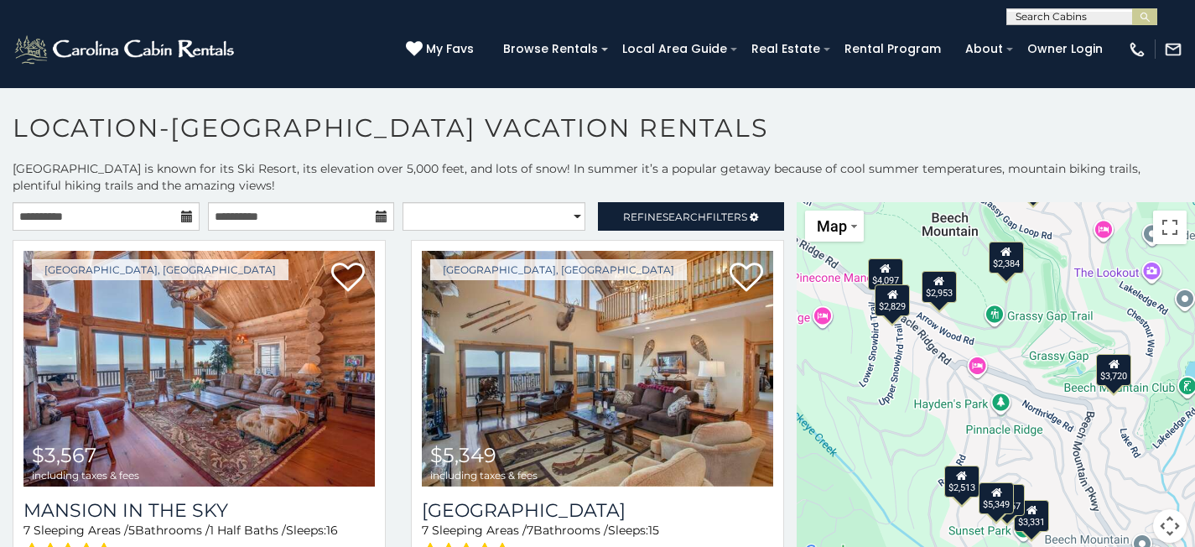
click at [1035, 518] on div "$3,331" at bounding box center [1031, 516] width 35 height 32
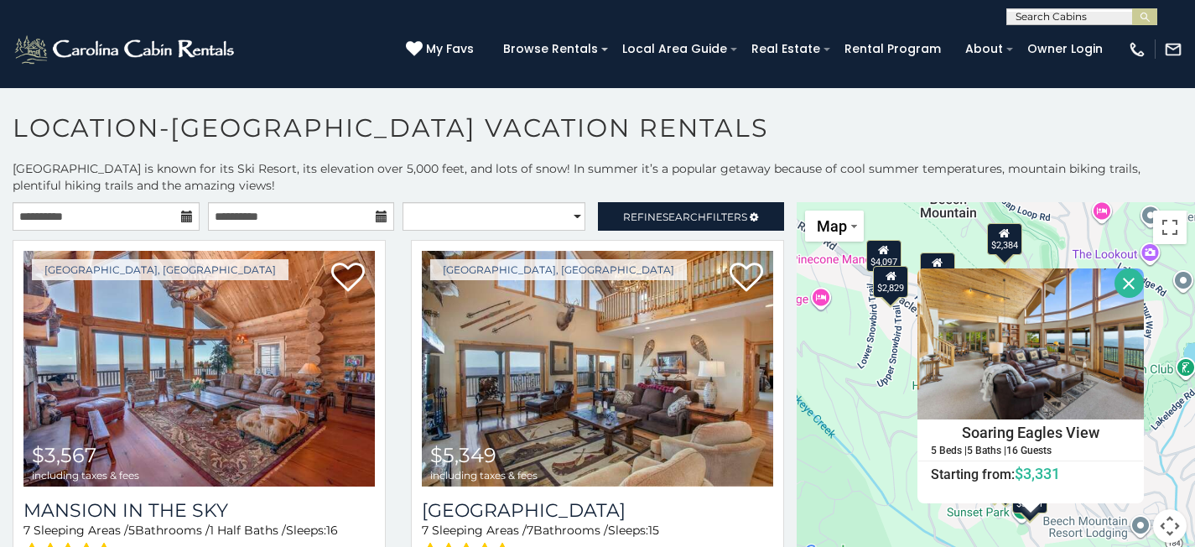
click at [1122, 282] on button "Close" at bounding box center [1128, 282] width 29 height 29
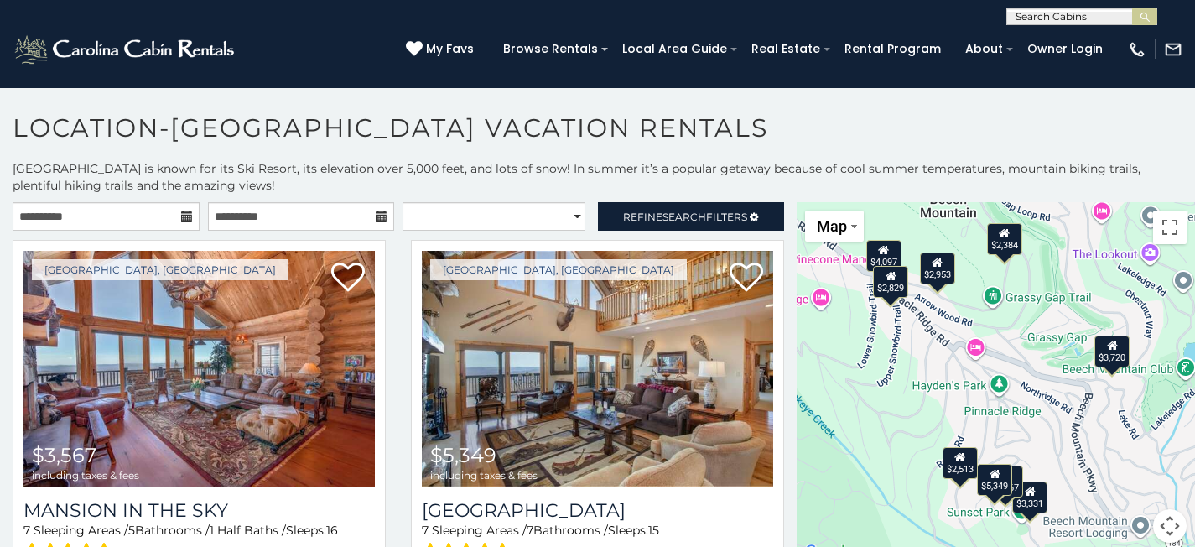
click at [958, 471] on div "$2,513" at bounding box center [959, 463] width 35 height 32
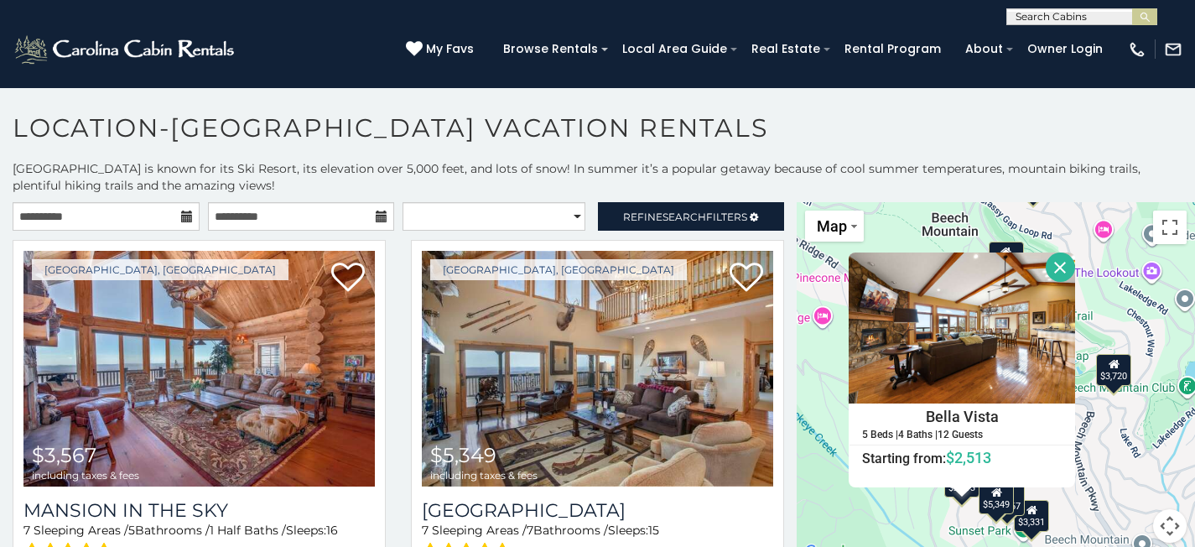
click at [1054, 260] on button "Close" at bounding box center [1060, 266] width 29 height 29
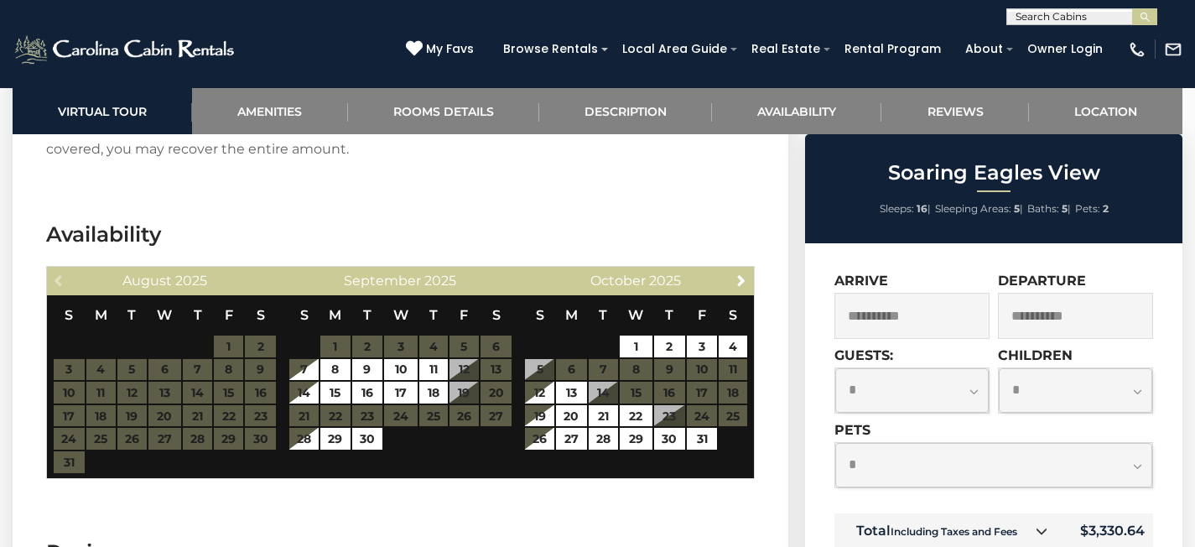
scroll to position [3209, 0]
